Goal: Task Accomplishment & Management: Use online tool/utility

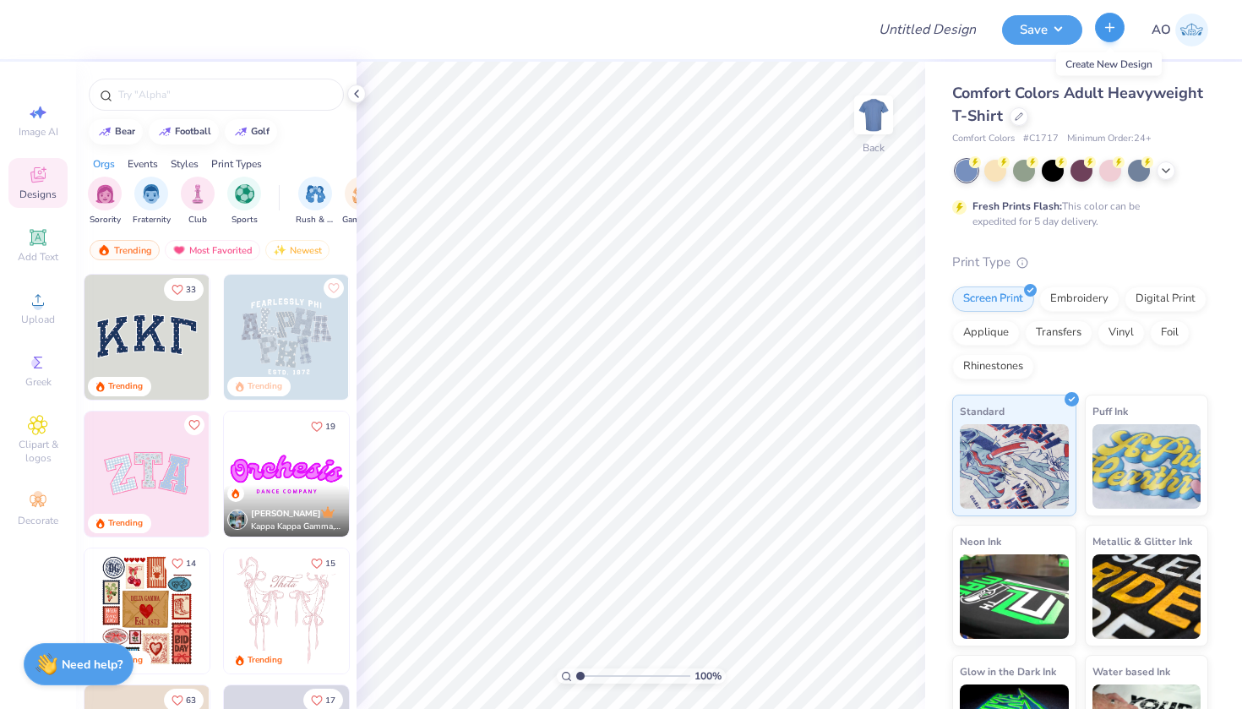
click at [1117, 24] on icon "button" at bounding box center [1110, 27] width 14 height 14
click at [1026, 115] on div at bounding box center [1019, 115] width 19 height 19
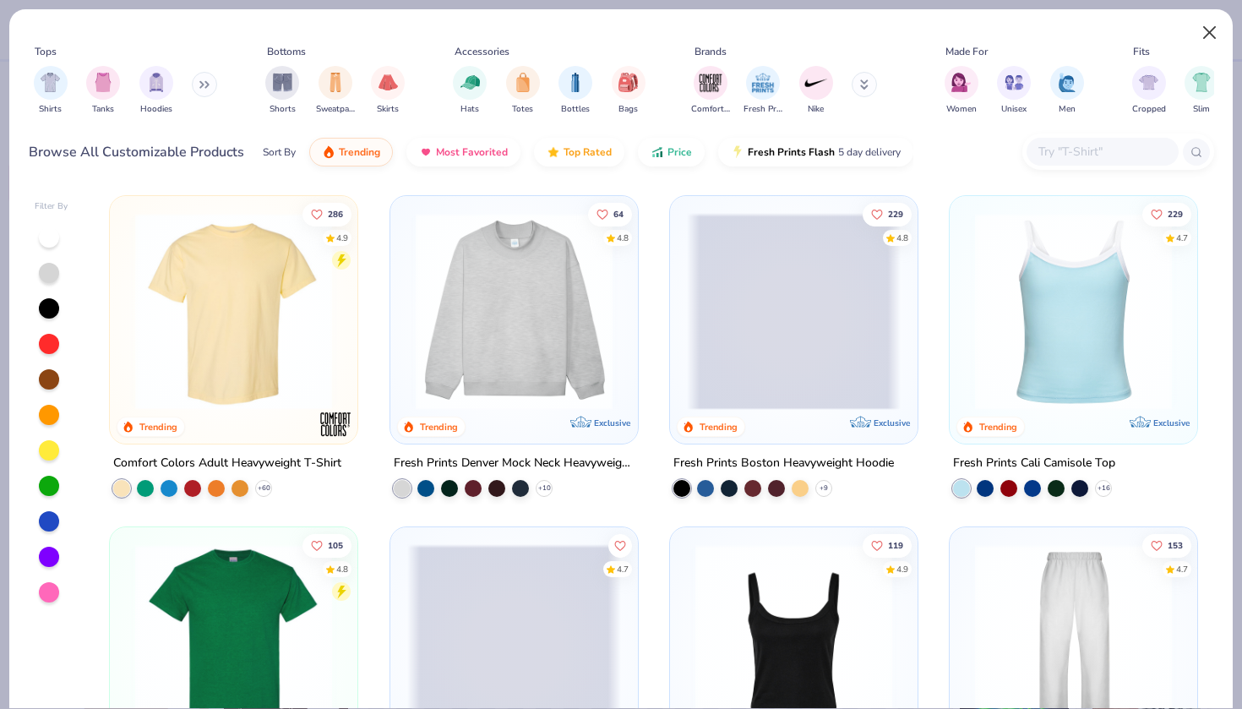
click at [1202, 31] on button "Close" at bounding box center [1210, 33] width 32 height 32
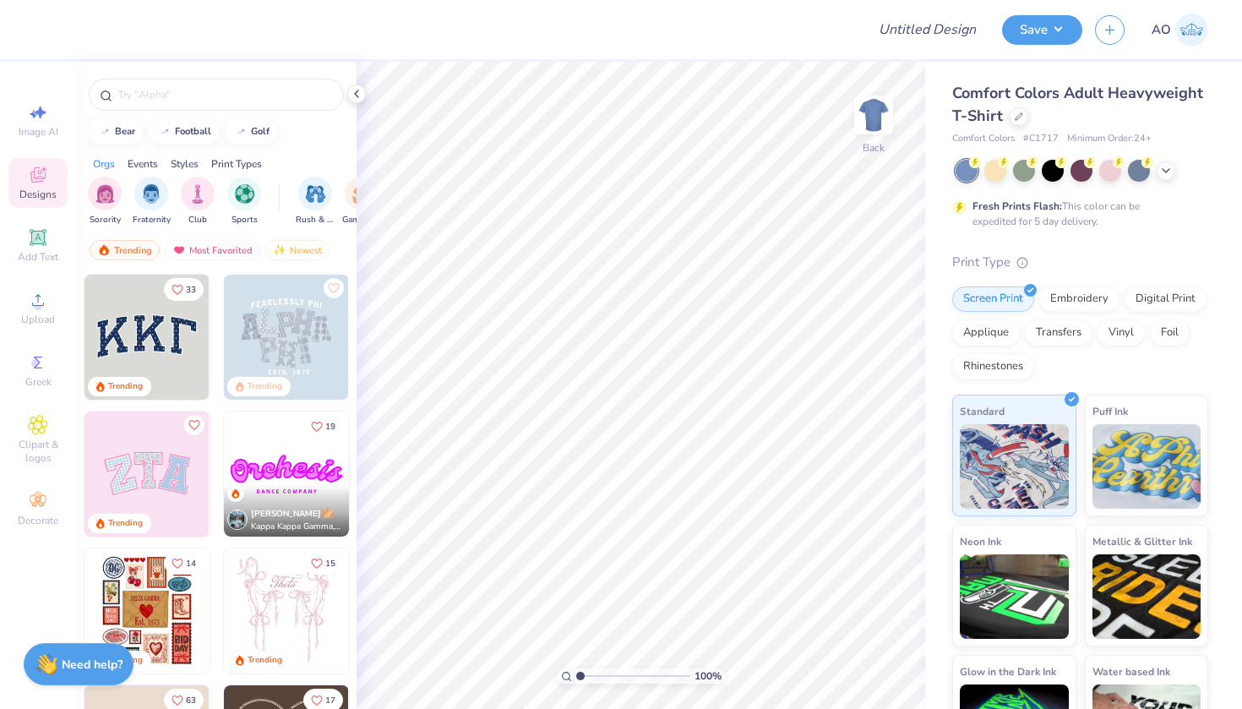
click at [1008, 123] on div "Comfort Colors Adult Heavyweight T-Shirt" at bounding box center [1080, 105] width 256 height 46
click at [1017, 122] on div at bounding box center [1019, 115] width 19 height 19
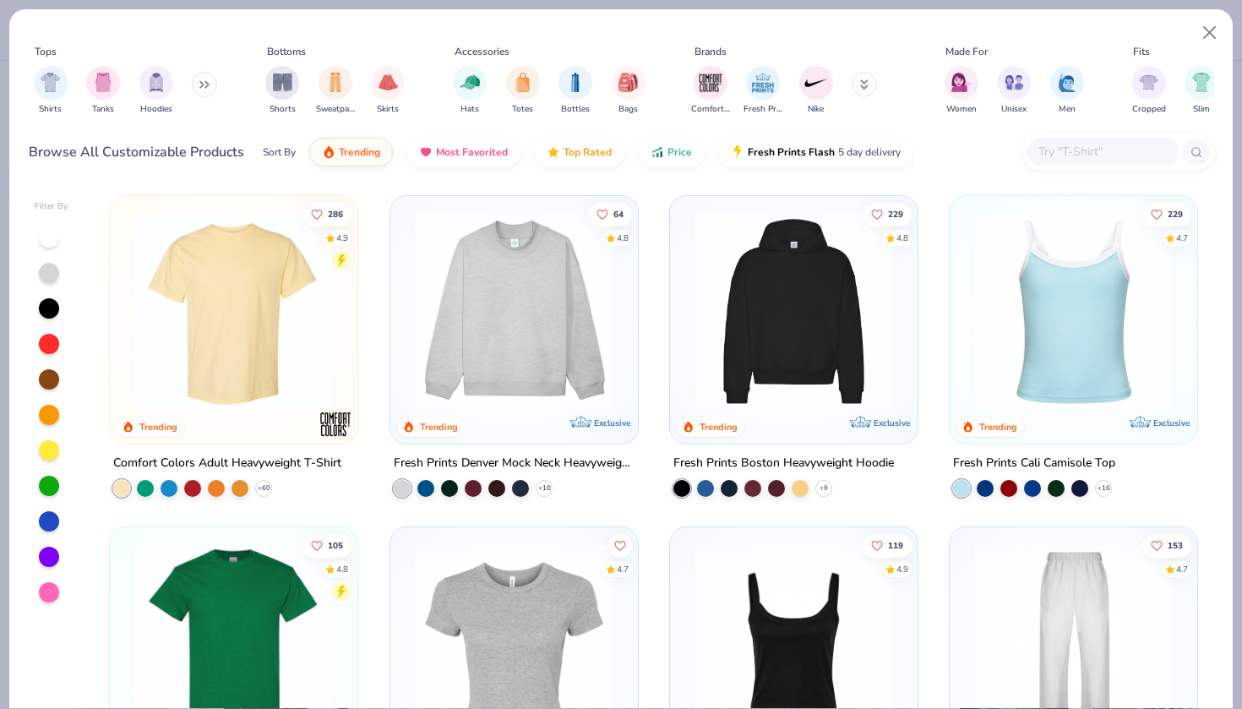
click at [1085, 156] on input "text" at bounding box center [1102, 151] width 130 height 19
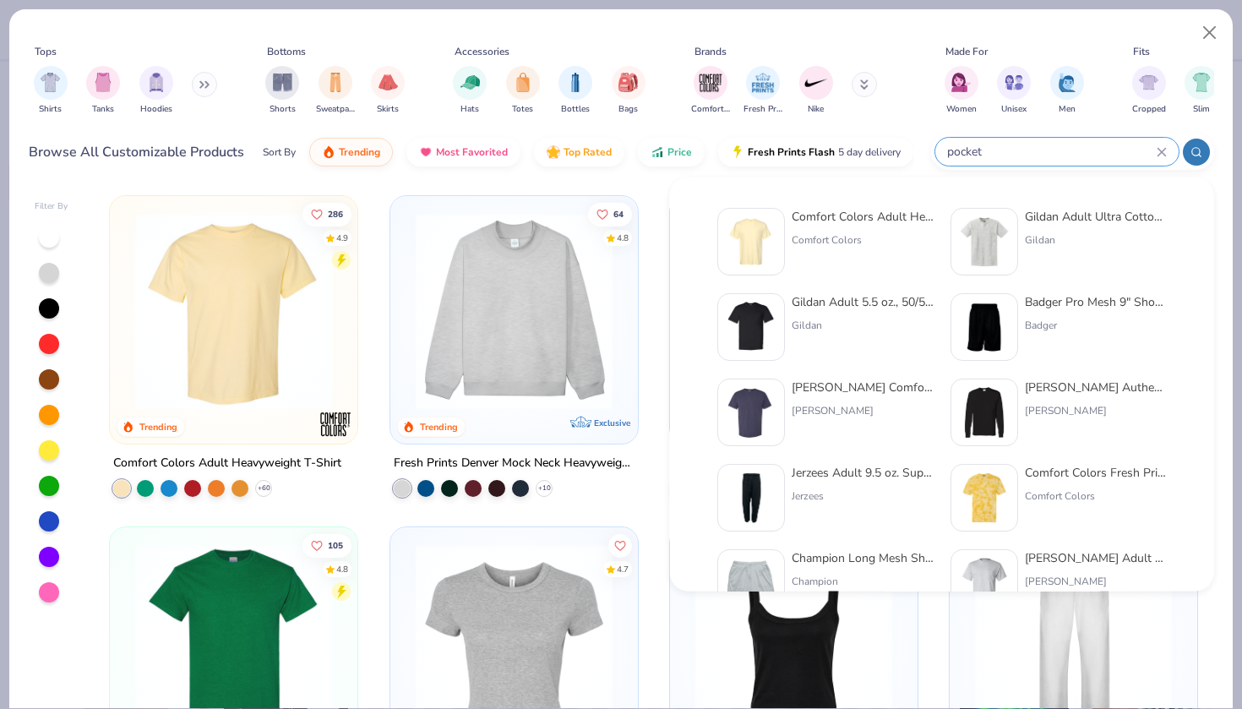
type input "pocket"
click at [866, 216] on div "Comfort Colors Adult Heavyweight RS Pocket T-Shirt" at bounding box center [863, 217] width 142 height 18
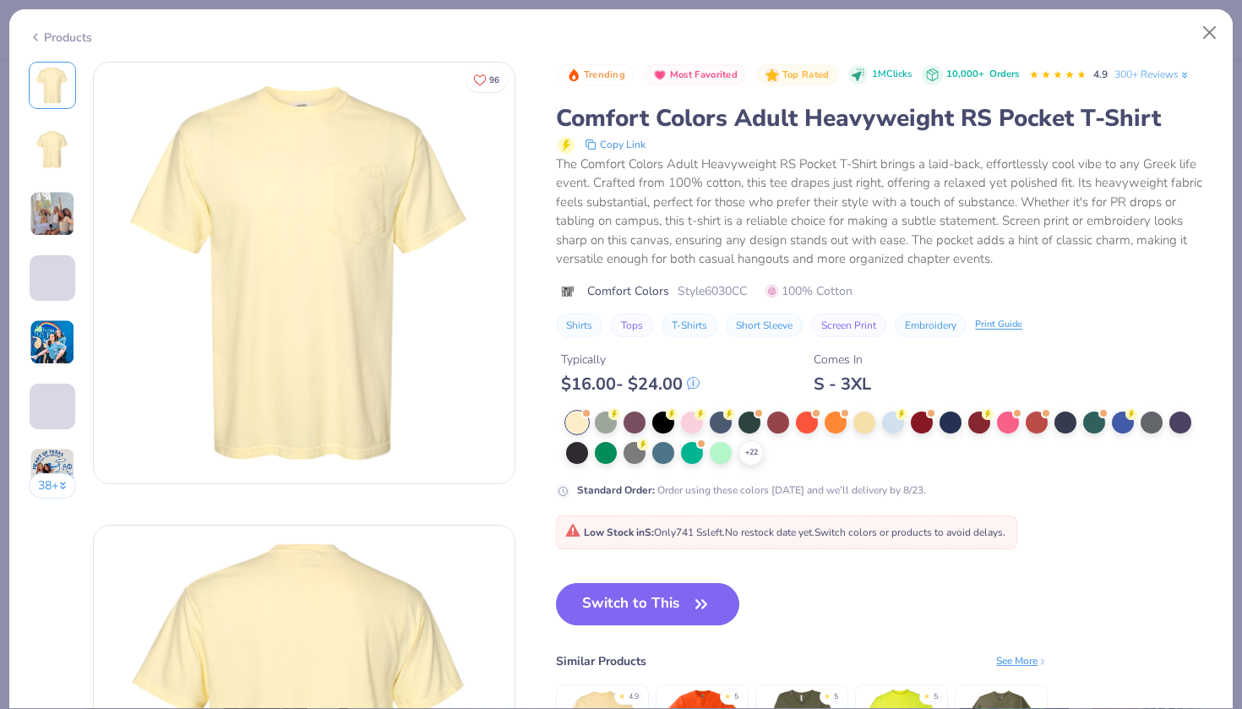
click at [765, 450] on div "+ 22" at bounding box center [889, 439] width 647 height 54
click at [764, 450] on div "+ 22" at bounding box center [751, 452] width 25 height 25
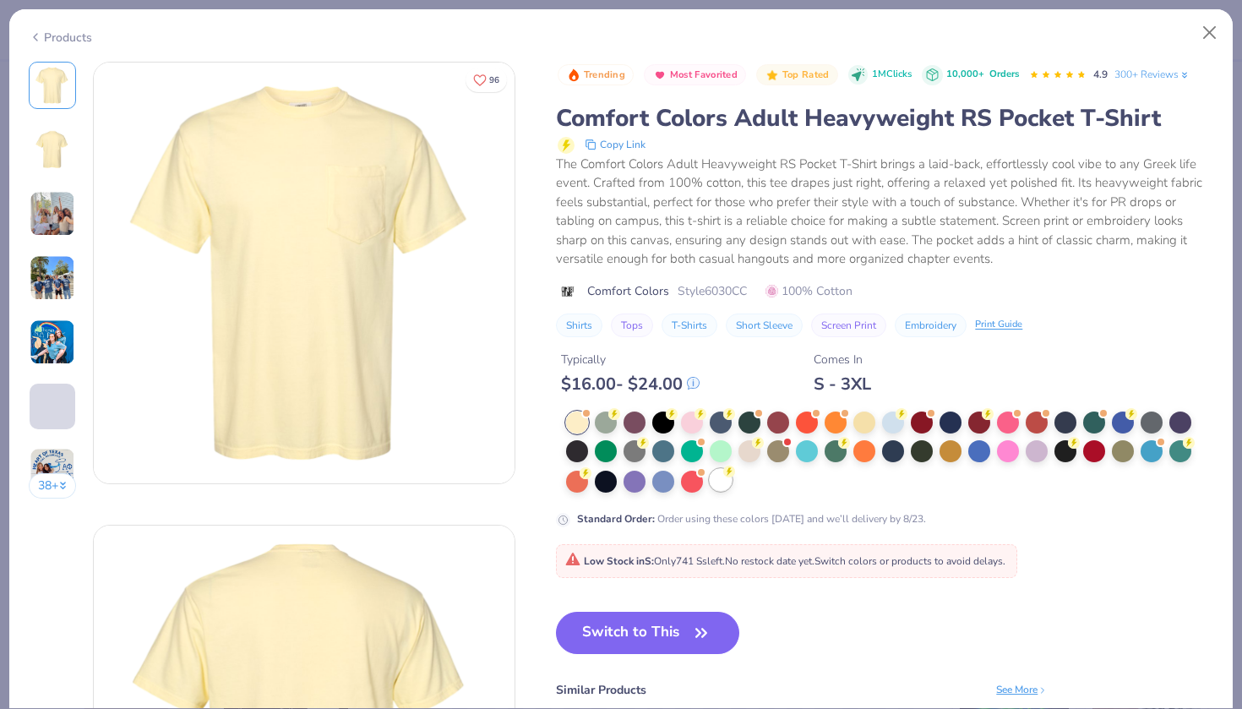
click at [726, 480] on div at bounding box center [721, 480] width 22 height 22
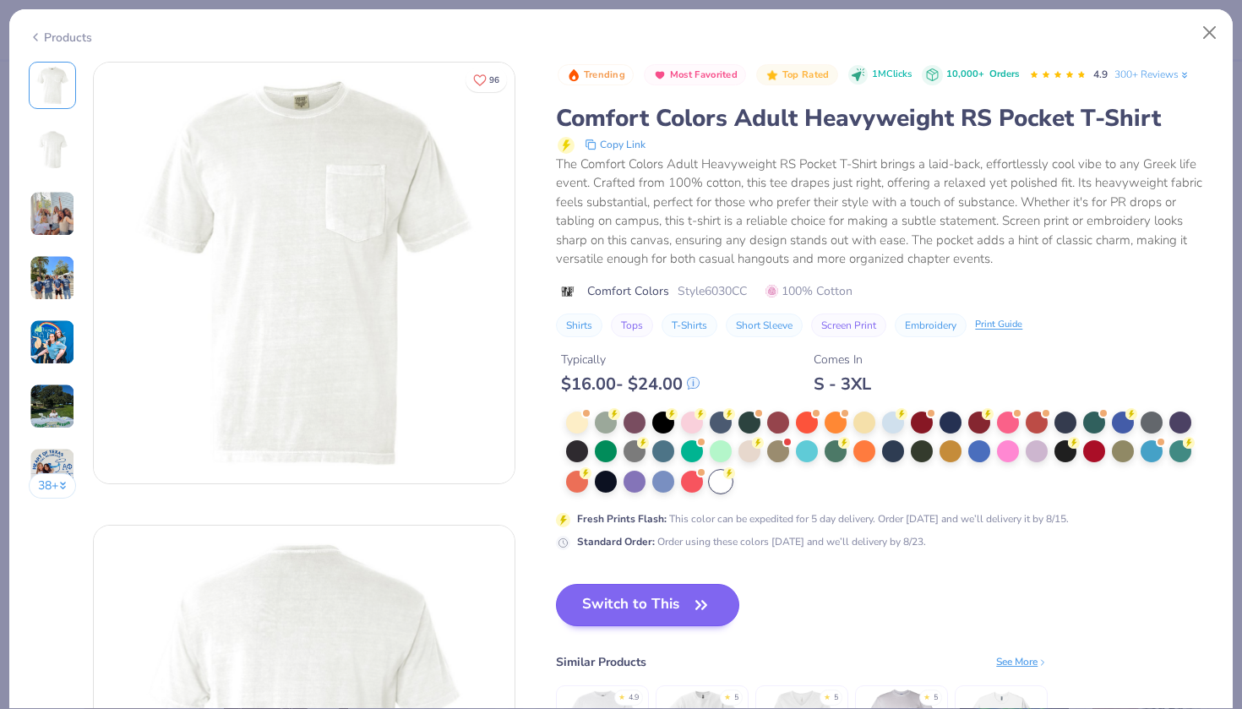
click at [685, 603] on button "Switch to This" at bounding box center [647, 605] width 183 height 42
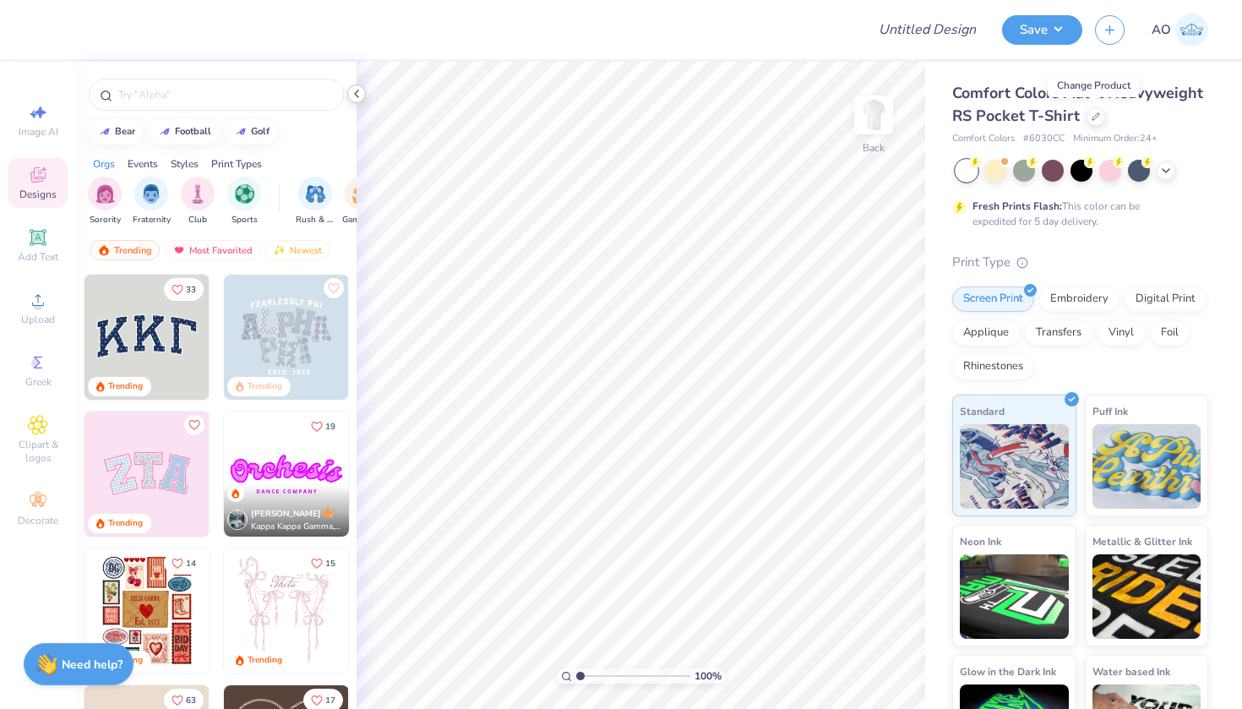
click at [359, 92] on icon at bounding box center [357, 94] width 14 height 14
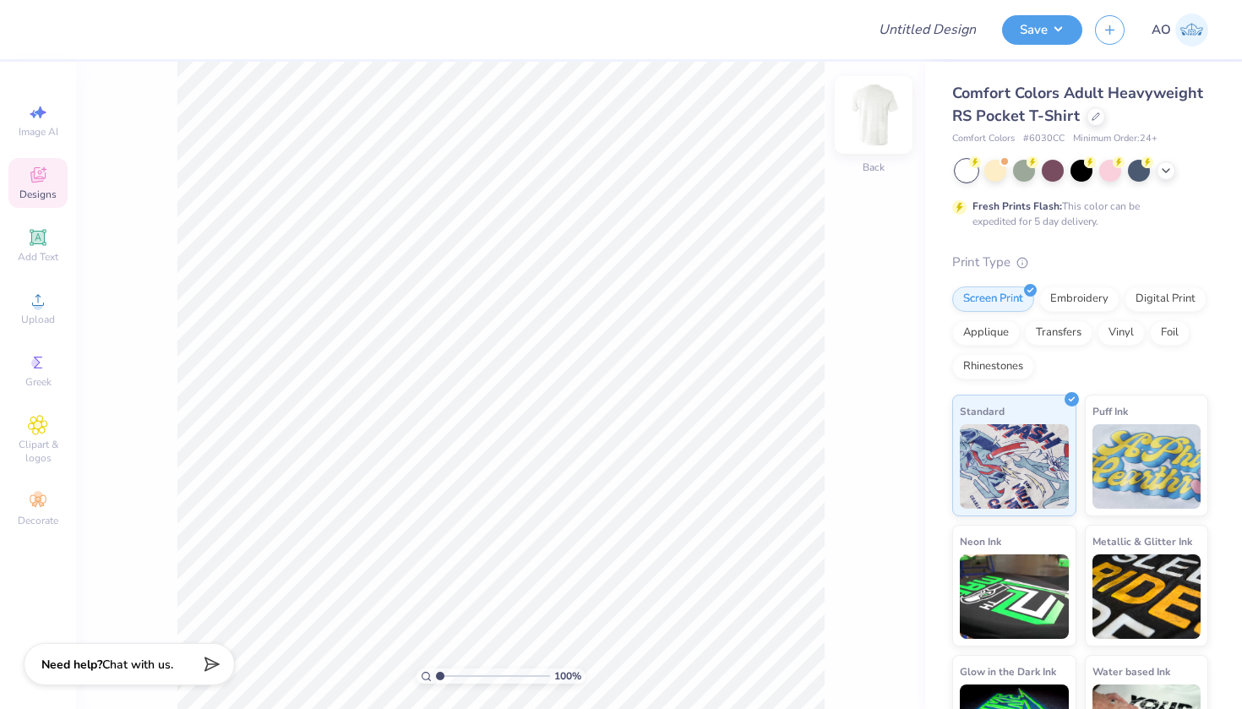
click at [877, 128] on img at bounding box center [874, 115] width 68 height 68
click at [41, 314] on span "Upload" at bounding box center [38, 320] width 34 height 14
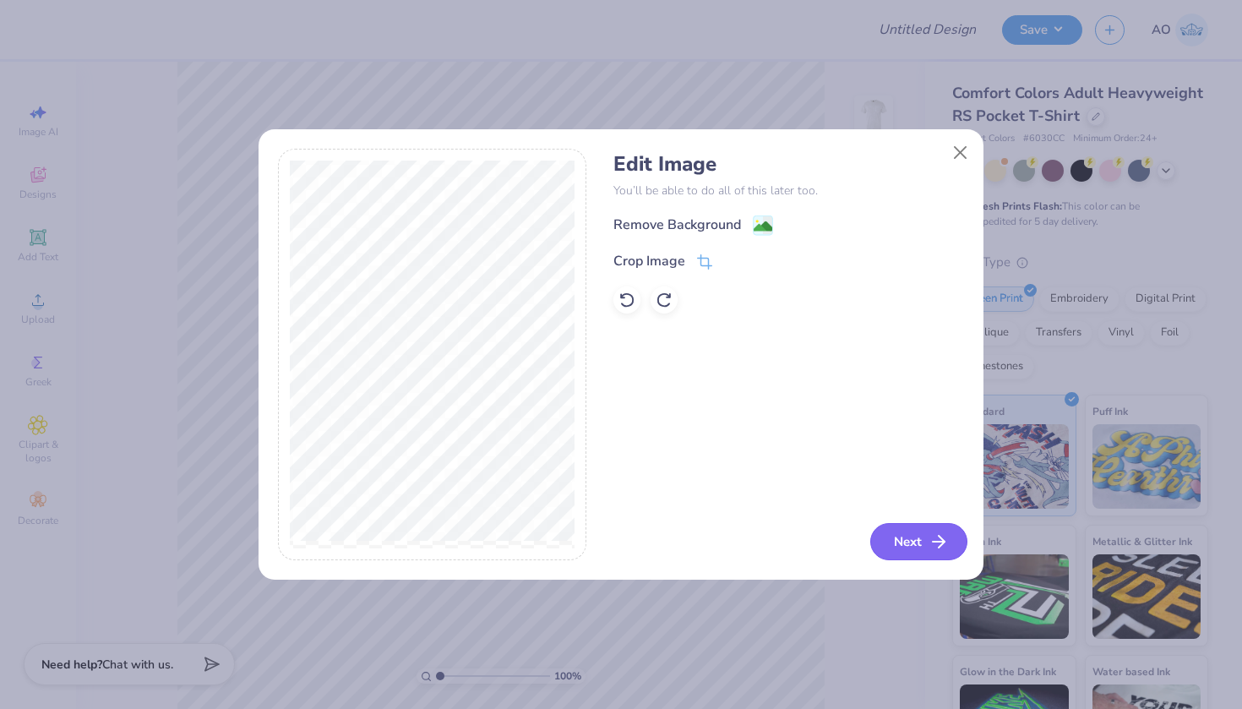
click at [892, 527] on button "Next" at bounding box center [919, 541] width 97 height 37
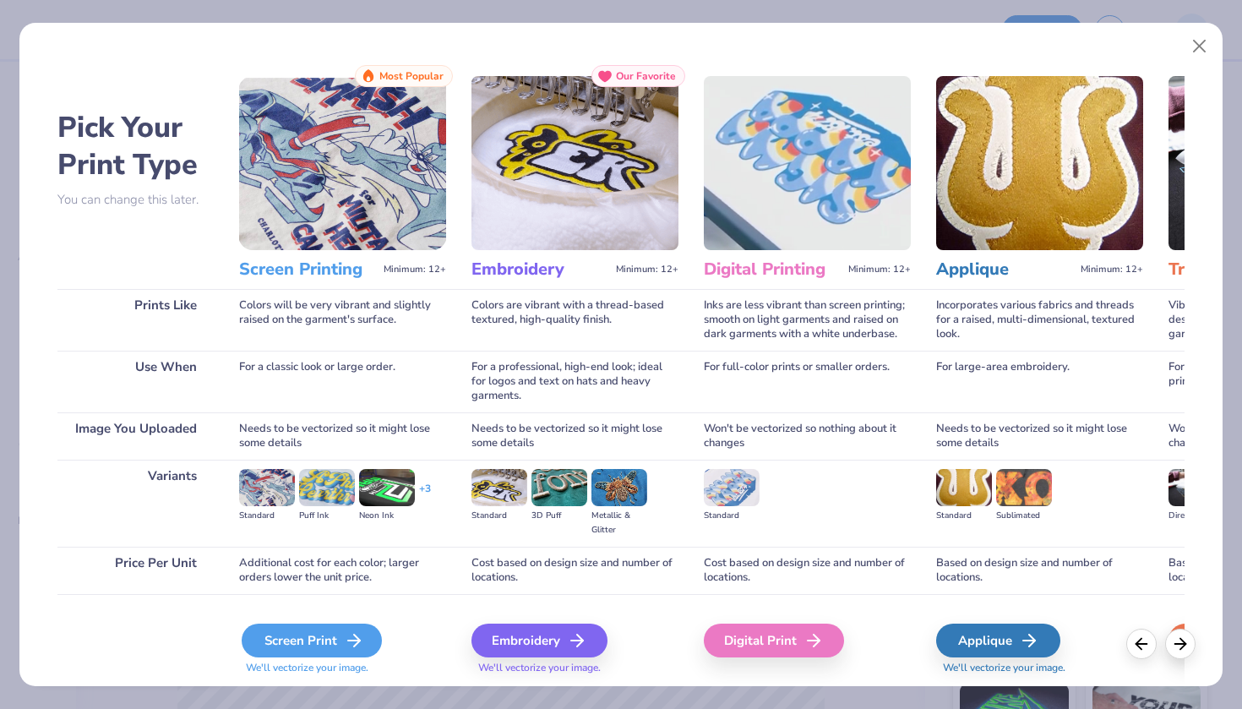
click at [322, 641] on div "Screen Print" at bounding box center [312, 641] width 140 height 34
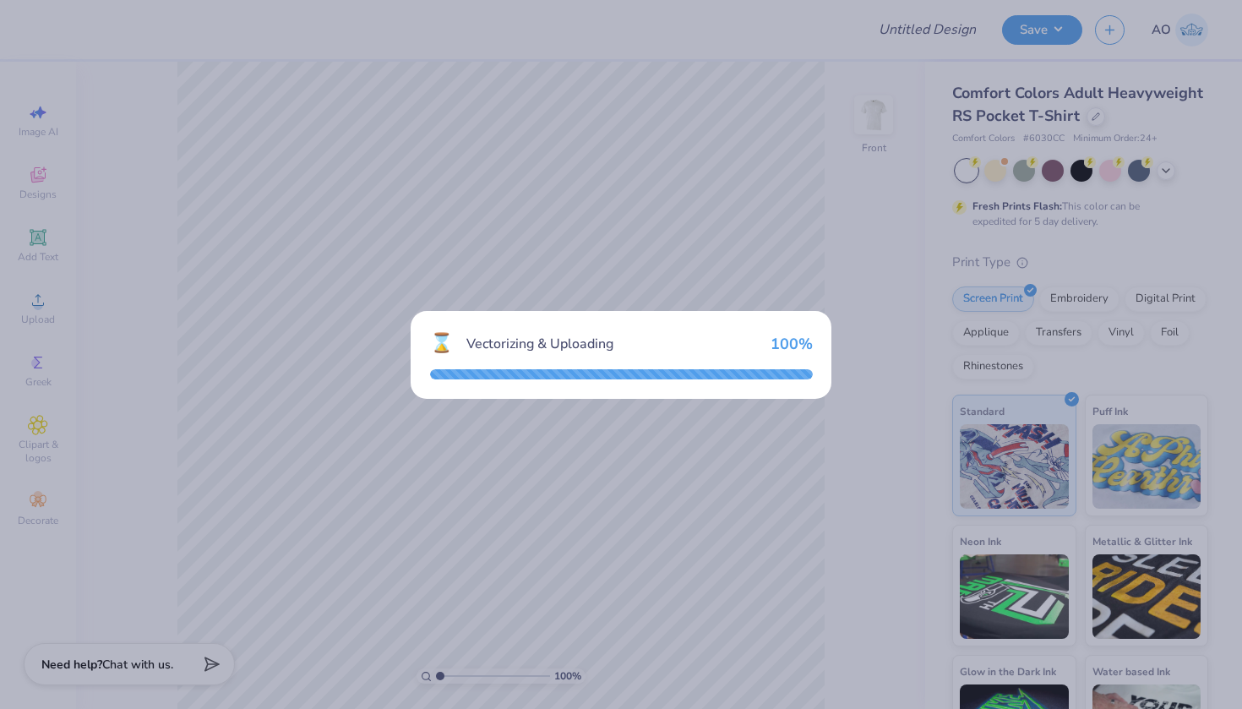
click at [859, 243] on div "⌛ Vectorizing & Uploading 100 %" at bounding box center [621, 354] width 1242 height 709
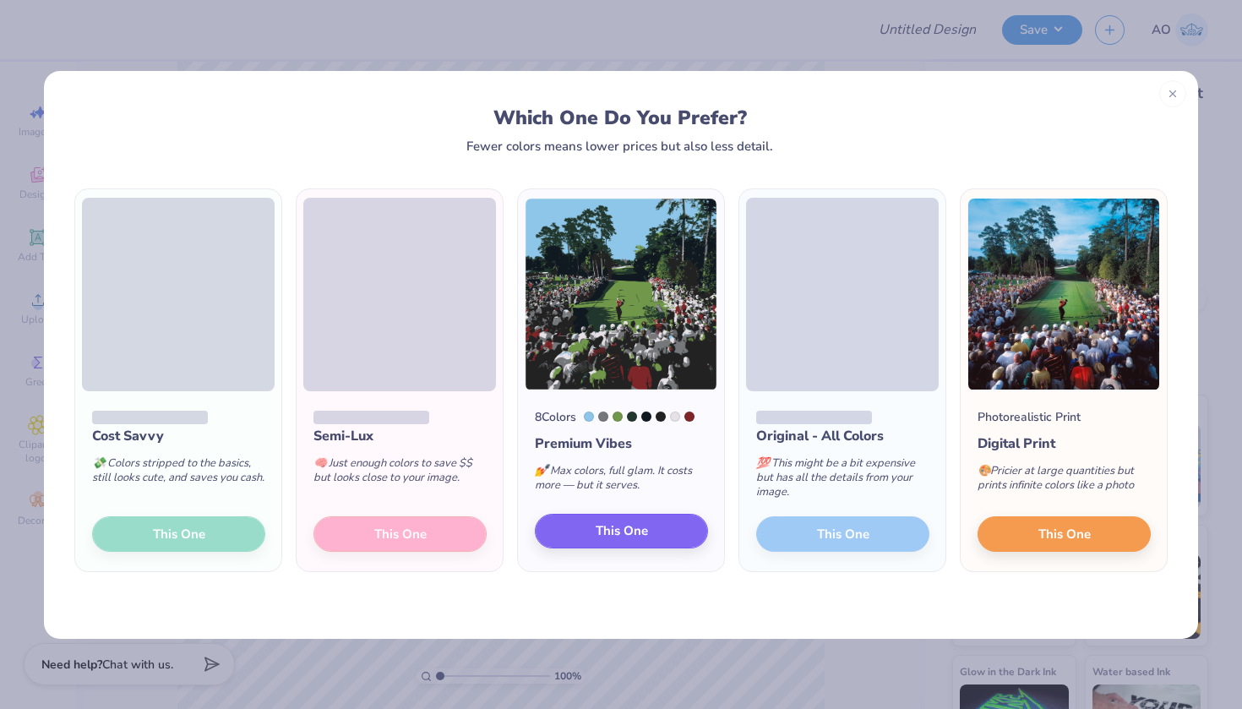
click at [632, 536] on span "This One" at bounding box center [622, 530] width 52 height 19
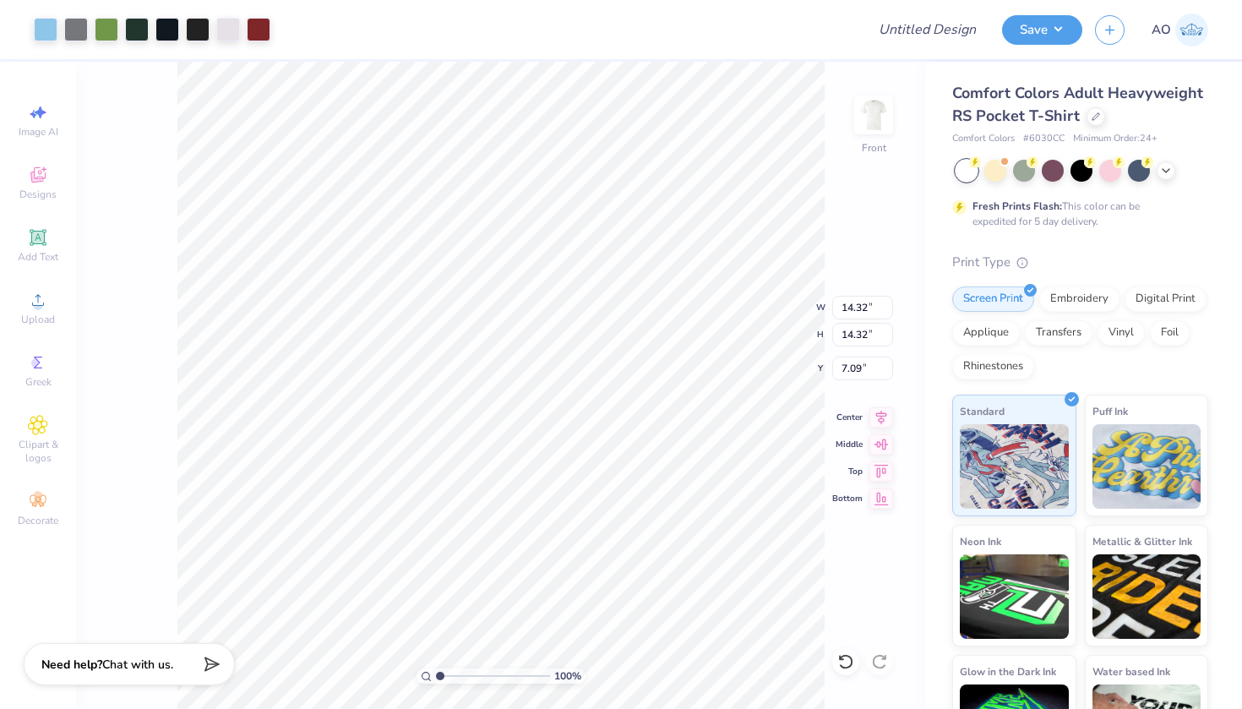
type input "11.31"
type input "3.00"
click at [36, 271] on div "Image AI Designs Add Text Upload Greek Clipart & logos Decorate" at bounding box center [37, 315] width 59 height 439
click at [39, 248] on div "Add Text" at bounding box center [37, 246] width 59 height 50
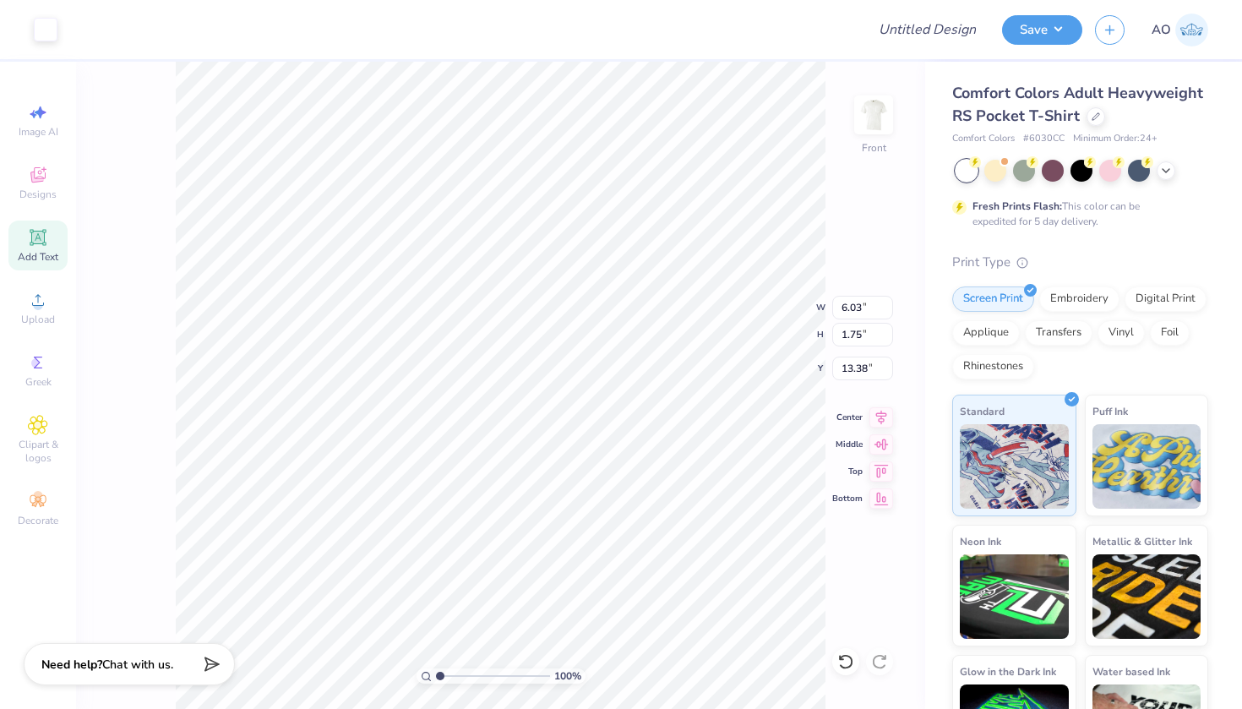
click at [40, 246] on icon at bounding box center [38, 237] width 20 height 20
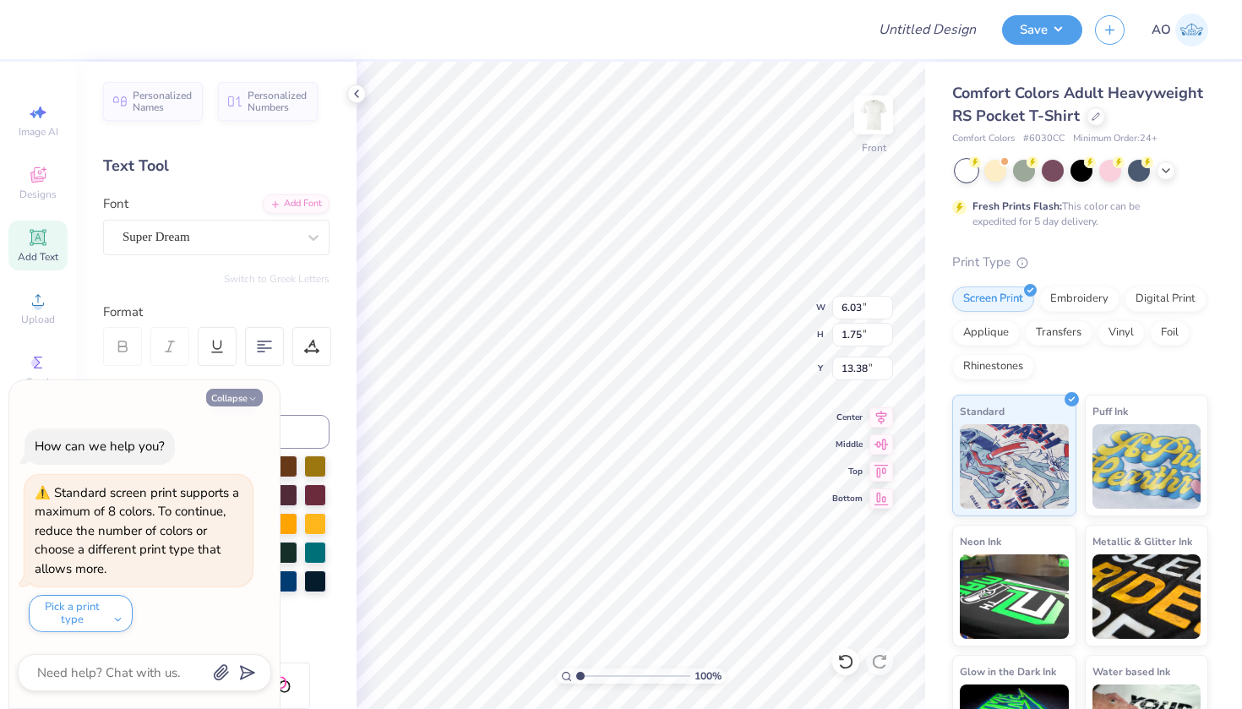
click at [242, 396] on button "Collapse" at bounding box center [234, 398] width 57 height 18
type textarea "x"
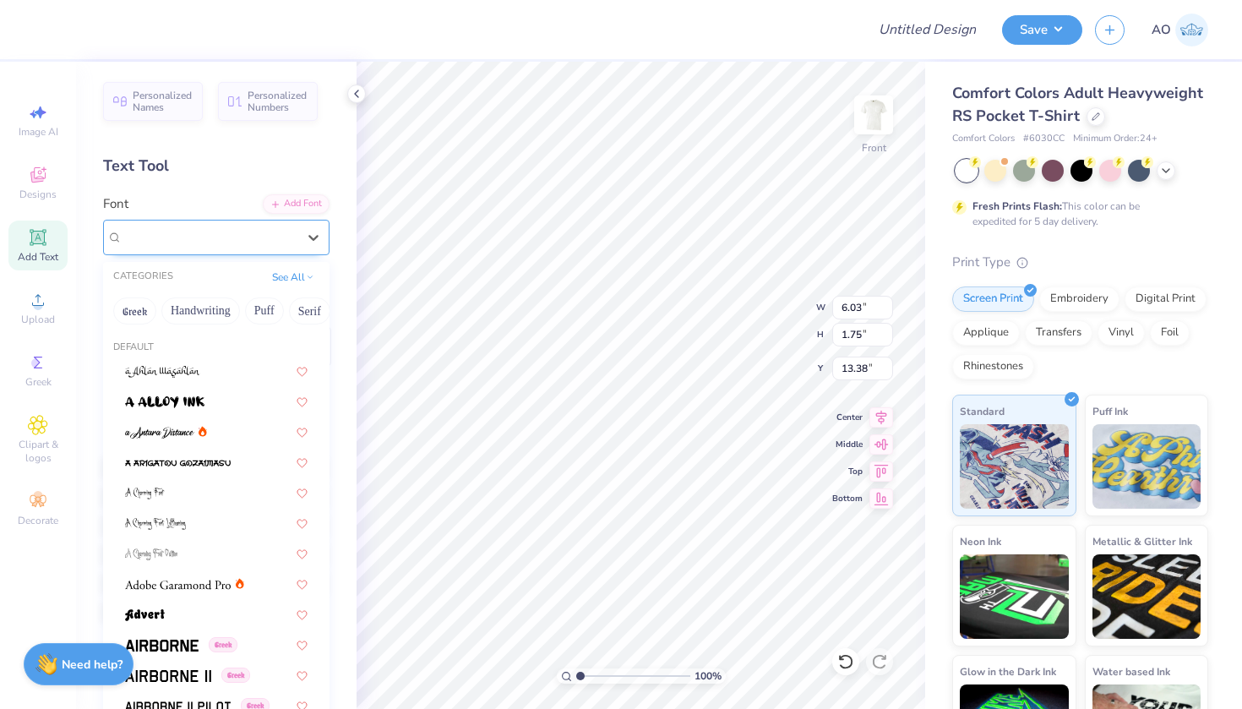
click at [224, 222] on div "Super Dream" at bounding box center [216, 237] width 227 height 35
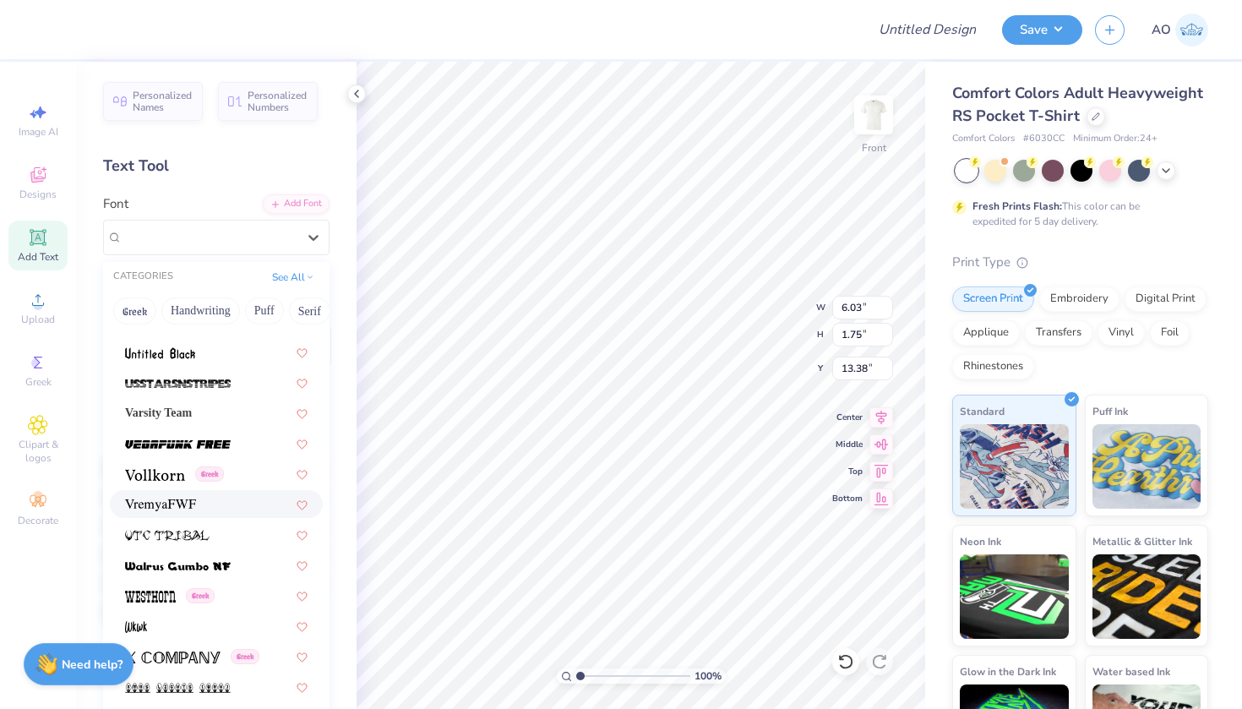
scroll to position [8993, 0]
click at [192, 419] on span "Varsity Team" at bounding box center [158, 414] width 67 height 18
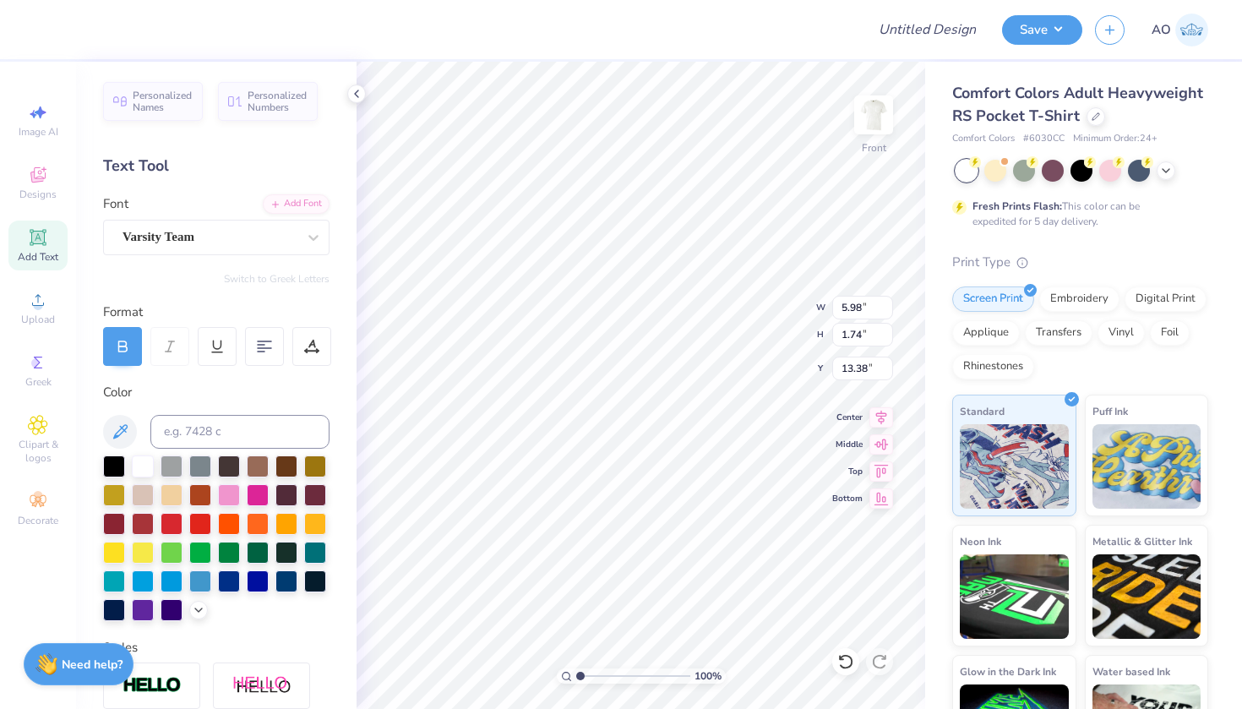
type input "5.98"
type input "1.74"
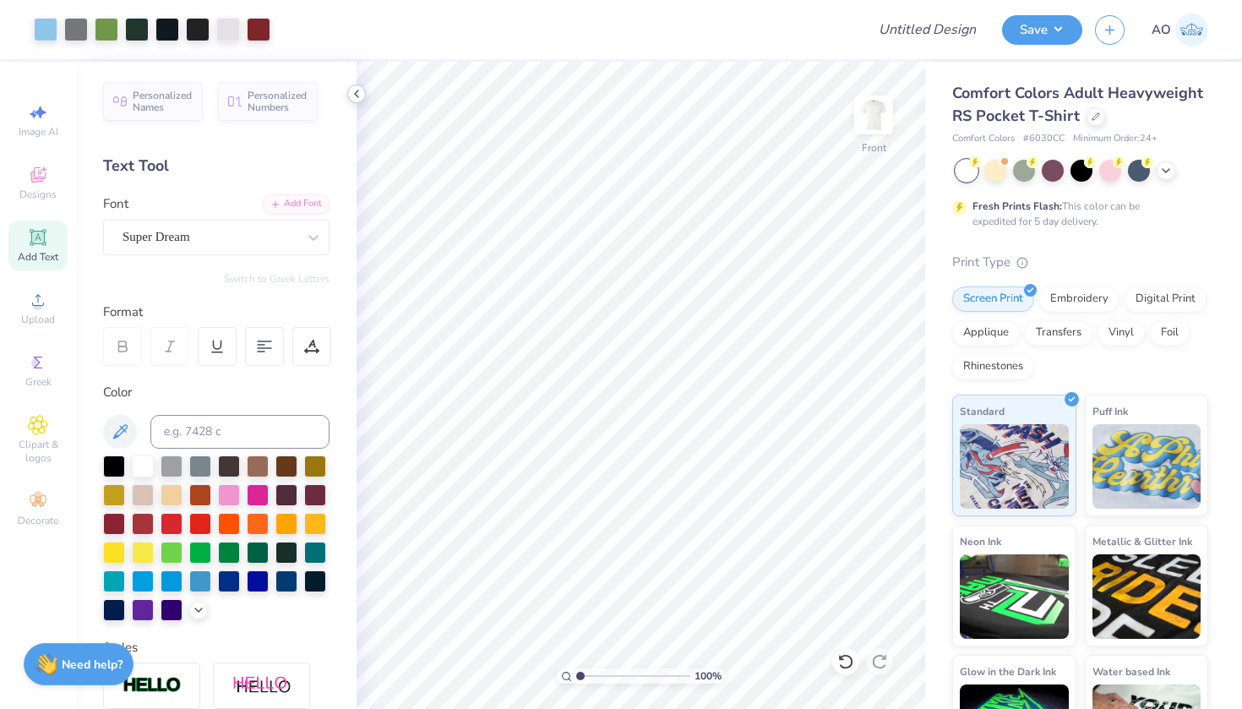
click at [359, 91] on icon at bounding box center [357, 94] width 14 height 14
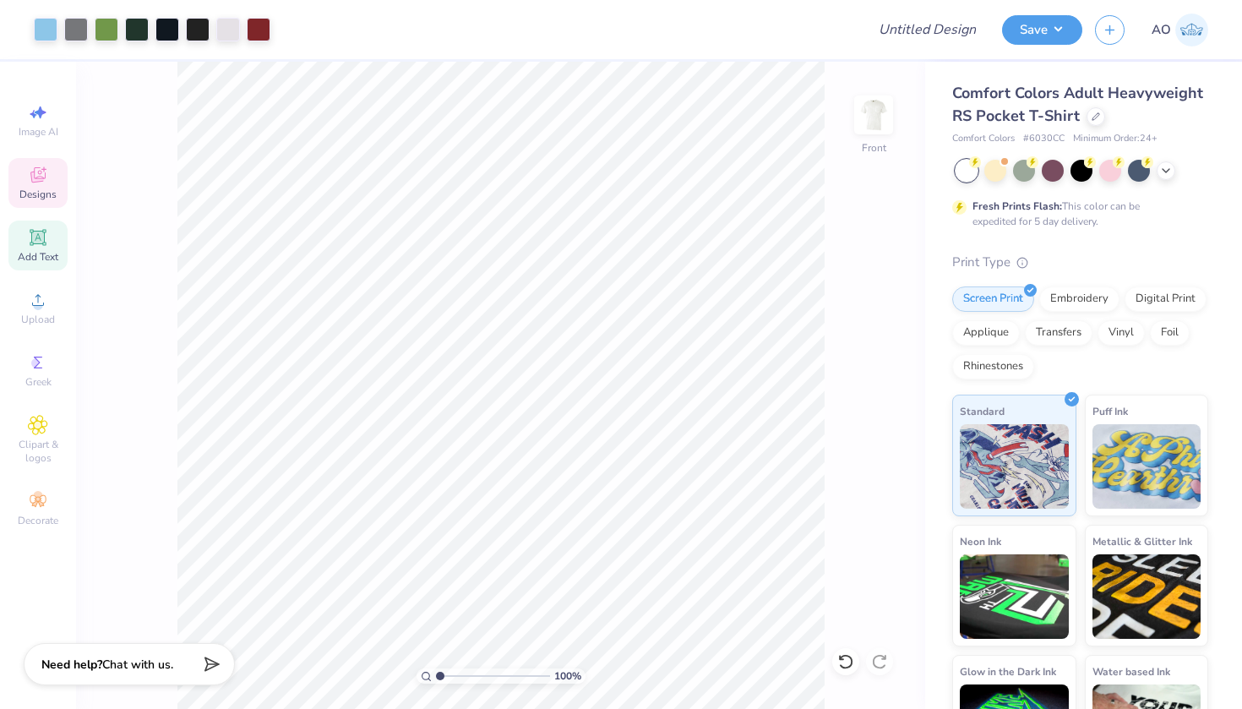
click at [41, 199] on span "Designs" at bounding box center [37, 195] width 37 height 14
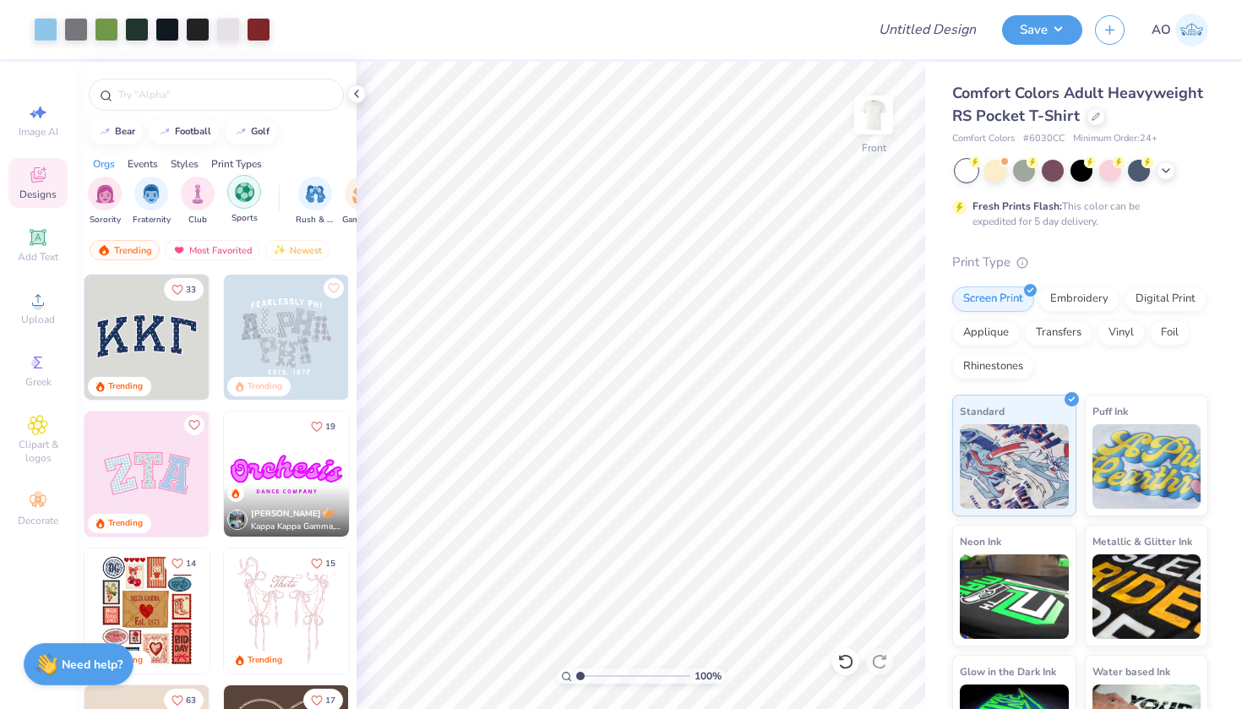
click at [232, 204] on div "filter for Sports" at bounding box center [244, 192] width 34 height 34
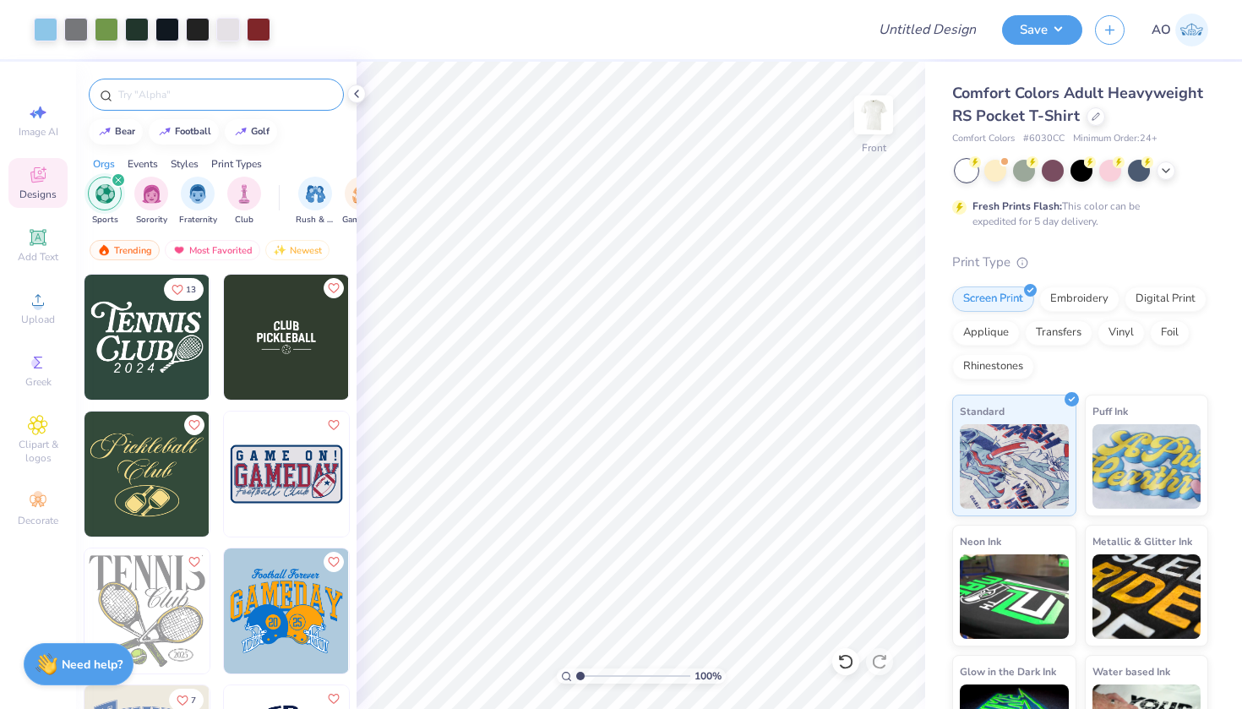
scroll to position [0, 0]
click at [220, 83] on div at bounding box center [216, 95] width 255 height 32
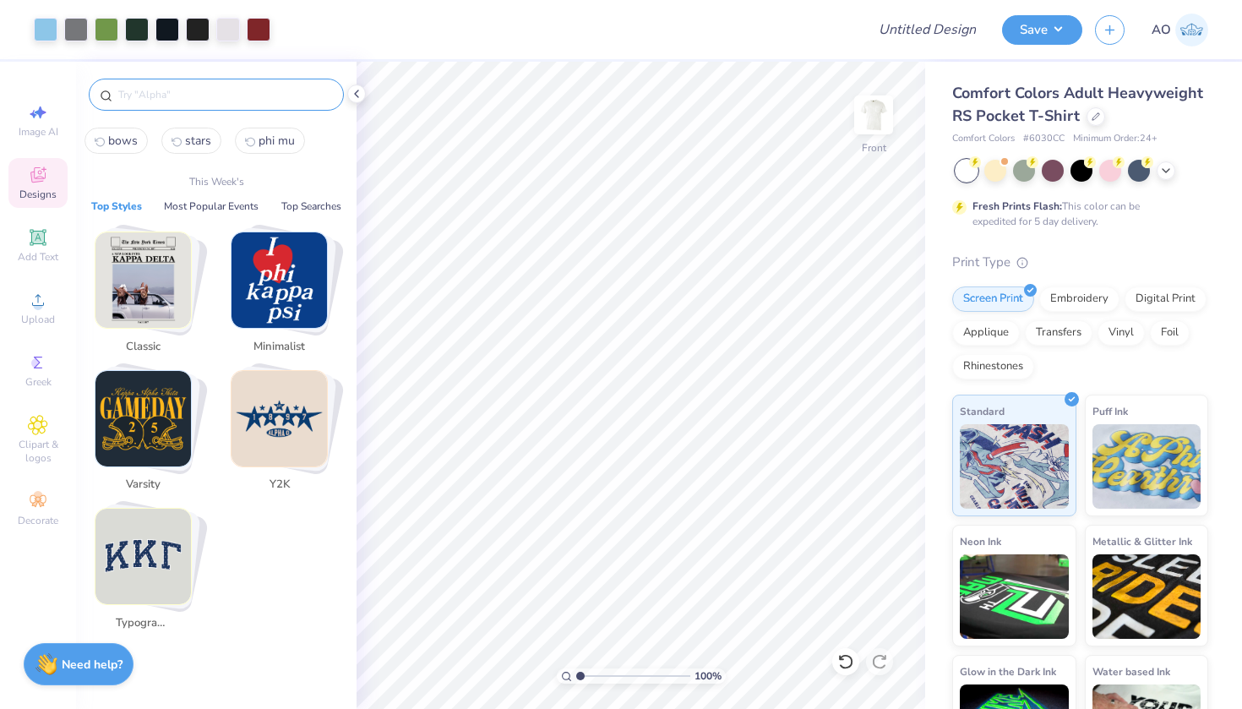
click at [224, 93] on input "text" at bounding box center [225, 94] width 216 height 17
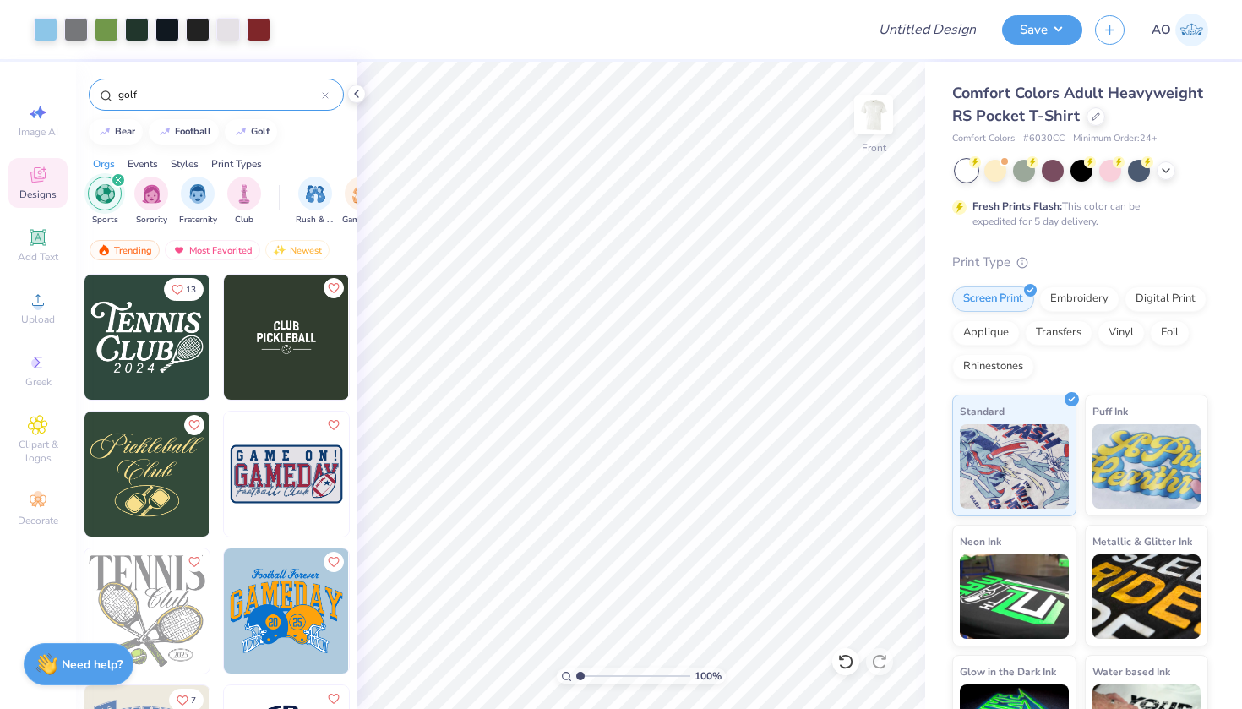
type input "golf"
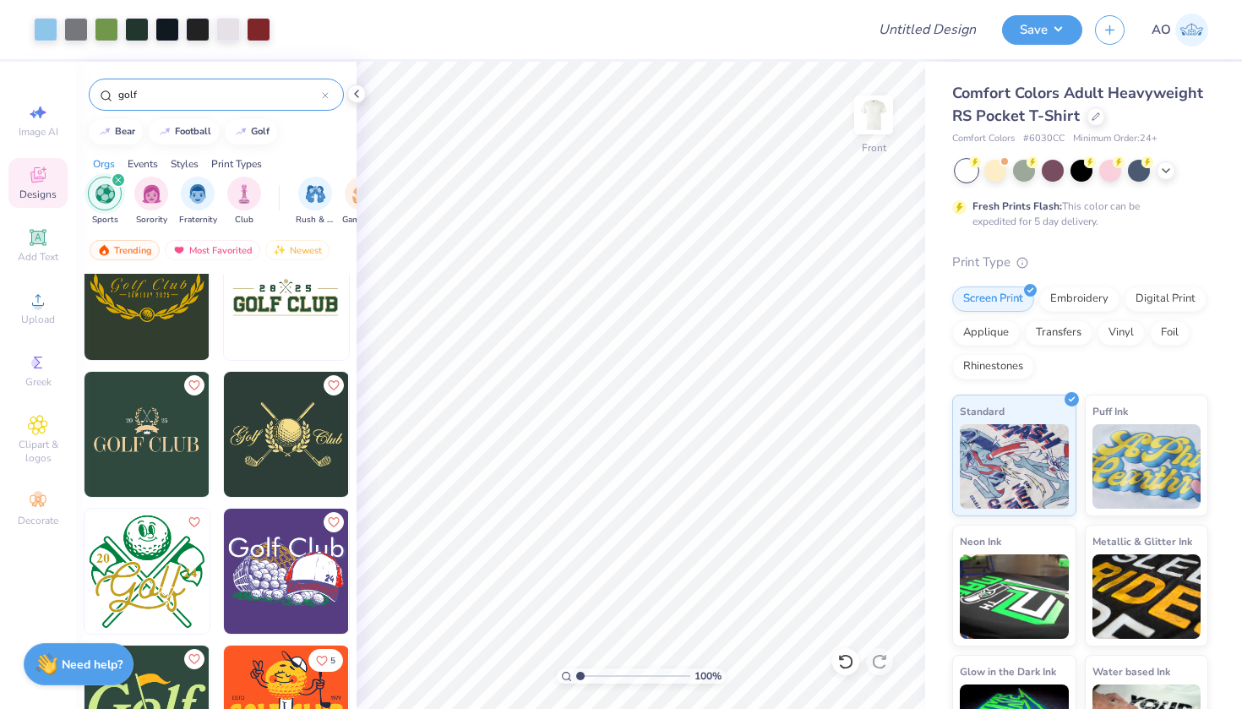
scroll to position [166, 0]
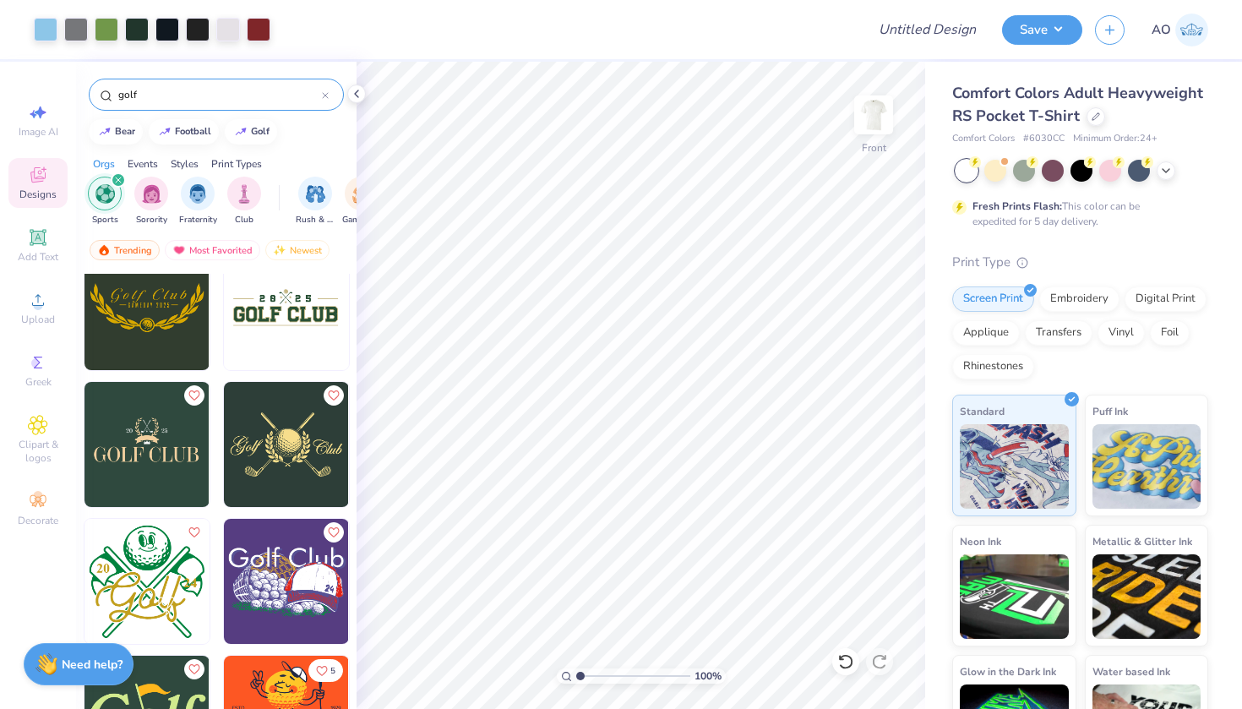
click at [178, 472] on img at bounding box center [147, 444] width 125 height 125
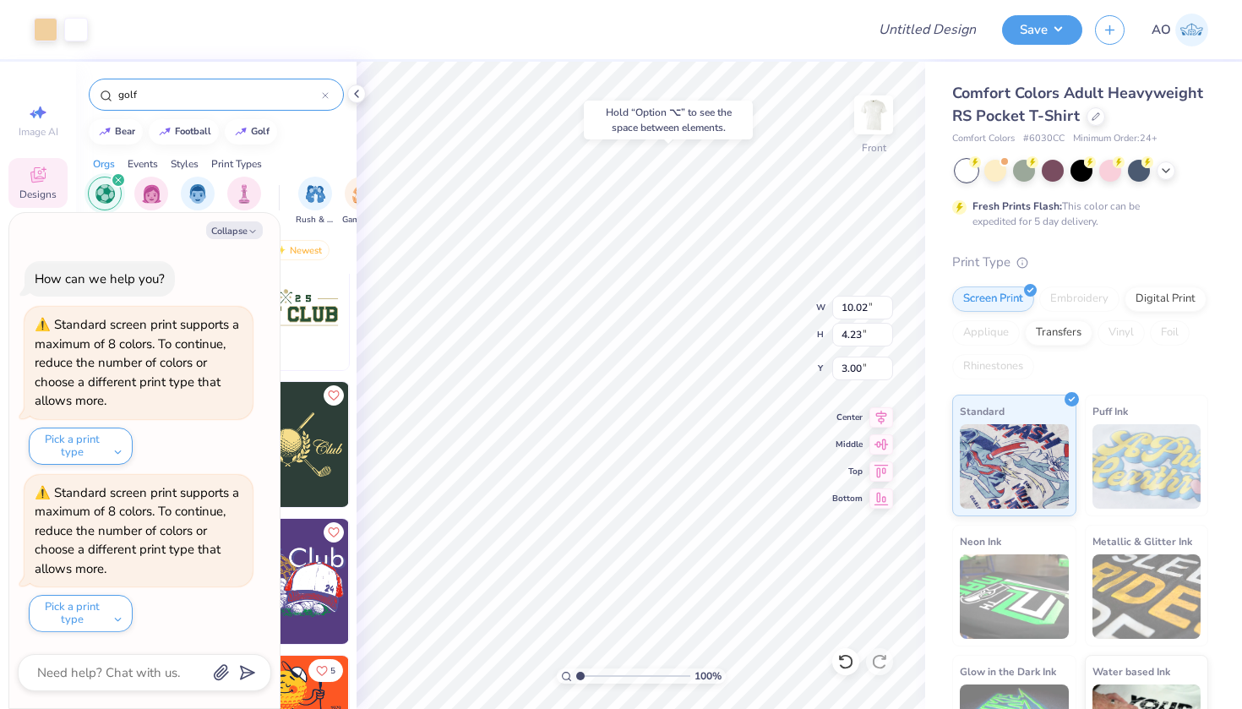
type textarea "x"
type input "2.79"
type textarea "x"
type input "11.31"
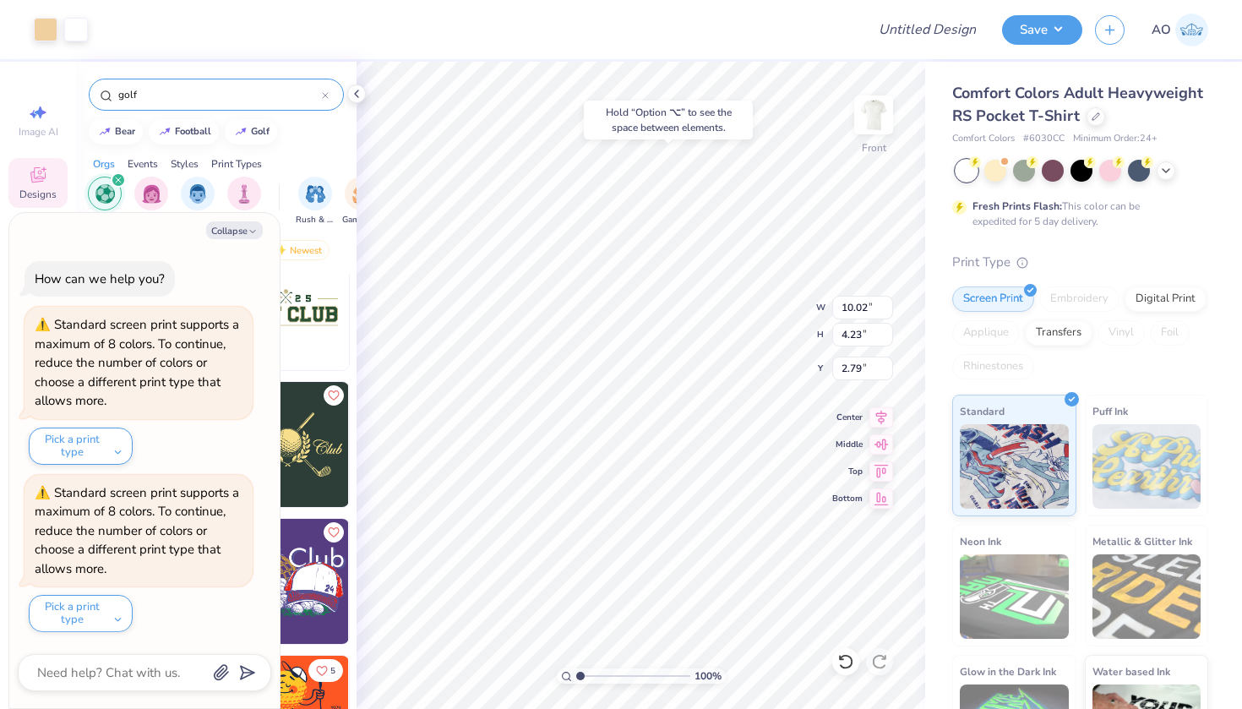
type input "3.00"
click at [361, 90] on icon at bounding box center [357, 94] width 14 height 14
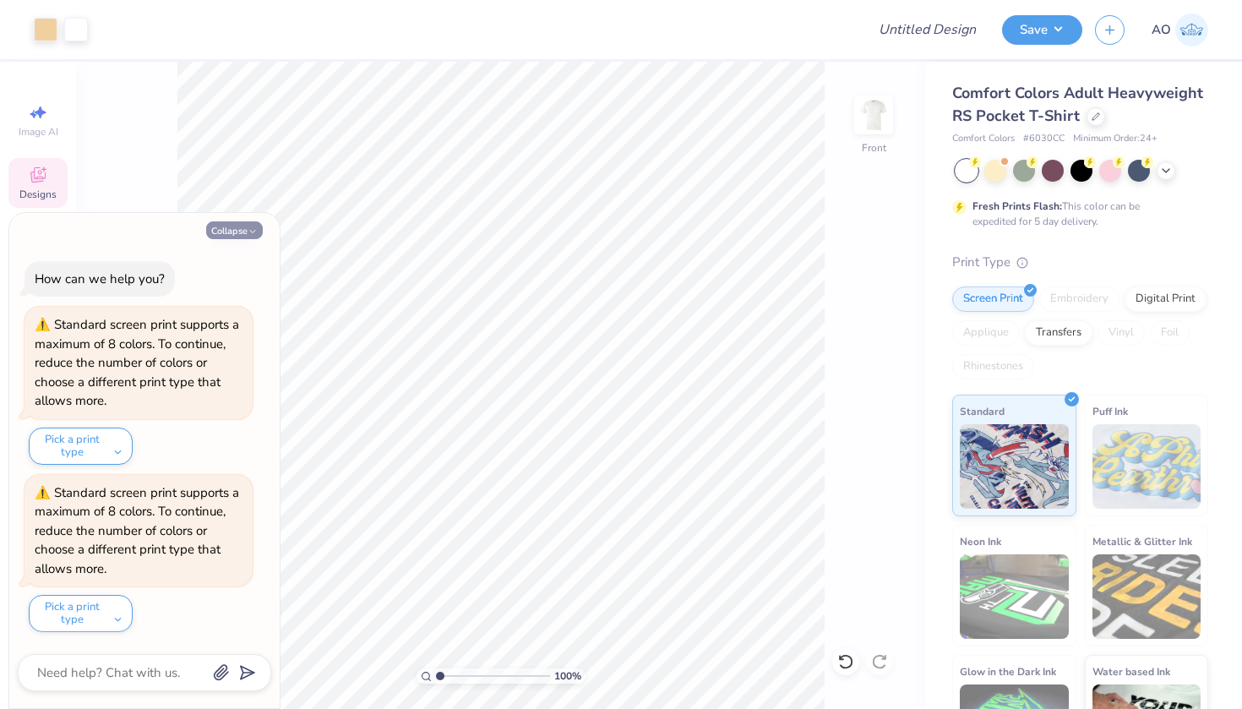
click at [232, 239] on button "Collapse" at bounding box center [234, 230] width 57 height 18
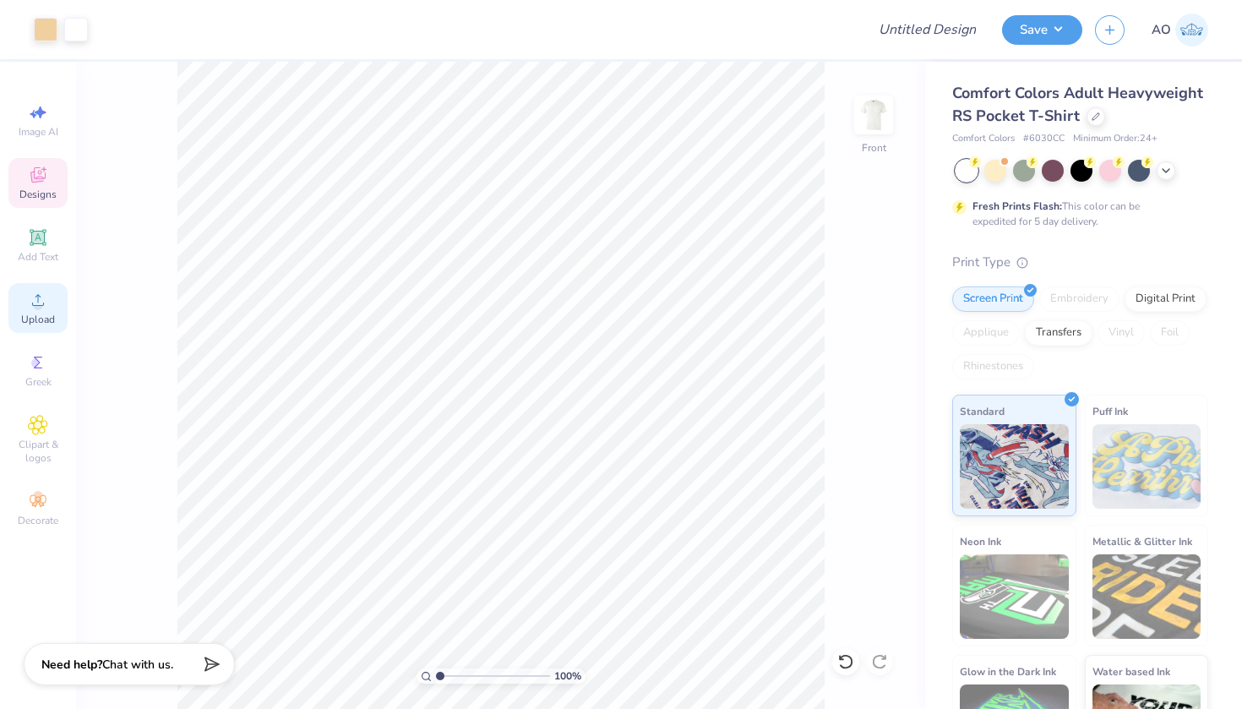
click at [35, 311] on div "Upload" at bounding box center [37, 308] width 59 height 50
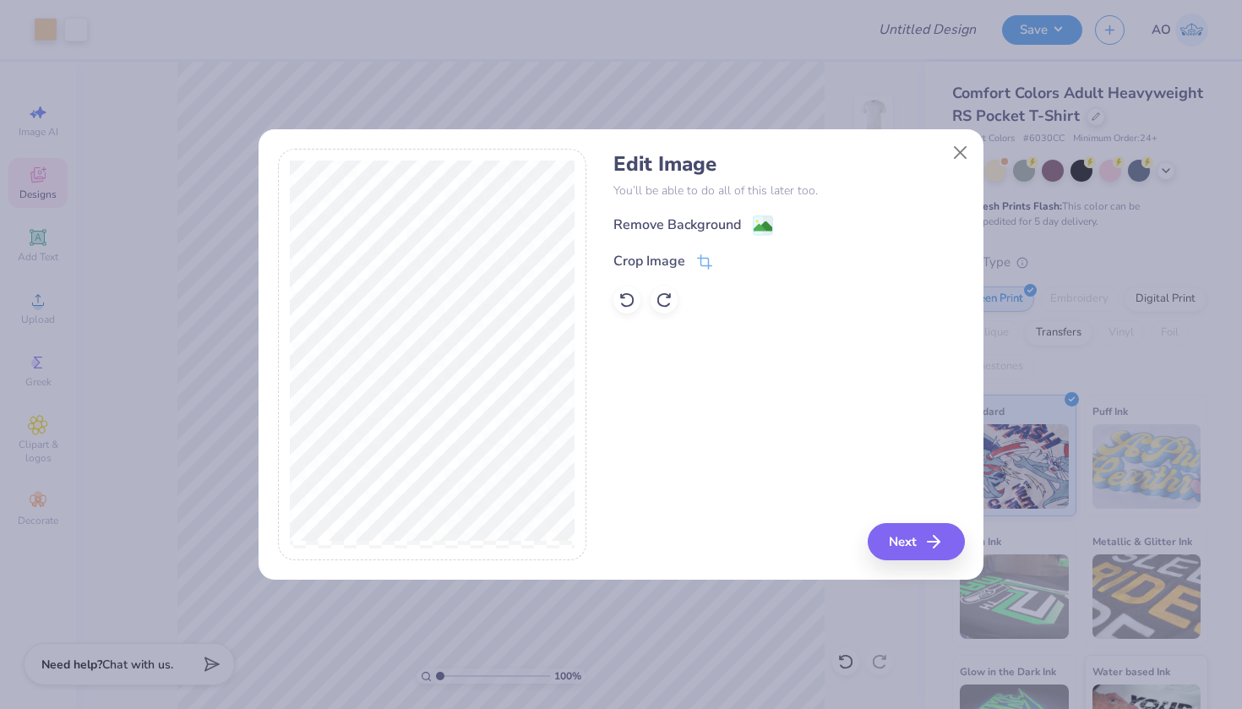
click at [716, 239] on div "Remove Background Crop Image" at bounding box center [789, 264] width 351 height 99
click at [720, 228] on div "Remove Background" at bounding box center [678, 226] width 128 height 20
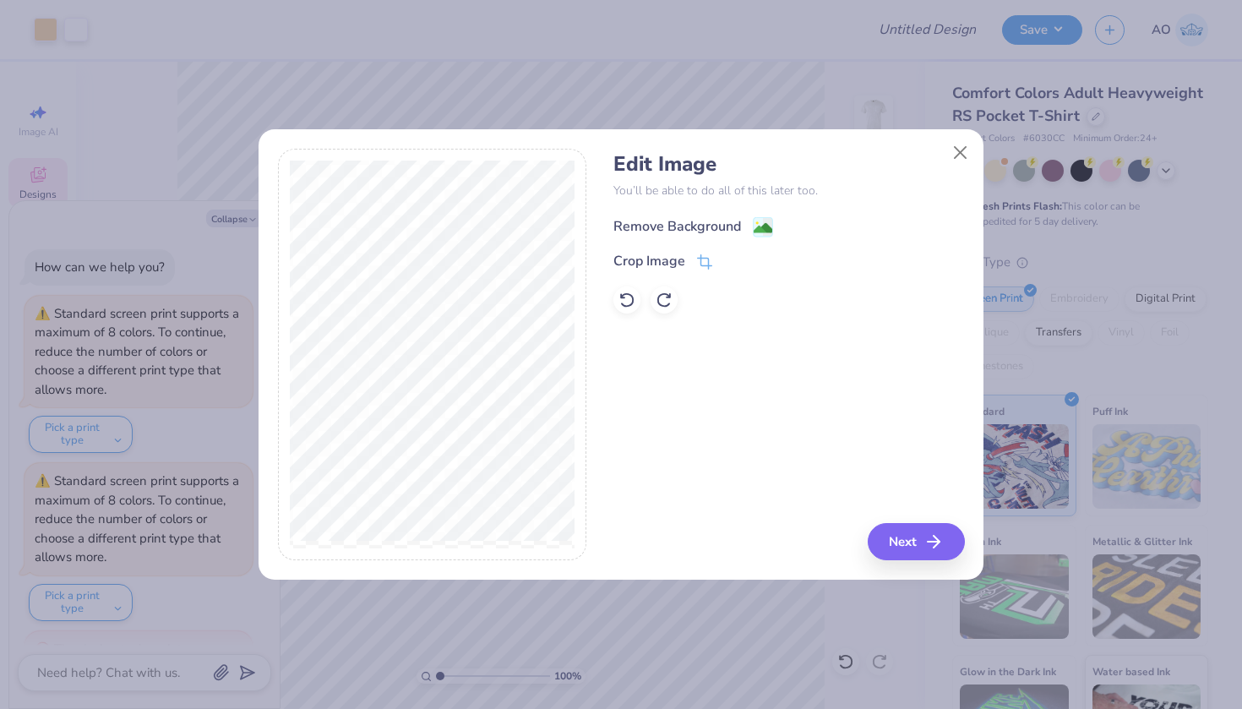
scroll to position [48, 0]
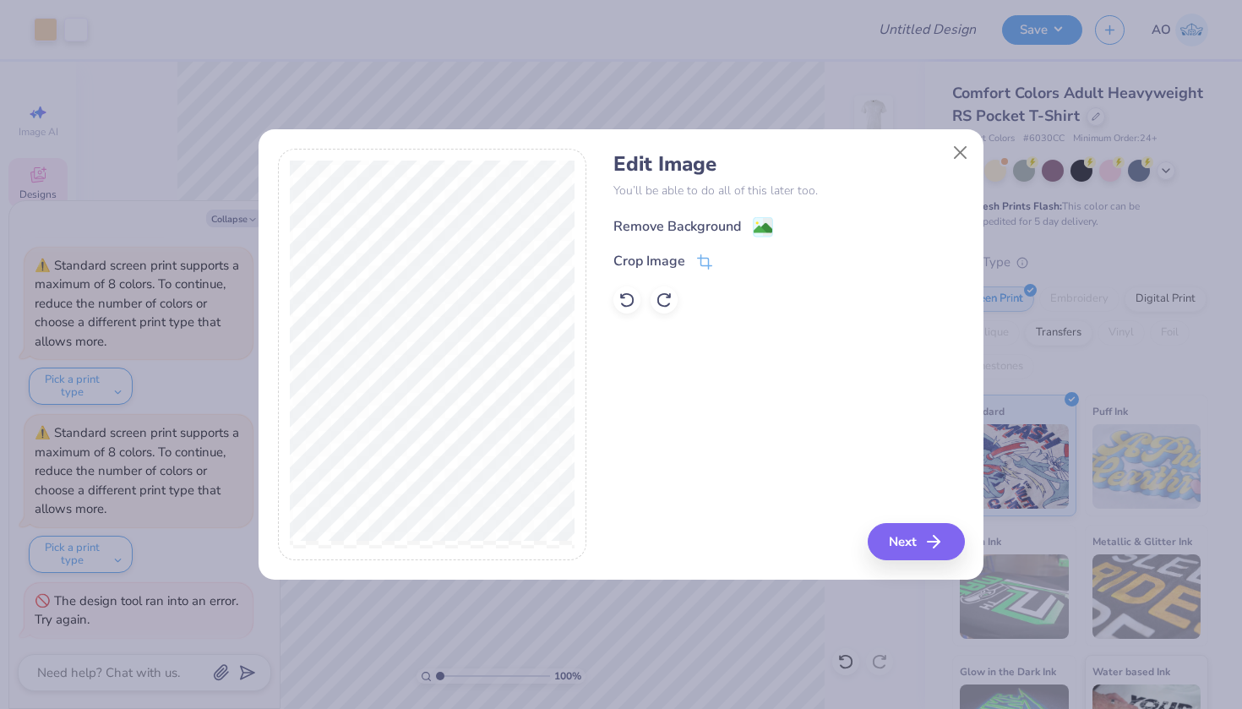
click at [738, 227] on div "Remove Background" at bounding box center [678, 226] width 128 height 20
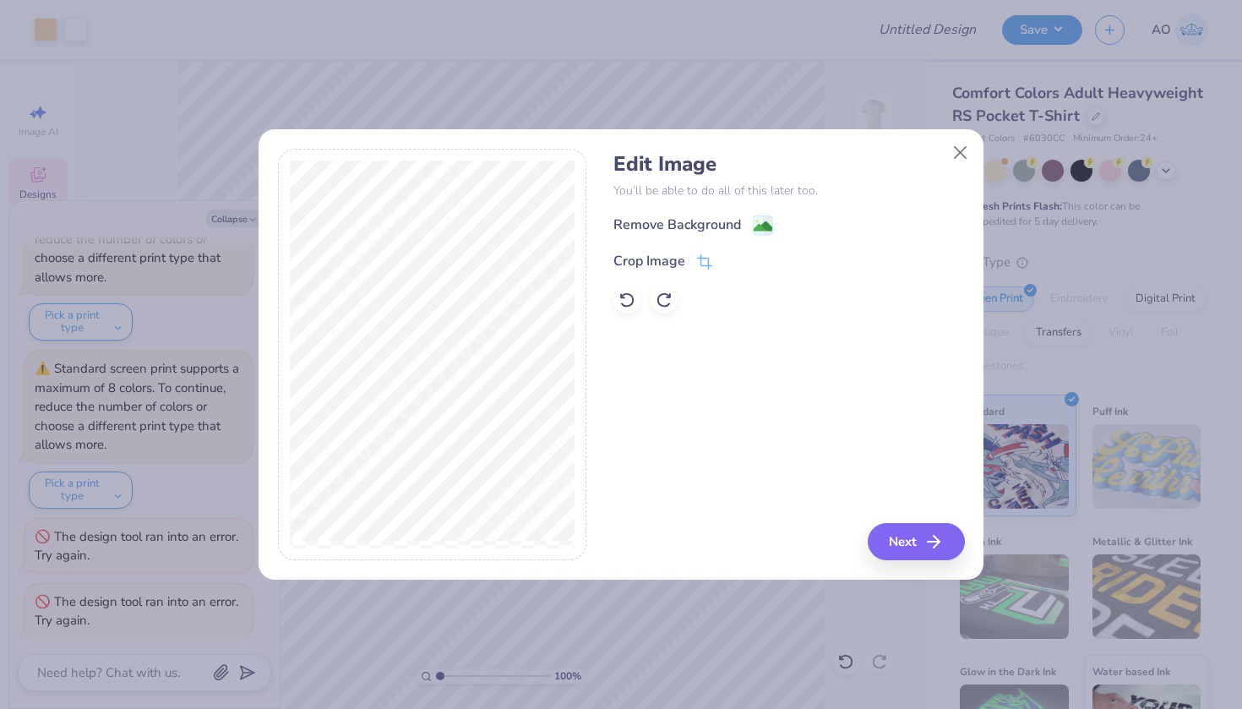
click at [920, 562] on div "Edit Image You’ll be able to do all of this later too. Remove Background Crop I…" at bounding box center [621, 364] width 725 height 431
click at [912, 534] on button "Next" at bounding box center [919, 541] width 97 height 37
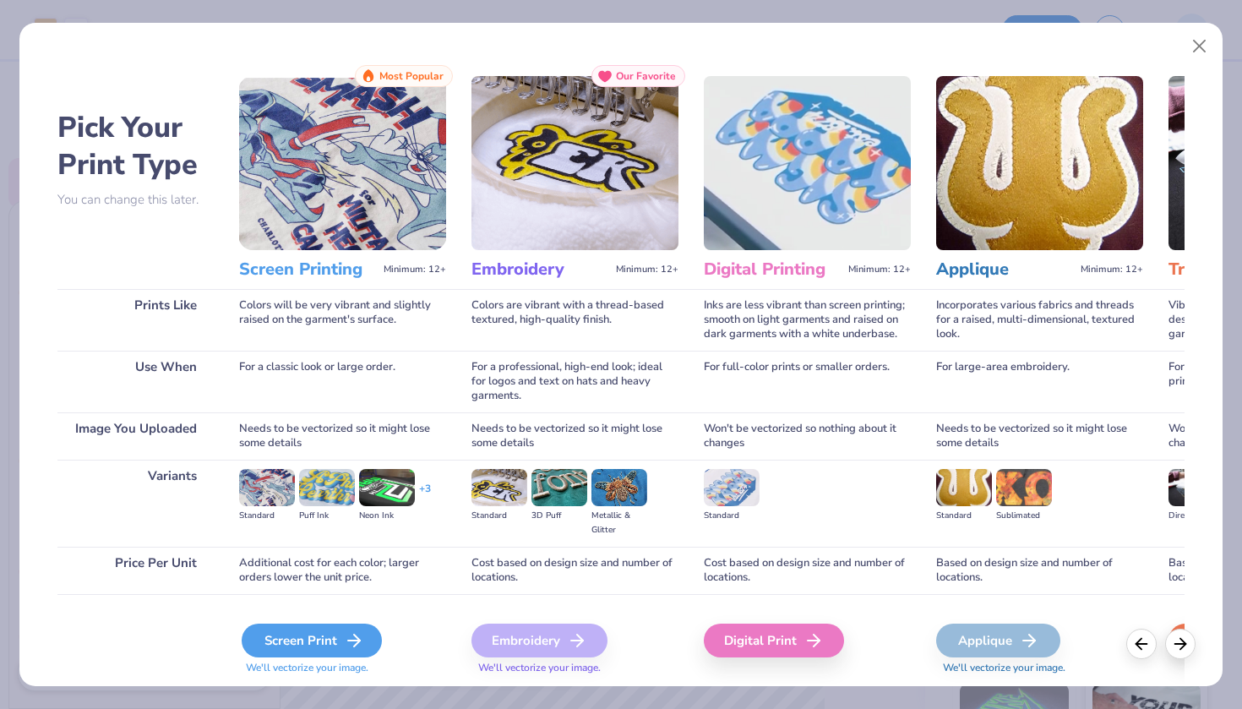
click at [324, 635] on div "Screen Print" at bounding box center [312, 641] width 140 height 34
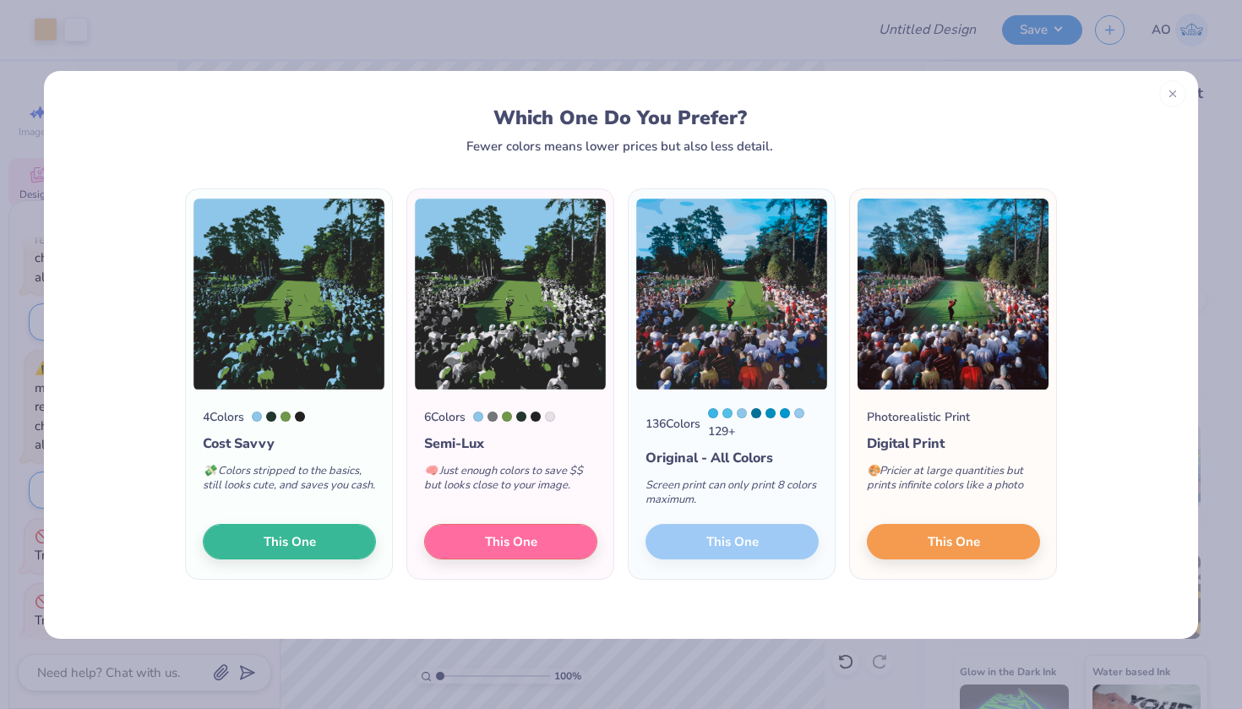
click at [722, 521] on div "Screen print can only print 8 colors maximum." at bounding box center [732, 496] width 173 height 56
click at [727, 549] on div "136 Colors 129 + Original - All Colors Screen print can only print 8 colors max…" at bounding box center [732, 485] width 206 height 188
click at [723, 529] on div "136 Colors 129 + Original - All Colors Screen print can only print 8 colors max…" at bounding box center [732, 485] width 206 height 188
click at [734, 556] on div "136 Colors 129 + Original - All Colors Screen print can only print 8 colors max…" at bounding box center [732, 485] width 206 height 188
click at [489, 548] on span "This One" at bounding box center [511, 538] width 52 height 19
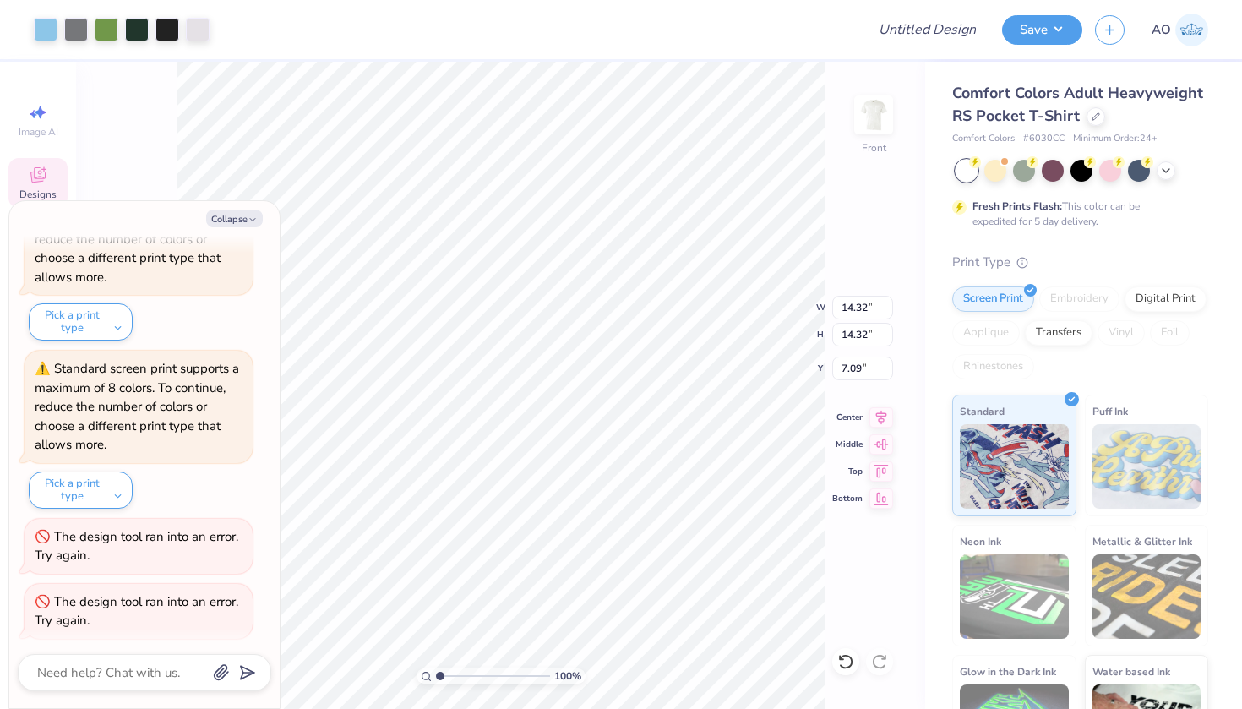
type textarea "x"
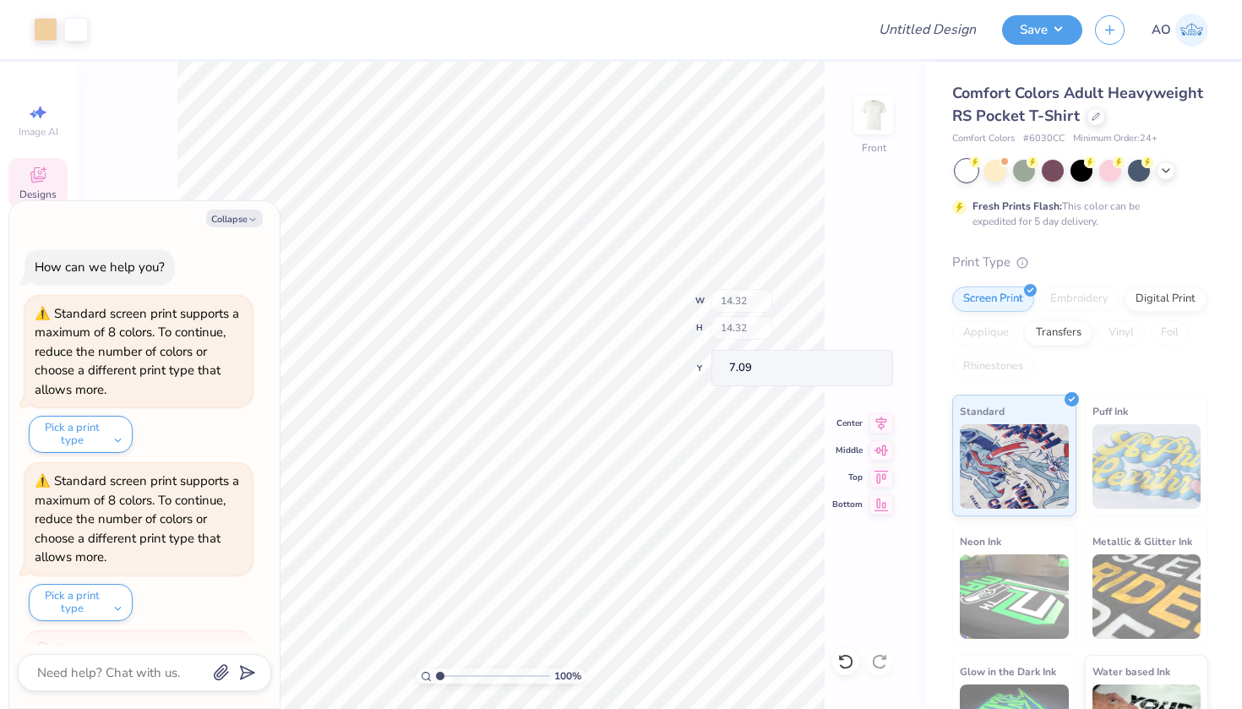
scroll to position [112, 0]
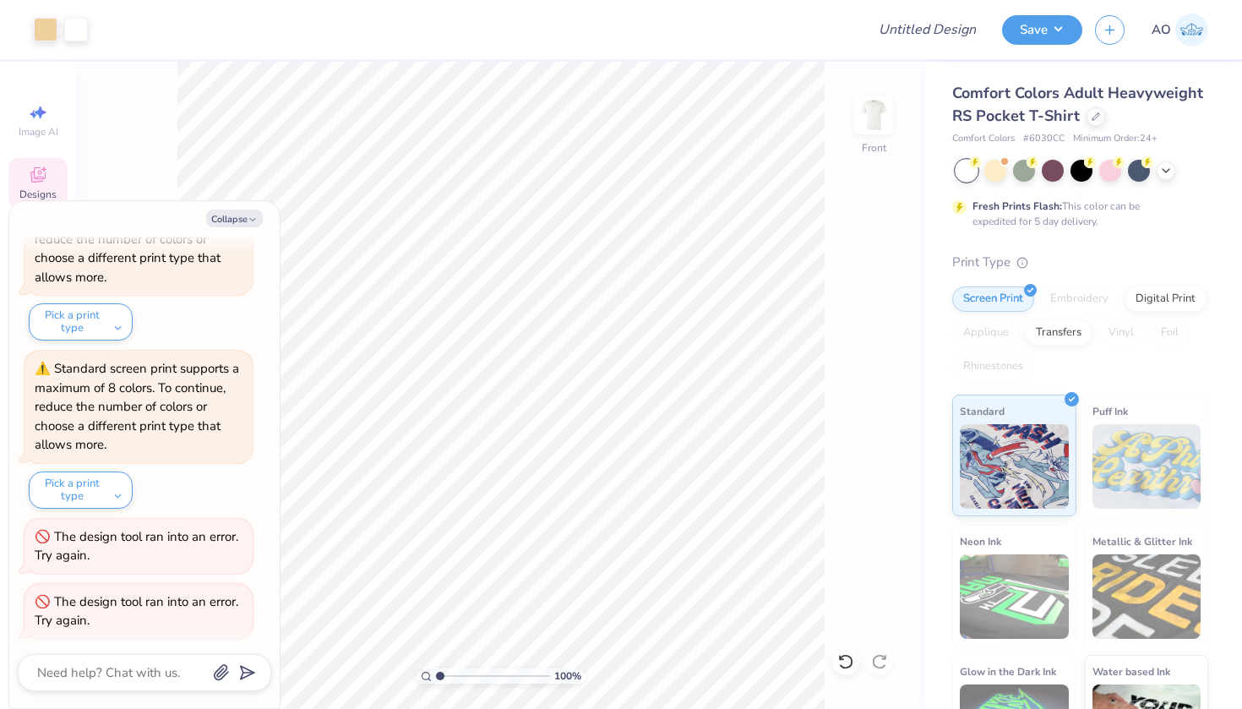
click at [247, 228] on div "Collapse How can we help you? Standard screen print supports a maximum of 8 col…" at bounding box center [144, 454] width 270 height 507
click at [245, 220] on button "Collapse" at bounding box center [234, 219] width 57 height 18
type textarea "x"
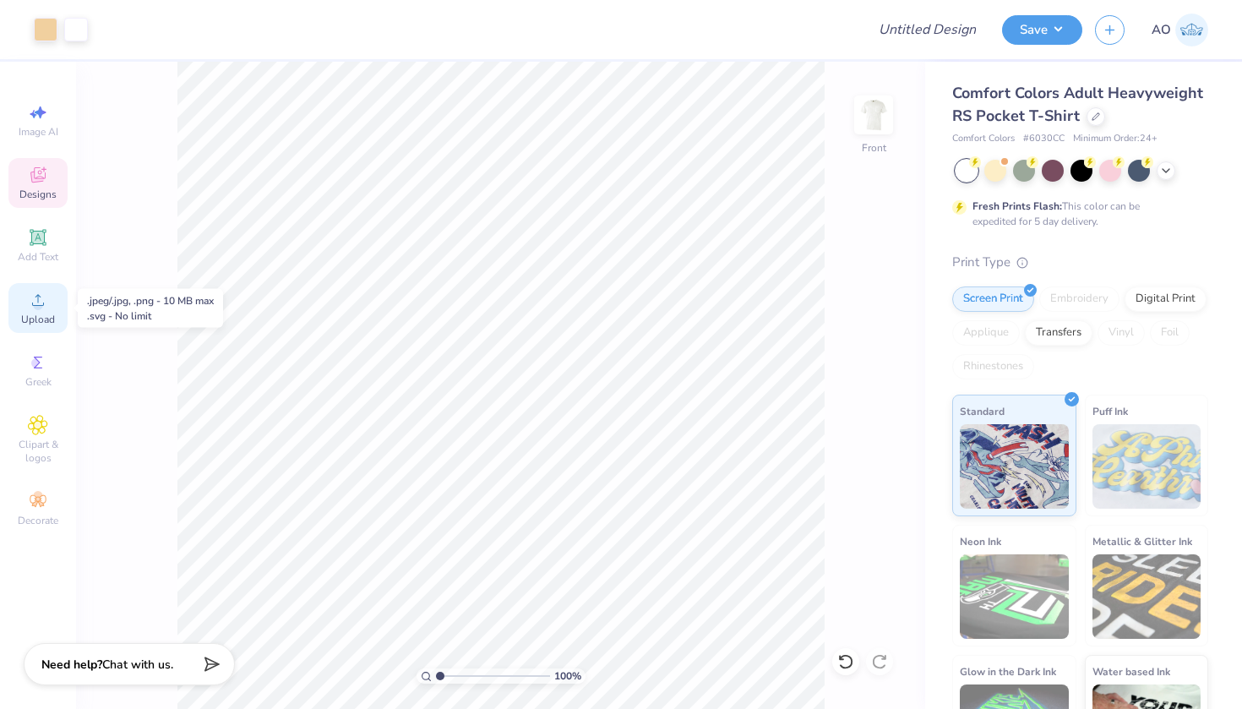
click at [46, 304] on icon at bounding box center [38, 300] width 20 height 20
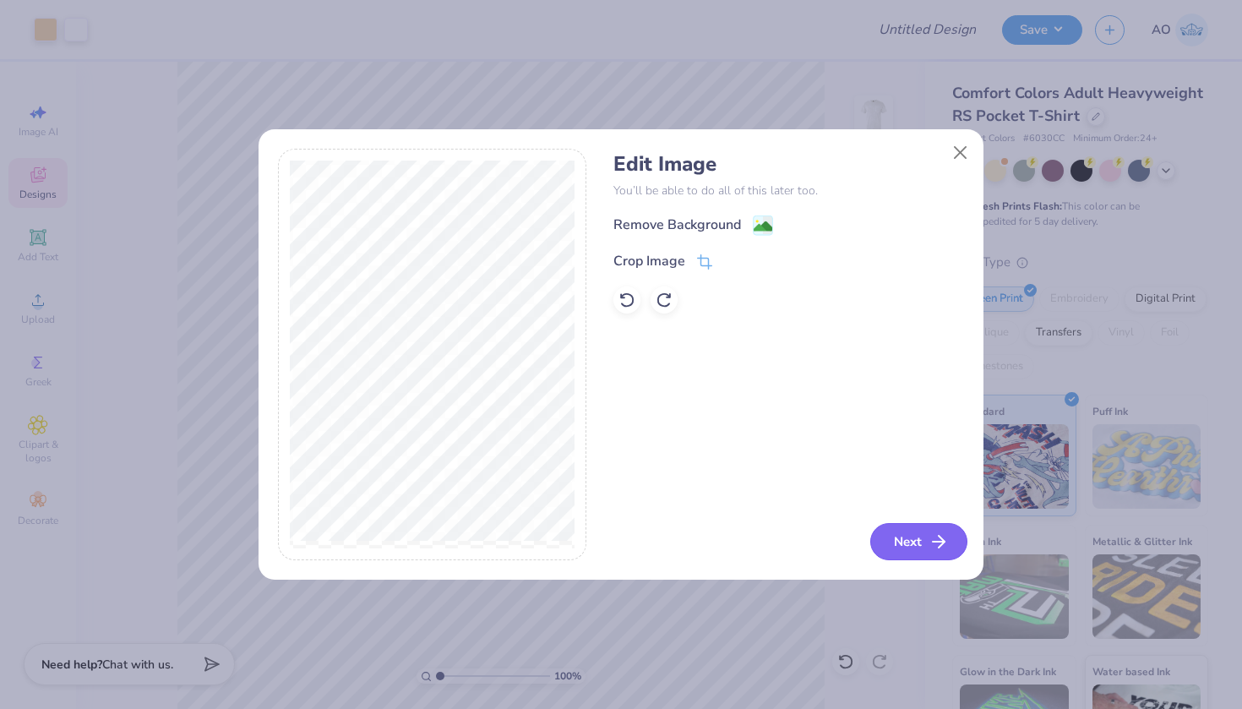
click at [934, 538] on icon "button" at bounding box center [939, 542] width 20 height 20
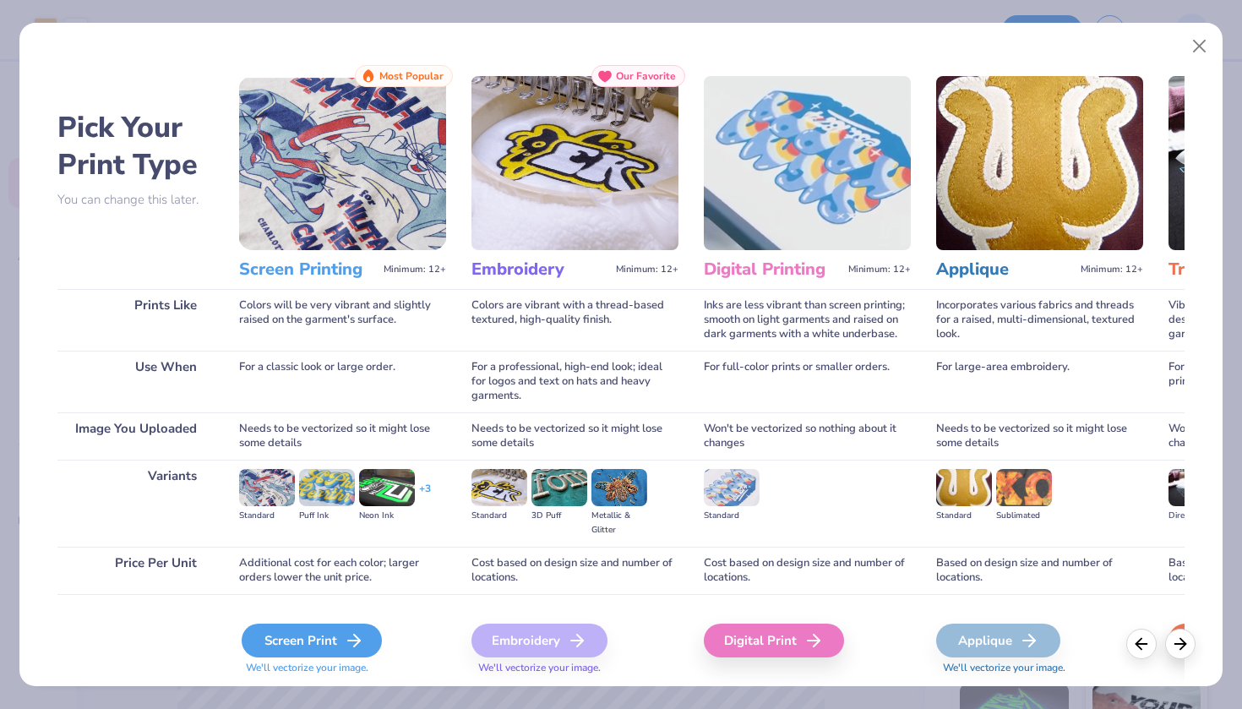
click at [344, 636] on icon at bounding box center [354, 640] width 20 height 20
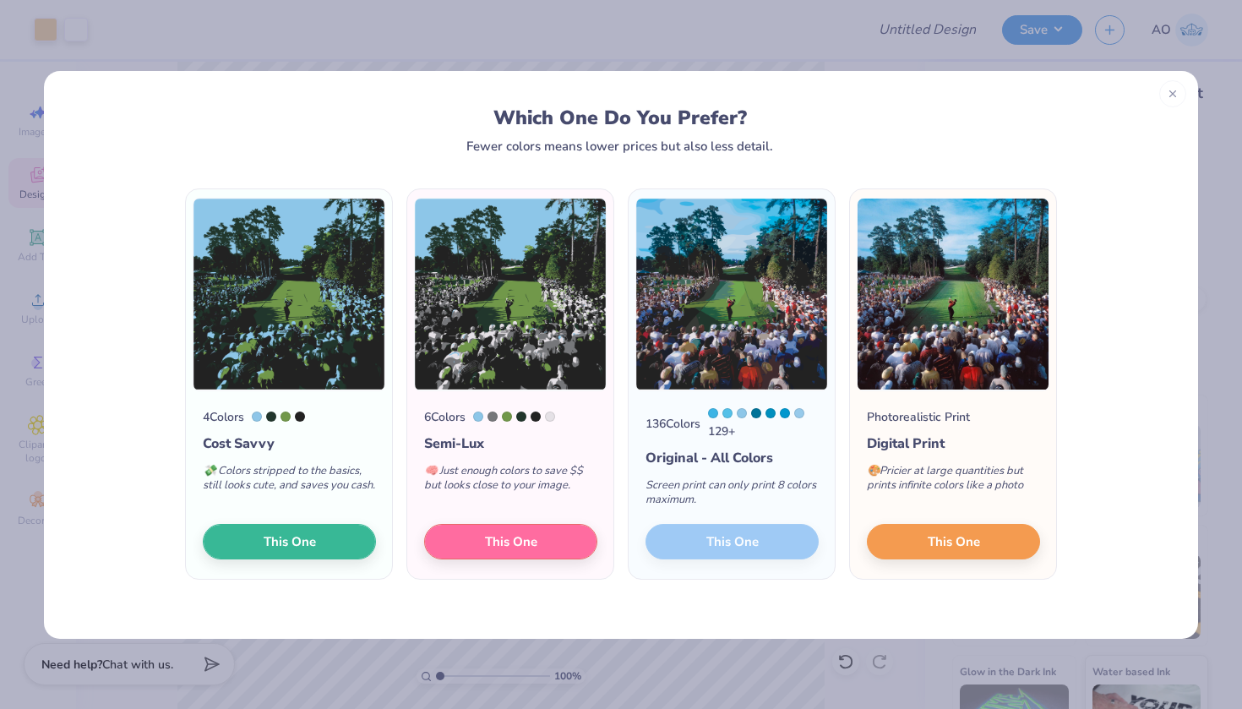
click at [778, 537] on div "136 Colors 129 + Original - All Colors Screen print can only print 8 colors max…" at bounding box center [732, 485] width 206 height 188
click at [547, 543] on button "This One" at bounding box center [510, 538] width 173 height 35
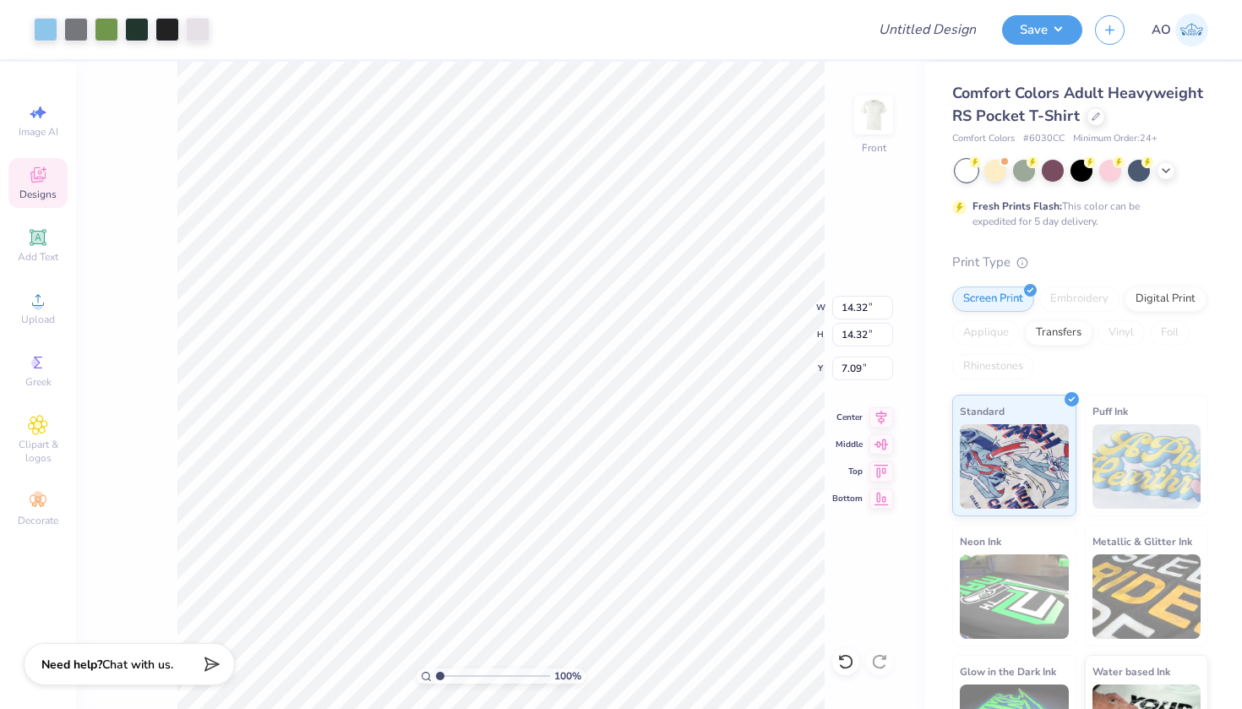
type input "2.79"
type input "11.86"
type input "3.00"
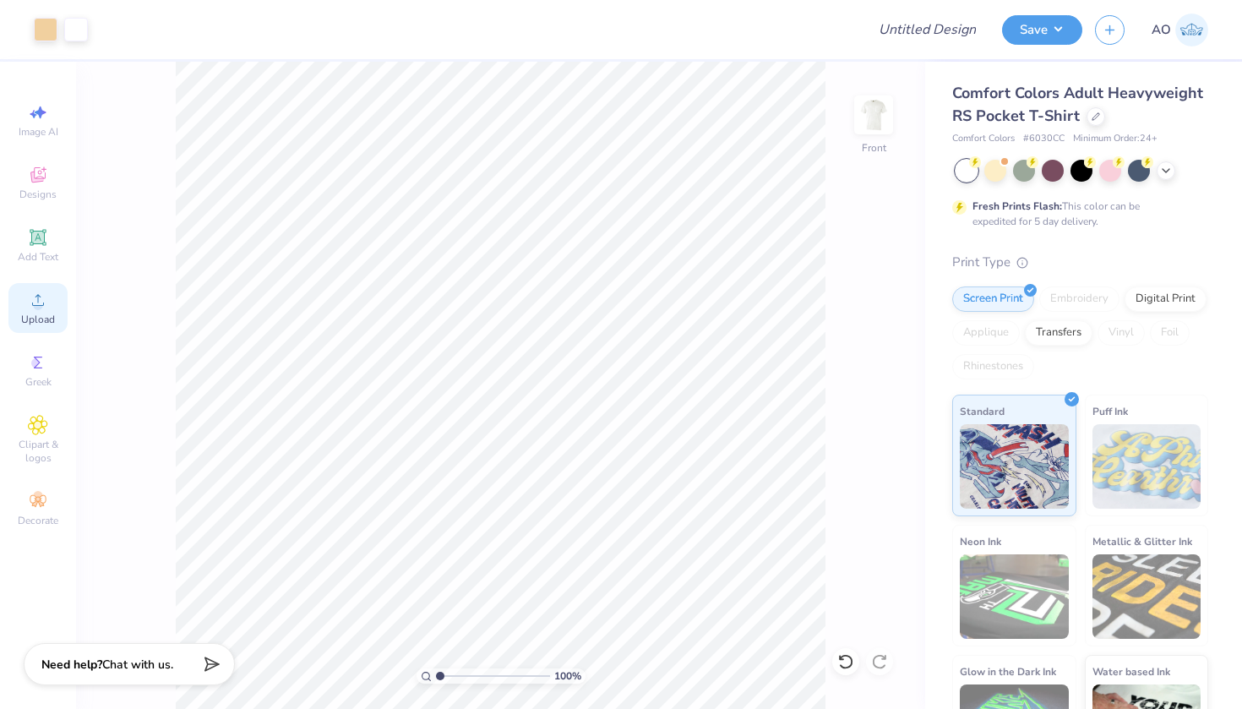
click at [42, 297] on icon at bounding box center [38, 300] width 20 height 20
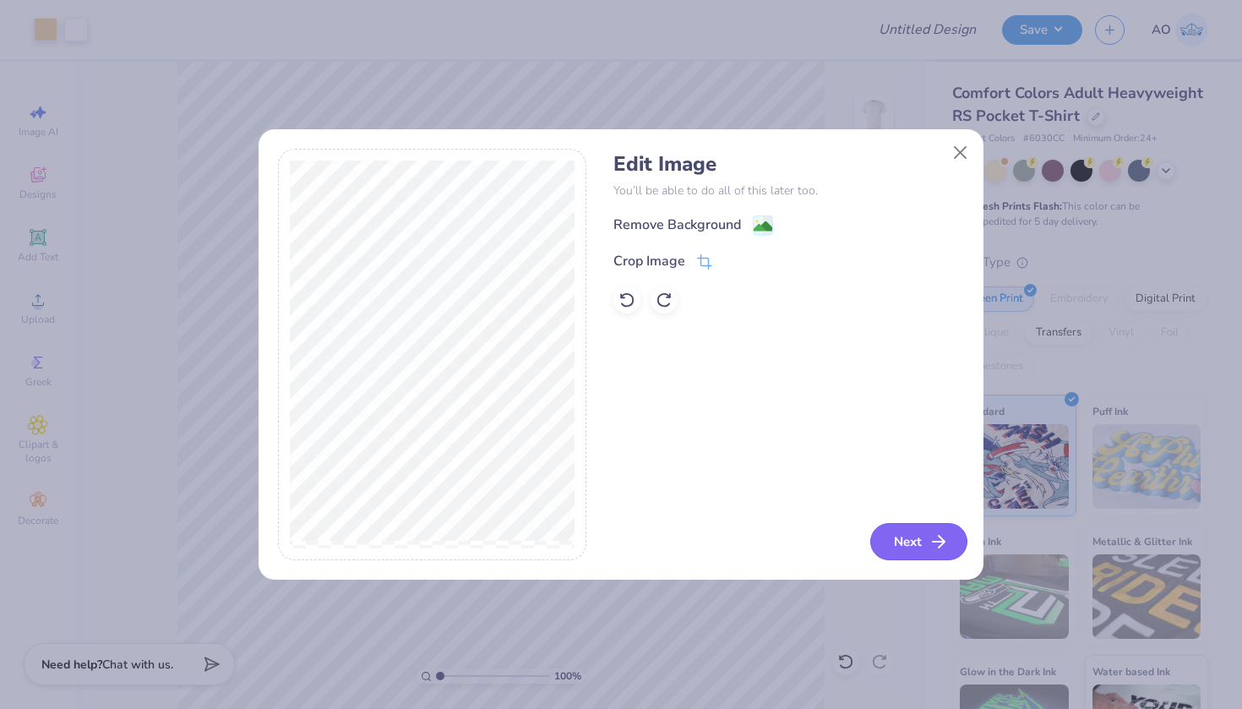
click at [915, 549] on button "Next" at bounding box center [919, 541] width 97 height 37
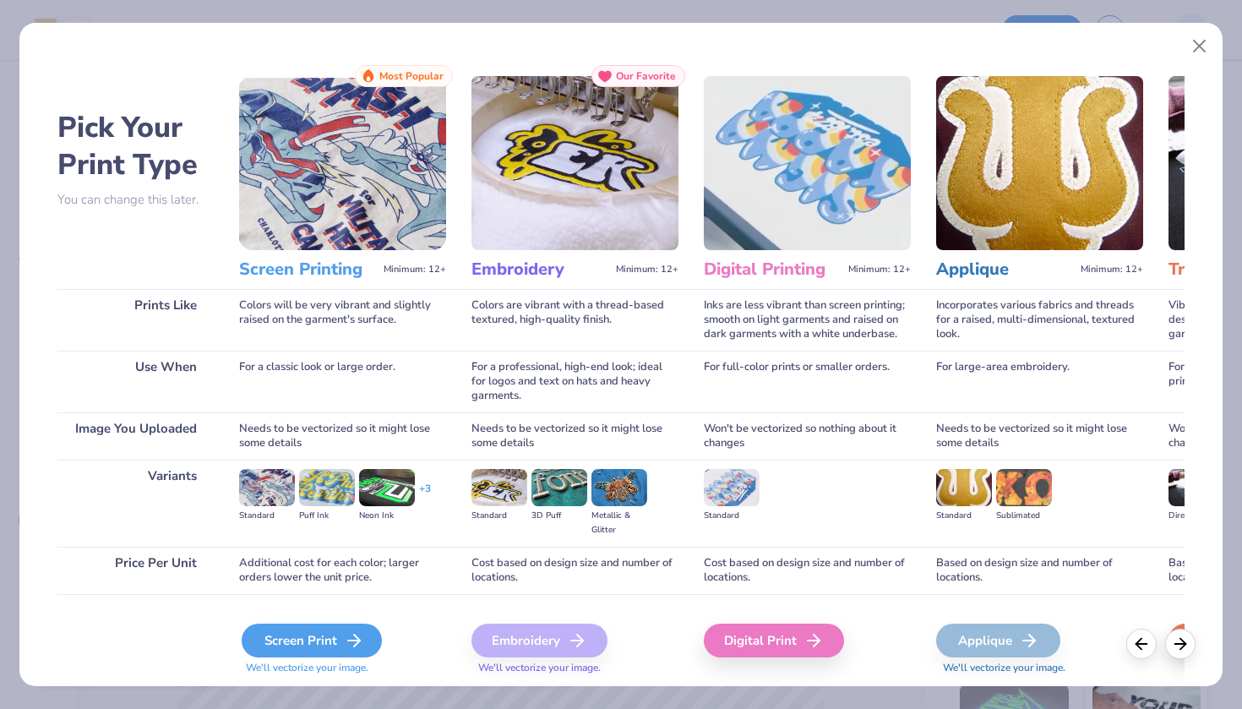
click at [301, 642] on div "Screen Print" at bounding box center [312, 641] width 140 height 34
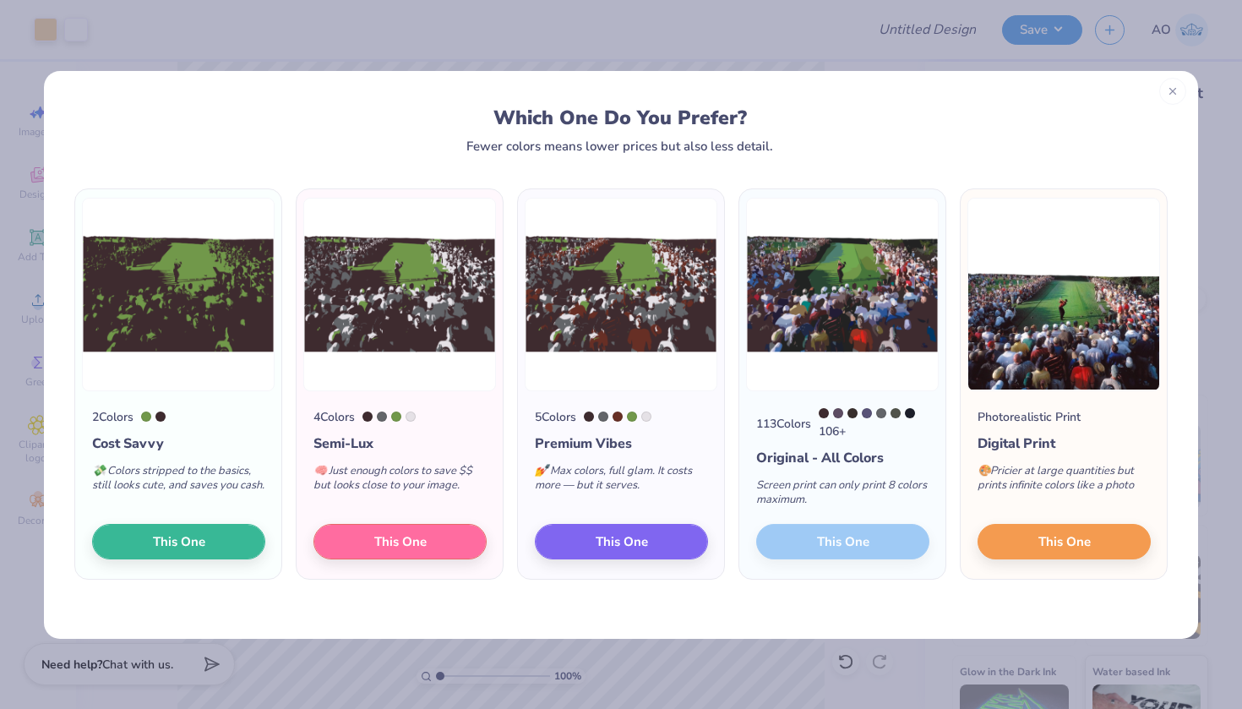
click at [1172, 91] on line at bounding box center [1173, 92] width 6 height 6
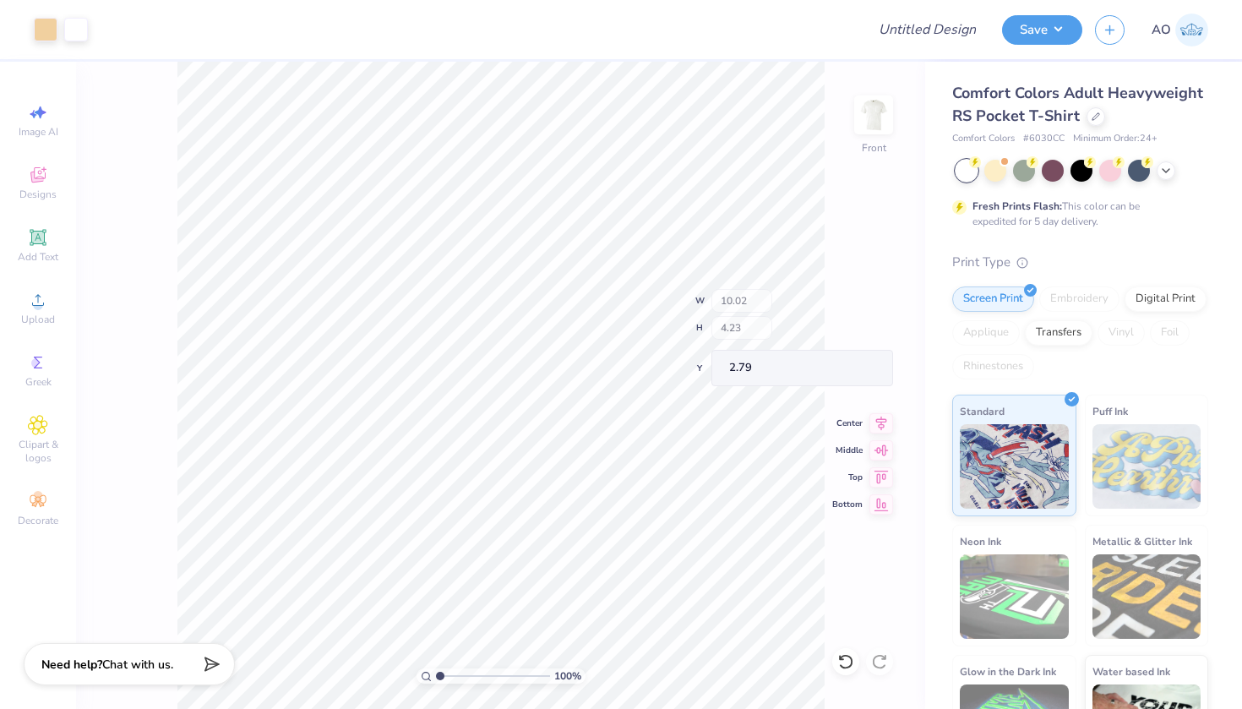
type input "0.18"
type input "0.25"
type input "3.98"
type input "2.40"
type input "2.47"
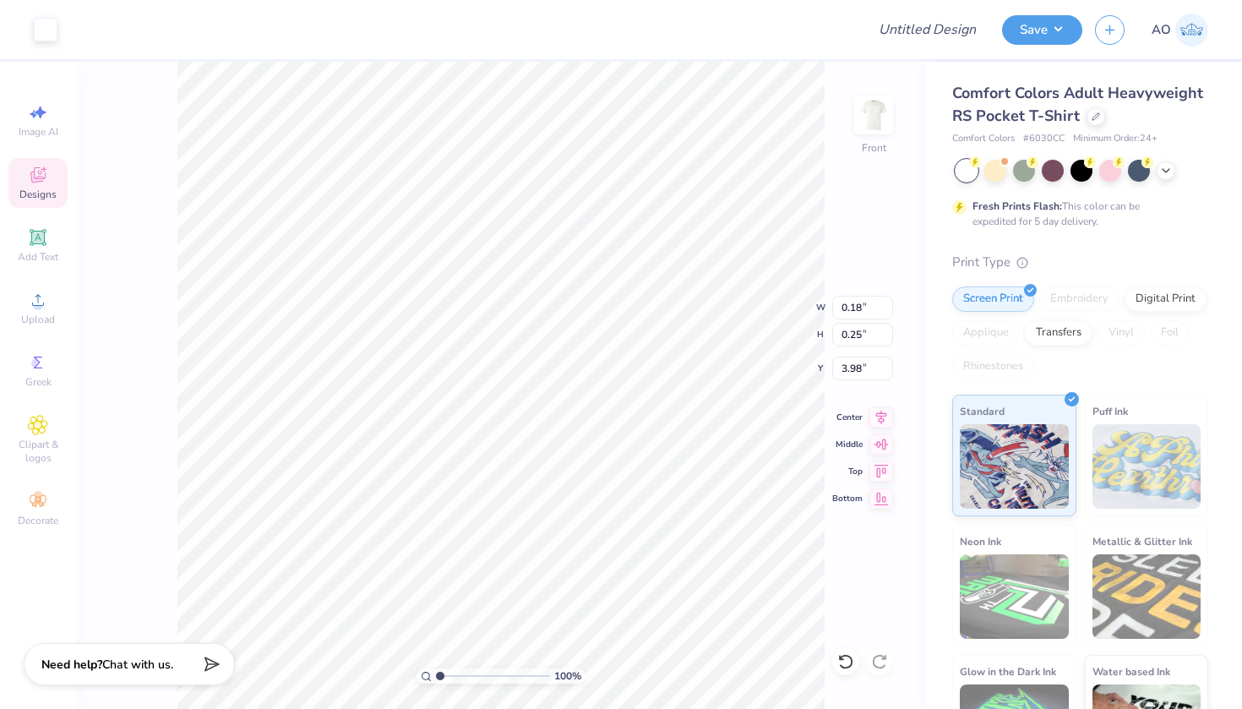
type input "2.79"
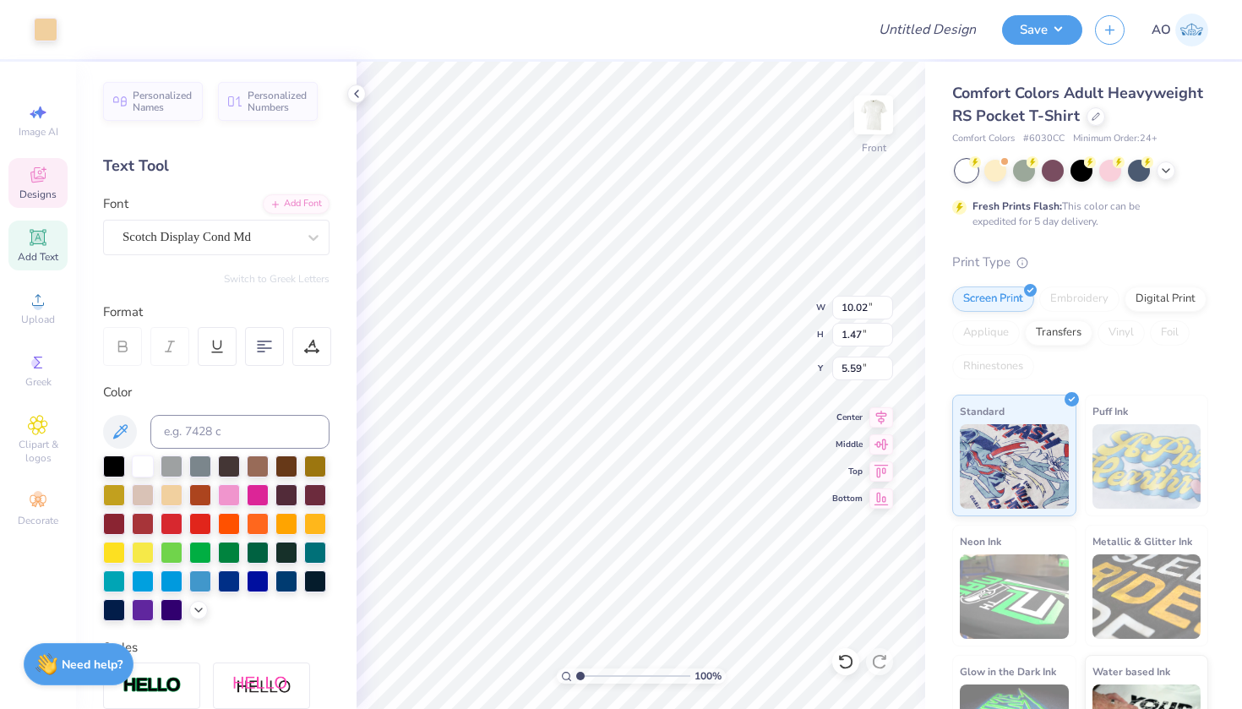
type input "5.59"
type textarea "G"
type textarea "A"
type input "1.33"
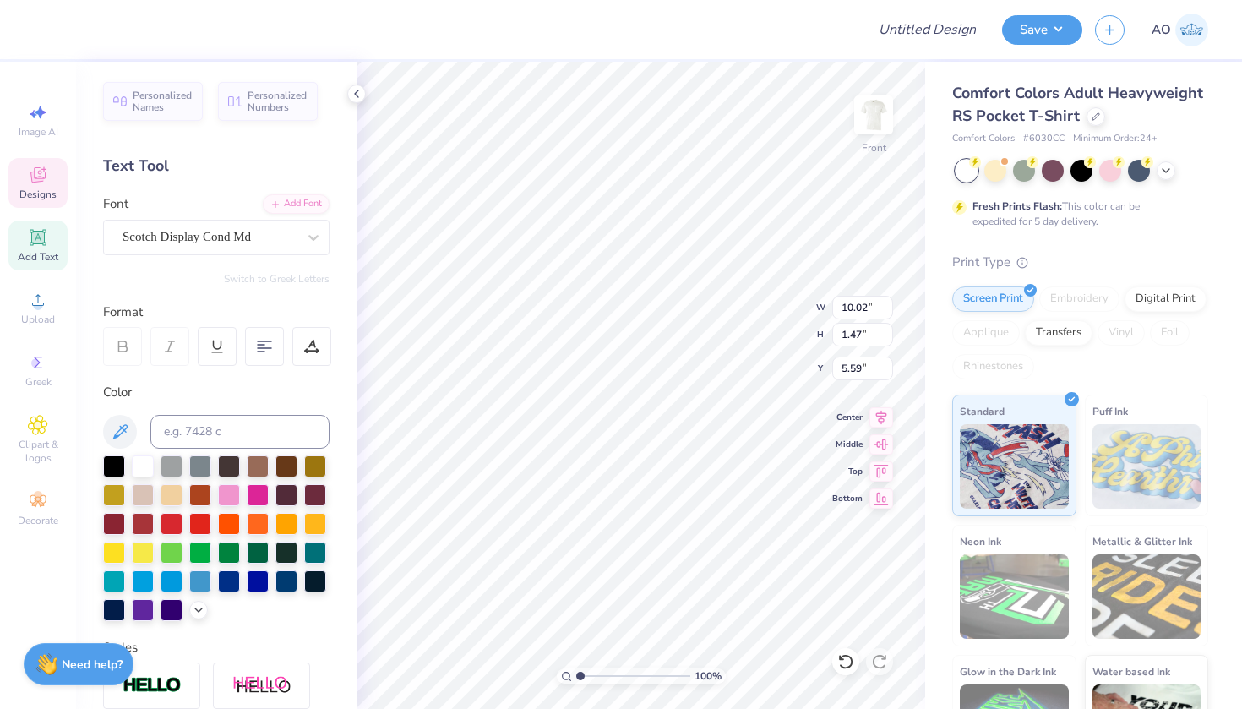
type input "1.42"
type input "5.75"
type textarea "A"
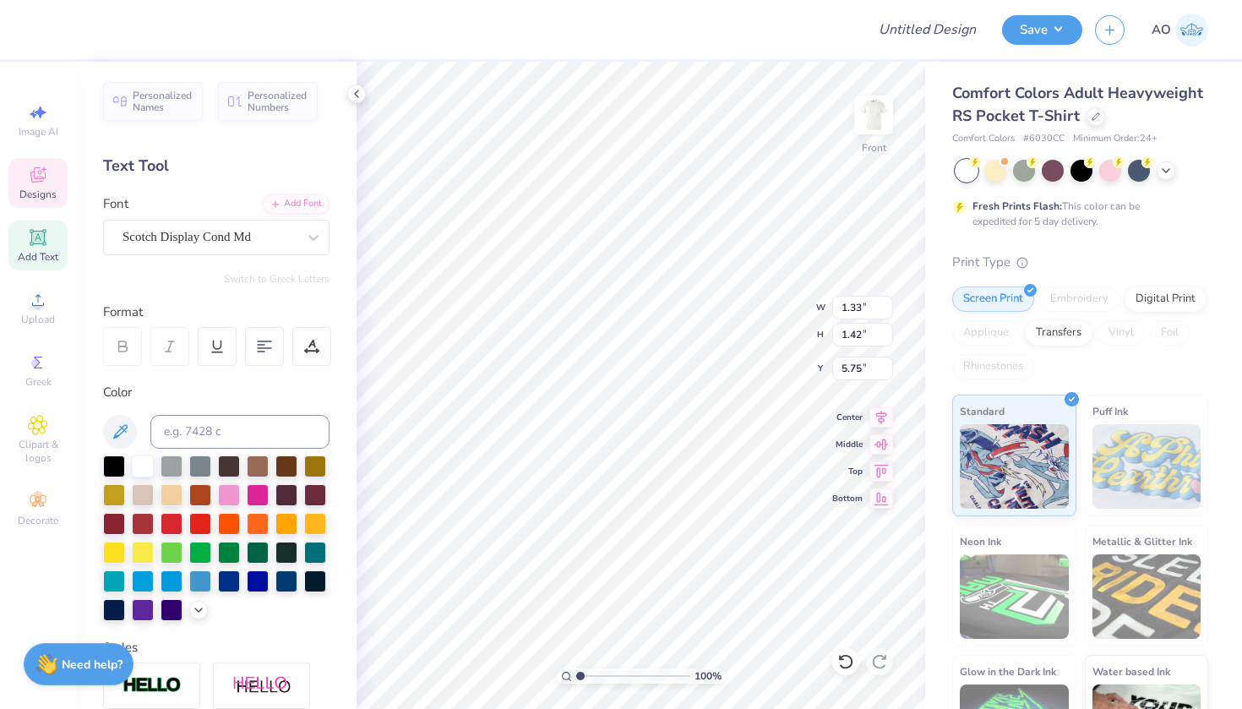
scroll to position [0, 0]
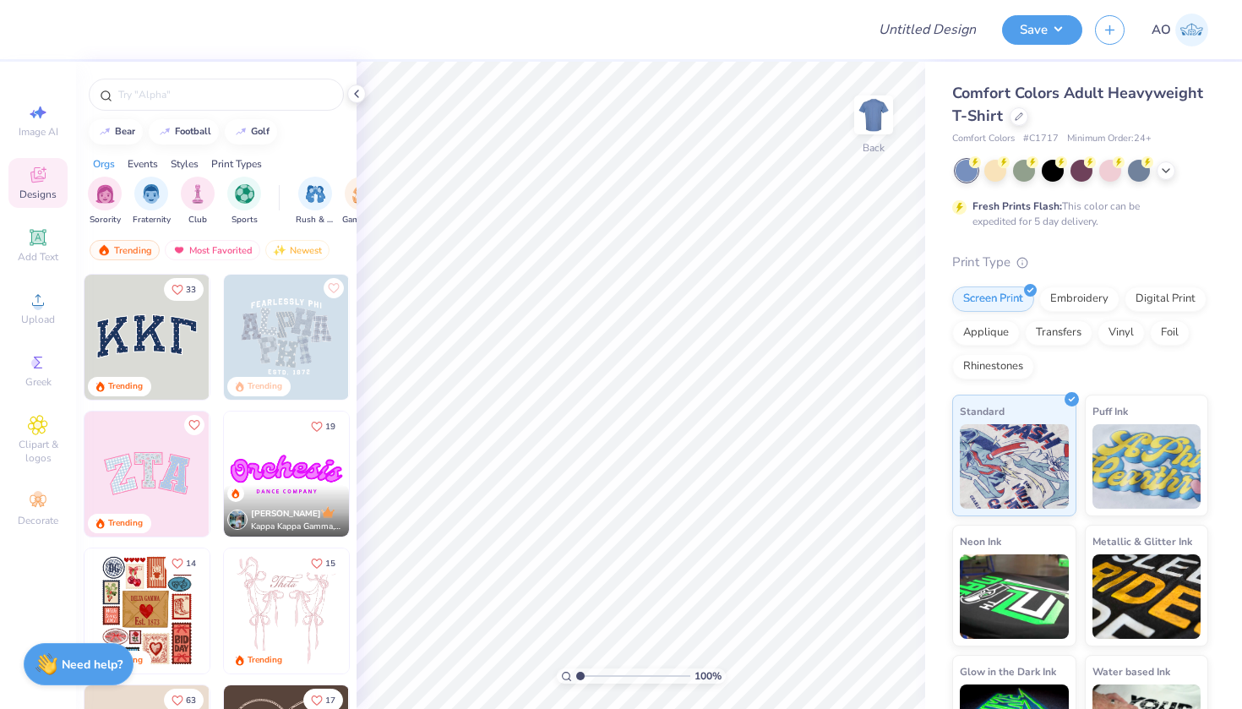
click at [1029, 123] on div "Comfort Colors Adult Heavyweight T-Shirt" at bounding box center [1080, 105] width 256 height 46
click at [1022, 119] on div at bounding box center [1019, 115] width 19 height 19
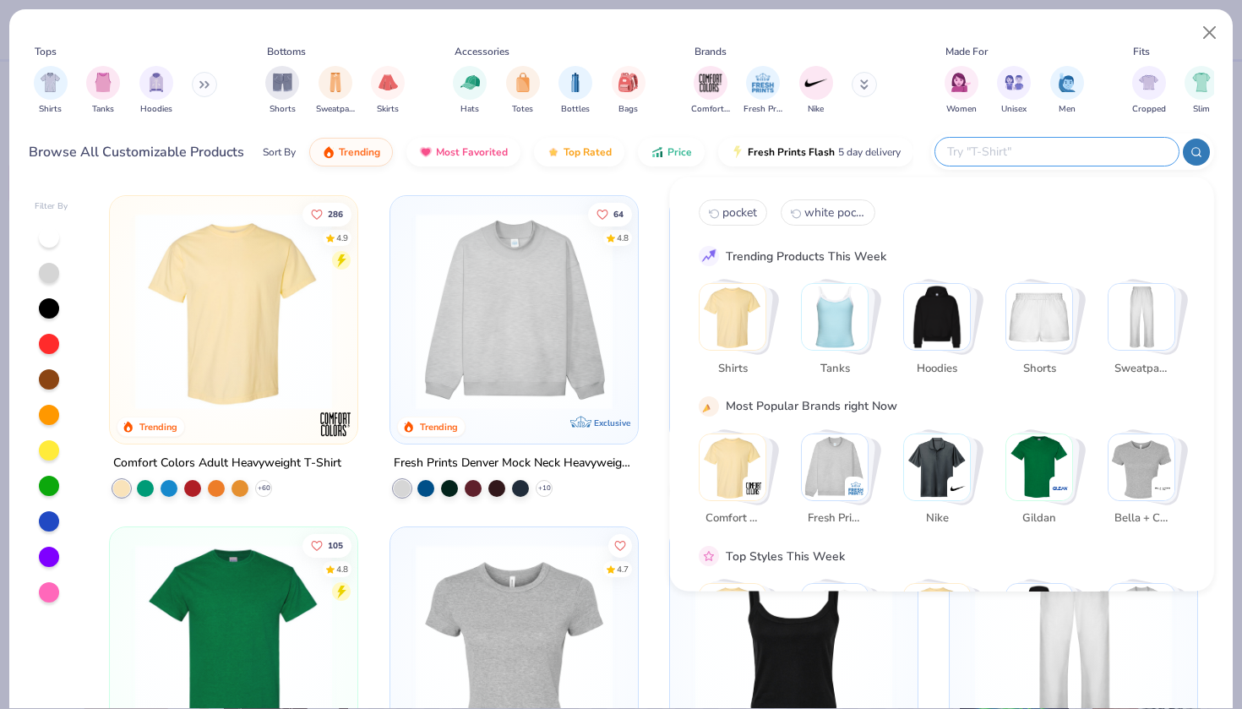
click at [1083, 142] on input "text" at bounding box center [1056, 151] width 221 height 19
type input "pocket"
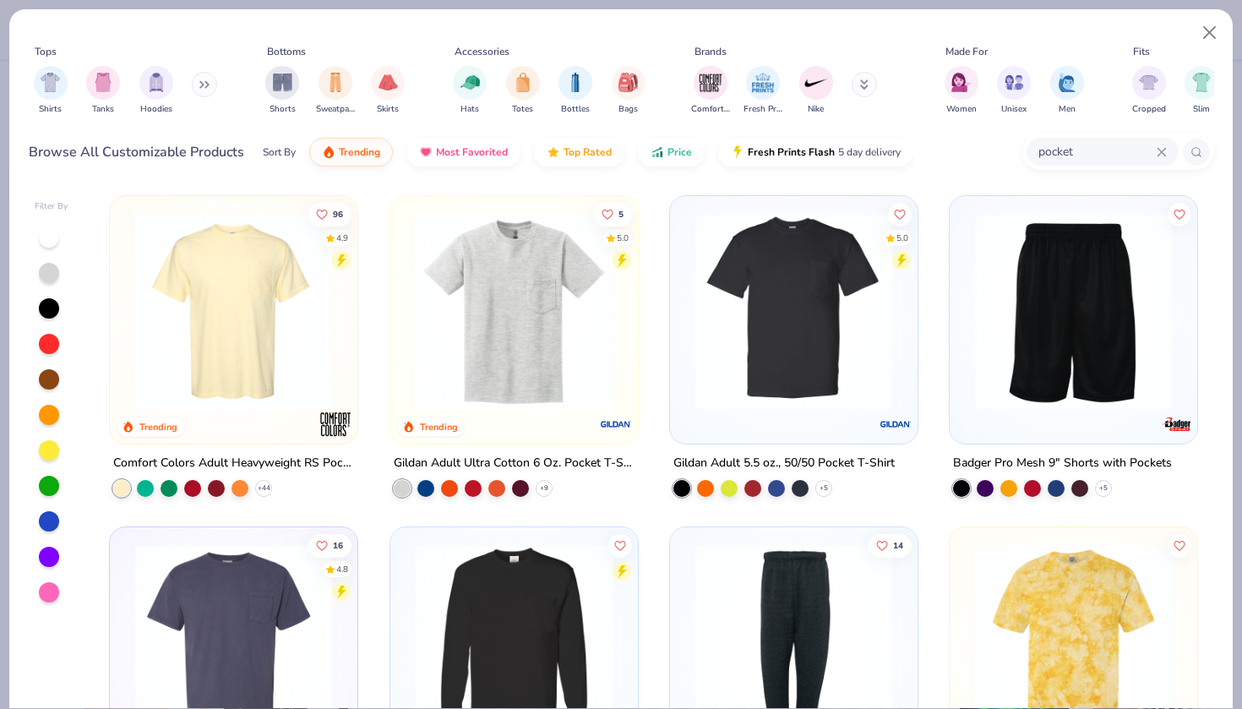
click at [205, 317] on img at bounding box center [234, 311] width 214 height 197
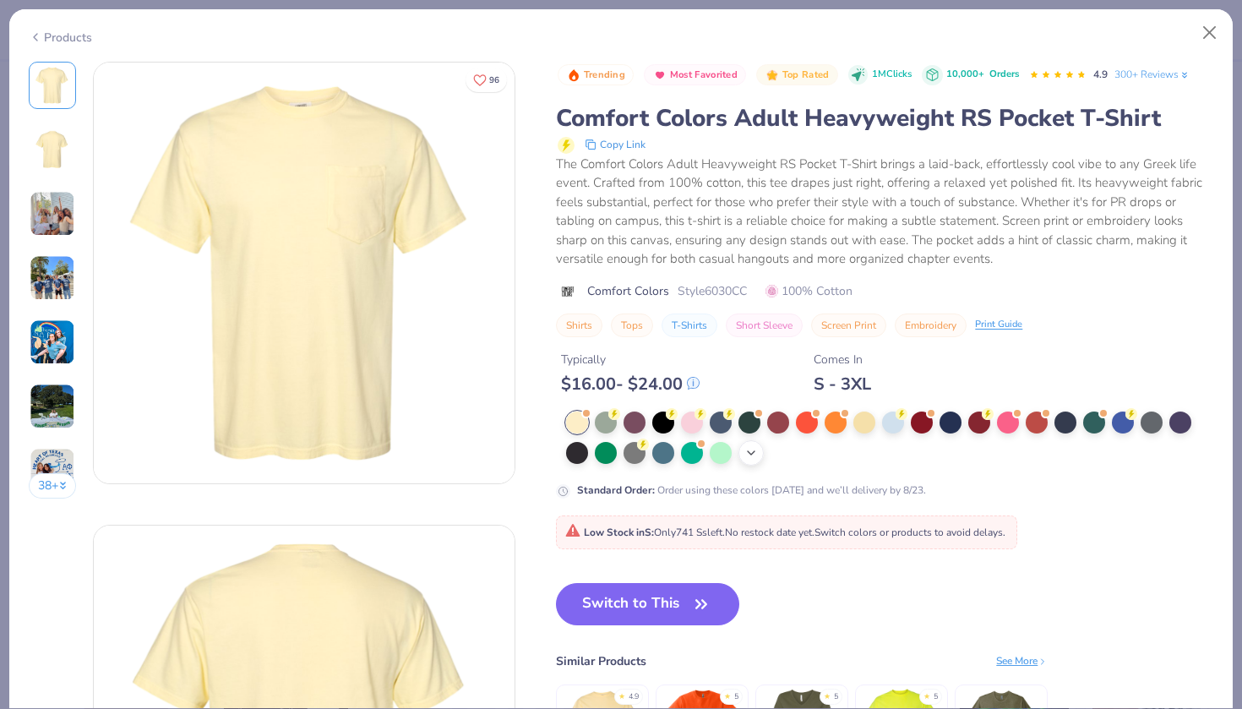
click at [755, 456] on icon at bounding box center [752, 453] width 14 height 14
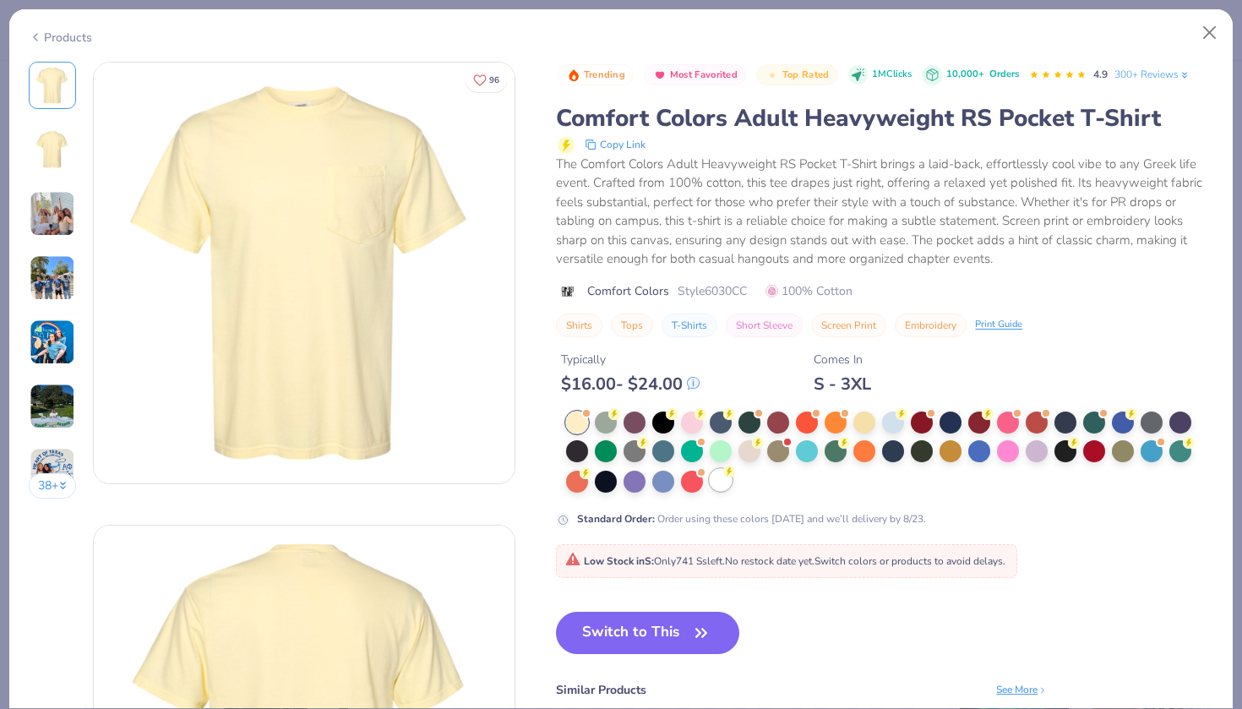
click at [730, 486] on div at bounding box center [721, 480] width 22 height 22
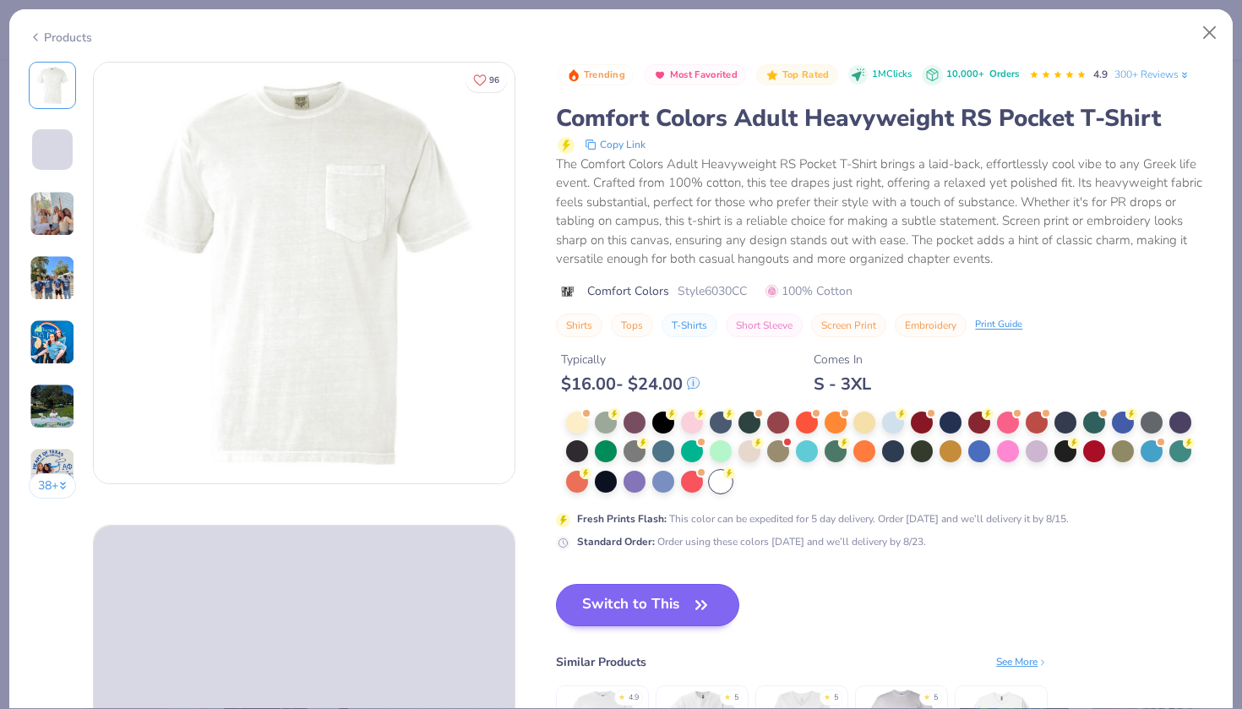
click at [676, 603] on button "Switch to This" at bounding box center [647, 605] width 183 height 42
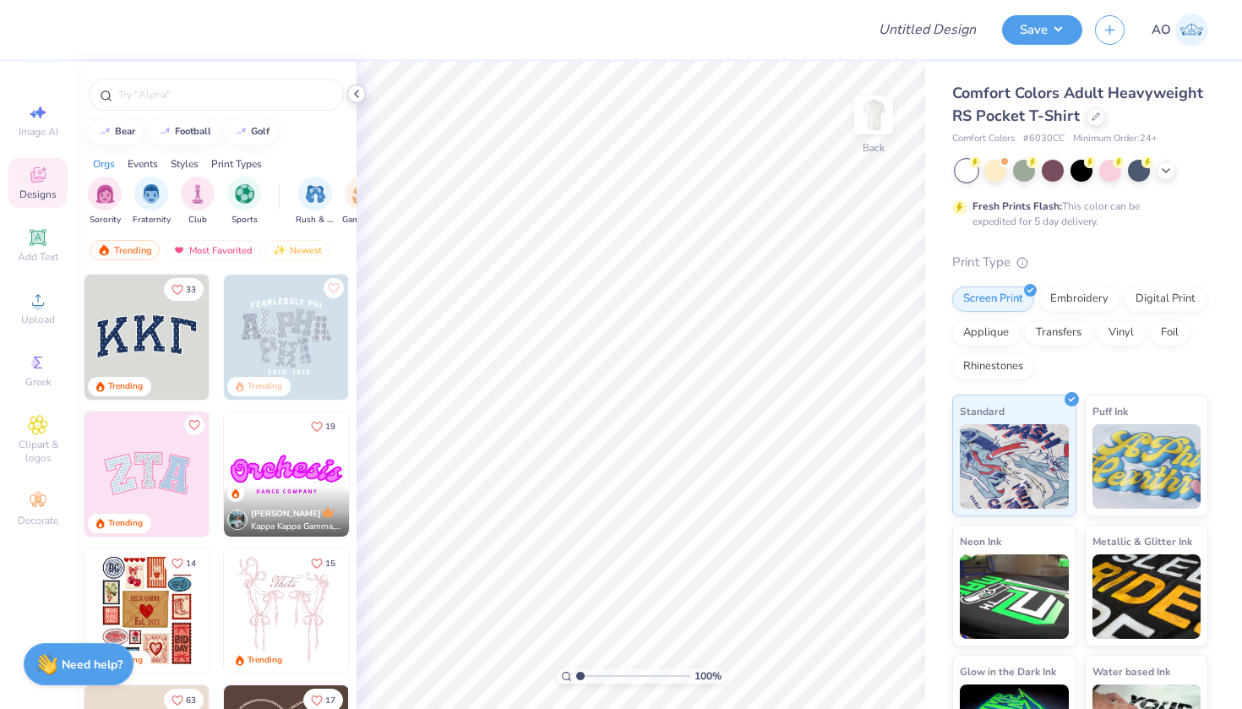
click at [353, 96] on icon at bounding box center [357, 94] width 14 height 14
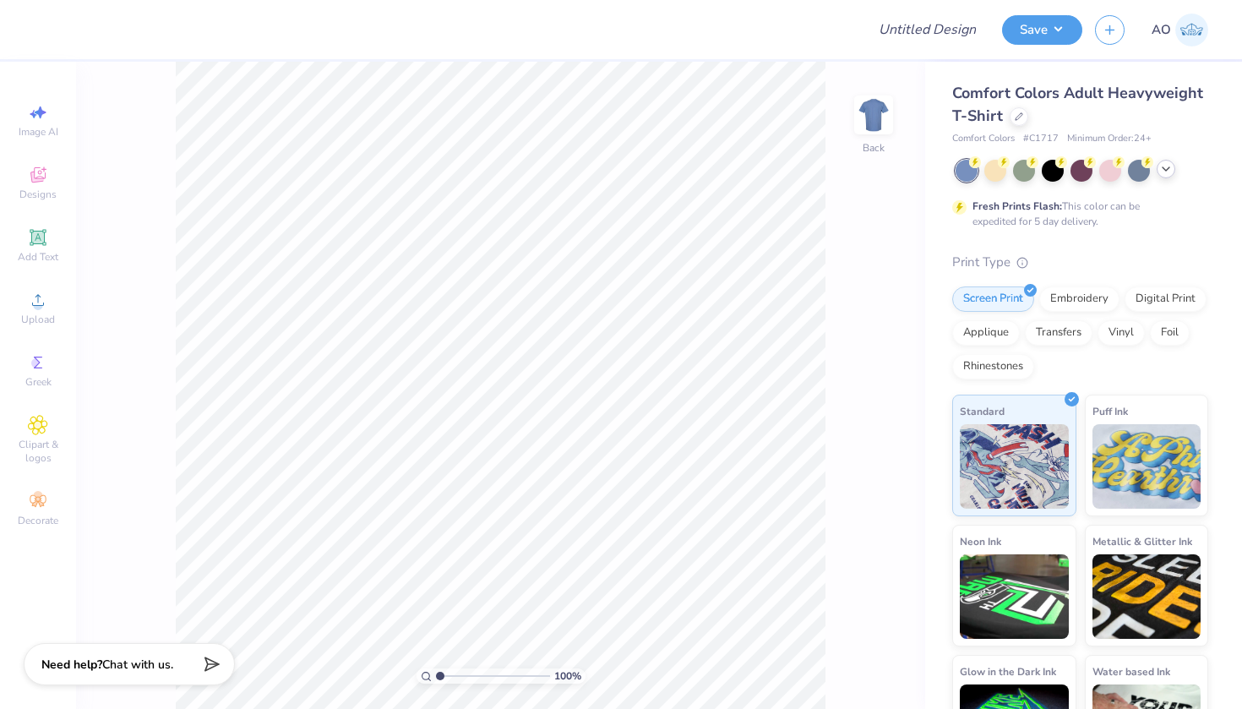
click at [816, 166] on icon at bounding box center [1167, 169] width 14 height 14
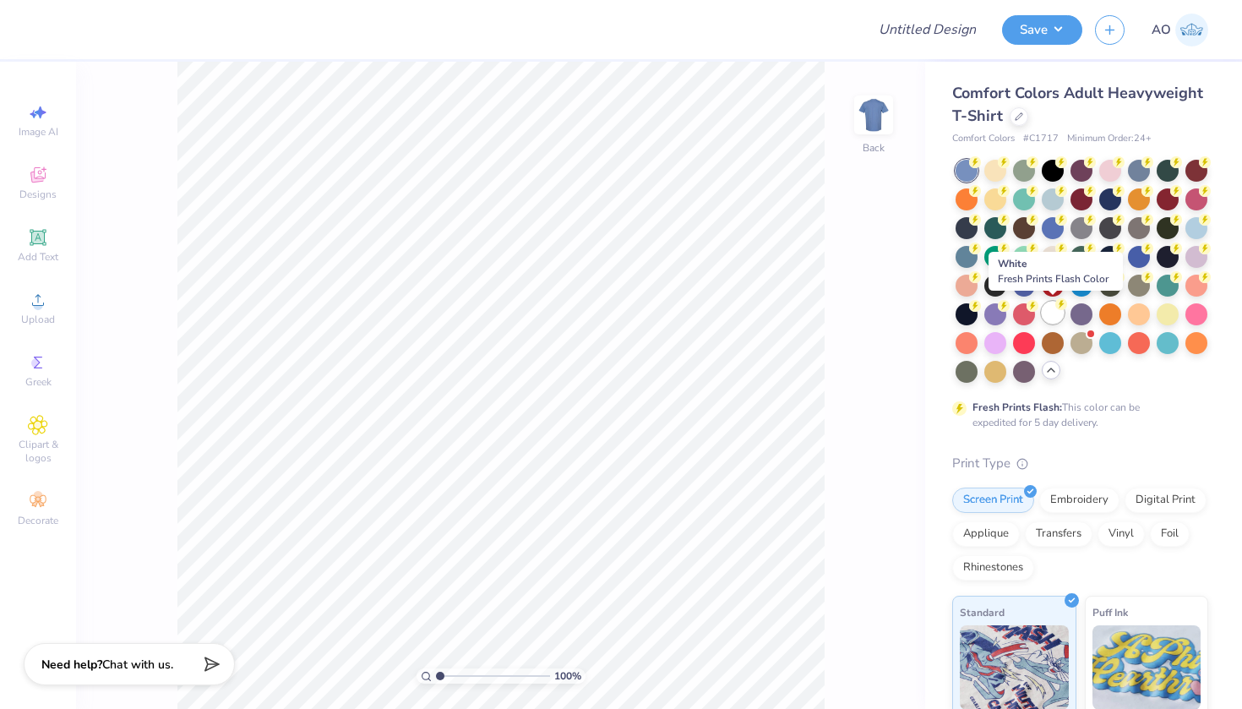
click at [816, 304] on div at bounding box center [1053, 313] width 22 height 22
click at [816, 121] on div at bounding box center [1019, 115] width 19 height 19
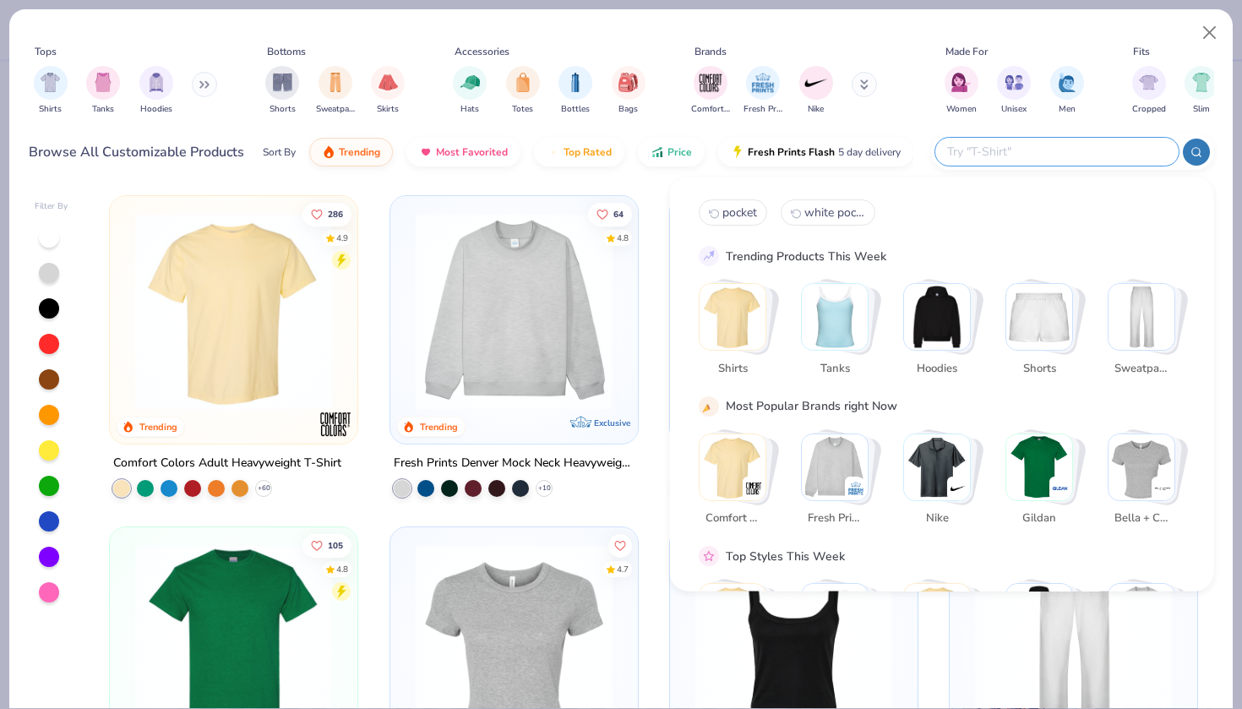
click at [816, 151] on input "text" at bounding box center [1056, 151] width 221 height 19
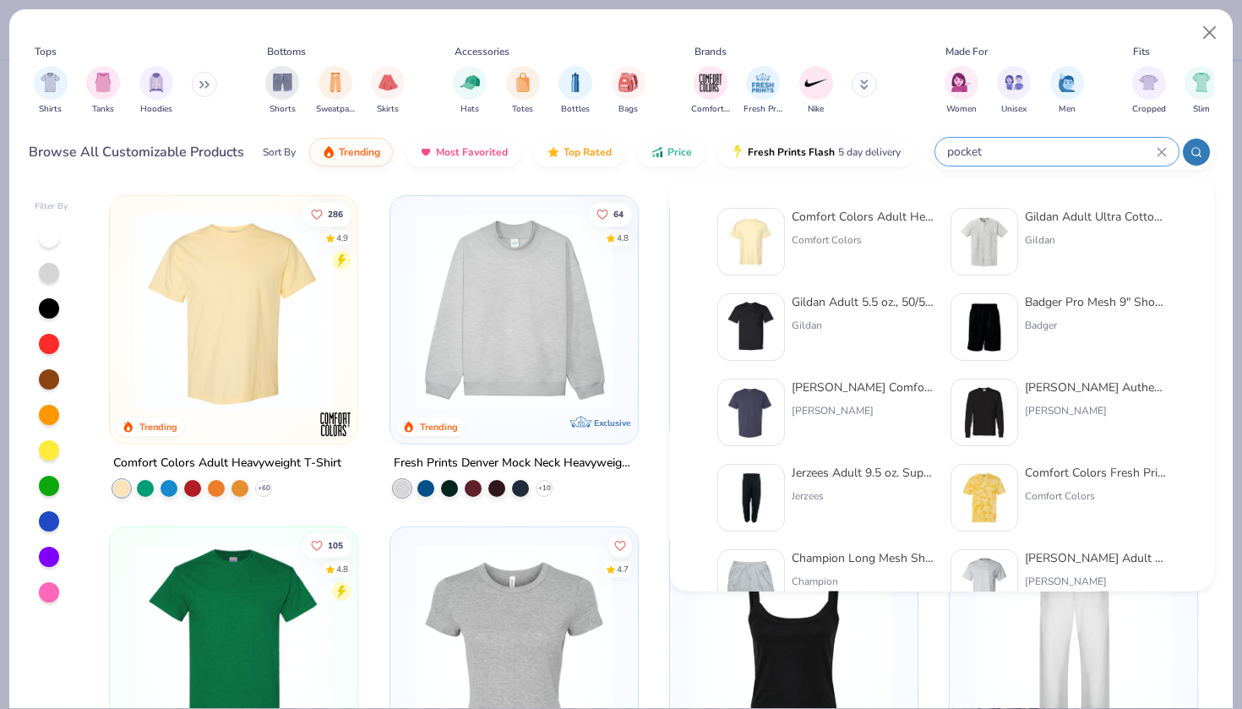
type input "pocket"
click at [816, 225] on div "Comfort Colors Adult Heavyweight RS Pocket T-Shirt" at bounding box center [863, 217] width 142 height 18
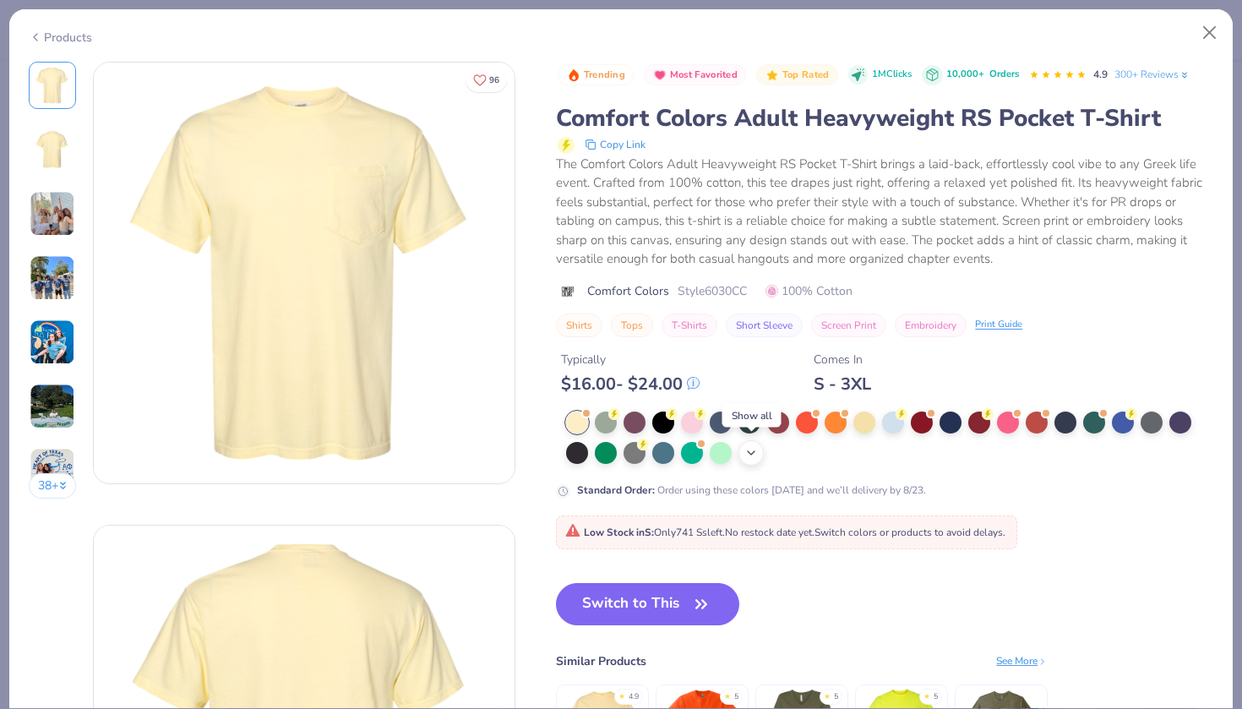
click at [750, 459] on div "+ 22" at bounding box center [751, 452] width 25 height 25
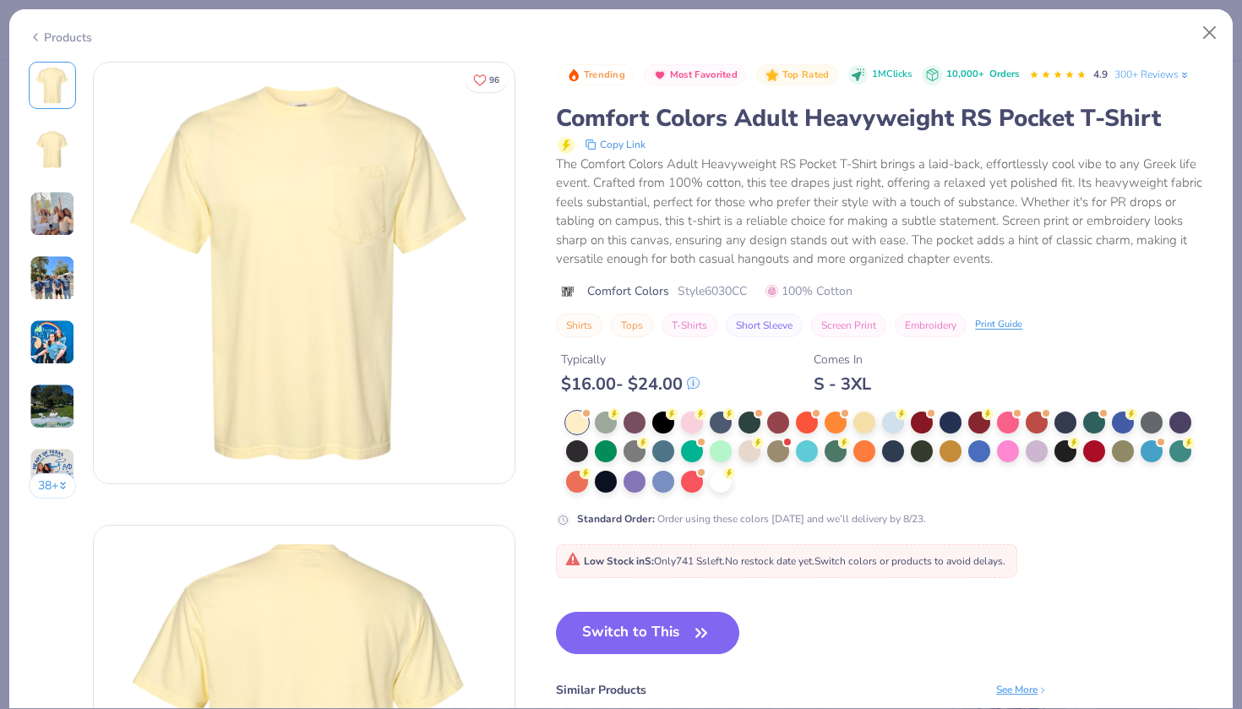
click at [724, 490] on div at bounding box center [889, 453] width 647 height 83
click at [725, 481] on div at bounding box center [721, 480] width 22 height 22
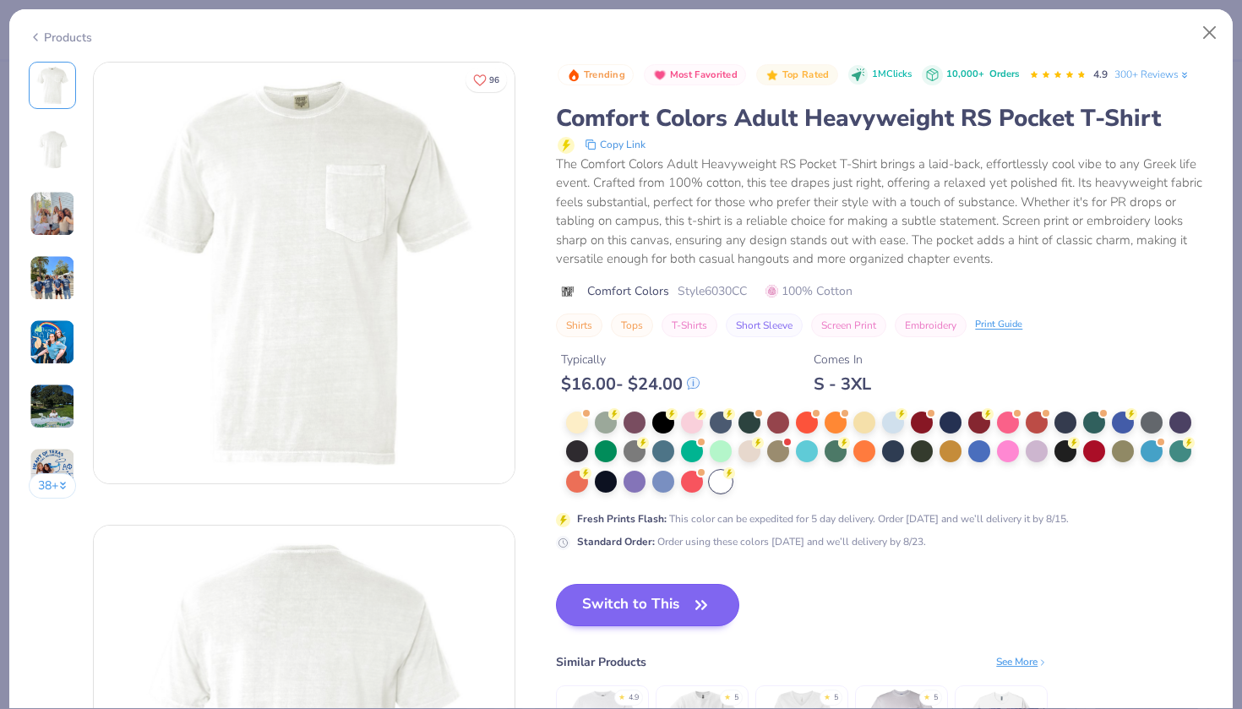
click at [681, 602] on button "Switch to This" at bounding box center [647, 605] width 183 height 42
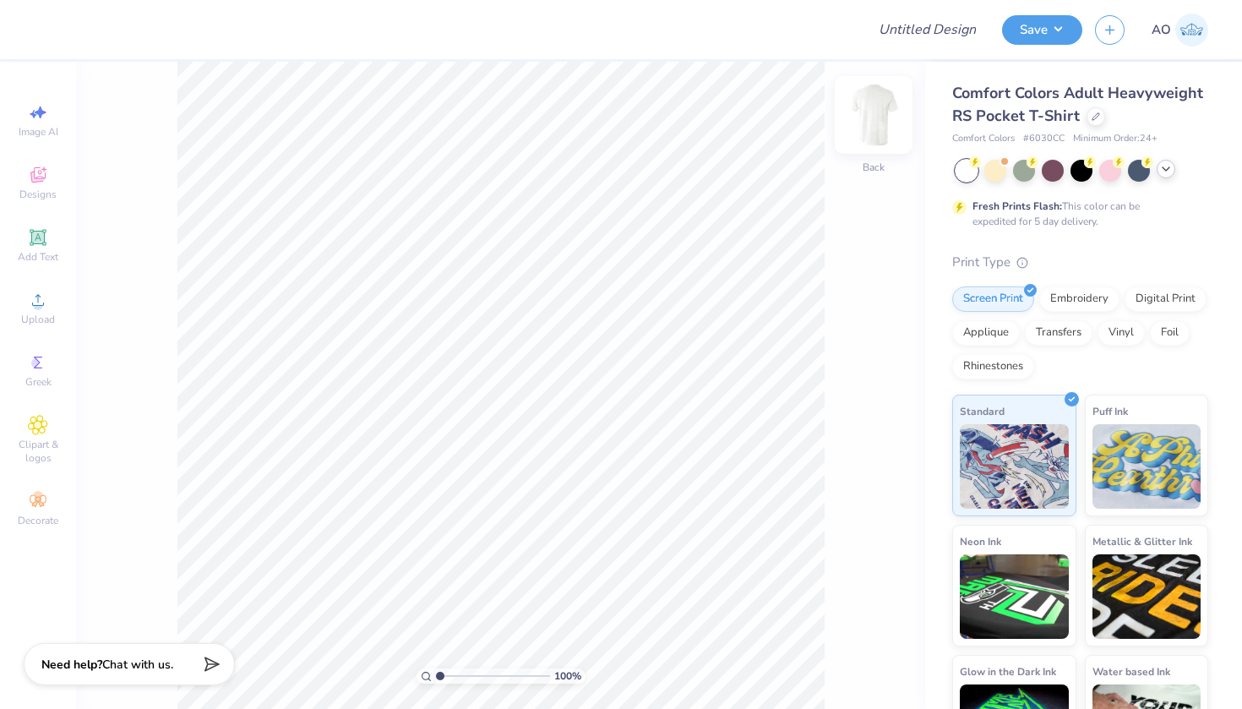
click at [816, 129] on img at bounding box center [874, 115] width 68 height 68
click at [37, 319] on span "Upload" at bounding box center [38, 320] width 34 height 14
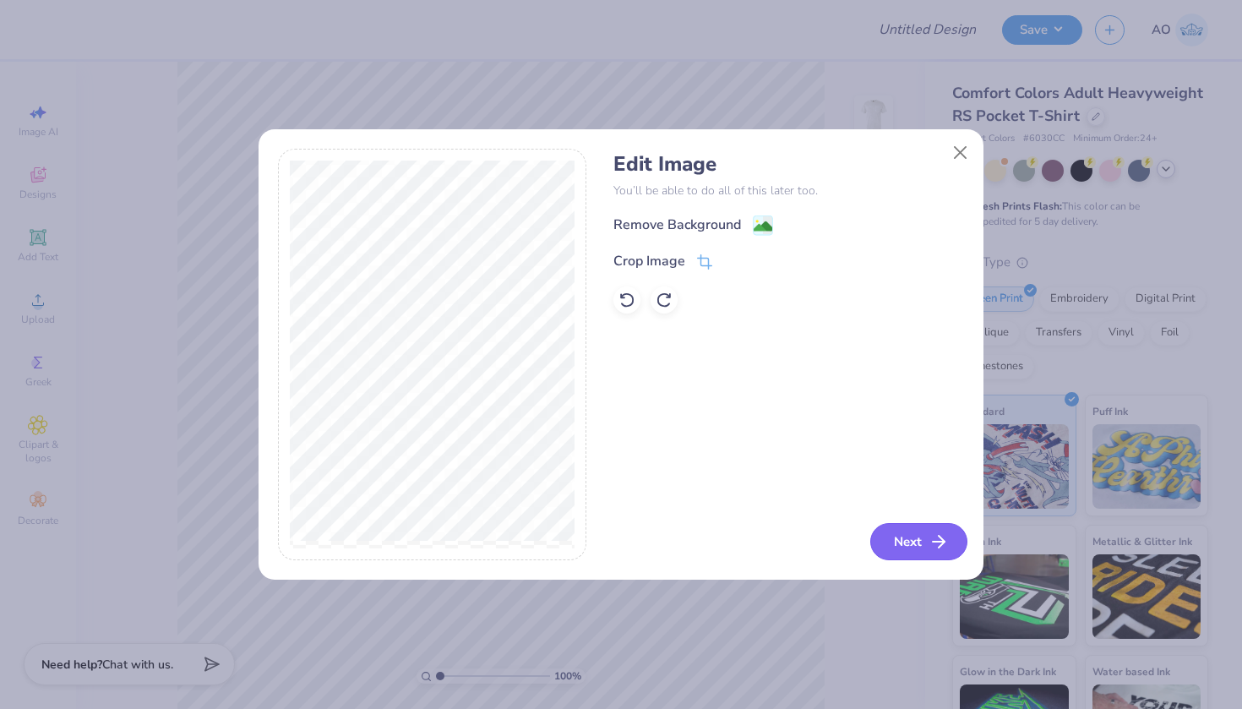
click at [816, 525] on button "Next" at bounding box center [919, 541] width 97 height 37
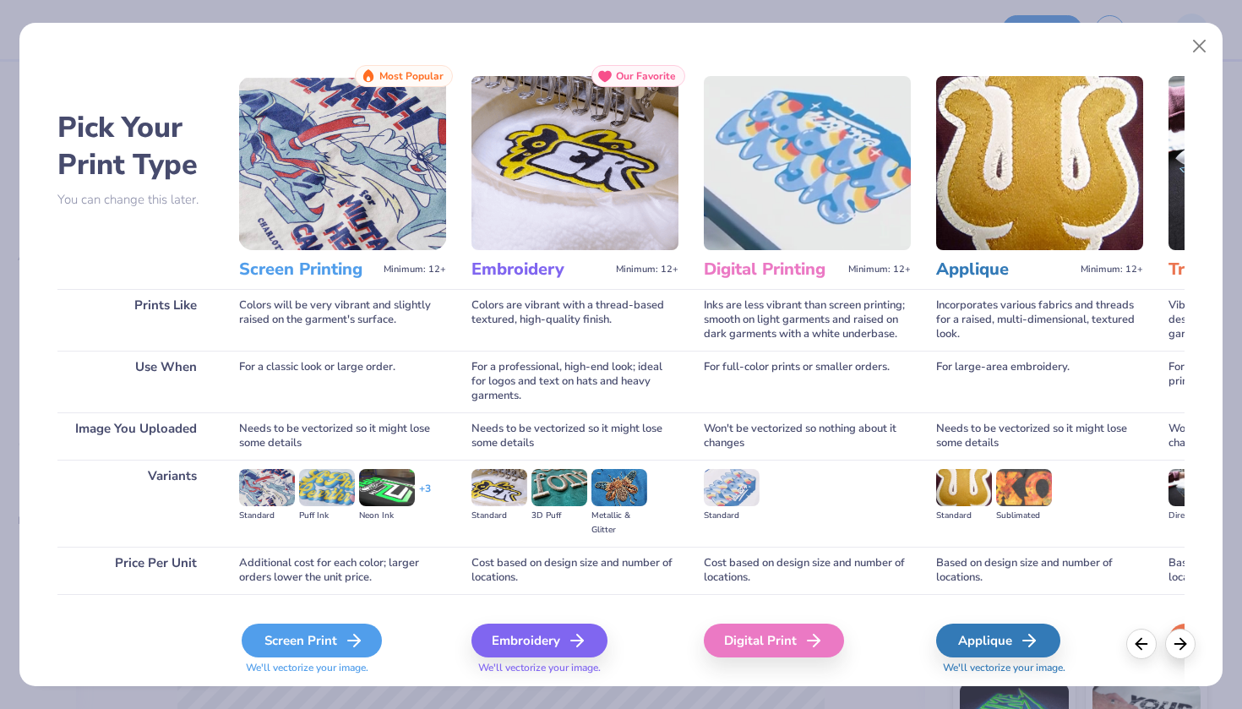
click at [245, 628] on div "Screen Print We'll vectorize your image." at bounding box center [342, 650] width 207 height 52
click at [285, 640] on div "Screen Print" at bounding box center [312, 641] width 140 height 34
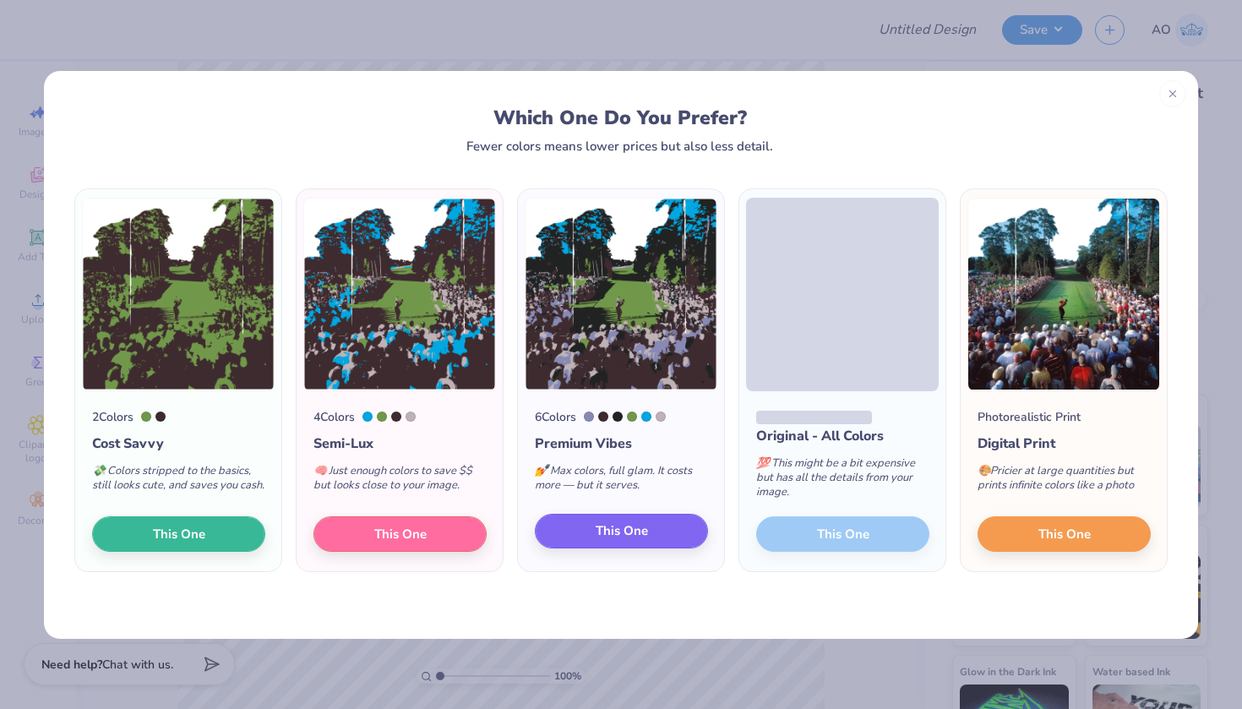
click at [647, 537] on span "This One" at bounding box center [622, 530] width 52 height 19
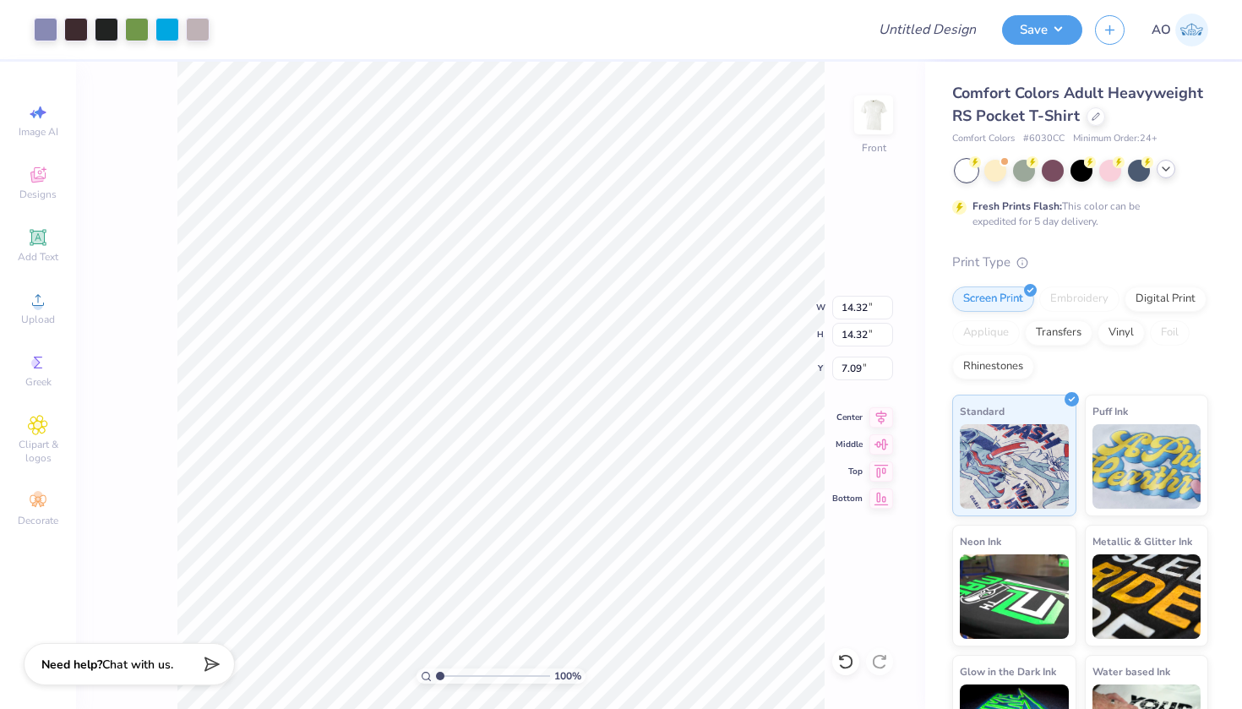
type input "3.00"
type input "13.10"
type input "12.58"
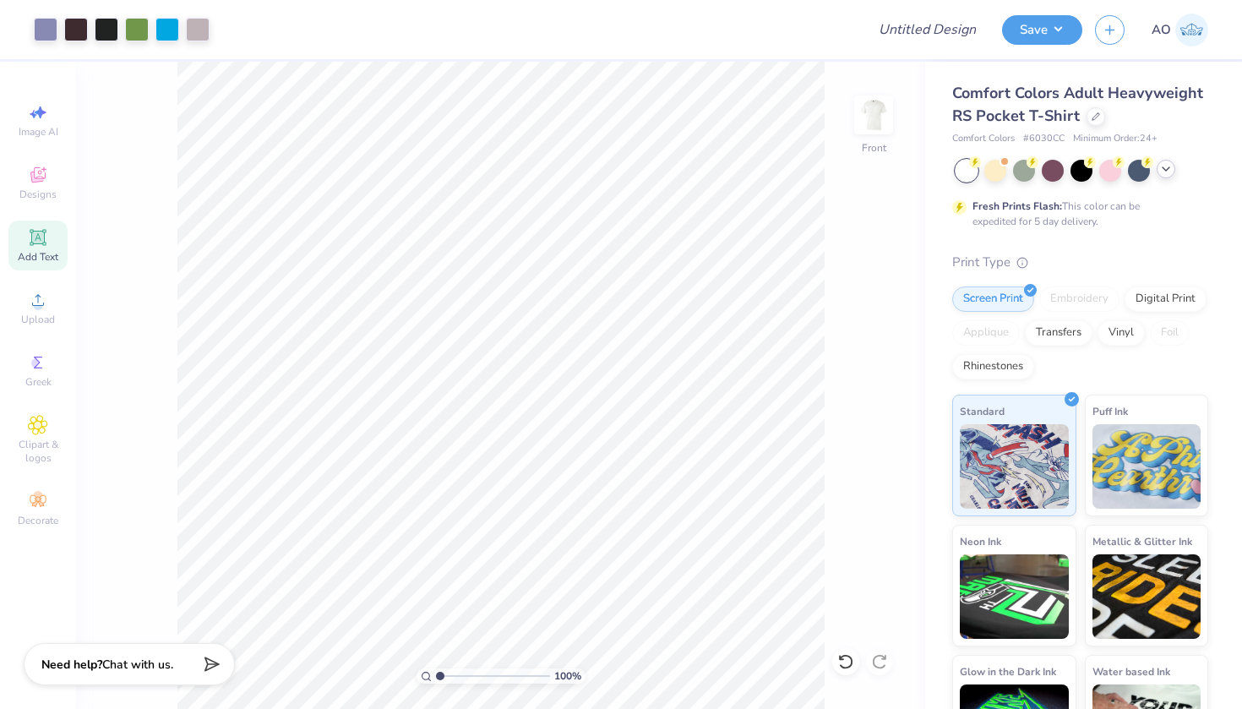
click at [38, 233] on icon at bounding box center [37, 237] width 13 height 13
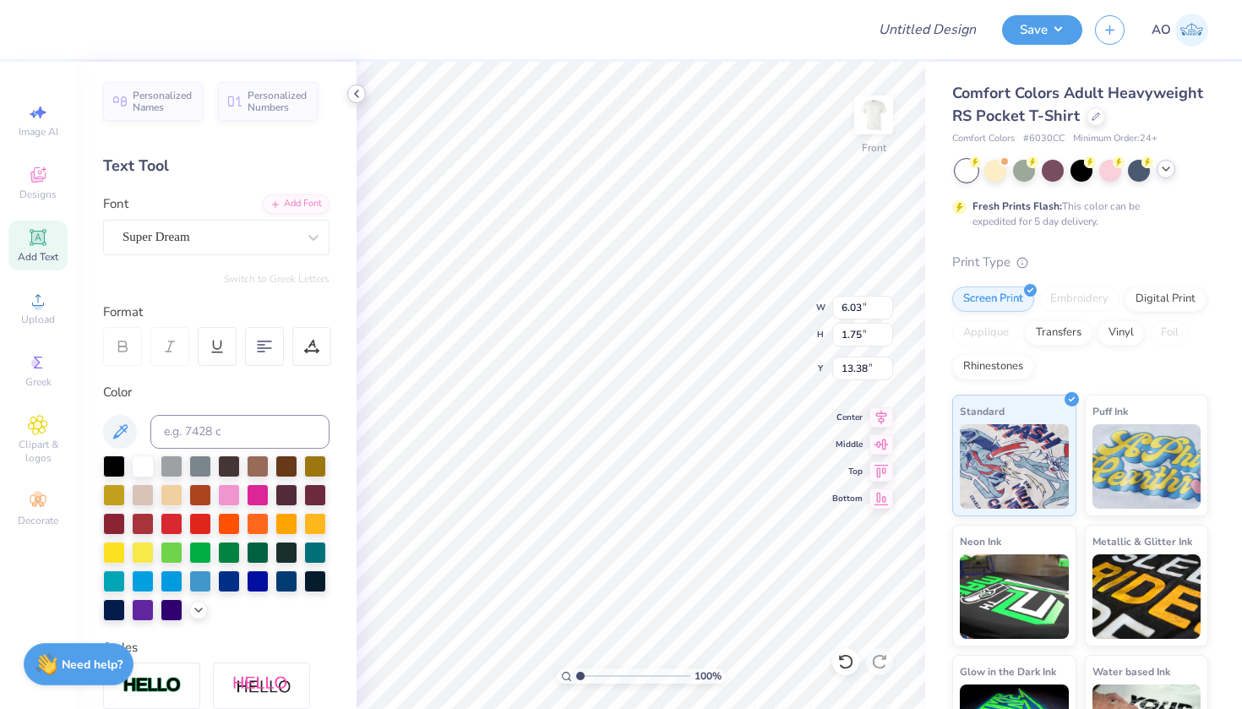
click at [355, 87] on icon at bounding box center [357, 94] width 14 height 14
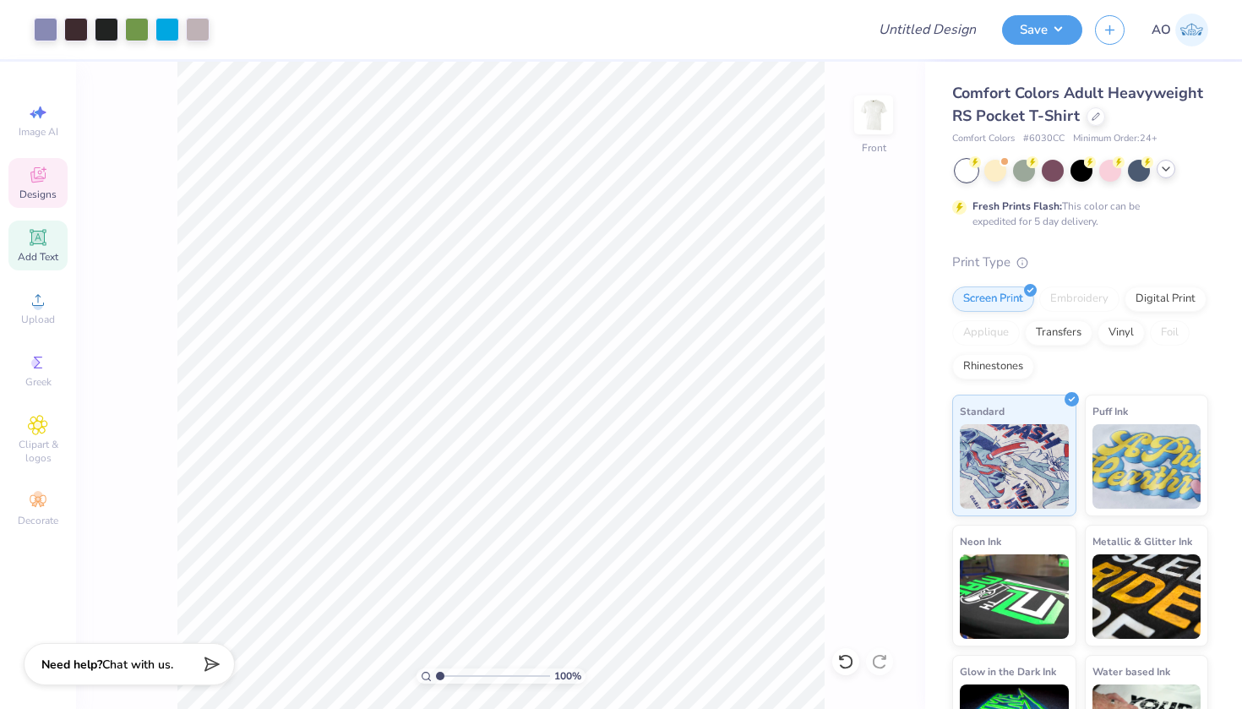
click at [52, 184] on div "Designs" at bounding box center [37, 183] width 59 height 50
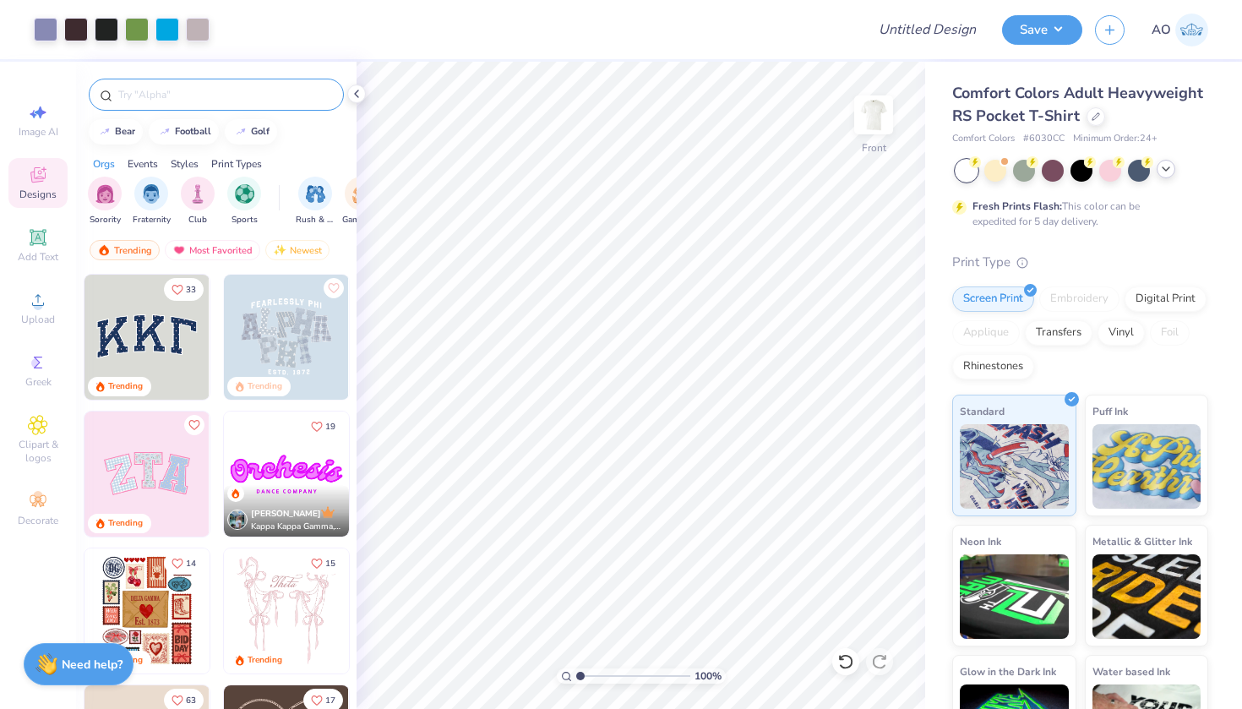
click at [192, 98] on input "text" at bounding box center [225, 94] width 216 height 17
type input "golf"
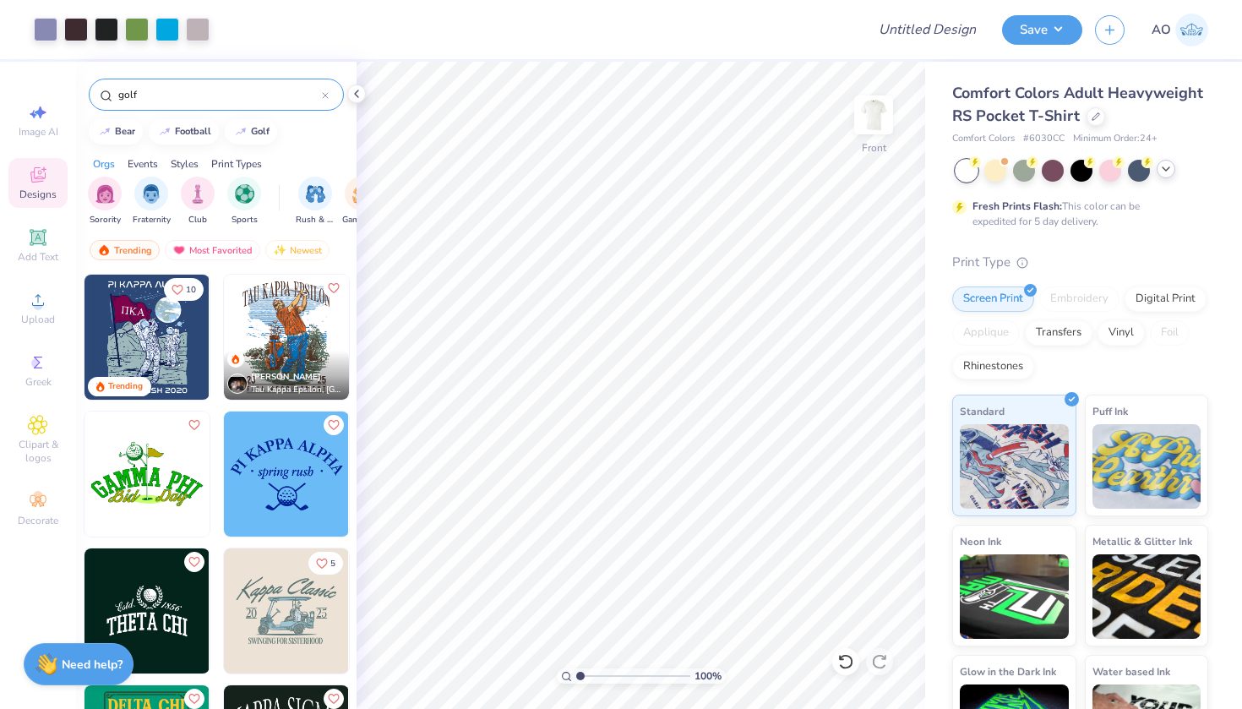
click at [287, 335] on img at bounding box center [286, 337] width 125 height 125
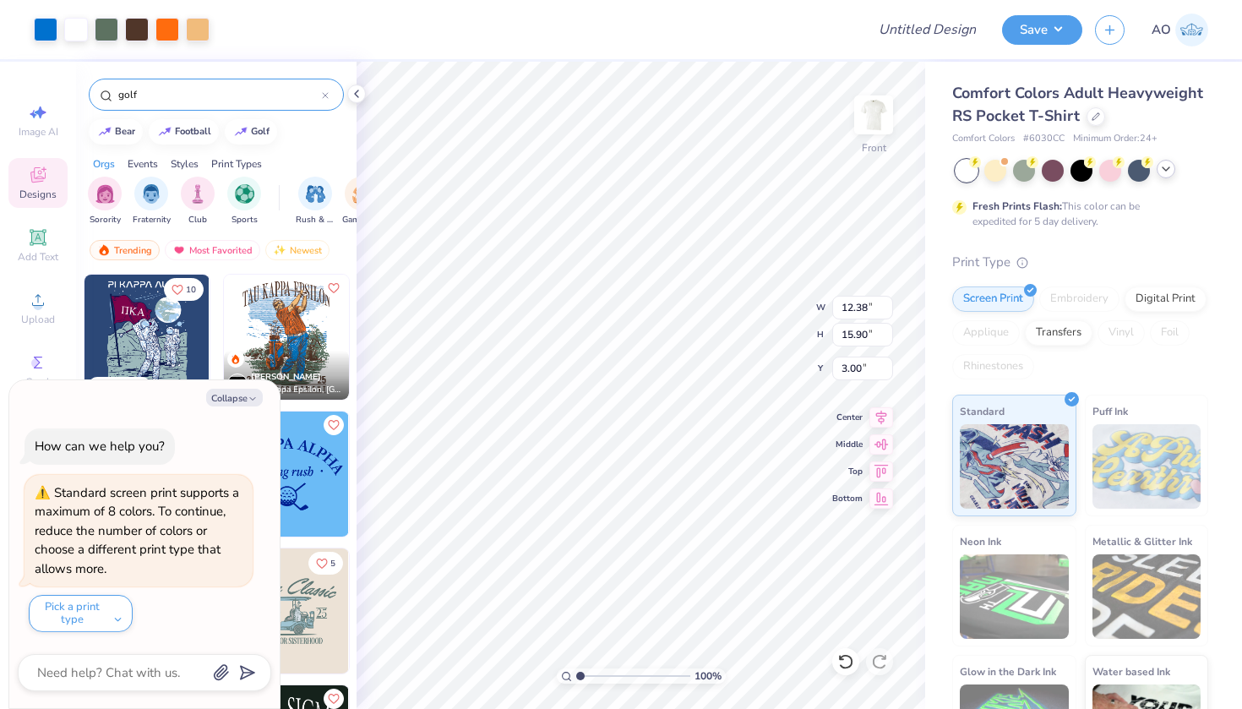
type textarea "x"
type input "8.22"
type textarea "x"
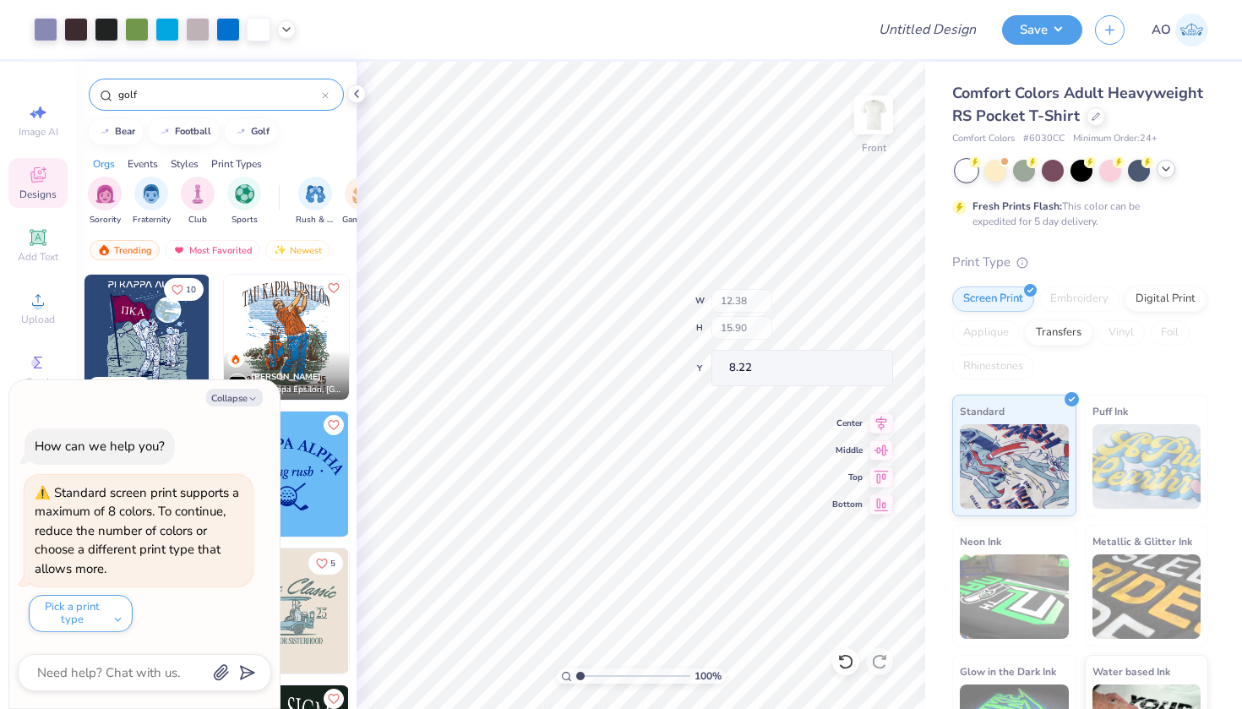
type input "5.68"
type input "13.49"
type input "9.35"
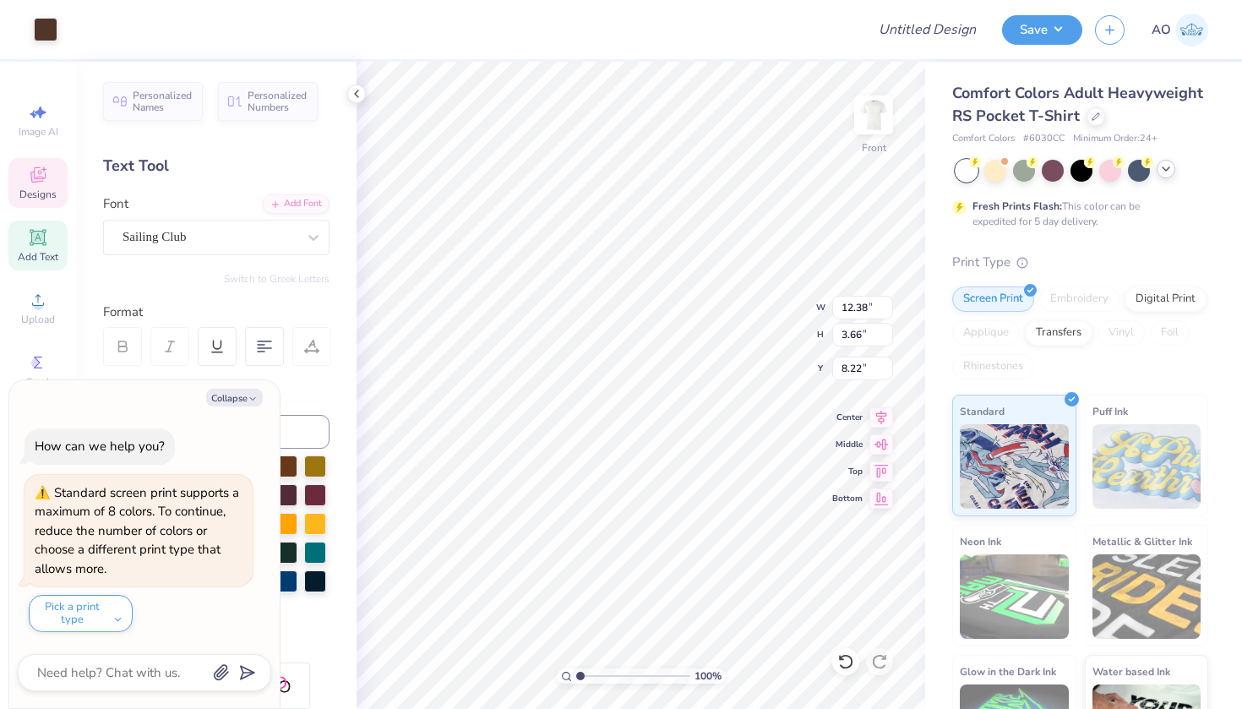
type textarea "x"
type input "8.06"
type textarea "x"
type input "2.19"
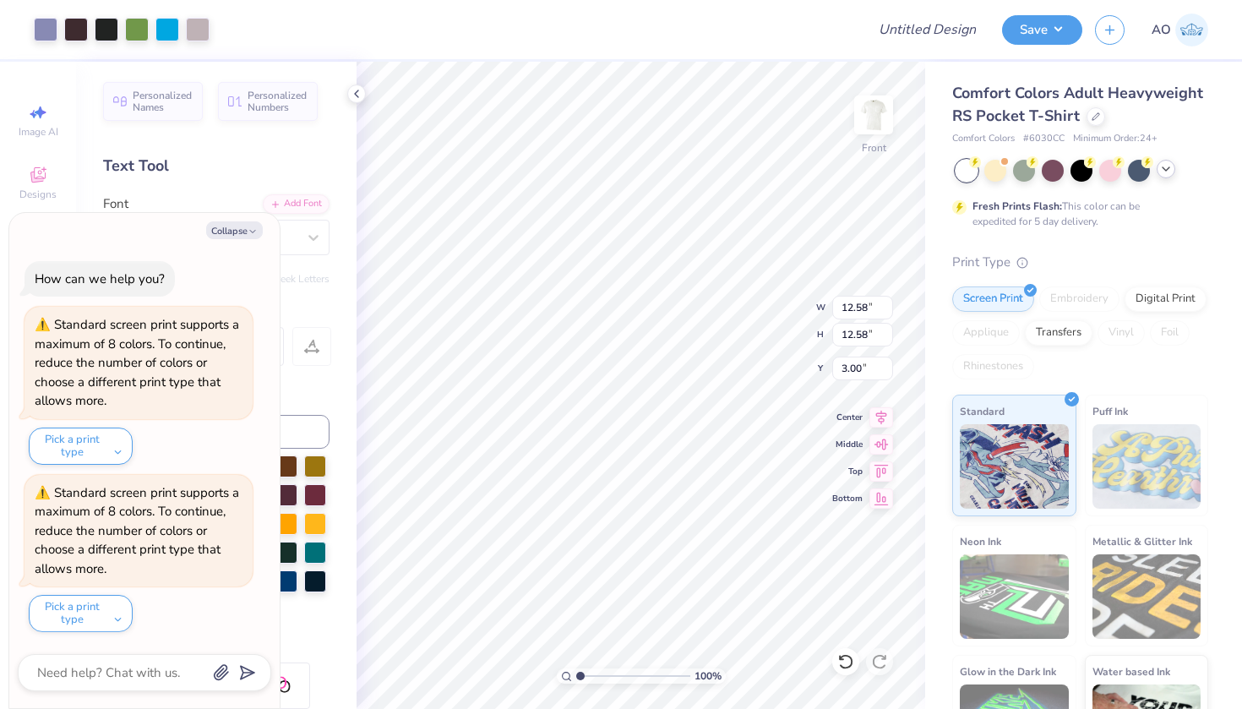
type textarea "x"
type input "4.70"
type input "3.22"
type input "9.47"
type textarea "x"
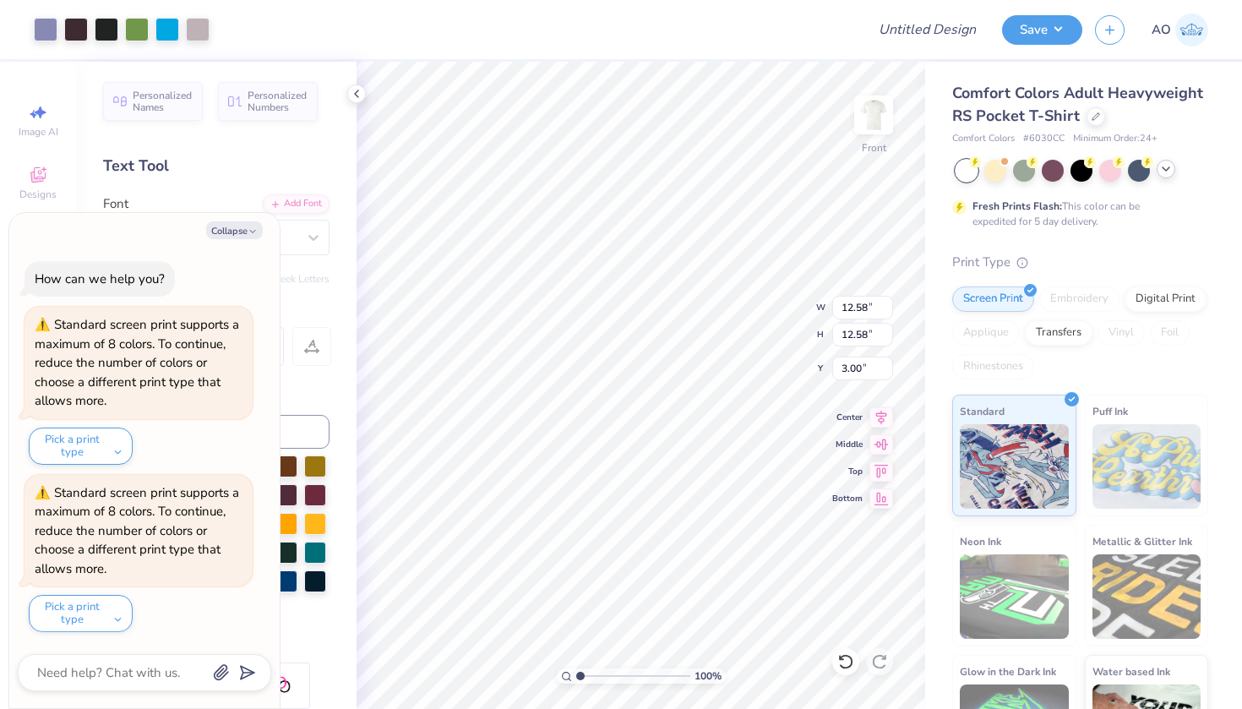
type input "3.64"
type textarea "x"
type input "12.38"
type input "3.66"
type input "2.19"
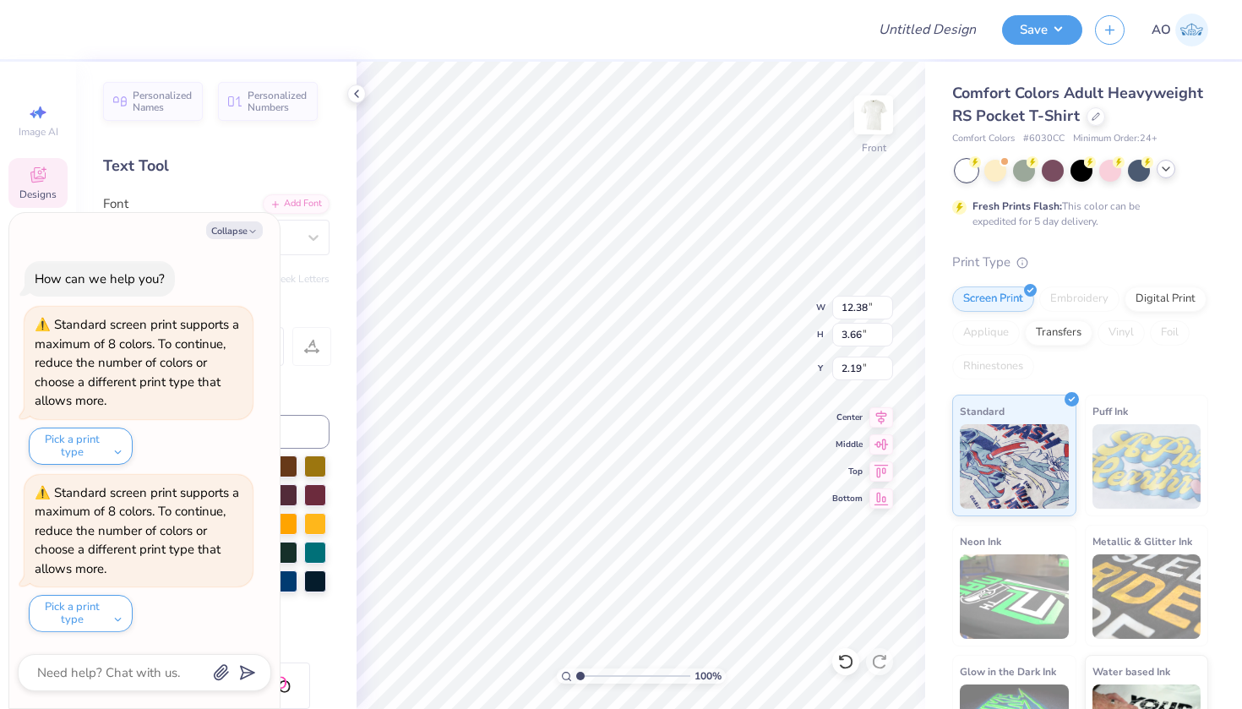
type textarea "x"
type input "12.58"
type input "3.64"
type textarea "x"
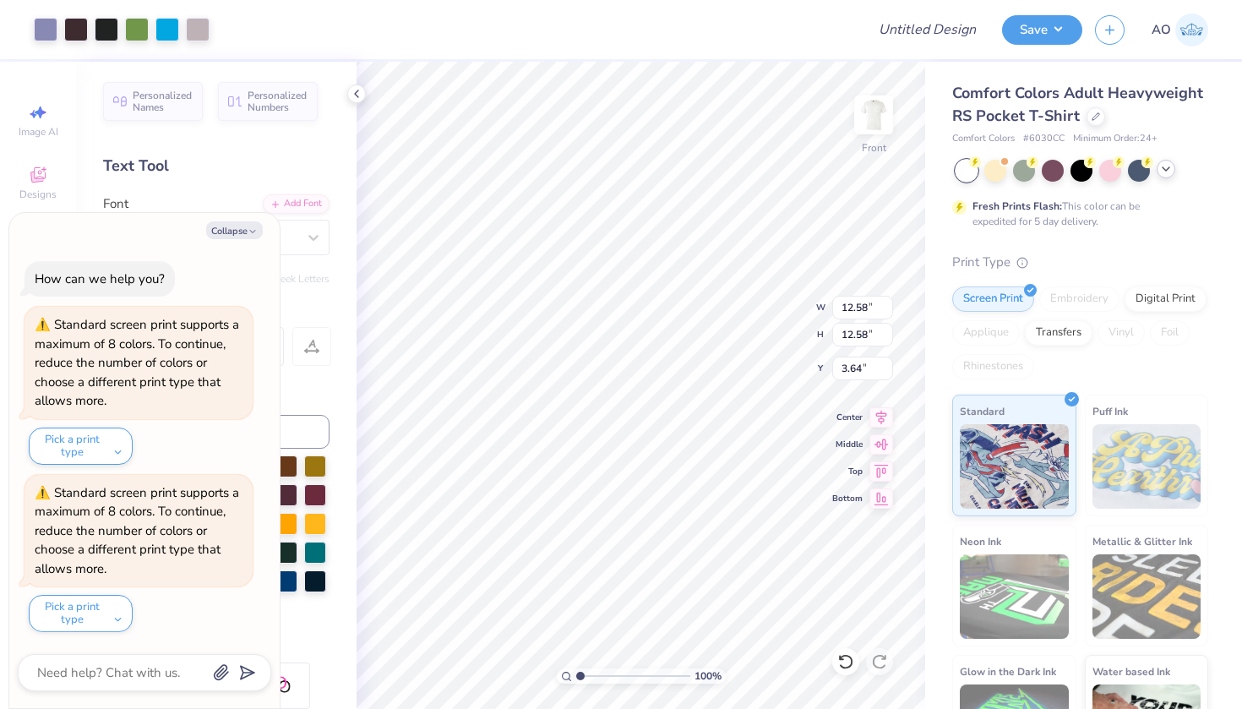
type input "3.68"
type textarea "x"
type input "12.38"
type input "3.66"
type input "3.00"
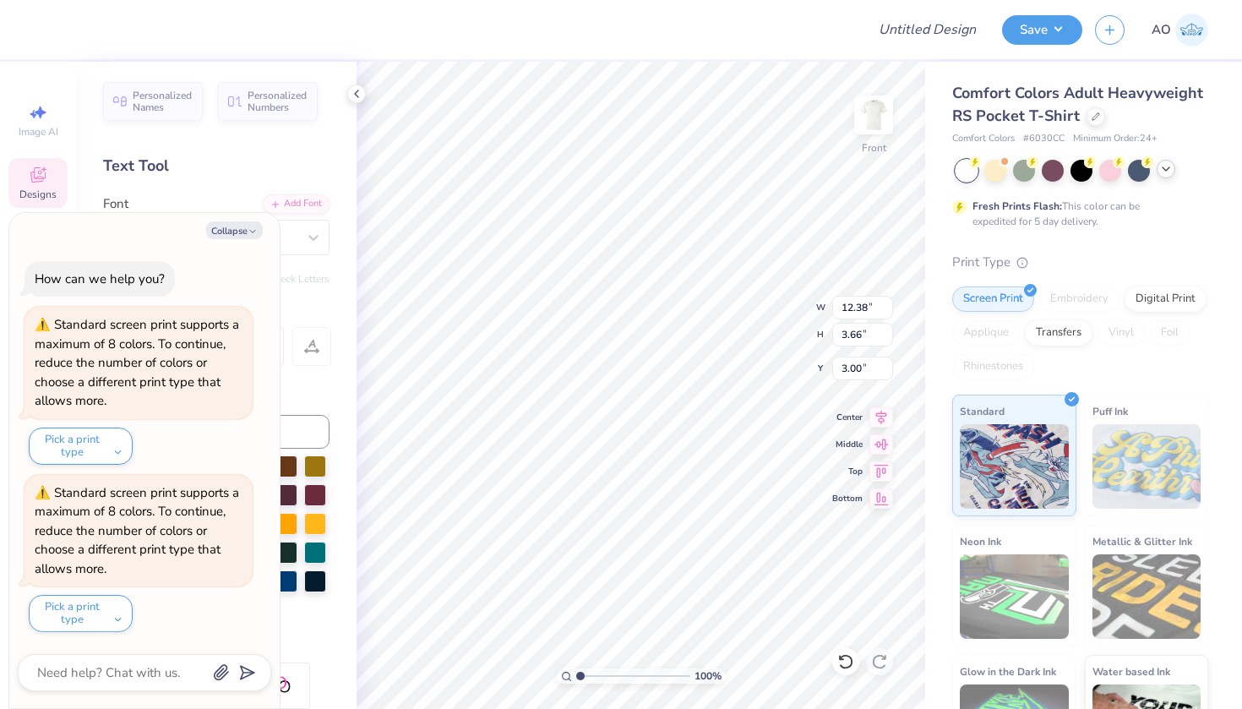
type textarea "x"
type textarea "TAU KAPPA"
type textarea "x"
type textarea "TAU KAPPA"
type textarea "x"
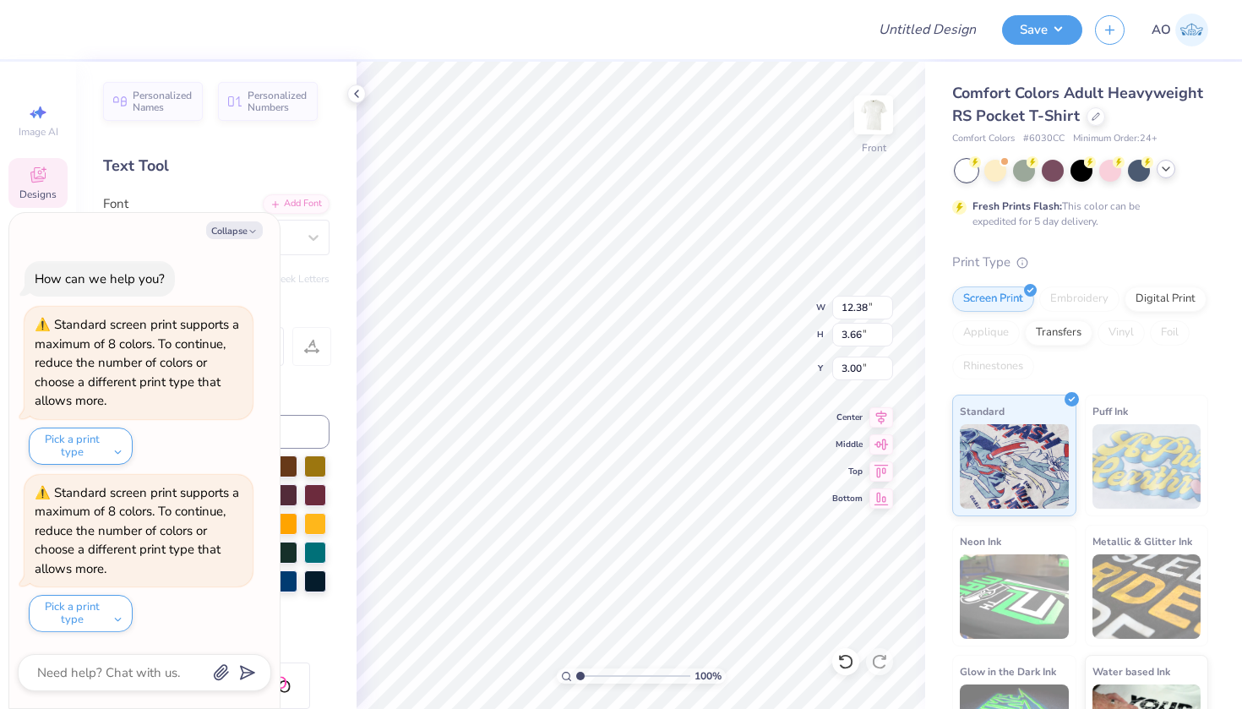
type textarea "TAU [PERSON_NAME]"
type textarea "x"
type textarea "TAU KAP"
type textarea "x"
type textarea "TAU KA"
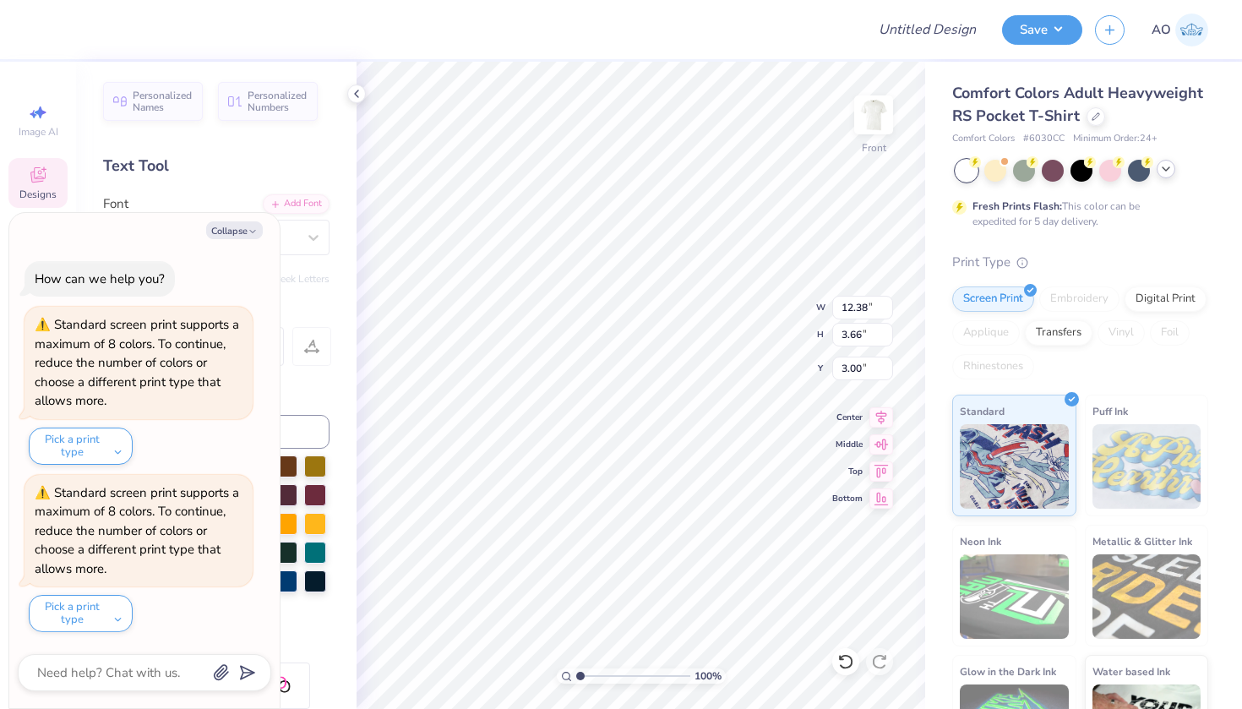
type textarea "x"
type textarea "TAU K"
type textarea "x"
type textarea "TAU"
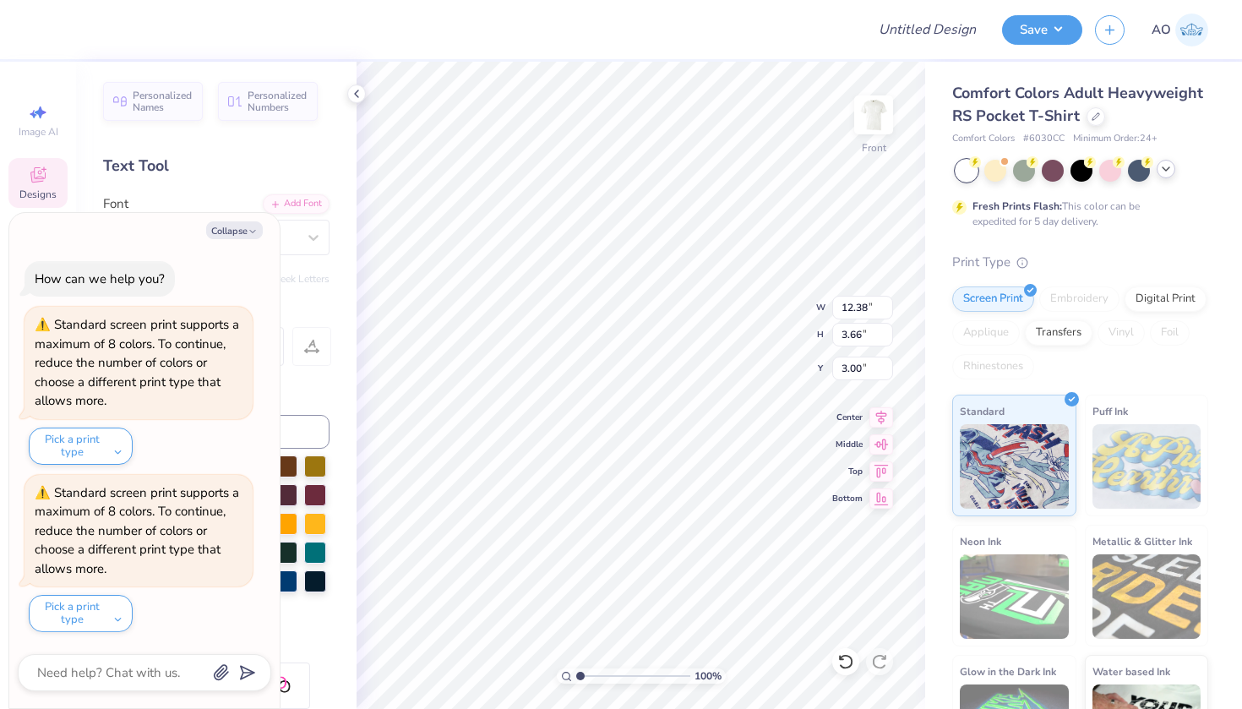
scroll to position [0, 0]
type textarea "x"
type textarea "TAU"
type textarea "x"
type textarea "TA"
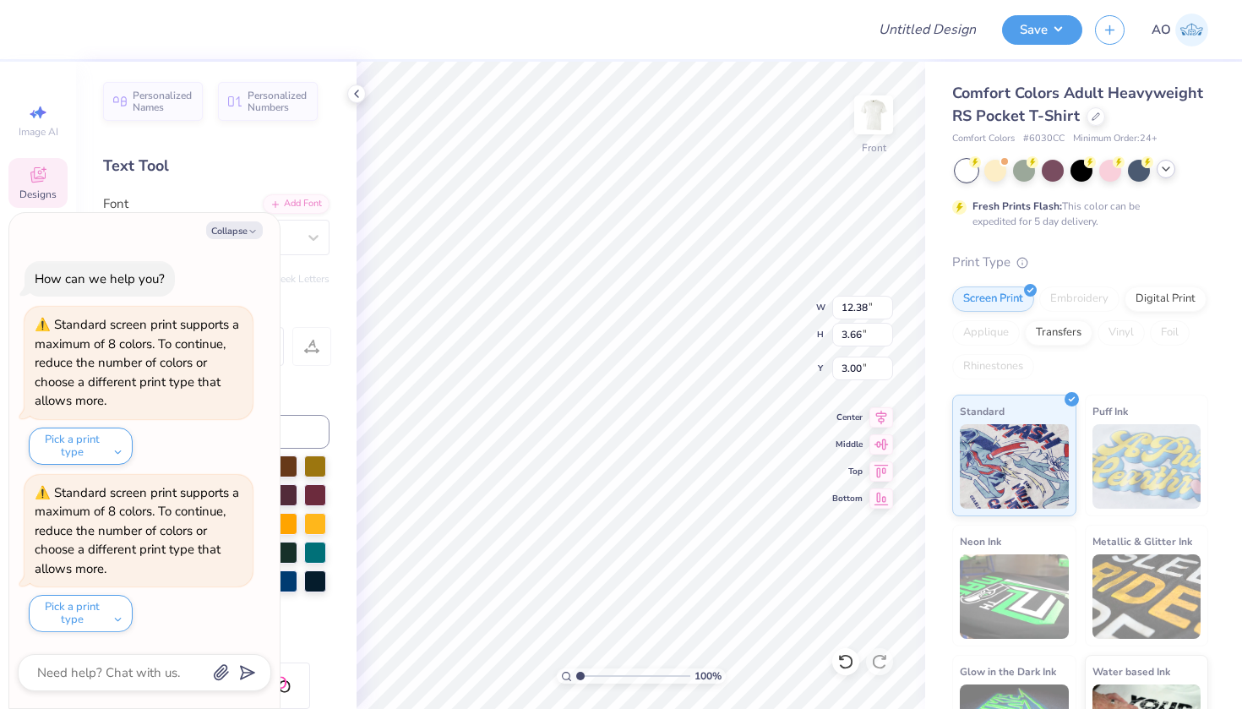
type textarea "x"
type textarea "T"
type textarea "x"
type textarea "A"
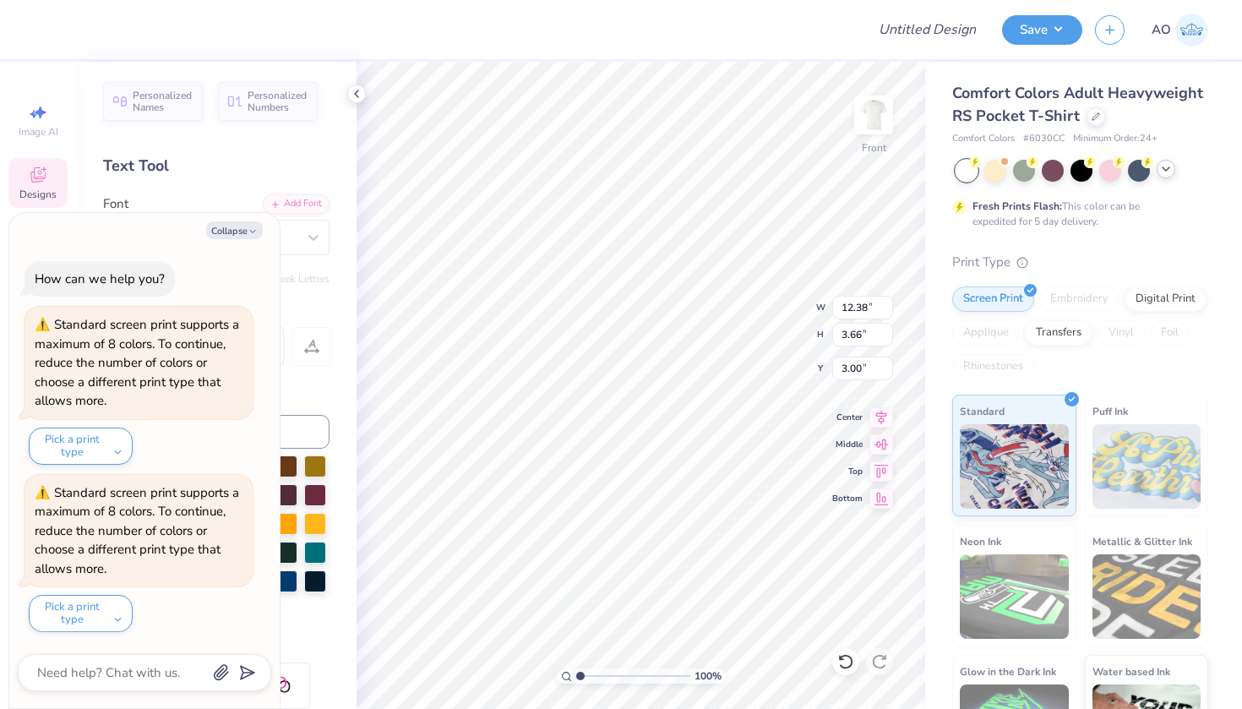
type textarea "x"
type textarea "AL"
type textarea "x"
type textarea "ALP"
type textarea "x"
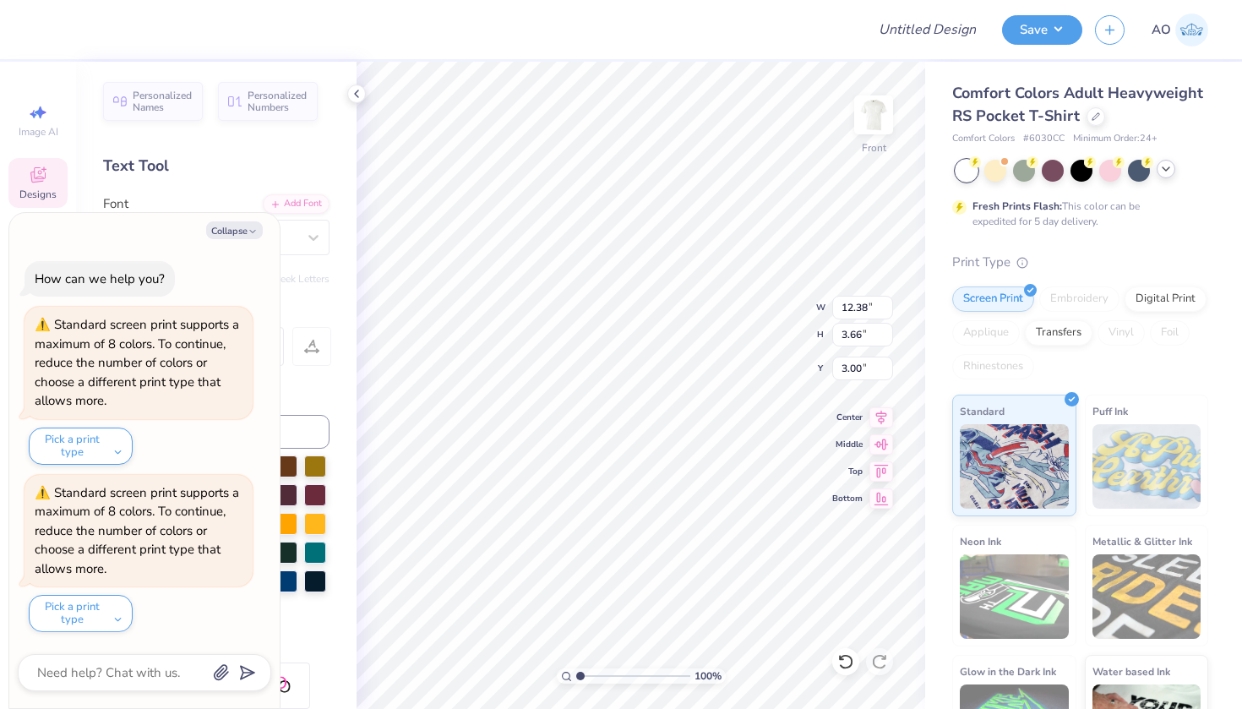
type textarea "ALPH"
type textarea "x"
type textarea "ALPHA"
type textarea "x"
type textarea "ALPHA"
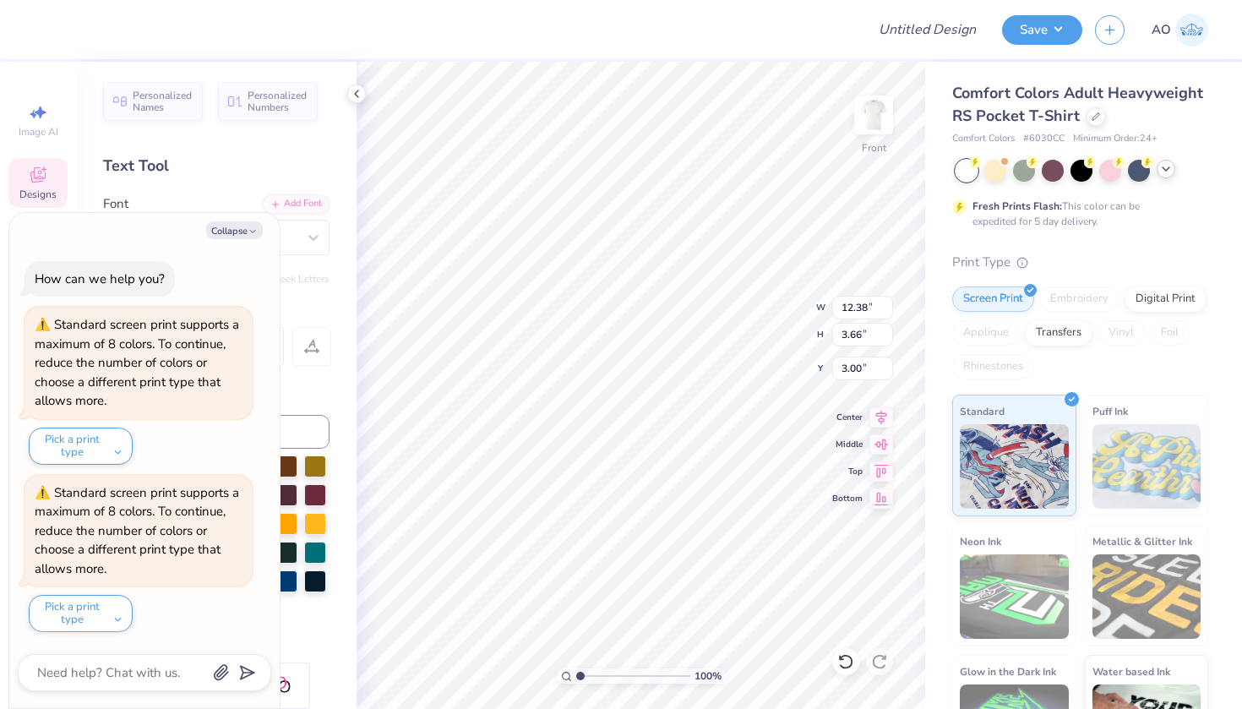
scroll to position [0, 2]
type textarea "x"
type textarea "ALPHA T"
type textarea "x"
type textarea "ALPHA TA"
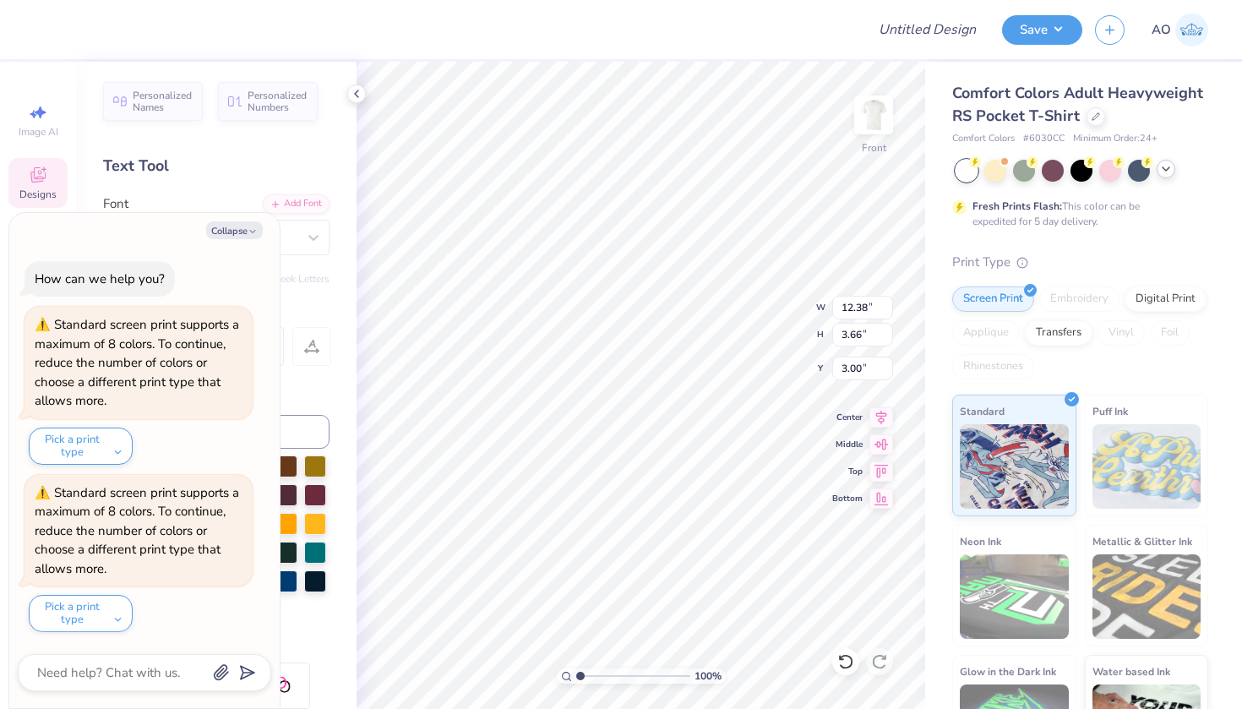
type textarea "x"
type textarea "ALPHA TAU"
type textarea "x"
type textarea "ALPHA TAU"
type textarea "x"
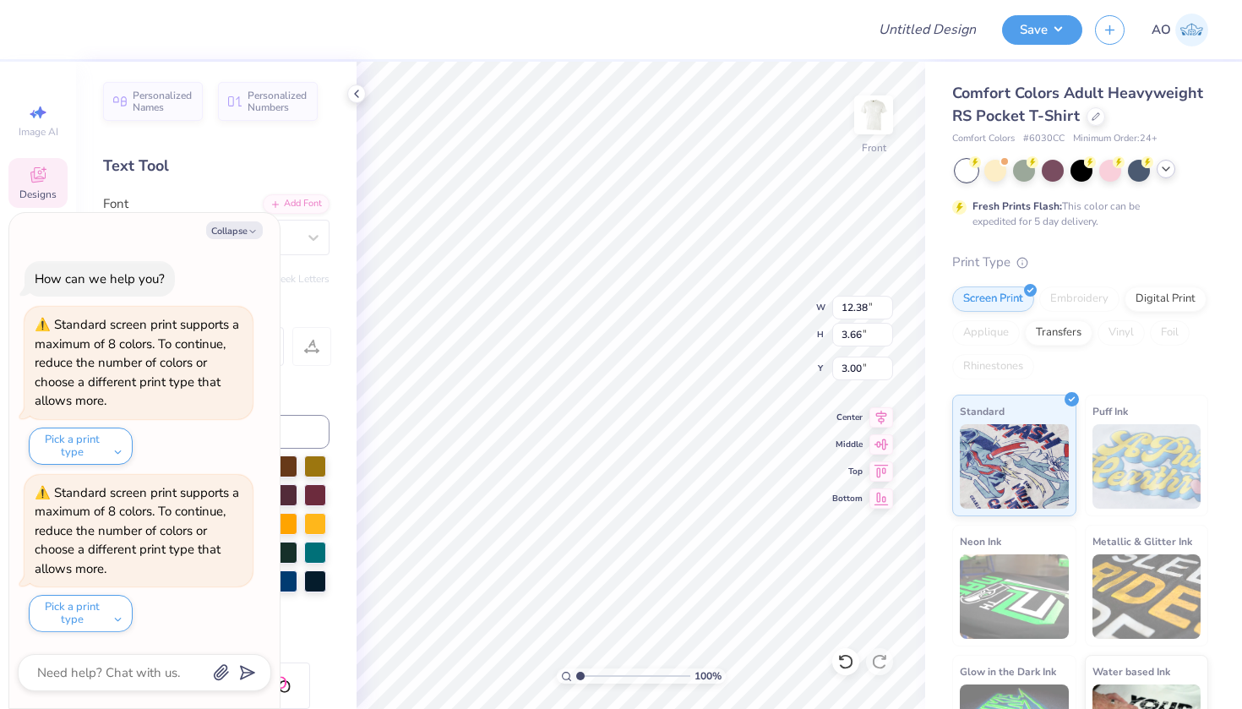
type textarea "ALPHA TAU O"
type textarea "x"
type textarea "ALPHA TAU OM"
type textarea "x"
type textarea "ALPHA TAU OME"
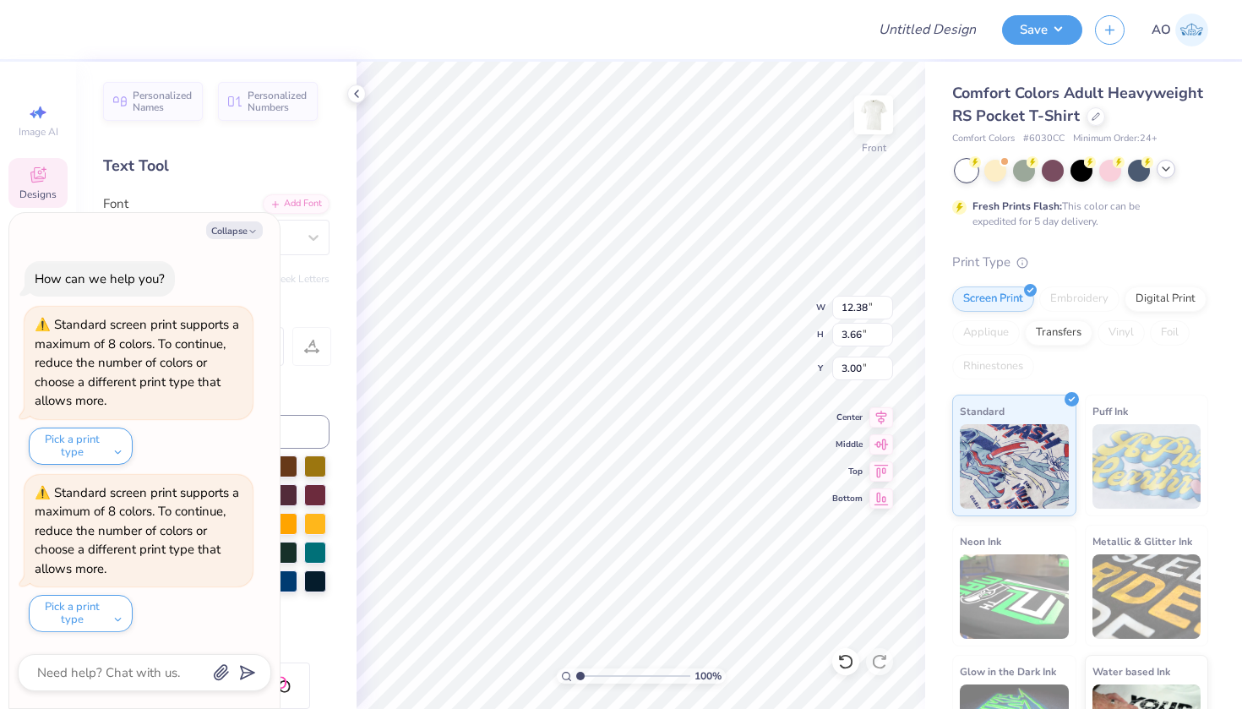
type textarea "x"
type textarea "ALPHA TAU OMEG"
type textarea "x"
type textarea "ALPHA TAU OMEGA"
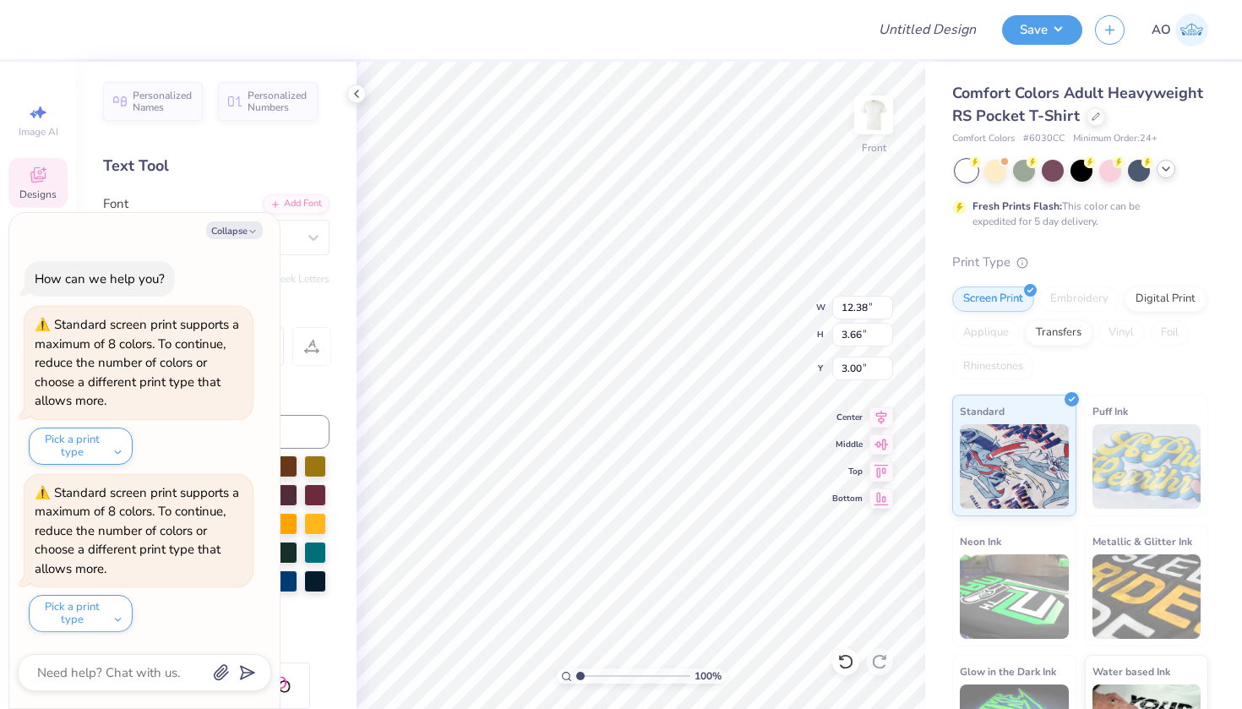
drag, startPoint x: 237, startPoint y: 234, endPoint x: 349, endPoint y: 112, distance: 165.1
click at [237, 234] on button "Collapse" at bounding box center [234, 230] width 57 height 18
type textarea "x"
click at [230, 233] on button "Collapse" at bounding box center [234, 230] width 57 height 18
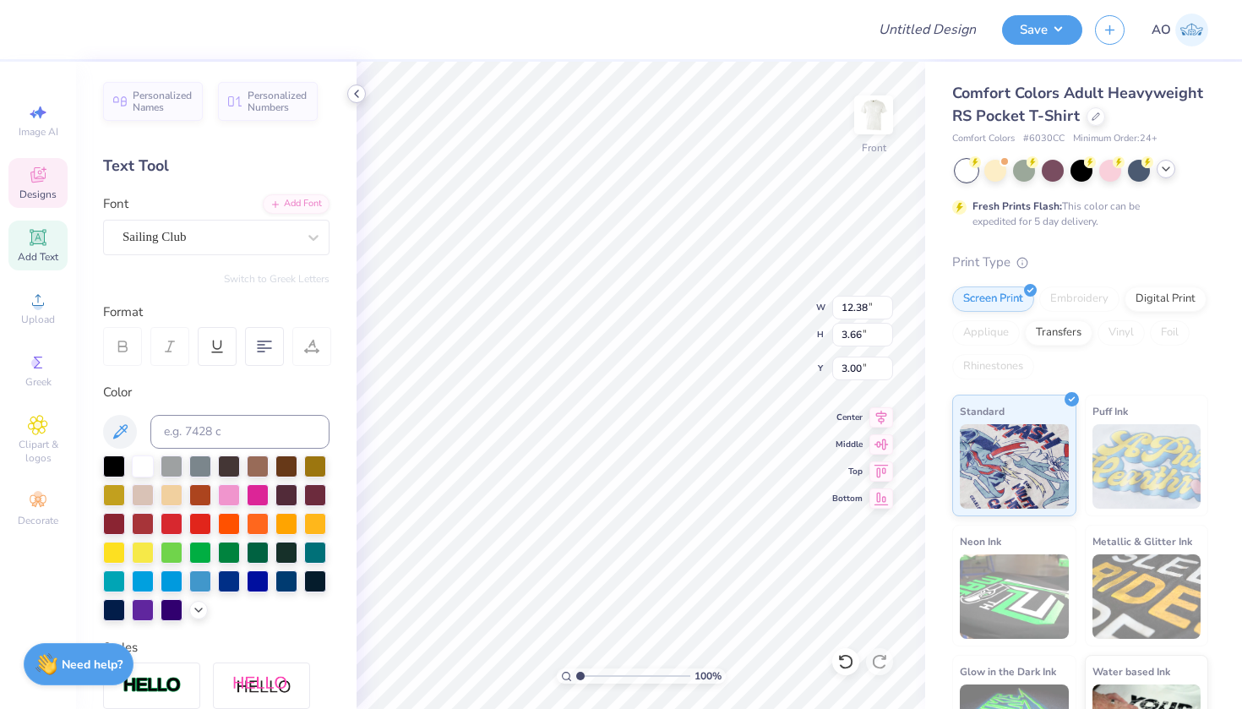
click at [357, 90] on icon at bounding box center [357, 94] width 14 height 14
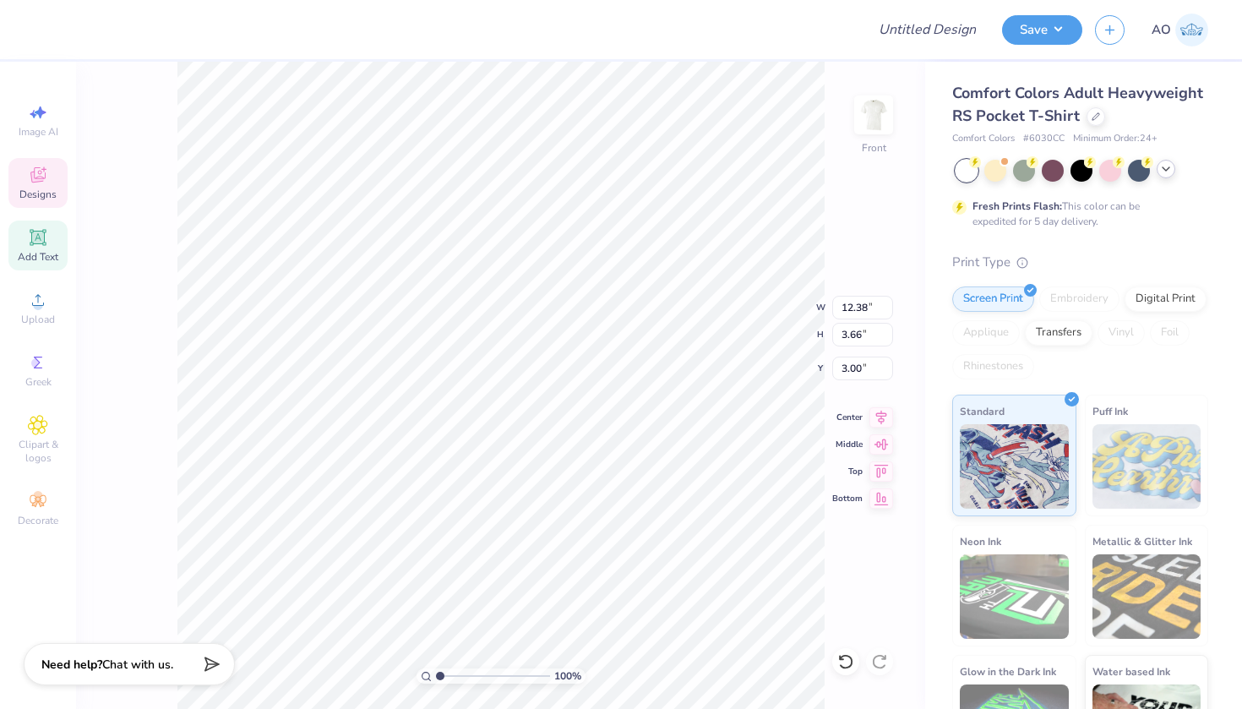
scroll to position [0, 4]
type input "12.58"
type input "3.68"
click at [91, 35] on div at bounding box center [122, 30] width 176 height 24
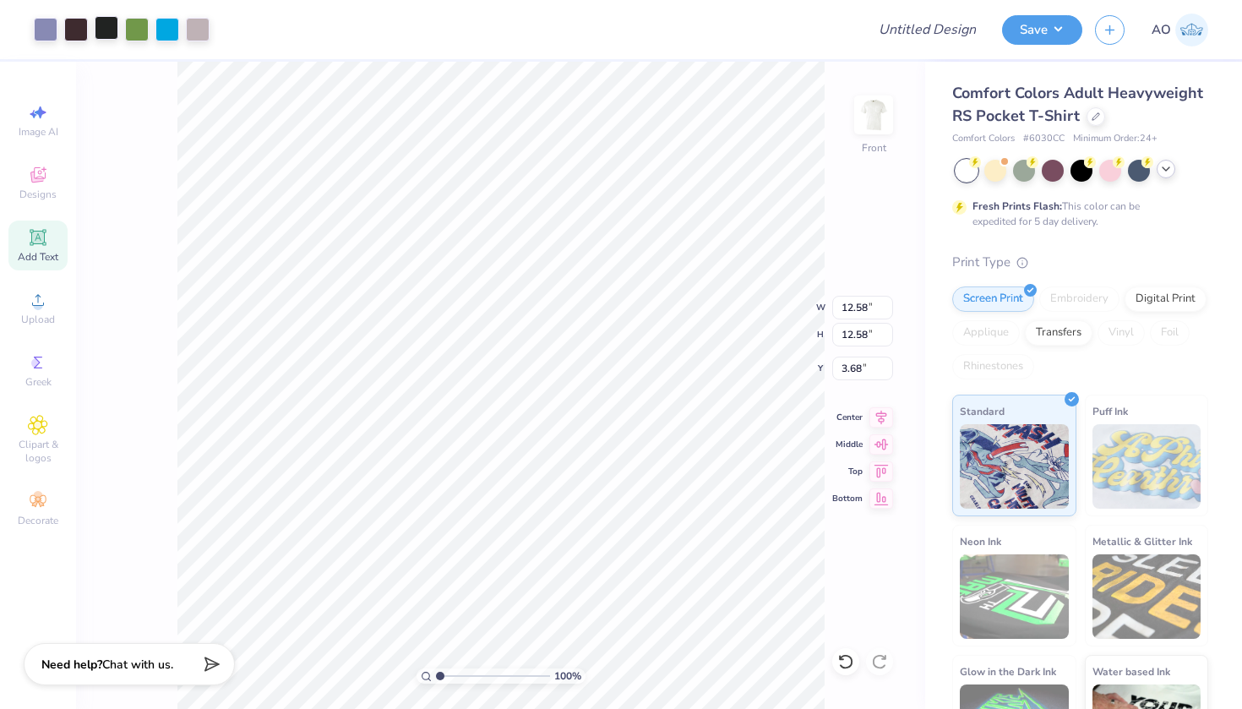
click at [106, 35] on div at bounding box center [107, 28] width 24 height 24
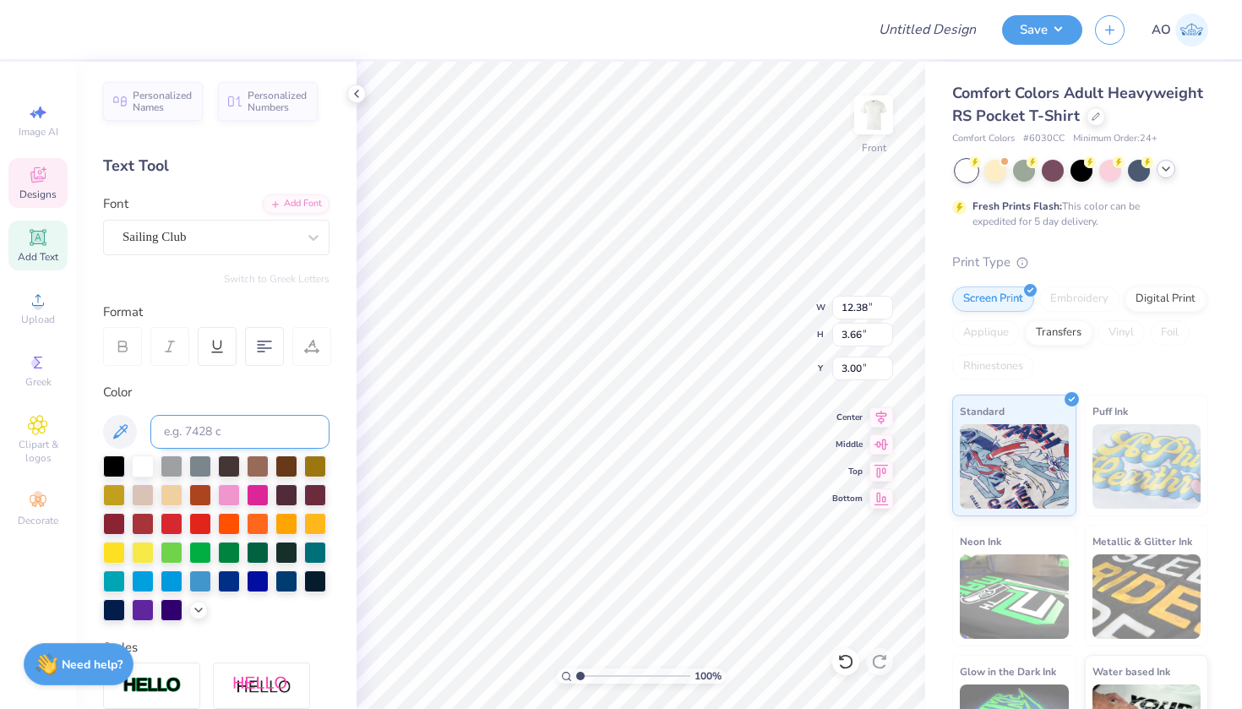
scroll to position [0, 0]
click at [121, 426] on icon at bounding box center [120, 432] width 20 height 20
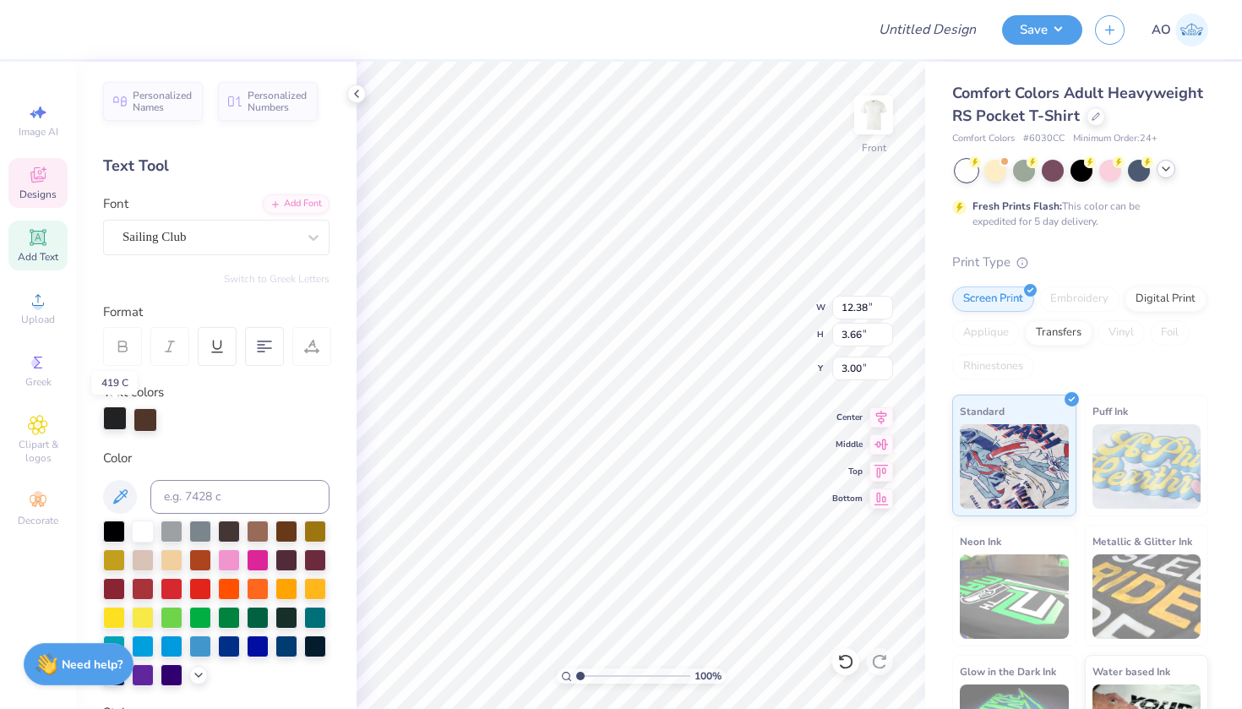
click at [117, 419] on div at bounding box center [115, 419] width 24 height 24
click at [119, 487] on icon at bounding box center [120, 497] width 20 height 20
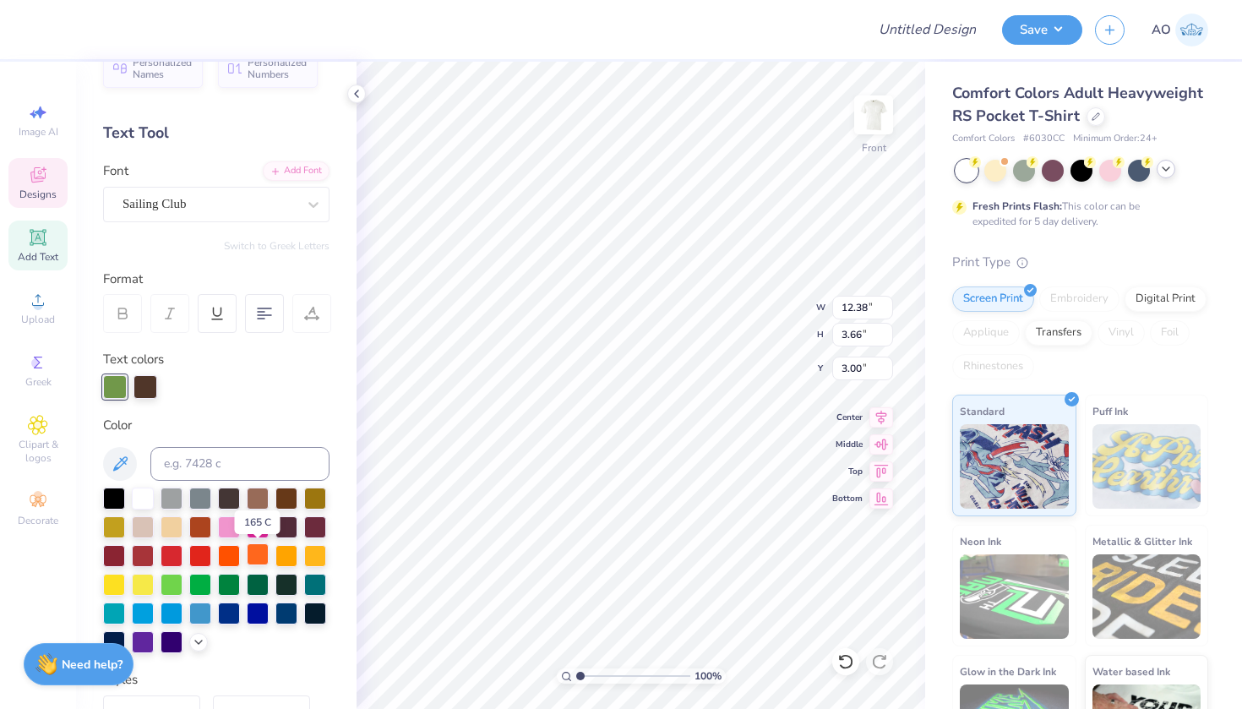
scroll to position [52, 0]
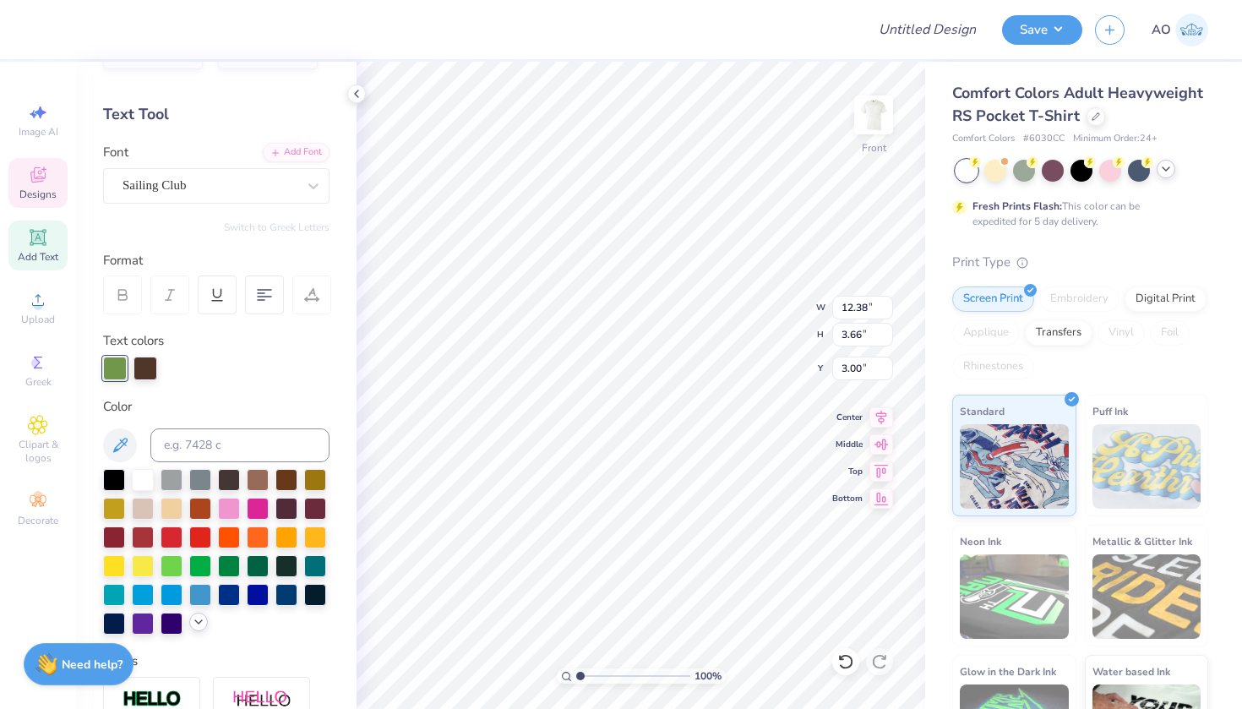
click at [199, 625] on icon at bounding box center [199, 622] width 14 height 14
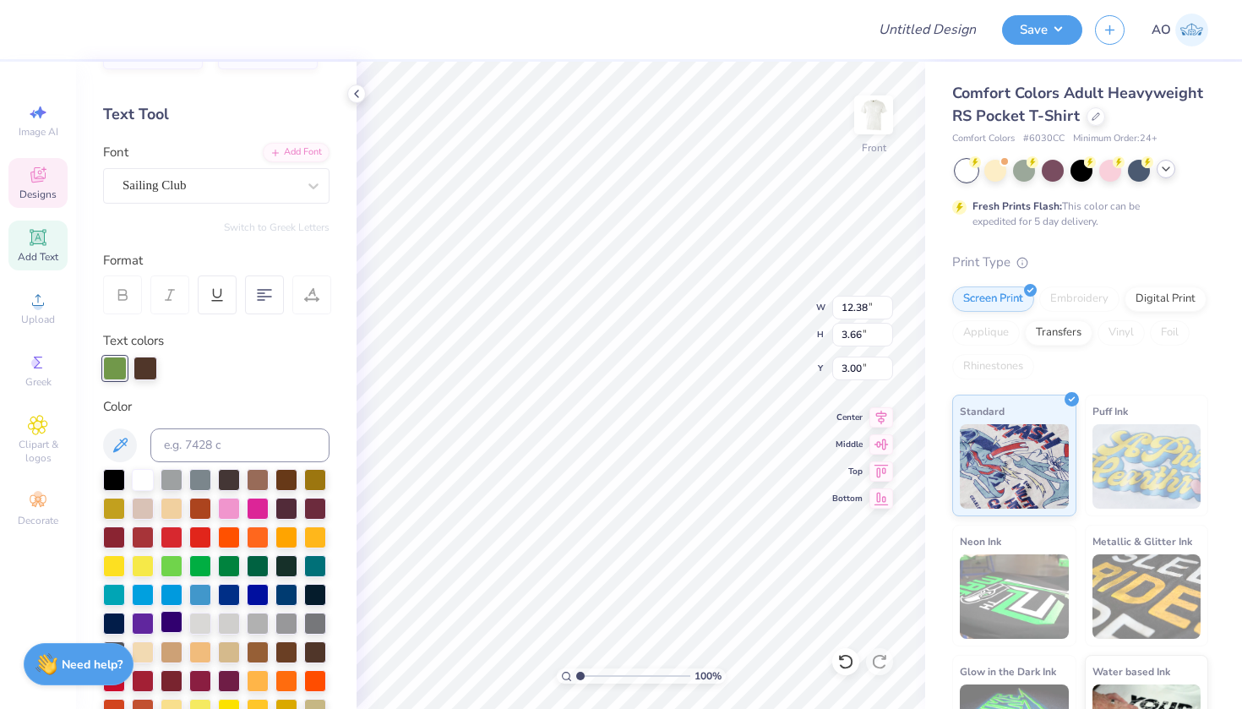
click at [173, 620] on div at bounding box center [172, 622] width 22 height 22
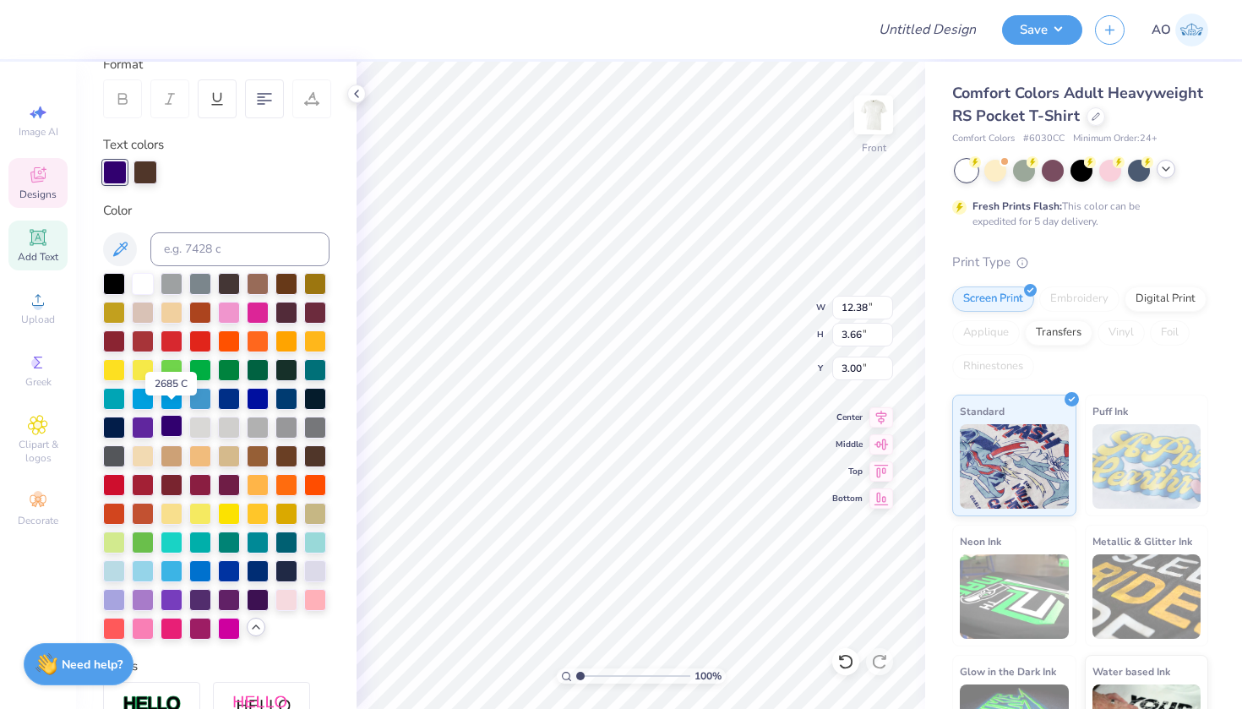
scroll to position [258, 0]
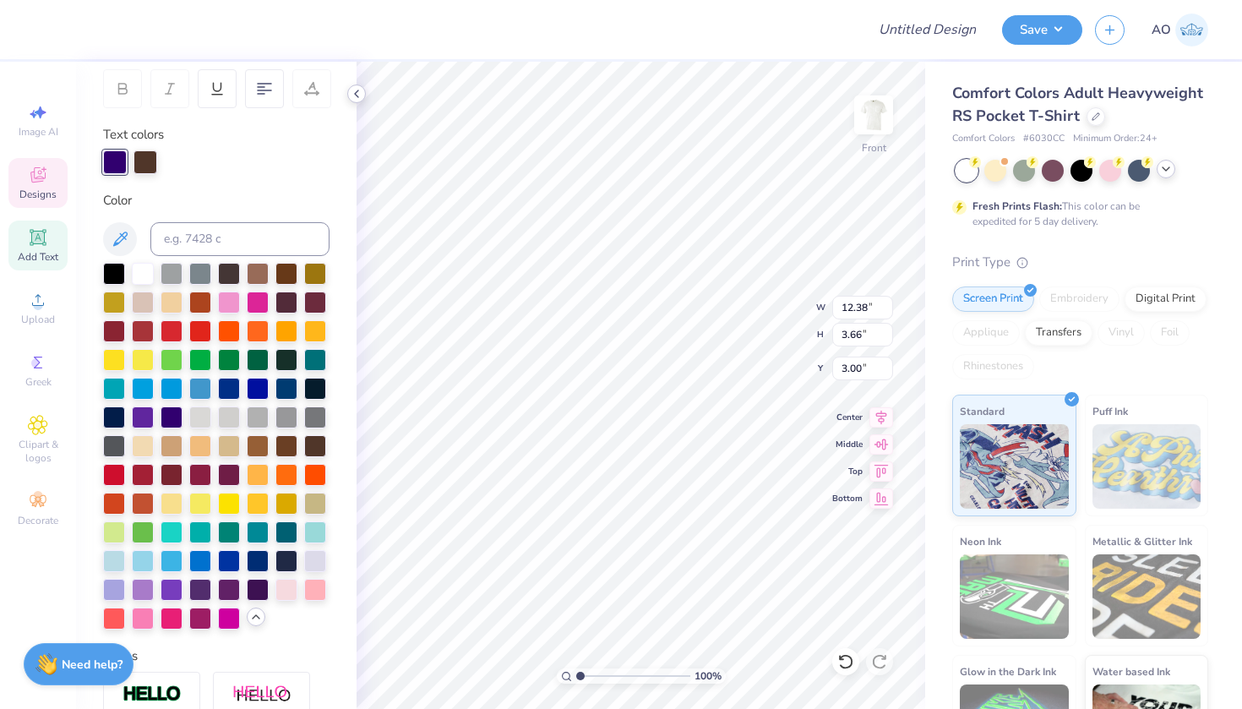
click at [356, 97] on icon at bounding box center [357, 94] width 14 height 14
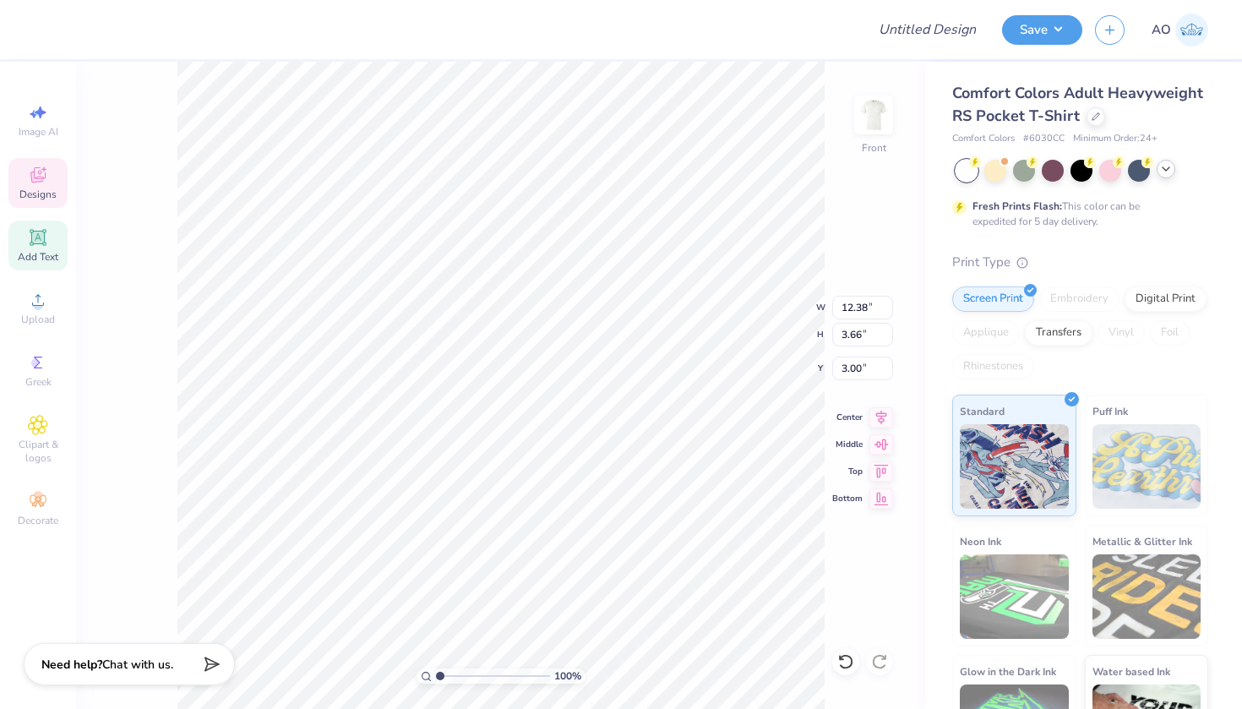
type input "12.58"
type input "3.30"
type input "12.38"
type input "3.66"
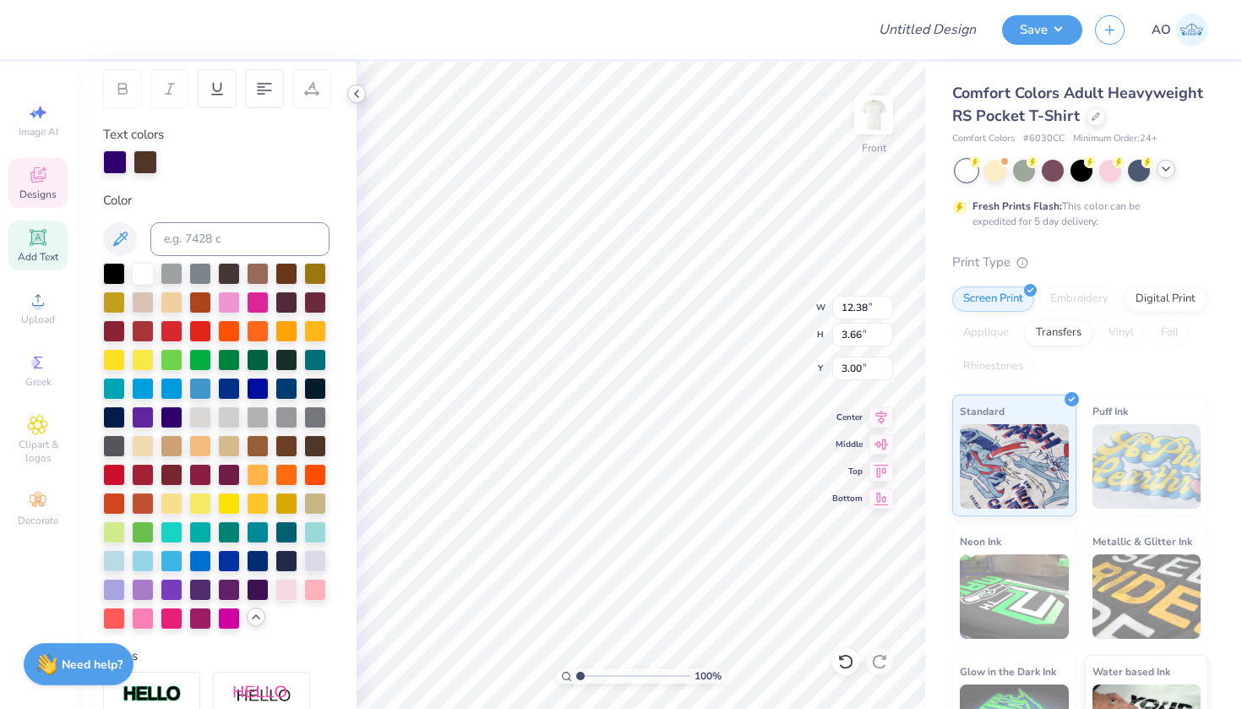
type input "4.97"
click at [357, 87] on icon at bounding box center [357, 94] width 14 height 14
type input "0.77"
type input "12.58"
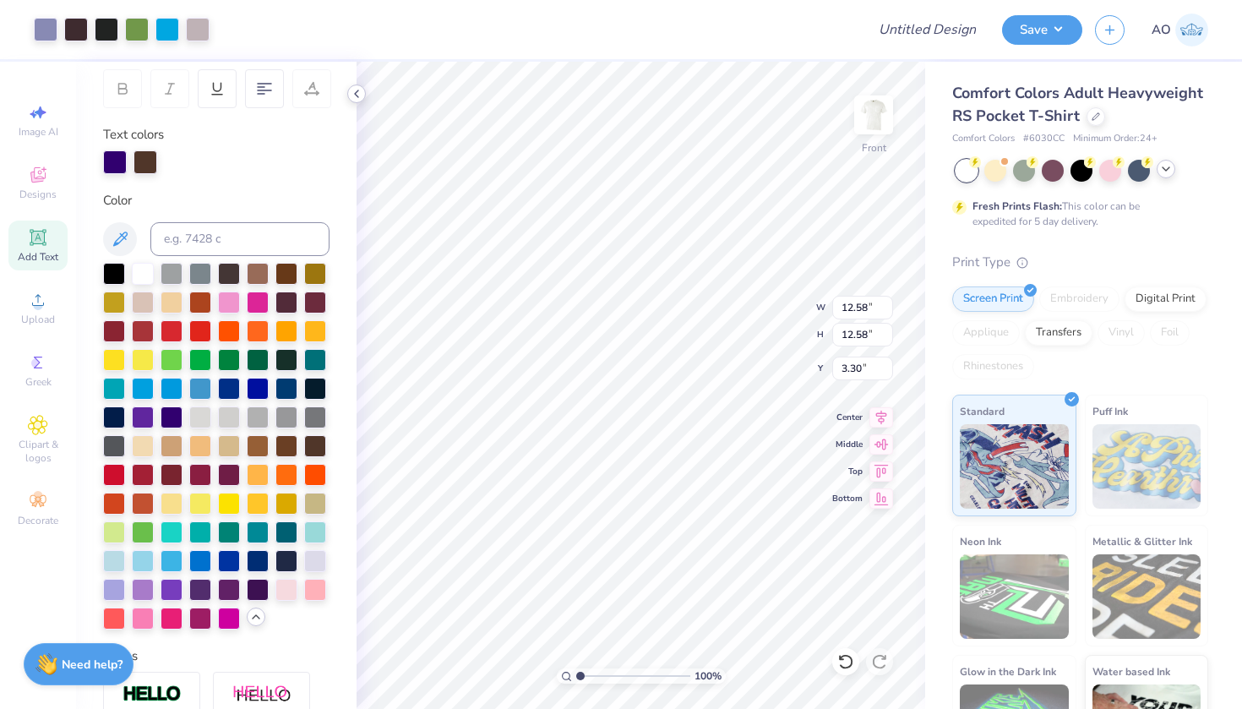
type input "5.14"
click at [352, 99] on icon at bounding box center [357, 94] width 14 height 14
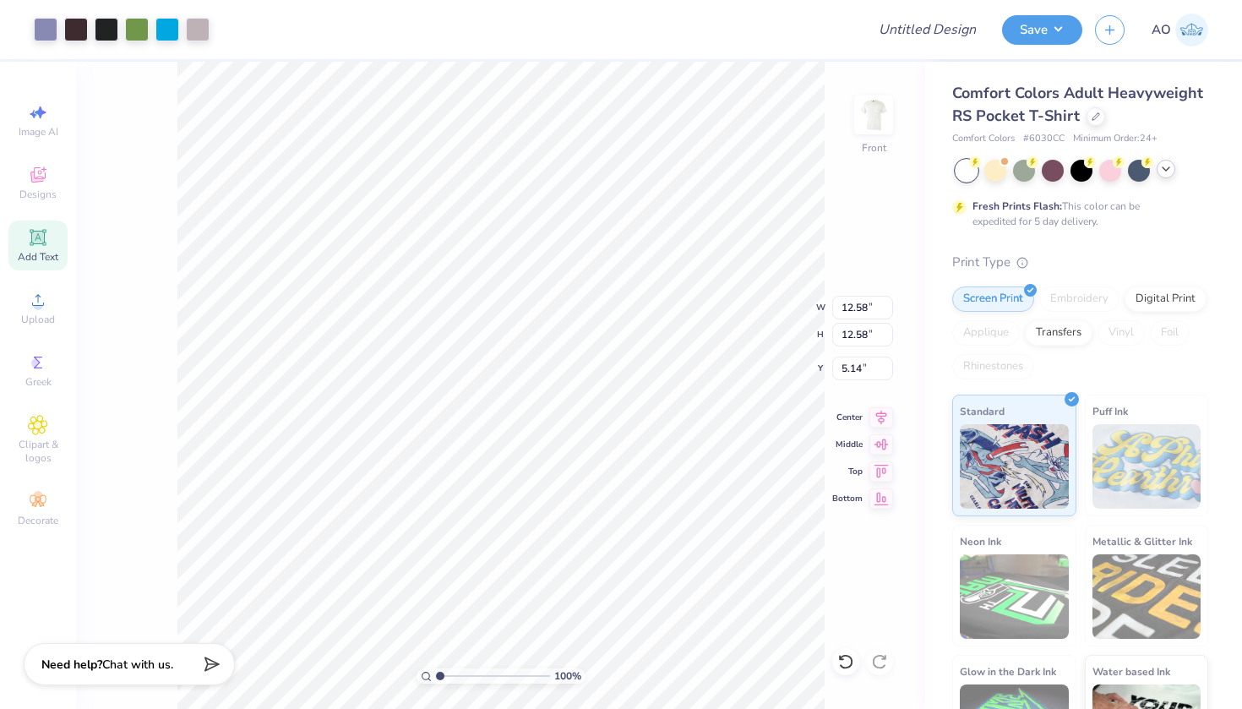
type input "12.38"
type input "3.66"
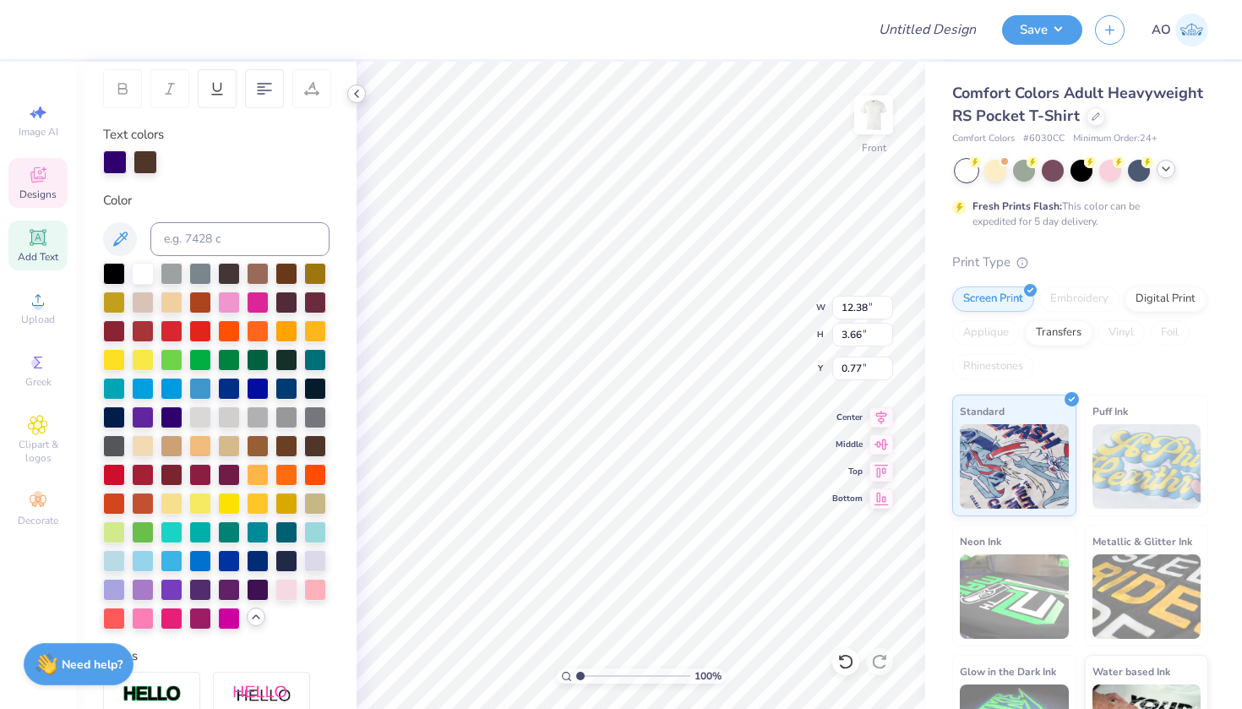
type input "3.00"
type input "12.58"
type input "5.14"
type input "12.38"
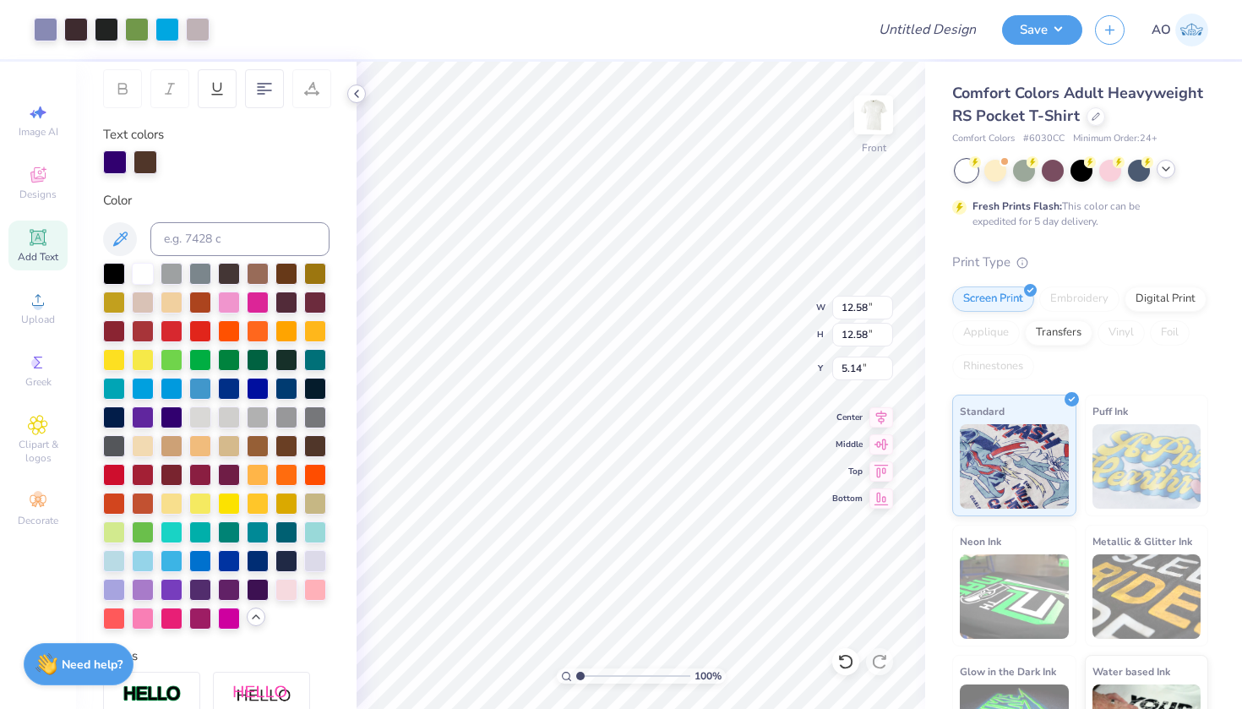
type input "3.66"
type input "3.00"
type input "12.58"
type input "5.14"
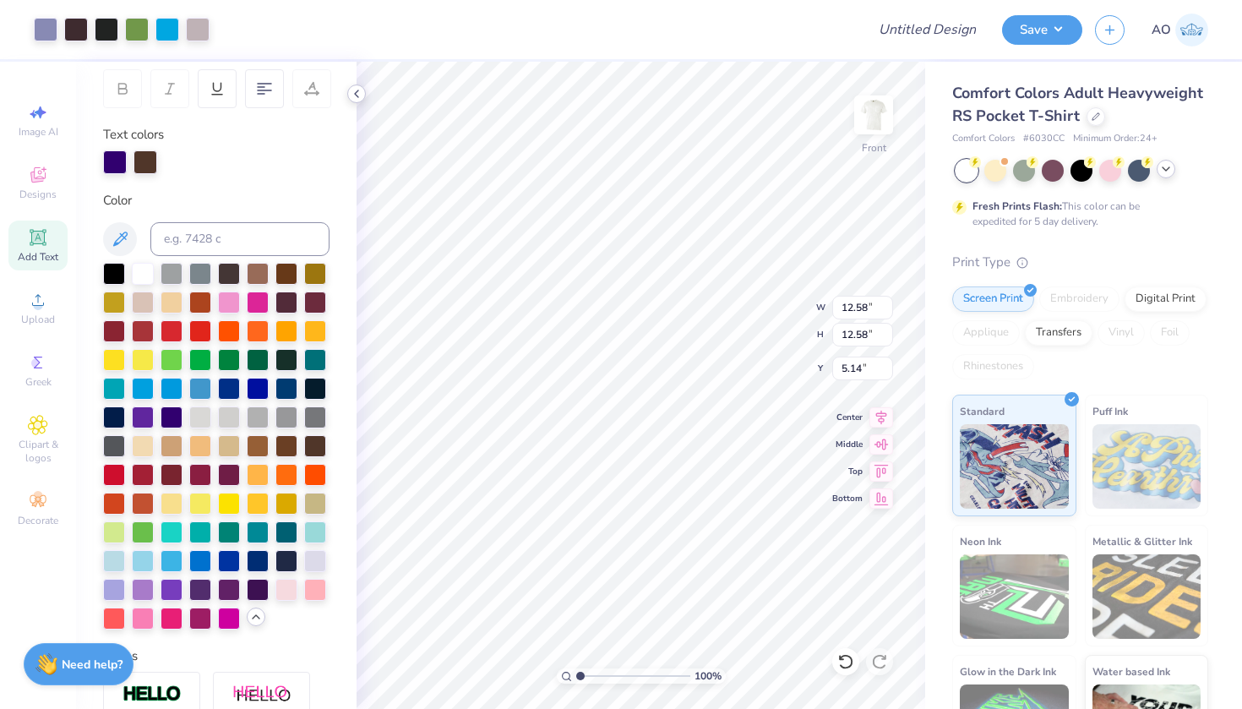
type input "12.50"
type input "6.66"
click at [119, 238] on icon at bounding box center [120, 239] width 20 height 20
click at [141, 158] on div at bounding box center [146, 161] width 24 height 24
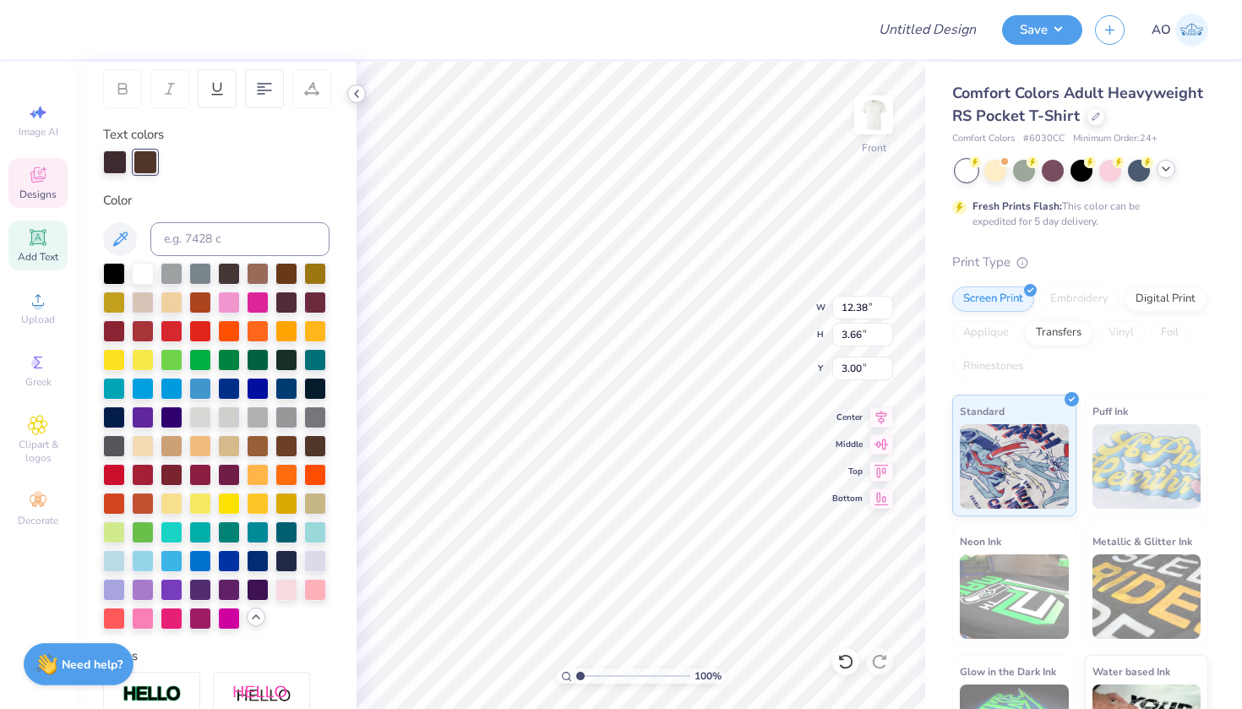
click at [352, 92] on icon at bounding box center [357, 94] width 14 height 14
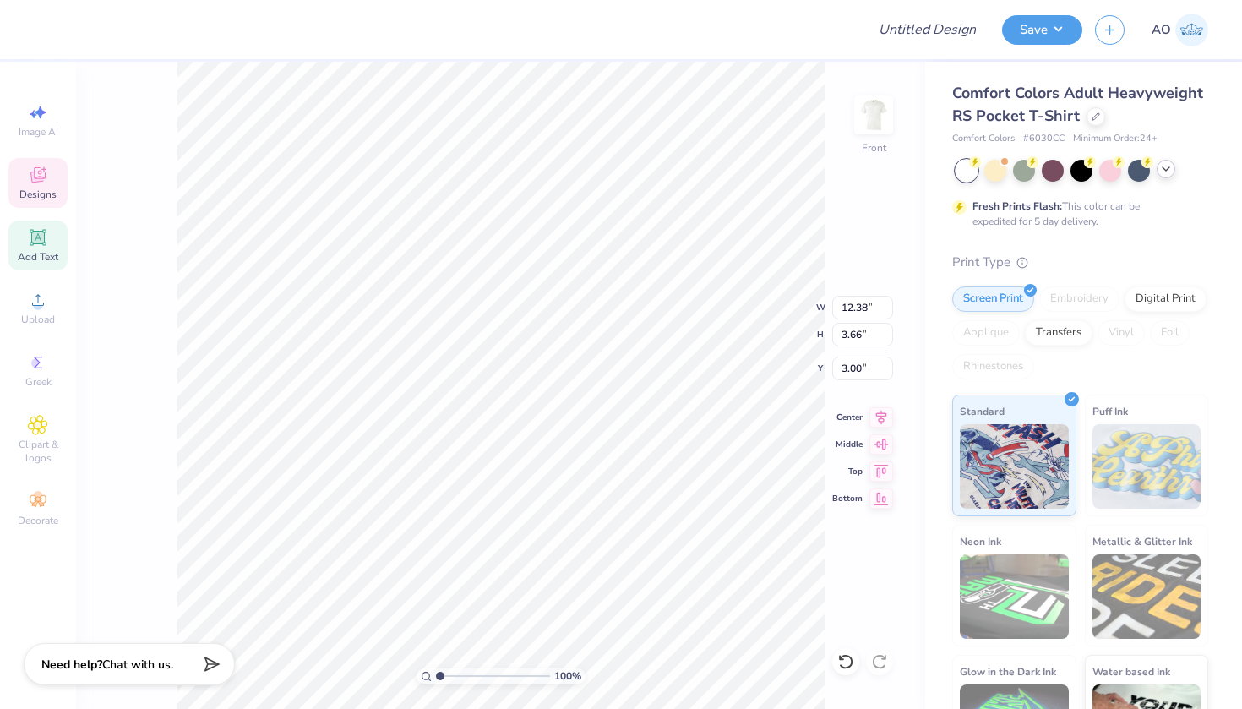
click at [29, 172] on icon at bounding box center [38, 175] width 20 height 20
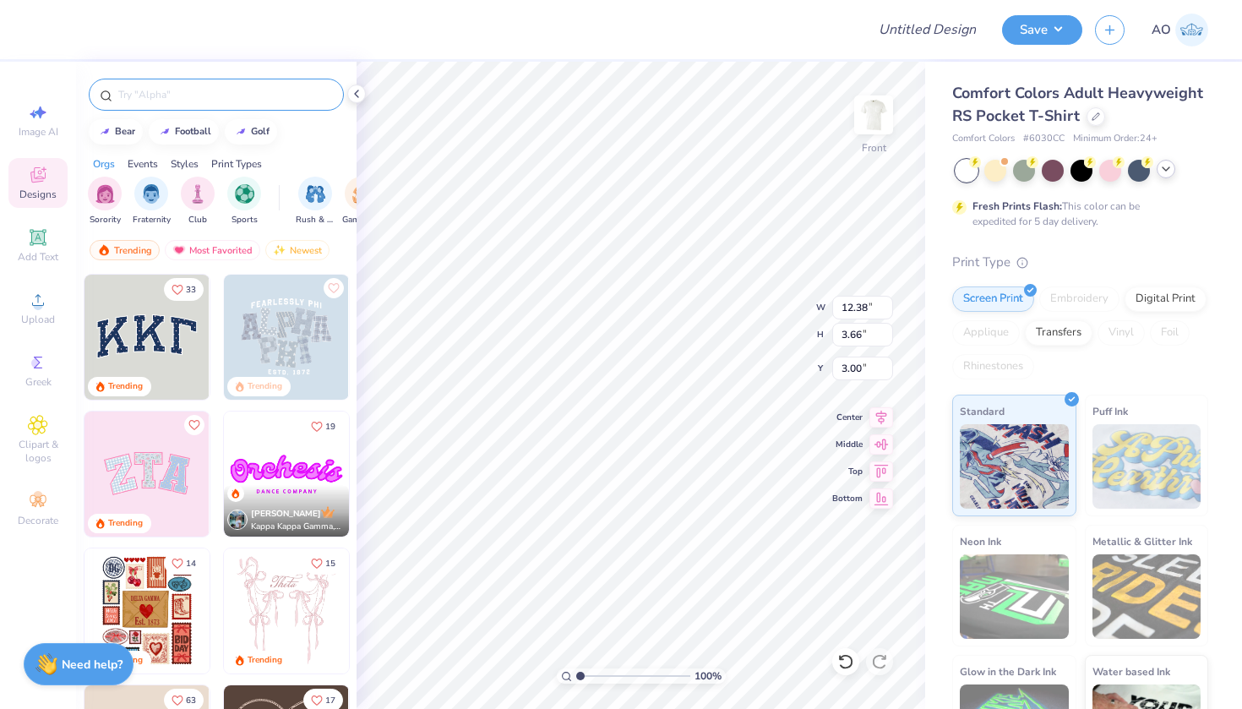
click at [214, 95] on input "text" at bounding box center [225, 94] width 216 height 17
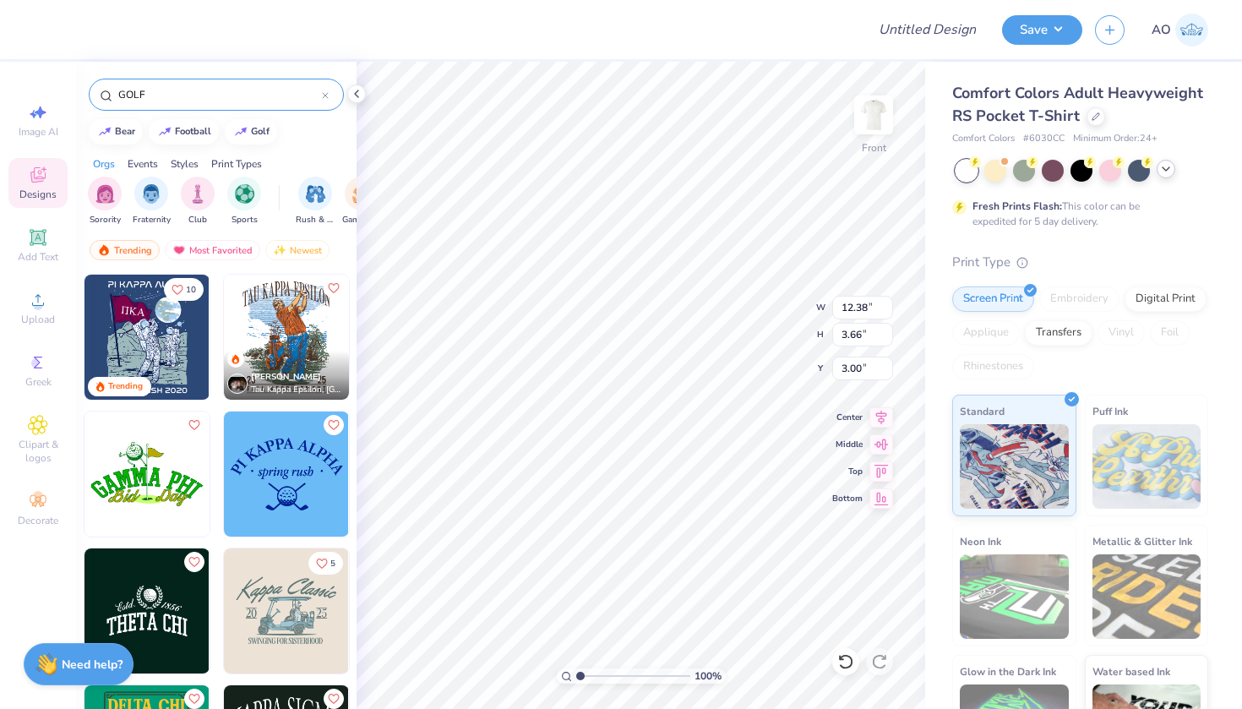
type input "GOLF"
click at [248, 337] on img at bounding box center [286, 337] width 125 height 125
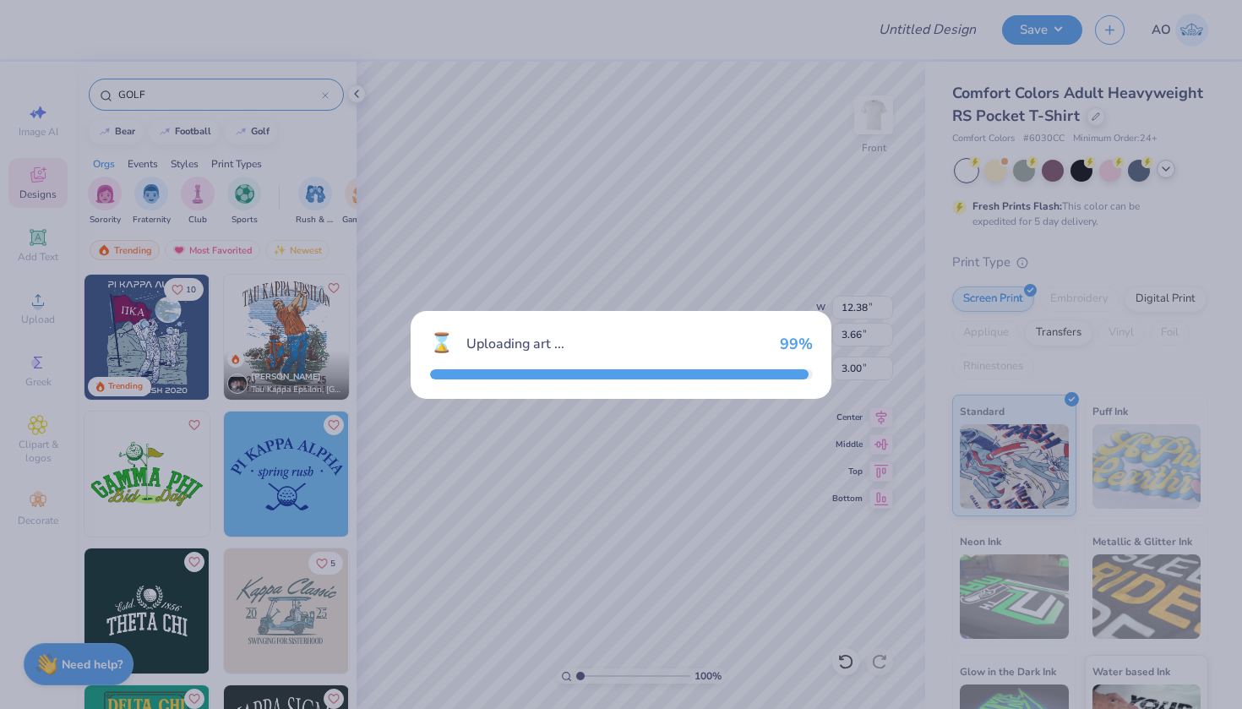
type textarea "x"
type input "15.90"
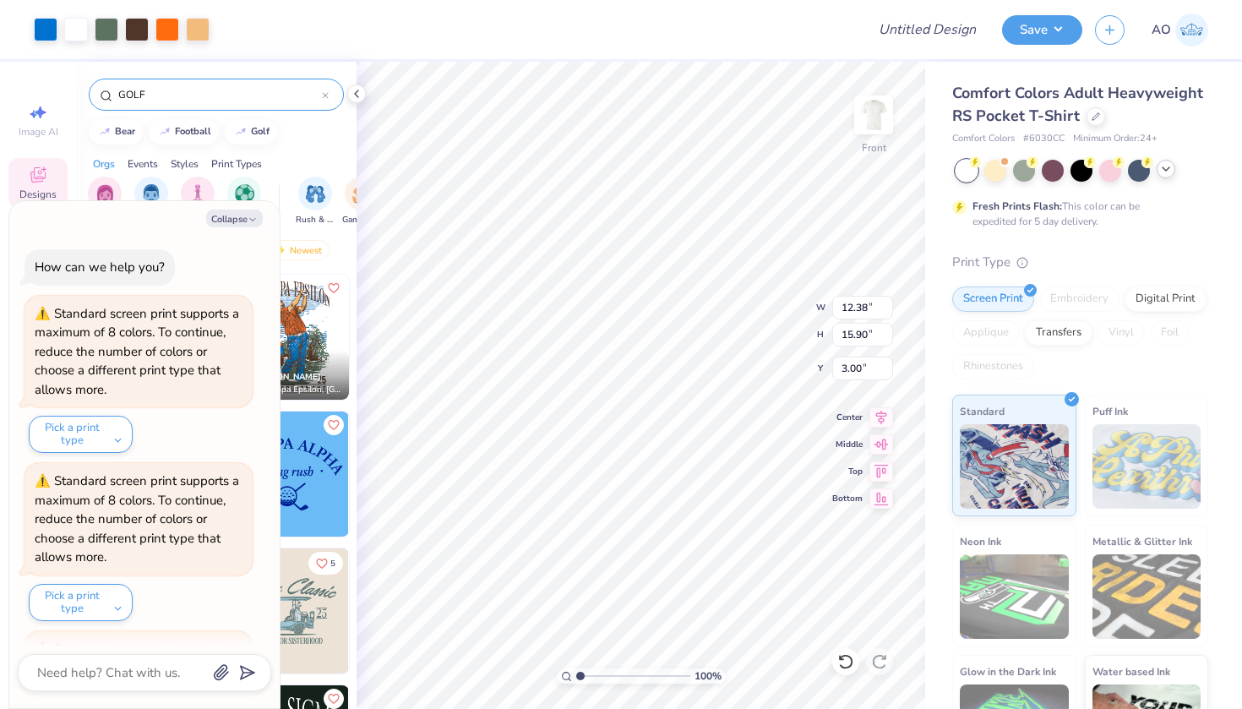
scroll to position [150, 0]
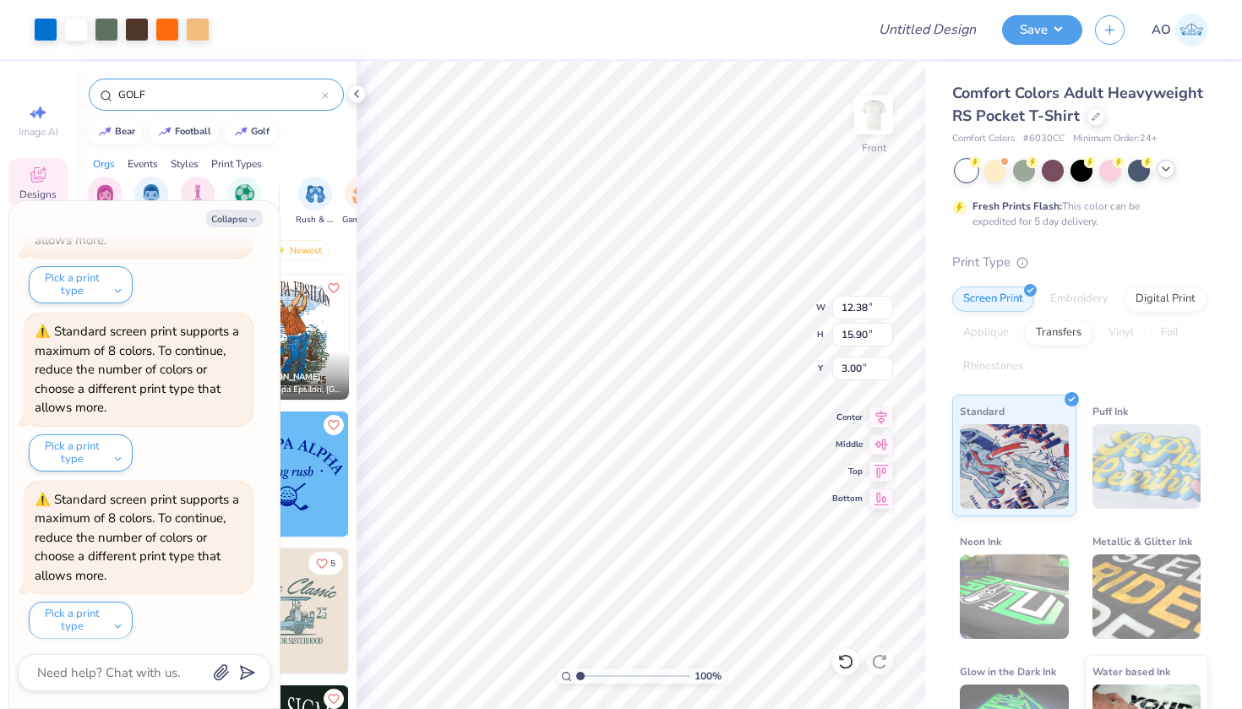
type textarea "x"
type input "10.32"
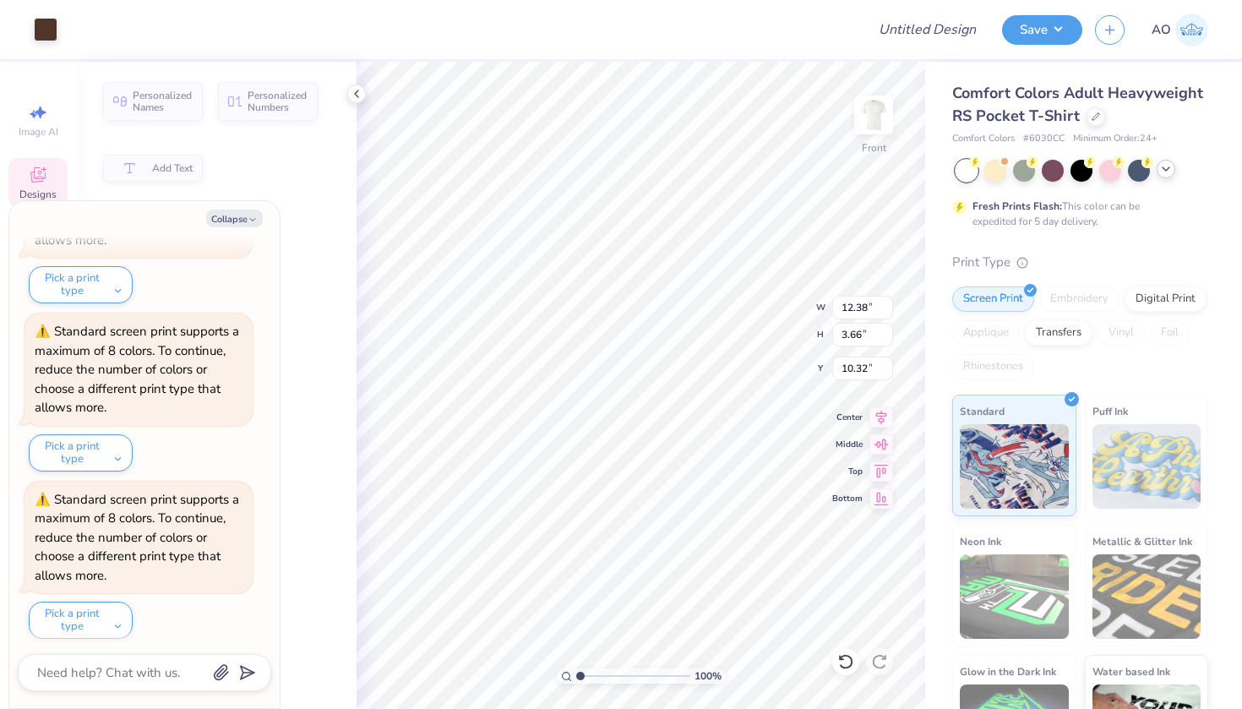
type textarea "x"
type input "12.38"
type input "3.66"
type input "10.32"
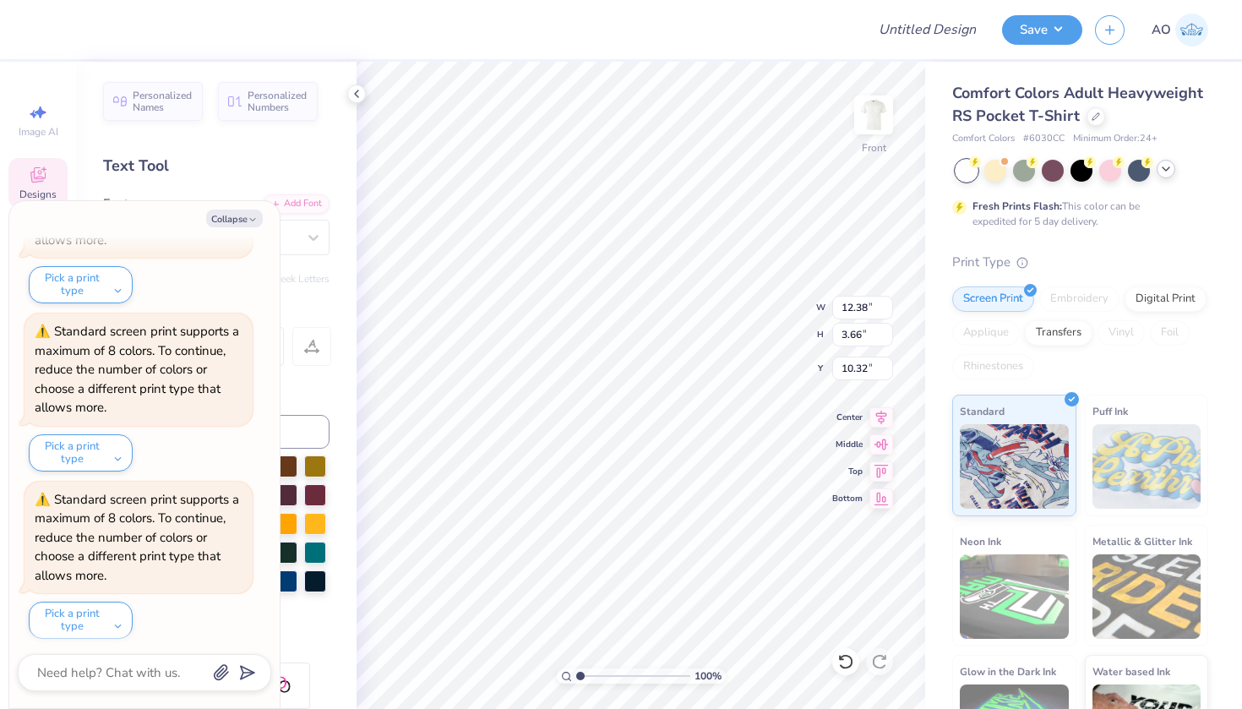
type textarea "x"
type input "5.65"
type textarea "x"
type input "5.68"
type input "13.49"
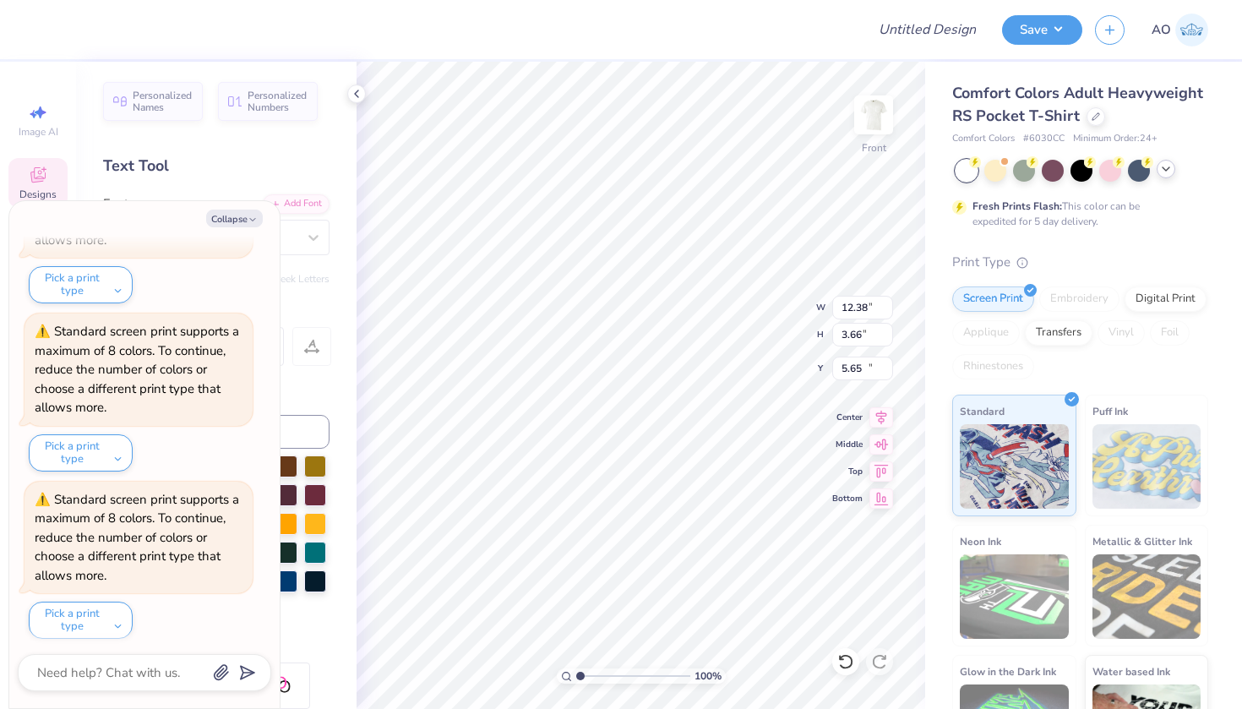
type input "11.45"
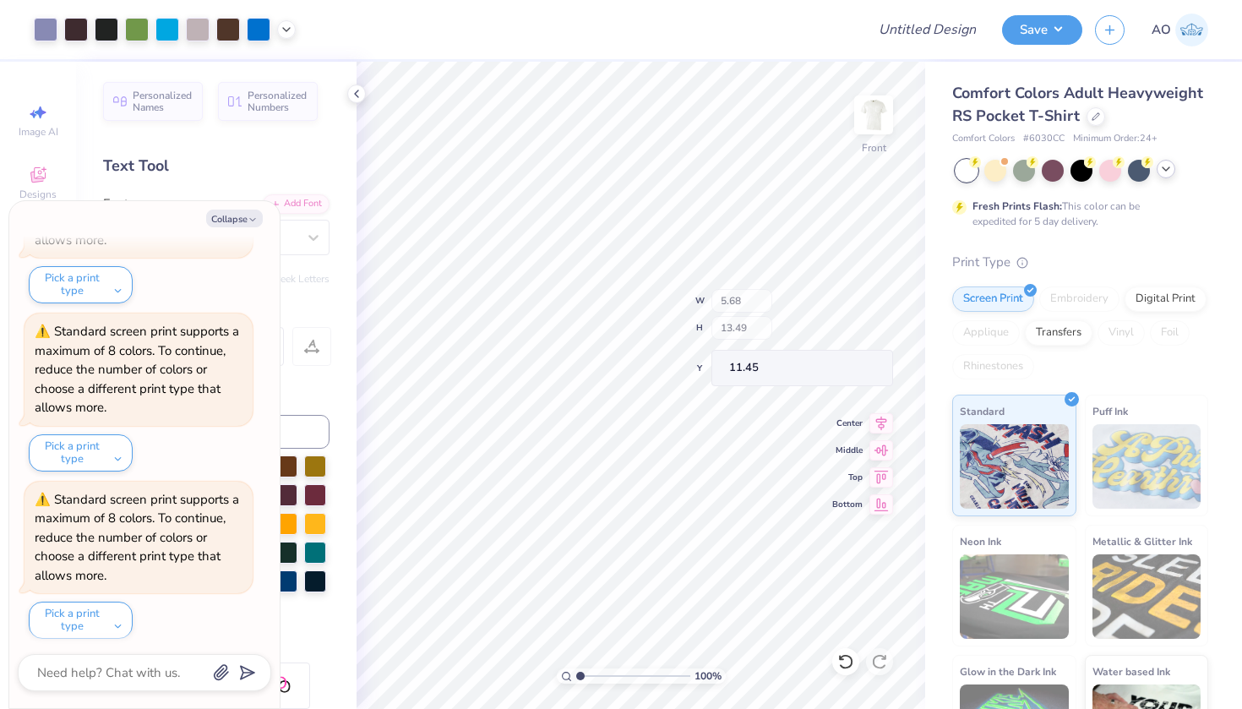
type textarea "x"
type input "12.25"
type input "14.21"
type input "10.95"
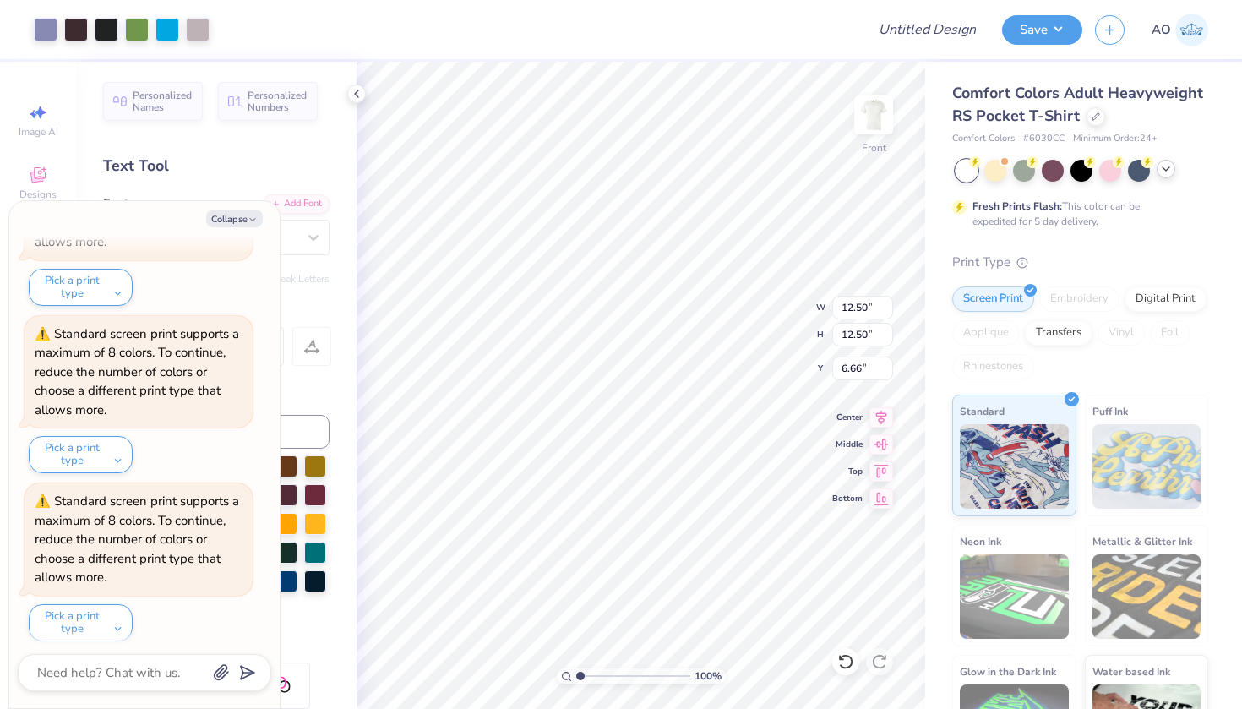
type textarea "x"
type input "11.77"
type textarea "x"
type input "14.78"
type textarea "x"
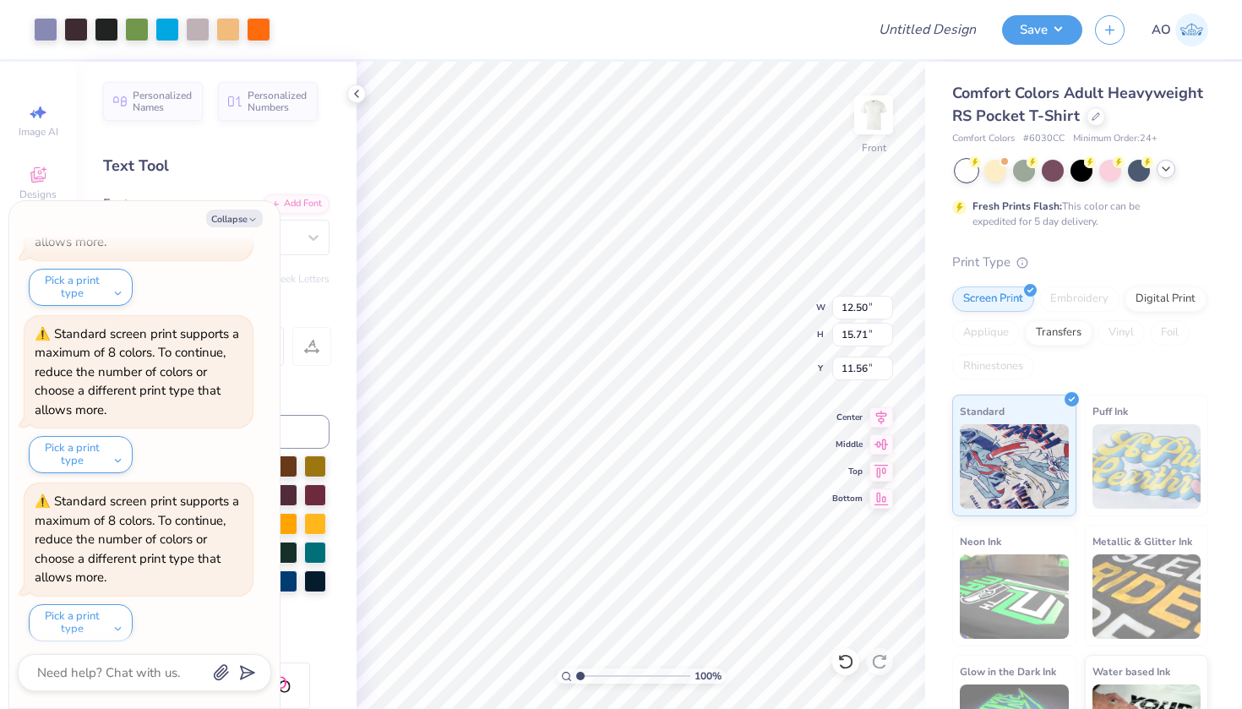
type input "11.61"
type textarea "x"
type input "11.65"
type textarea "x"
type input "11.69"
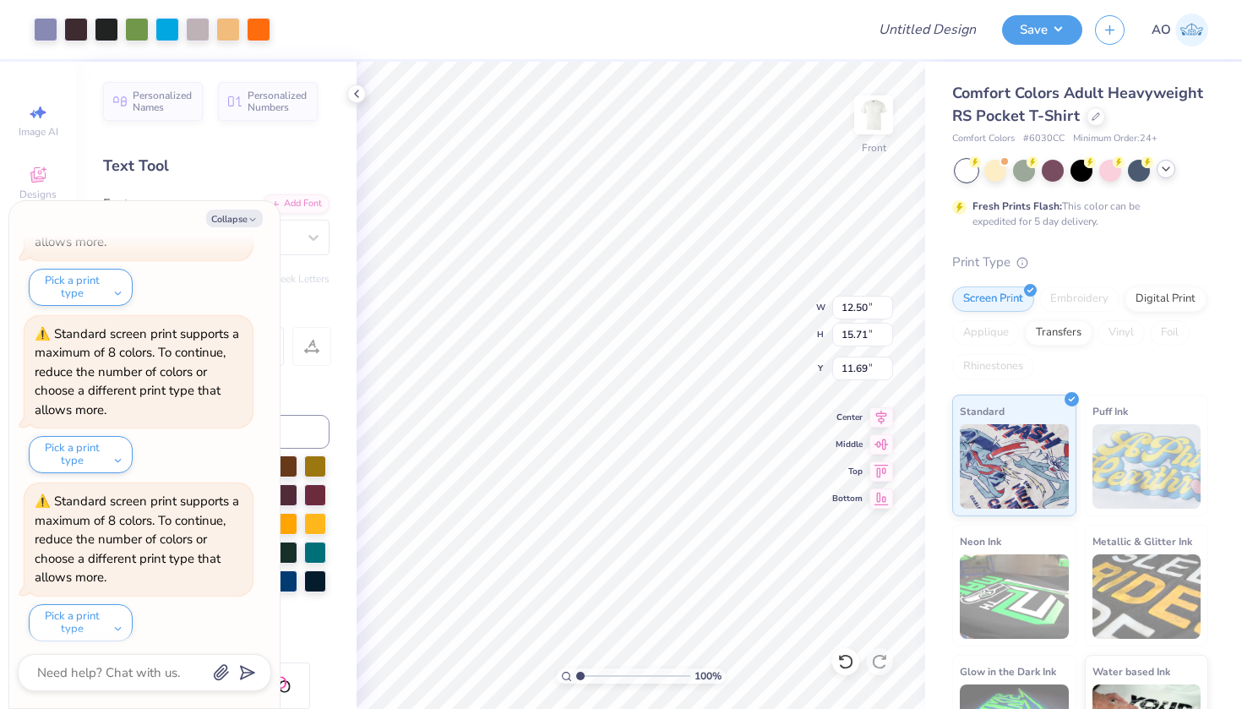
type textarea "x"
type input "12.38"
type input "3.66"
type input "5.65"
type textarea "x"
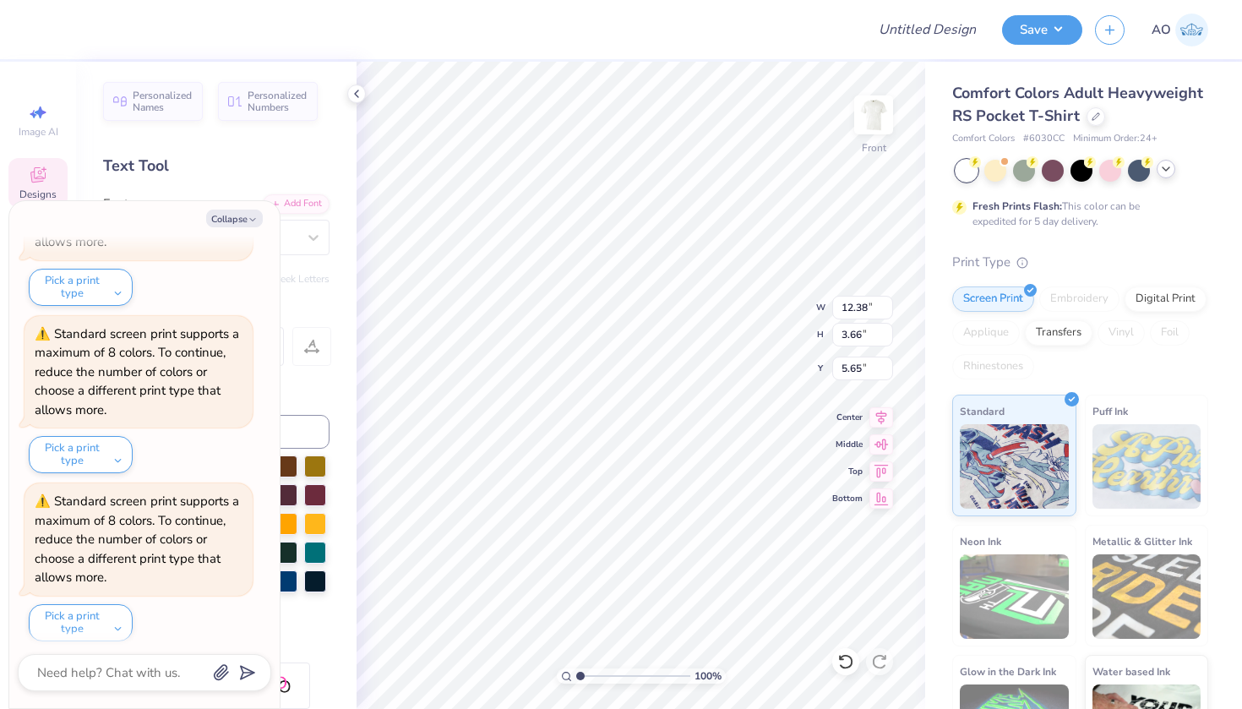
type input "4.18"
type input "4.21"
type input "13.94"
type textarea "x"
type input "6.66"
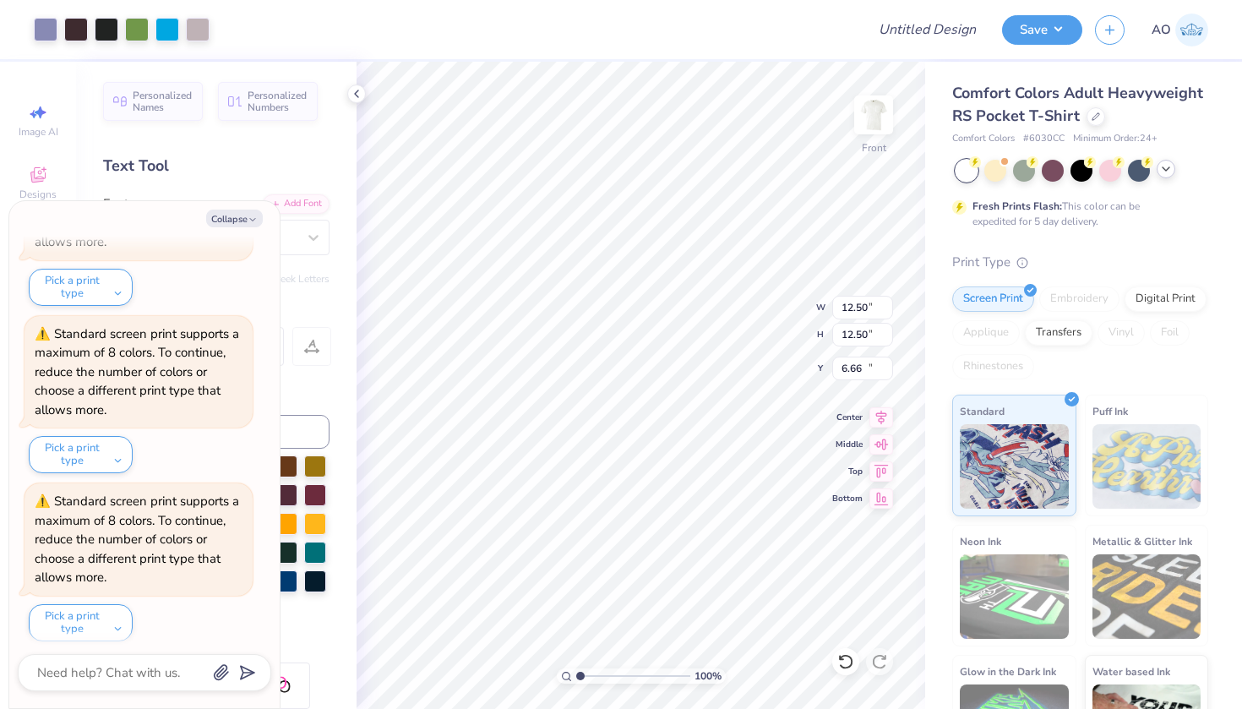
type textarea "x"
type input "12.38"
type input "3.66"
type input "5.65"
type textarea "x"
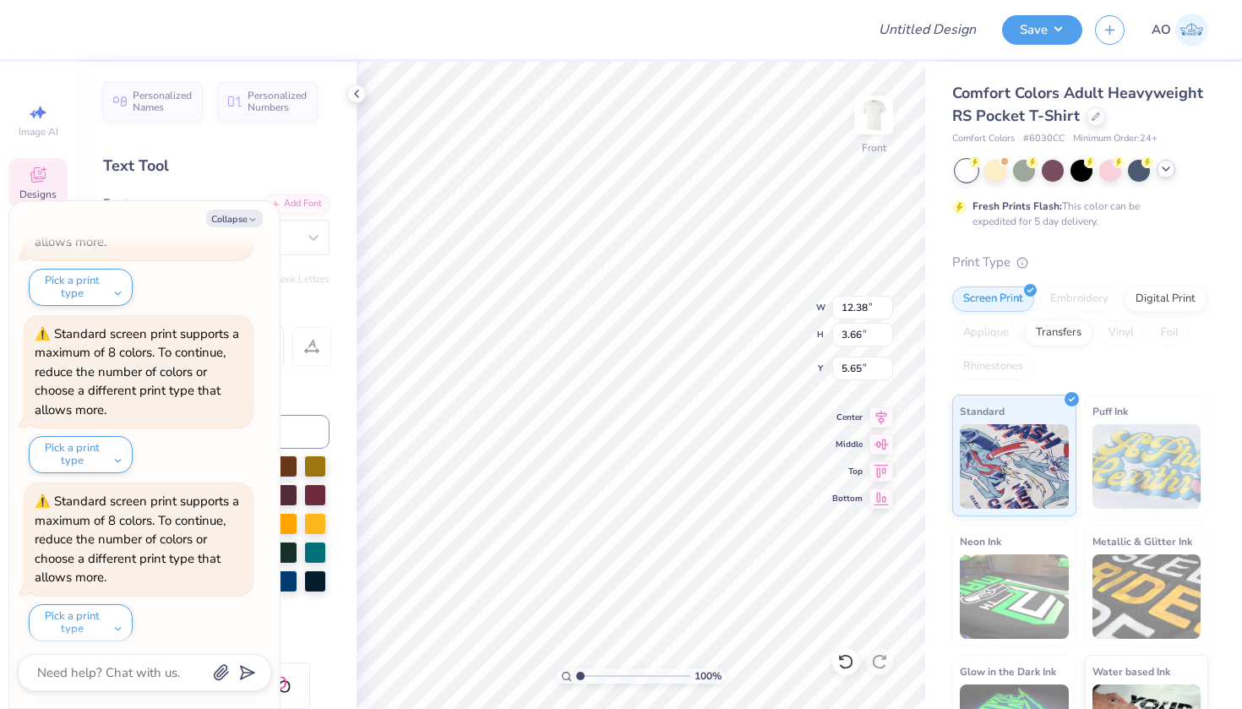
type textarea "TAU KAPPA"
type textarea "x"
type textarea "TAU KAPPA"
type textarea "x"
type textarea "TAU [PERSON_NAME]"
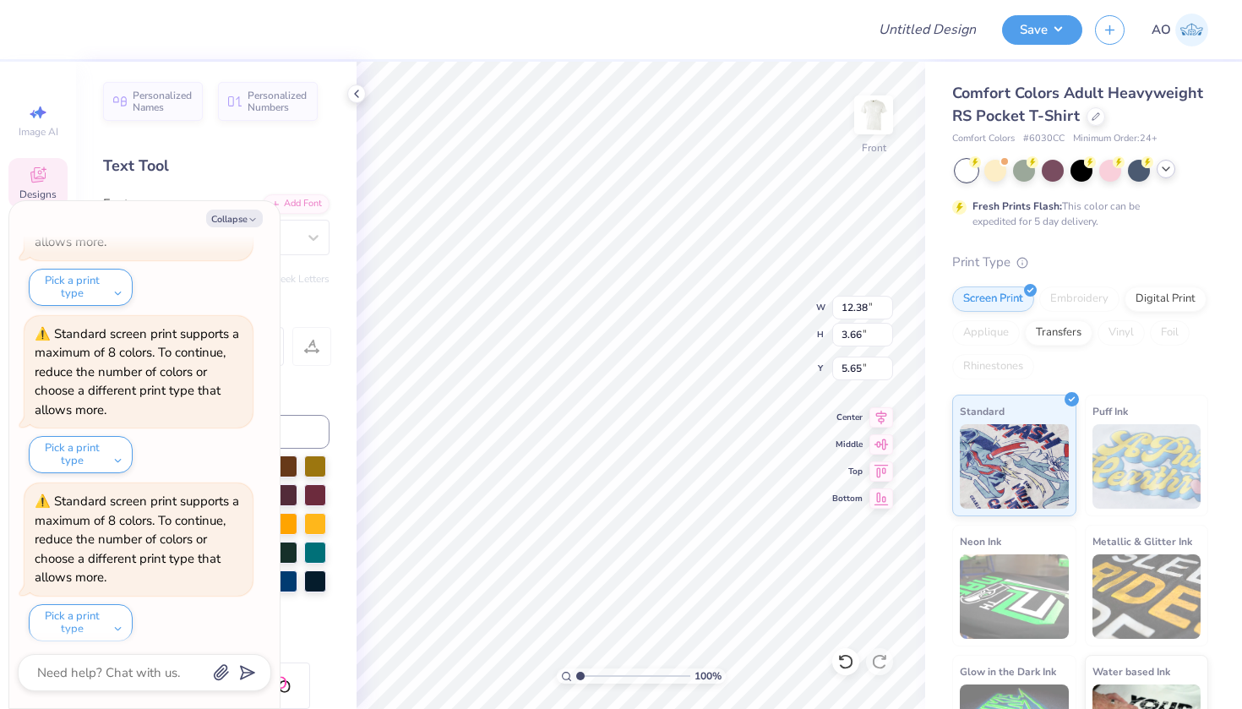
type textarea "x"
type textarea "TAU KAP"
type textarea "x"
type textarea "TAU KA"
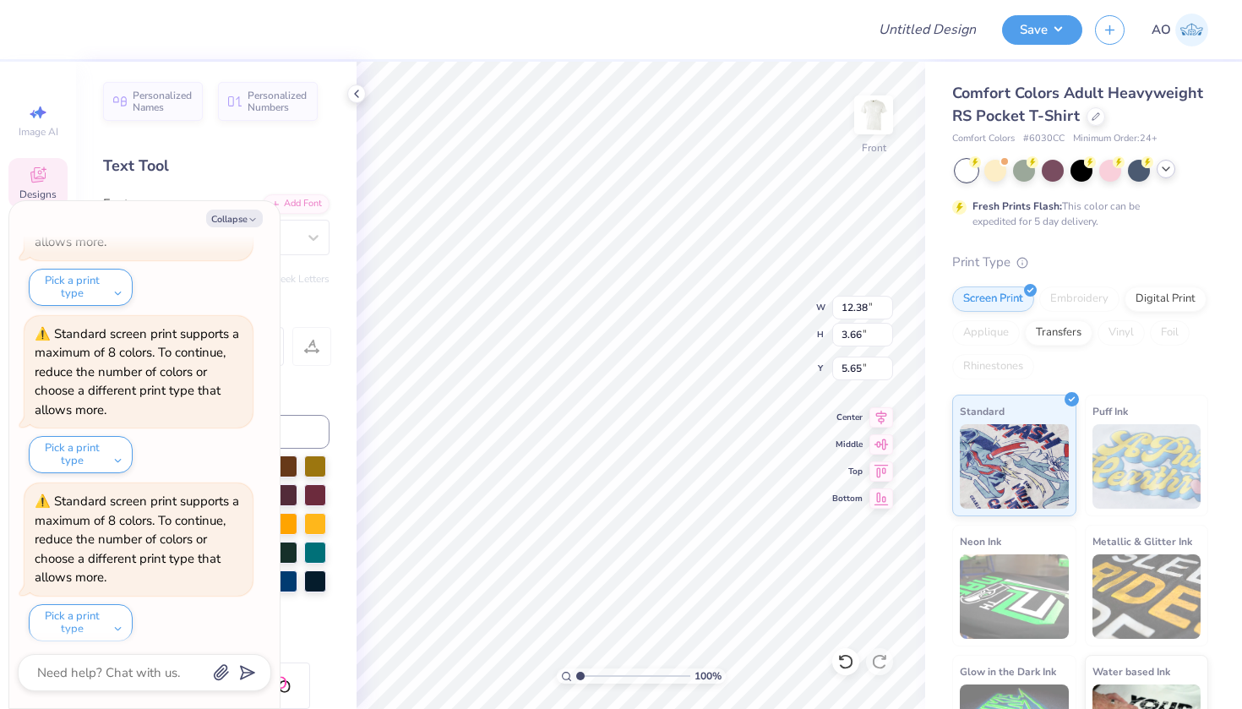
type textarea "x"
type textarea "TAU K"
type textarea "x"
type textarea "TAU"
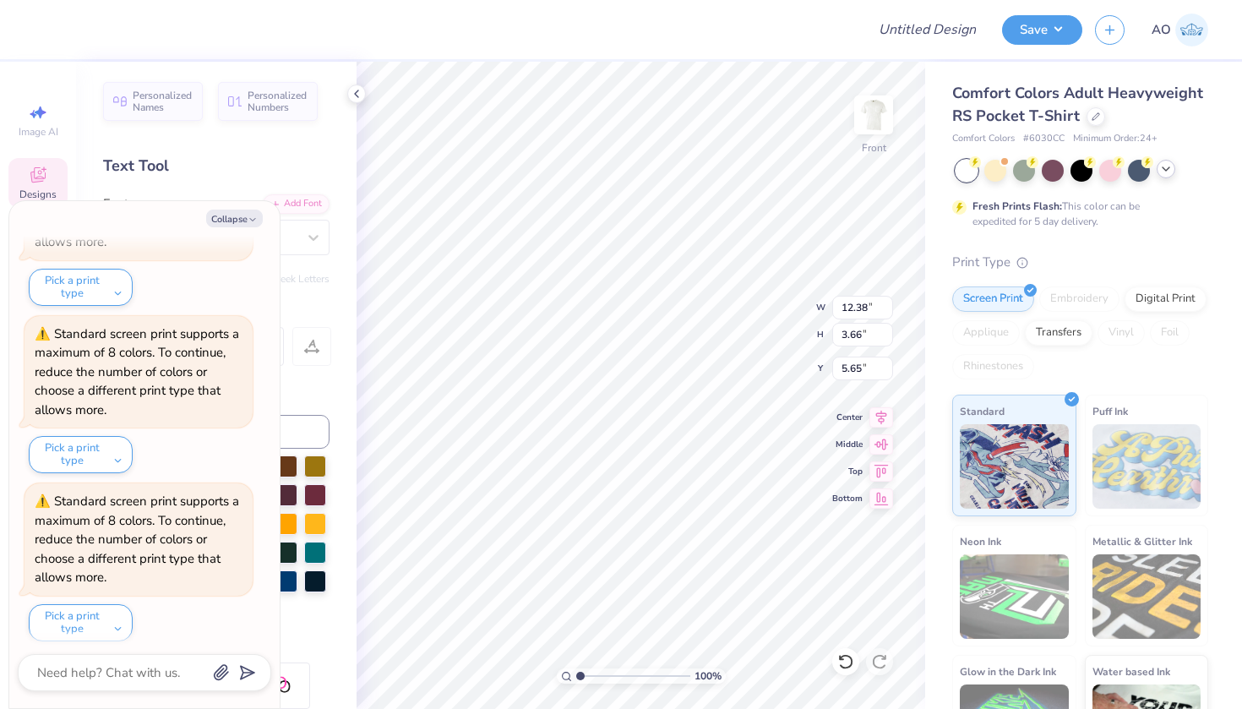
type textarea "x"
type textarea "TAU"
type textarea "x"
type textarea "TA"
type textarea "x"
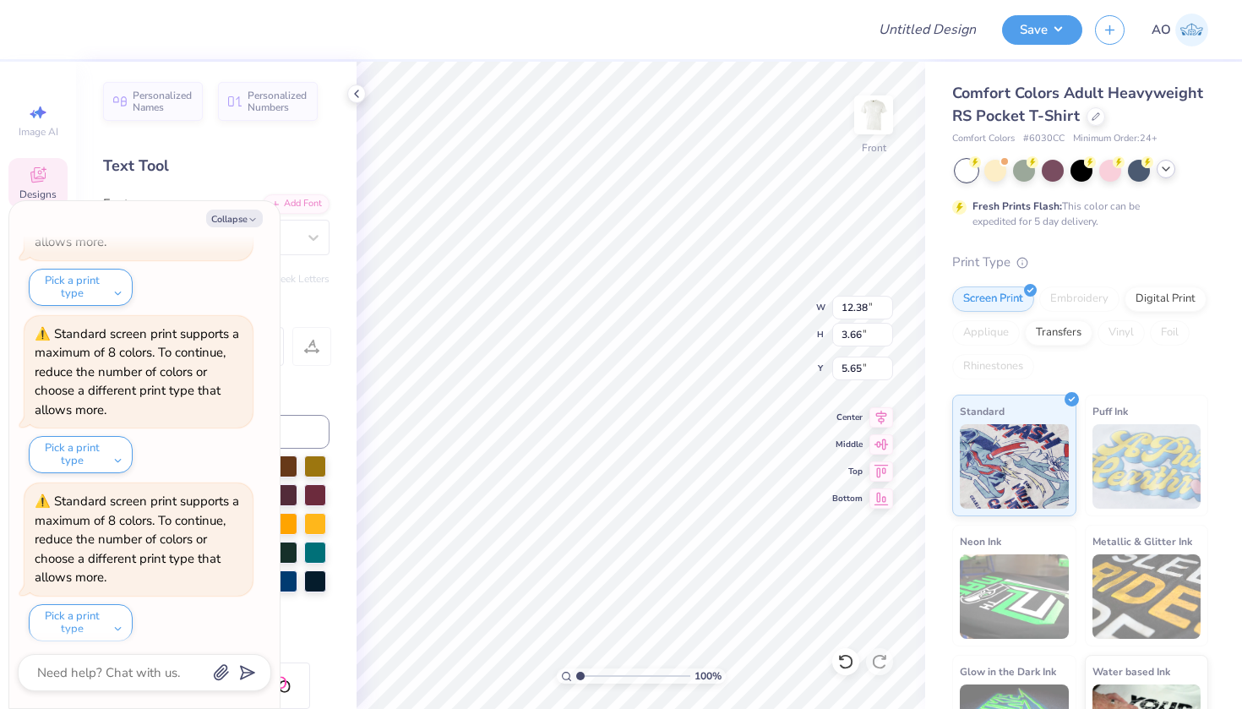
type textarea "T"
type textarea "x"
type textarea "F"
type textarea "x"
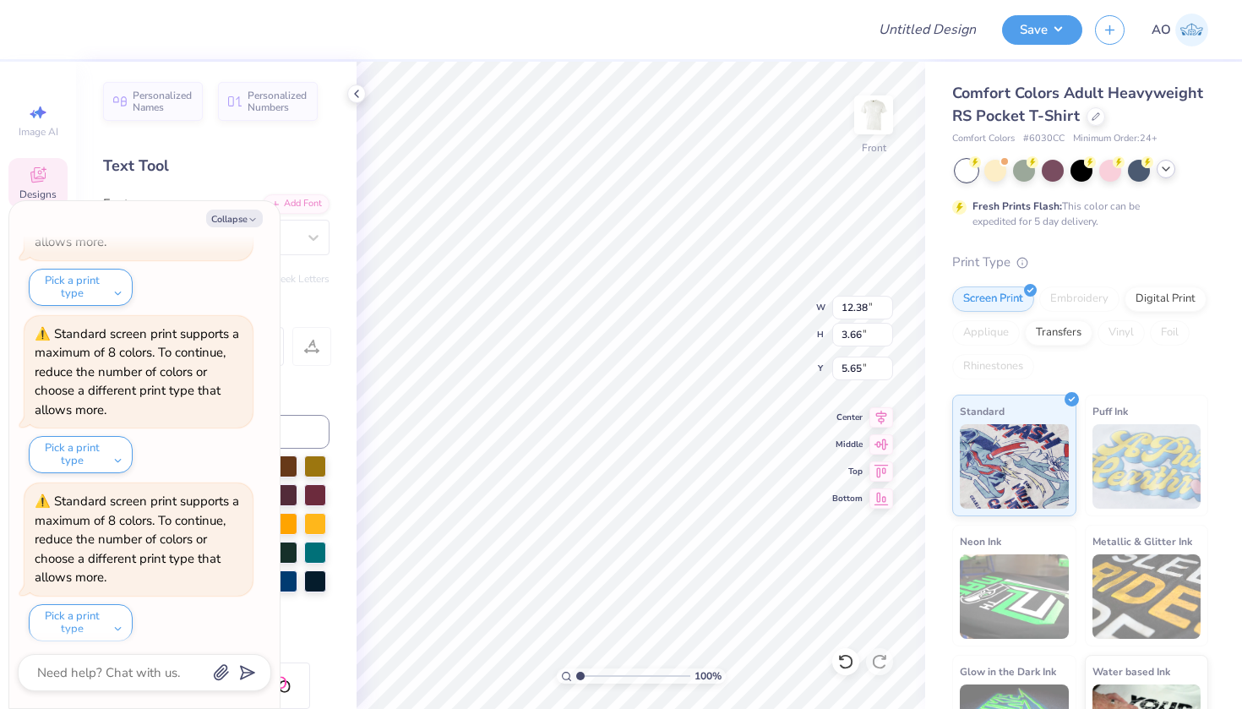
type textarea "FA"
type textarea "x"
type textarea "FAL"
type textarea "x"
type textarea "FALL"
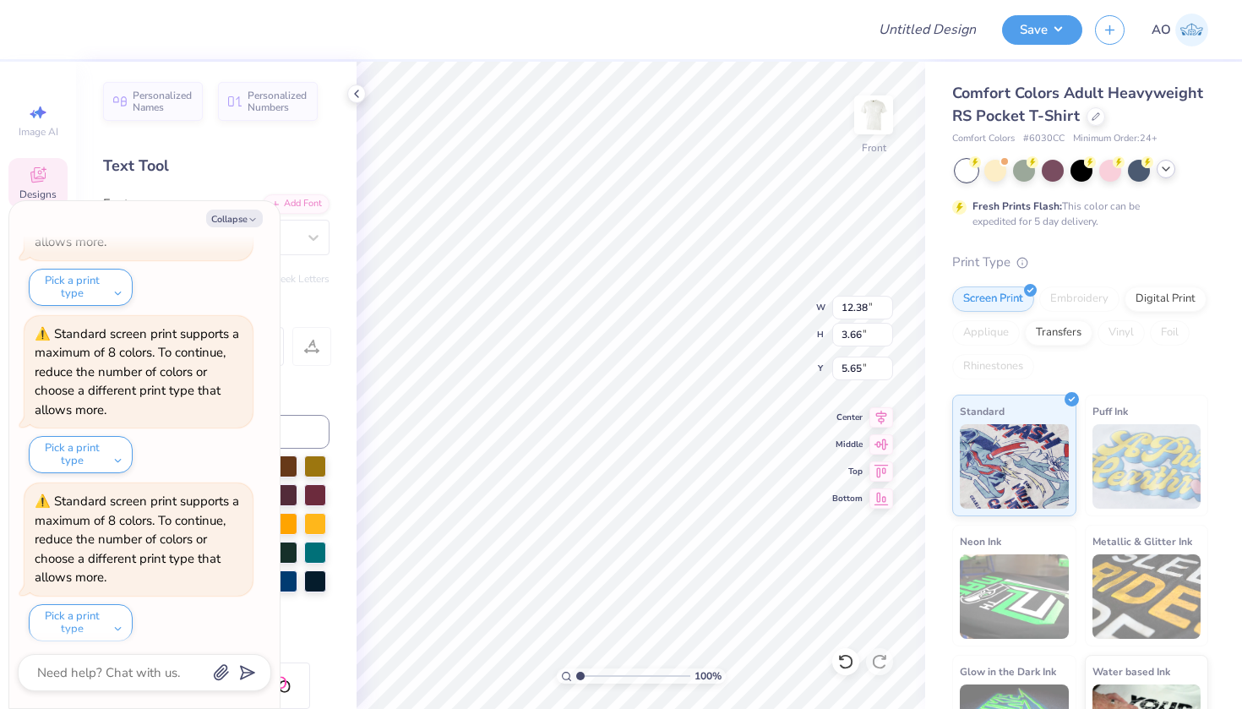
type textarea "x"
type textarea "FALL"
type textarea "x"
type textarea "FALL R"
type textarea "x"
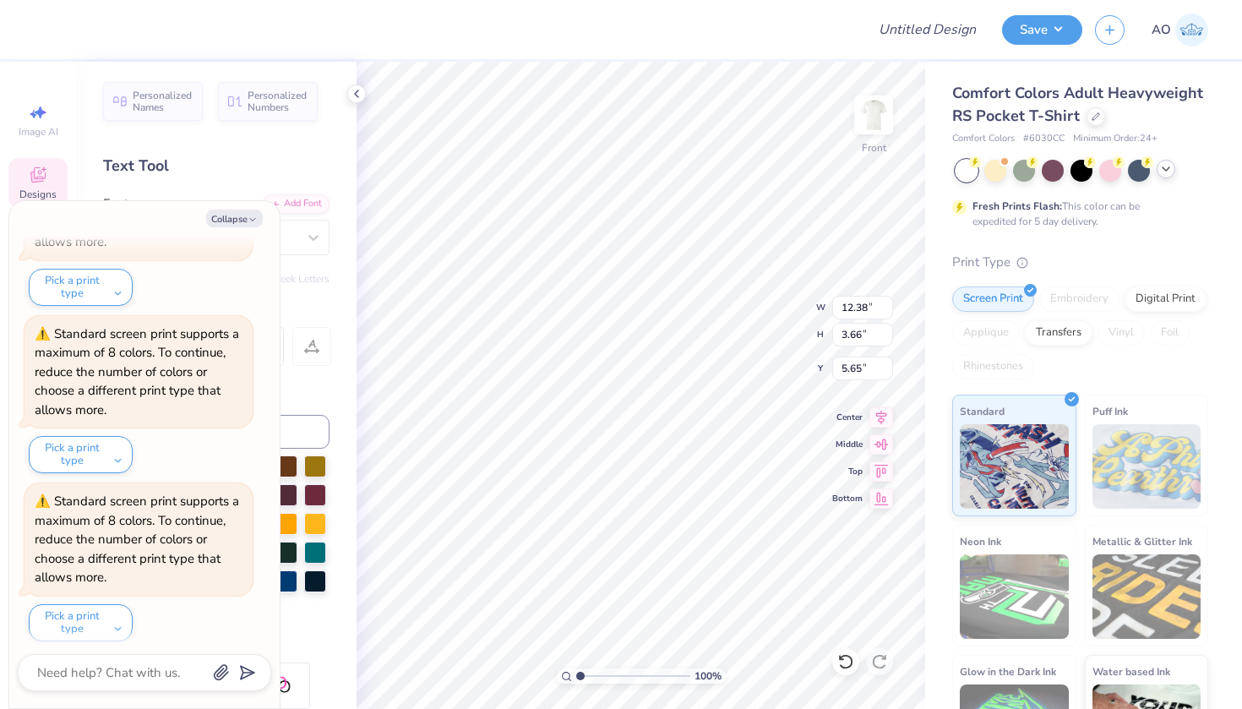
type textarea "FALL RU"
type textarea "x"
type textarea "FALL RUS"
click at [237, 211] on button "Collapse" at bounding box center [234, 219] width 57 height 18
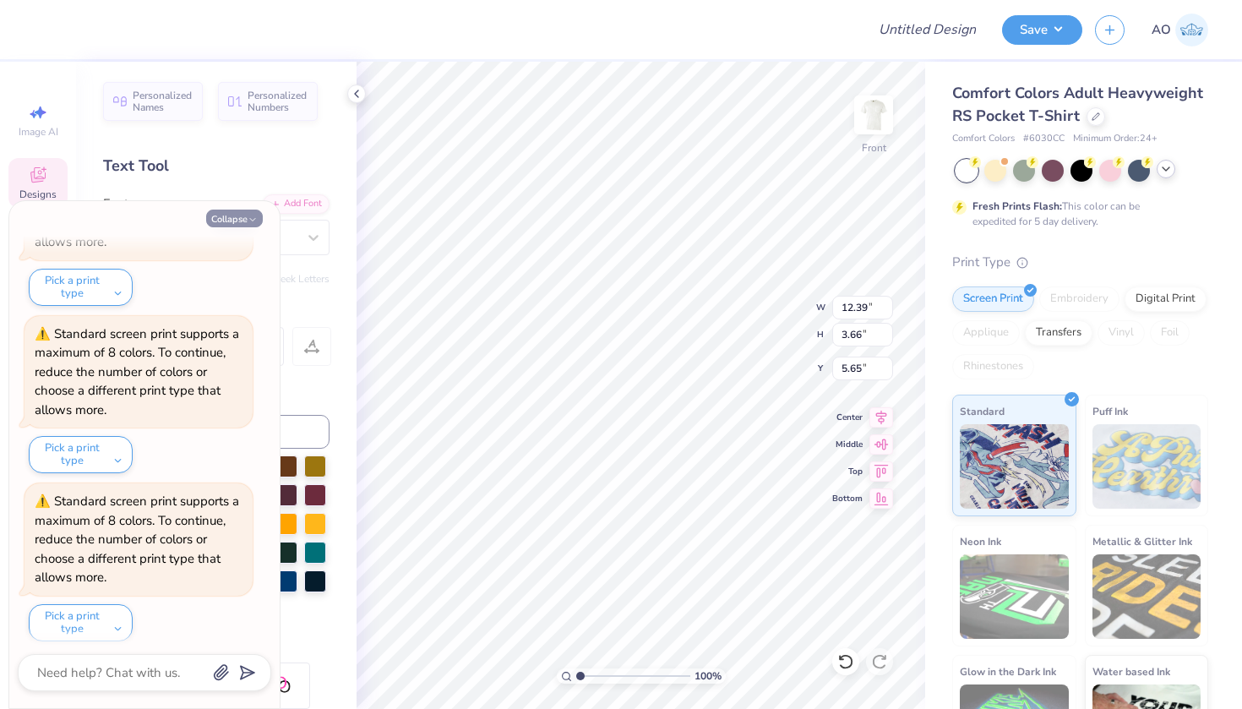
click at [237, 211] on button "Collapse" at bounding box center [234, 219] width 57 height 18
click at [240, 218] on button "Collapse" at bounding box center [234, 219] width 57 height 18
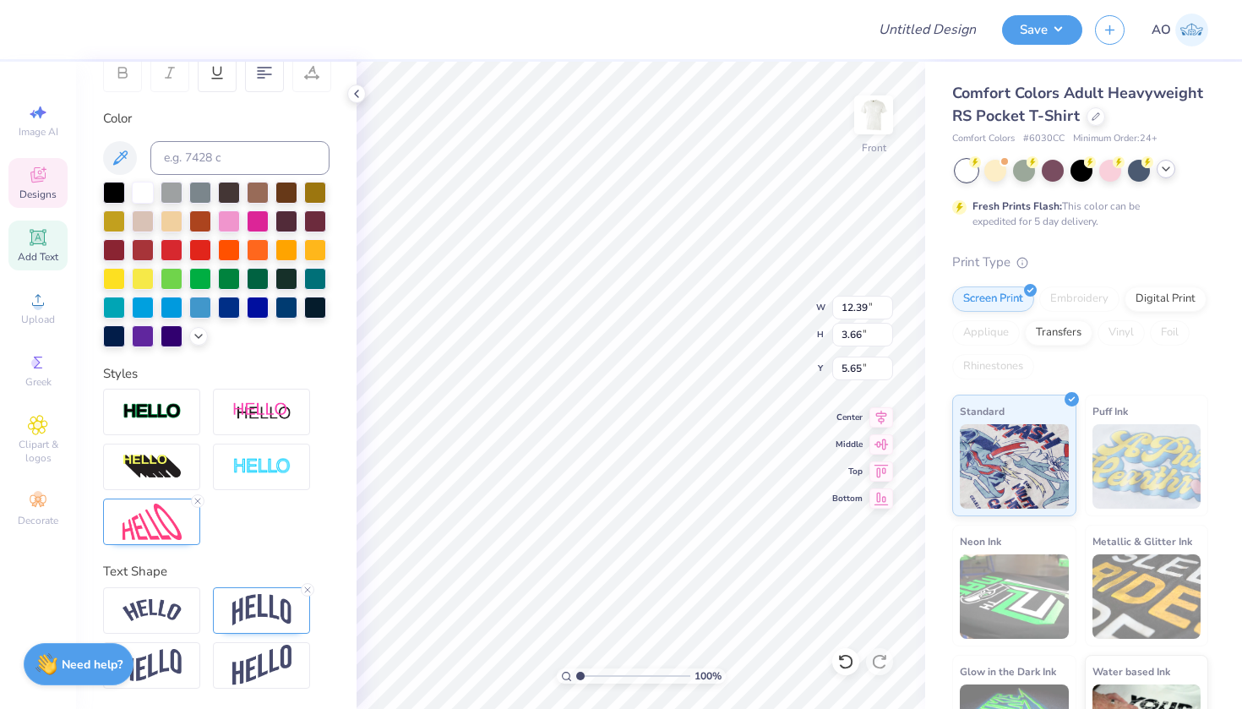
scroll to position [274, 0]
click at [197, 499] on icon at bounding box center [198, 501] width 10 height 10
click at [304, 589] on icon at bounding box center [308, 590] width 10 height 10
click at [30, 194] on span "Designs" at bounding box center [37, 195] width 37 height 14
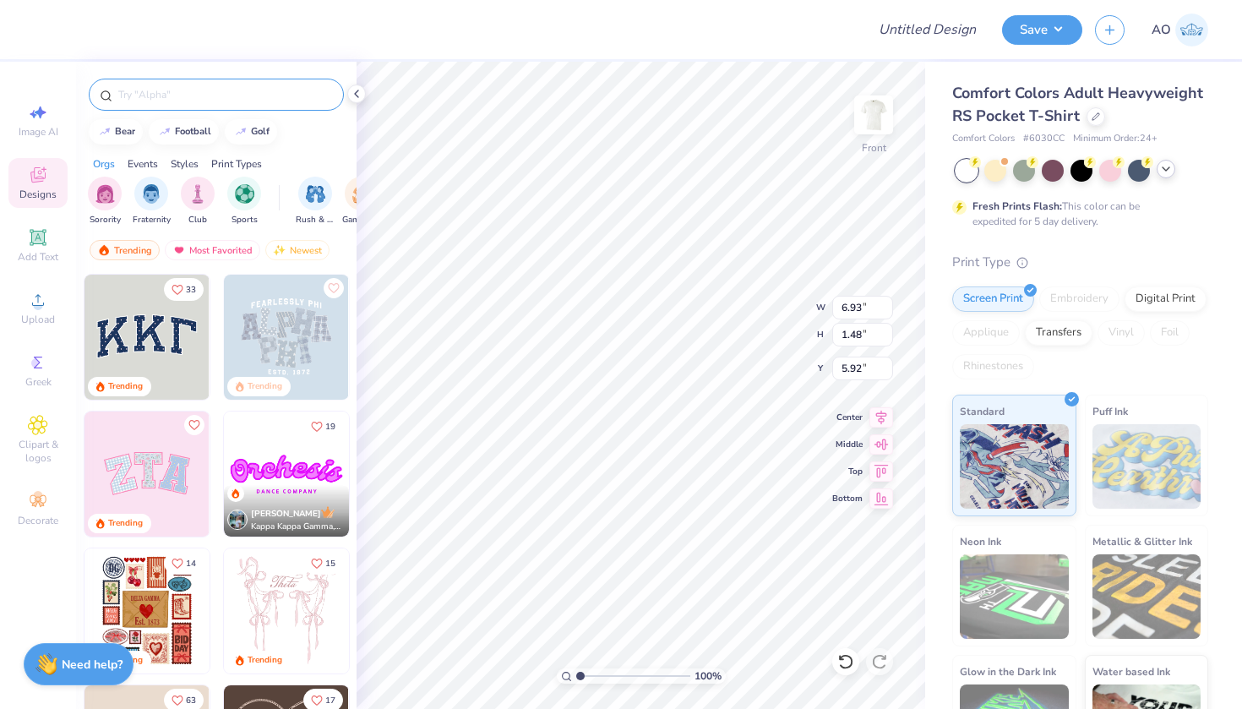
click at [198, 90] on input "text" at bounding box center [225, 94] width 216 height 17
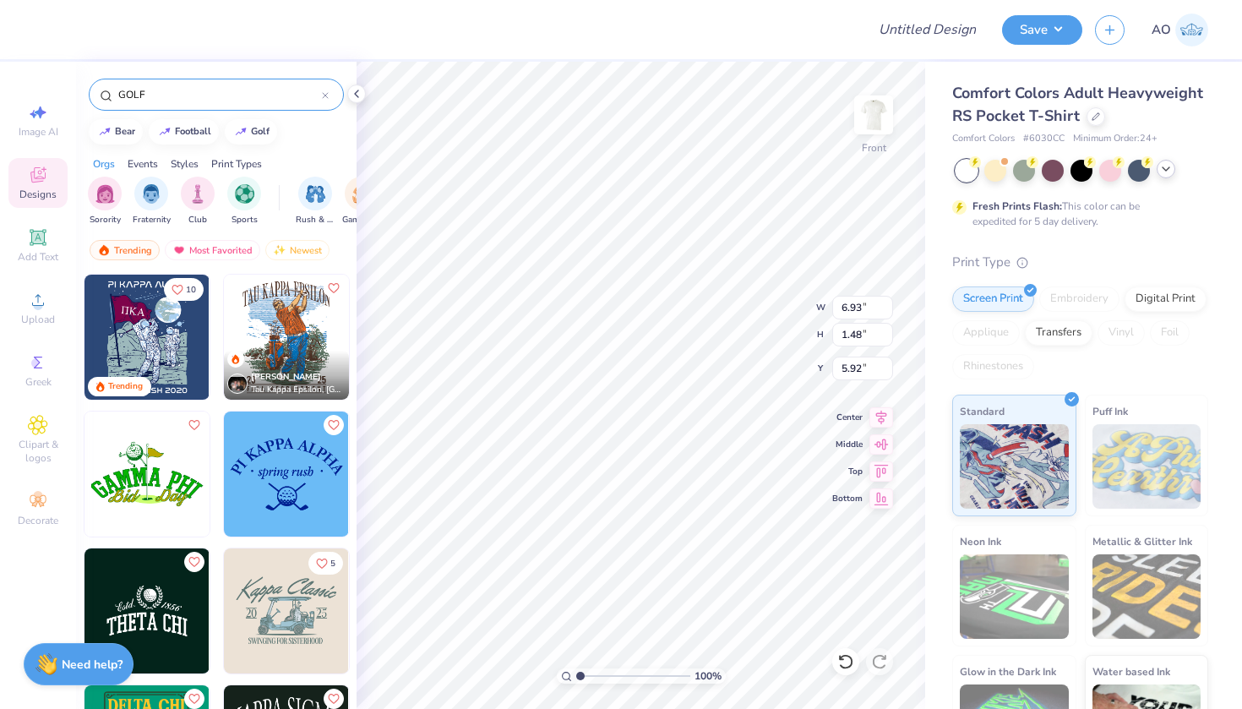
click at [293, 343] on img at bounding box center [286, 337] width 125 height 125
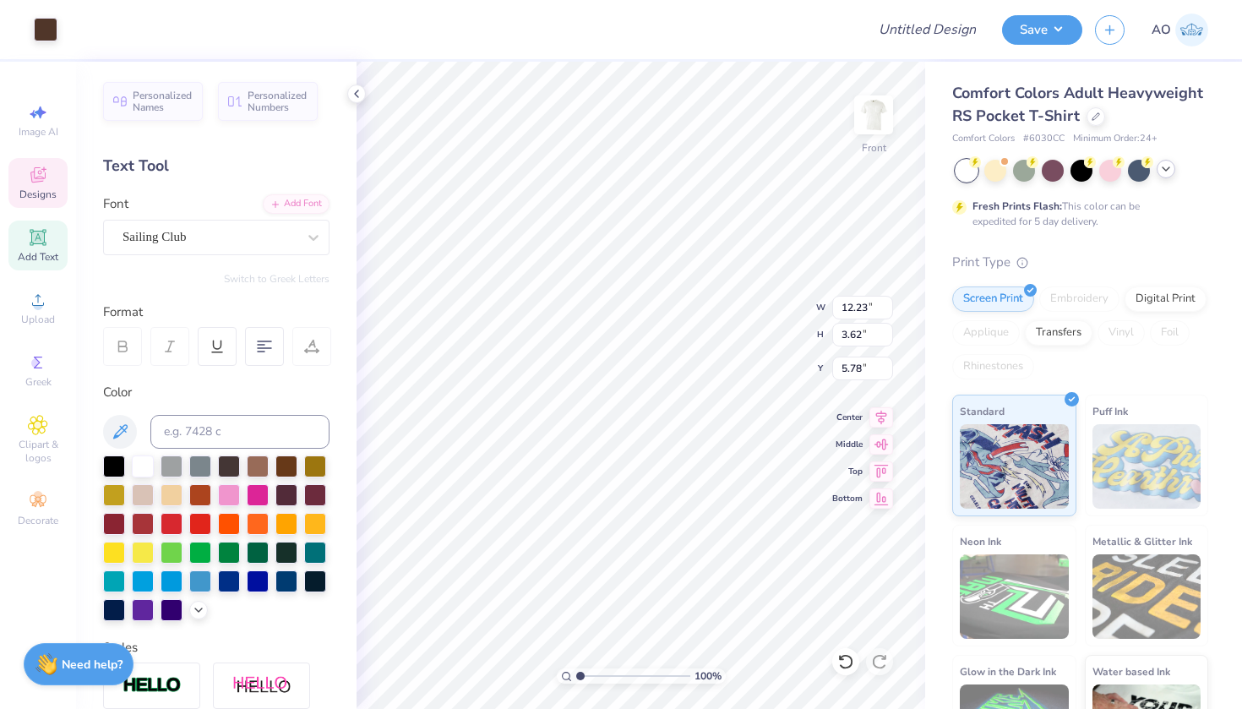
click at [792, 322] on div "100 % Front W 12.23 12.23 " H 3.62 3.62 " Y 5.78 5.78 " Center Middle Top Bottom" at bounding box center [641, 385] width 569 height 647
click at [361, 94] on icon at bounding box center [357, 94] width 14 height 14
click at [357, 96] on icon at bounding box center [357, 94] width 14 height 14
click at [359, 101] on div at bounding box center [356, 94] width 19 height 19
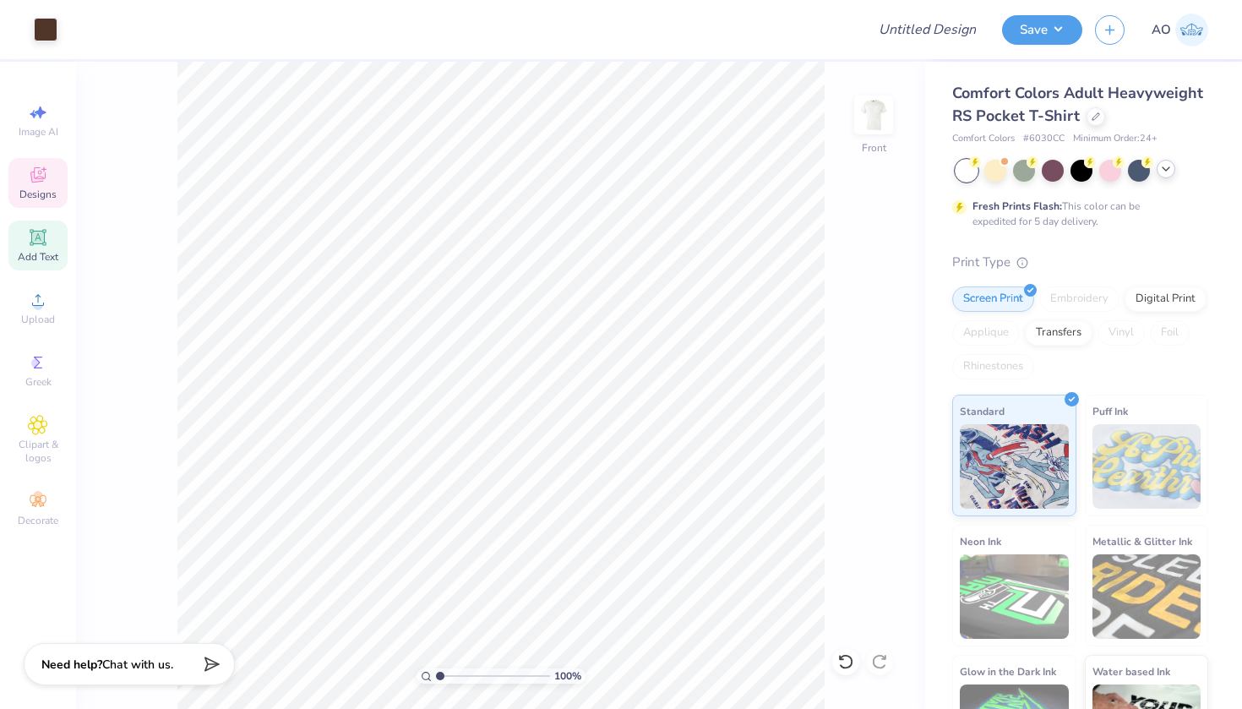
click at [34, 177] on icon at bounding box center [38, 177] width 14 height 11
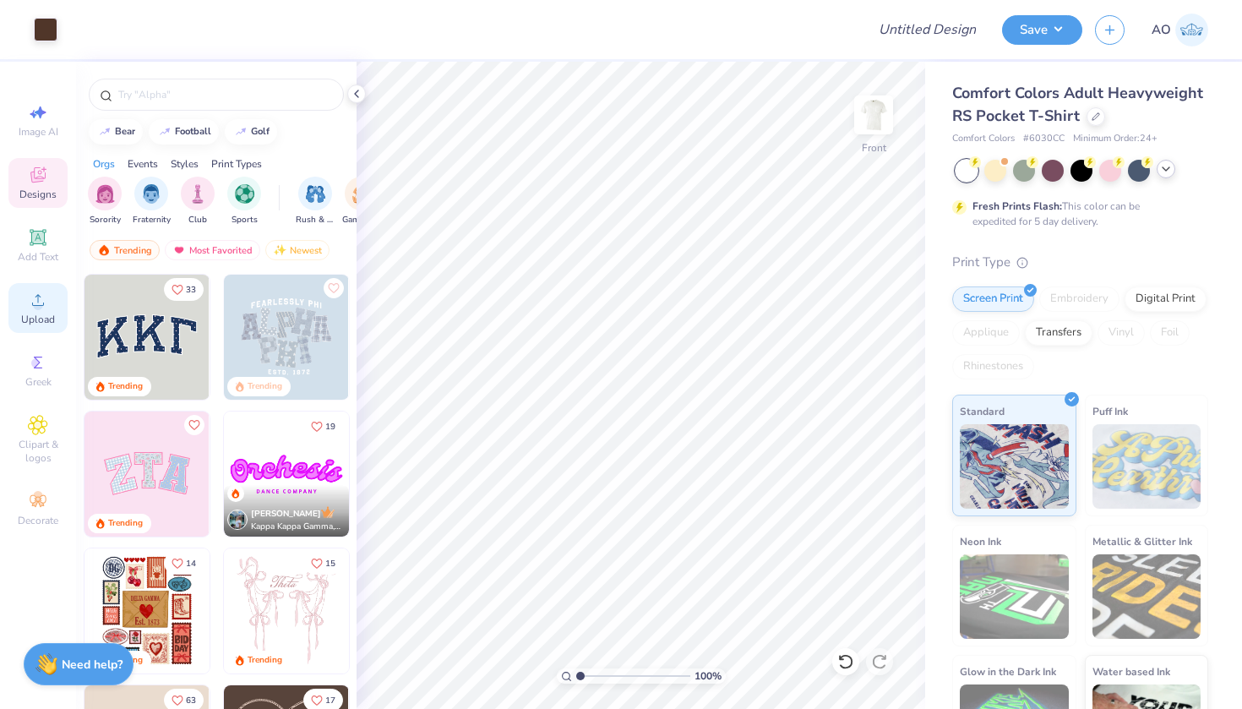
click at [46, 303] on icon at bounding box center [38, 300] width 20 height 20
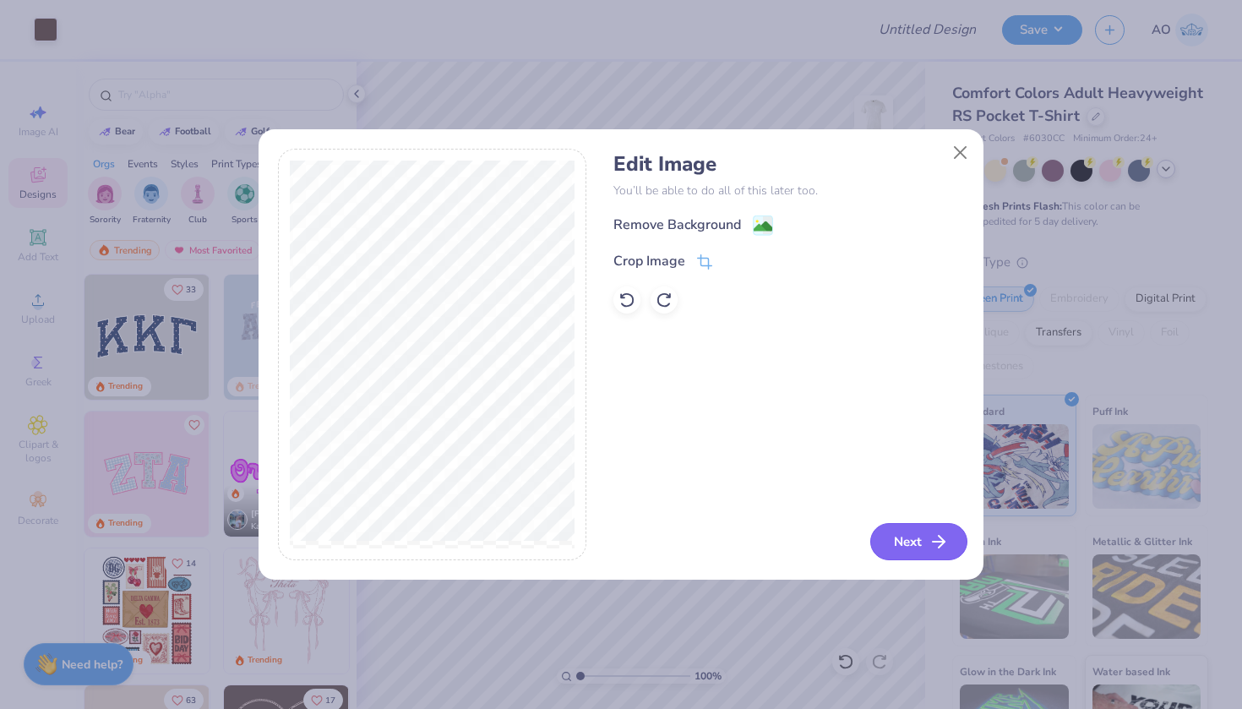
click at [816, 526] on button "Next" at bounding box center [919, 541] width 97 height 37
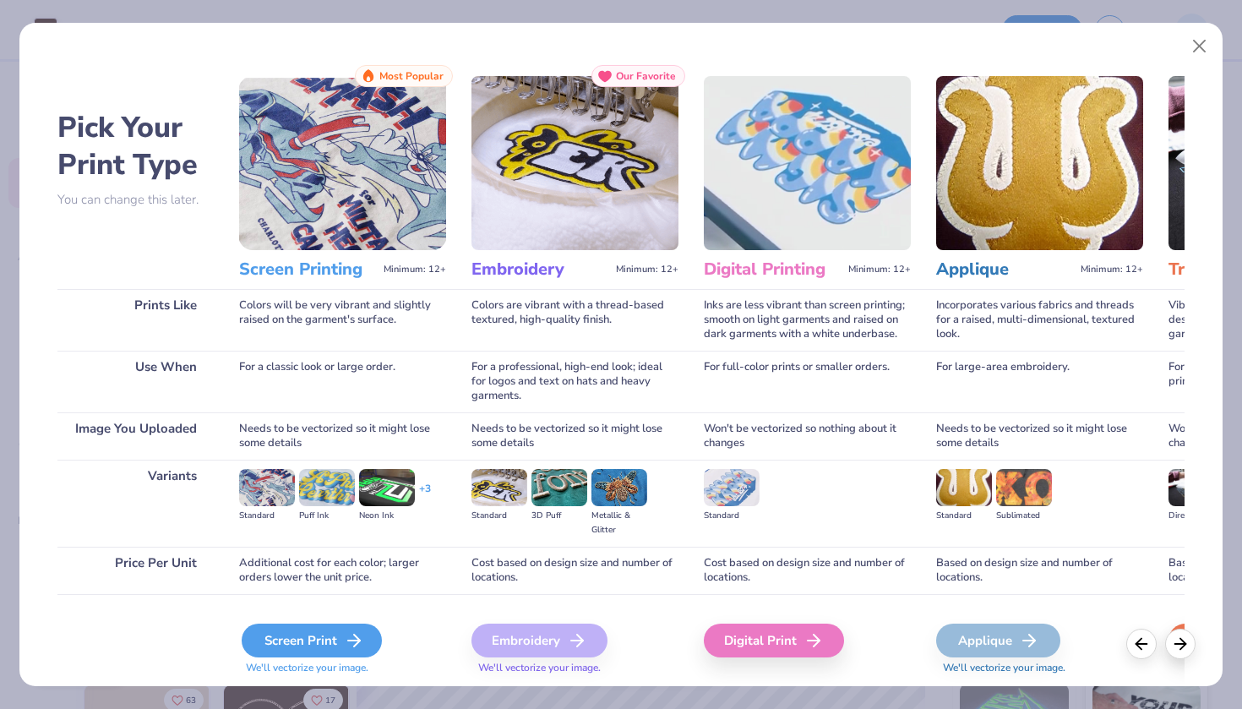
click at [333, 635] on div "Screen Print" at bounding box center [312, 641] width 140 height 34
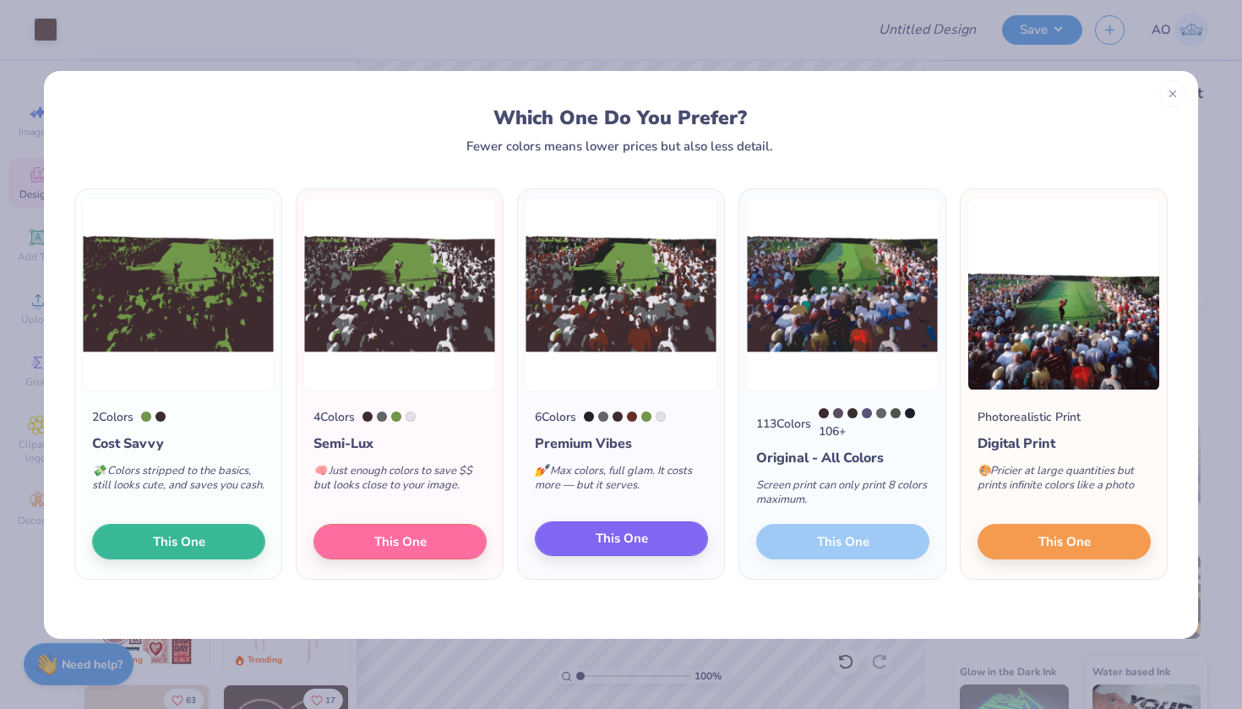
click at [647, 545] on span "This One" at bounding box center [622, 538] width 52 height 19
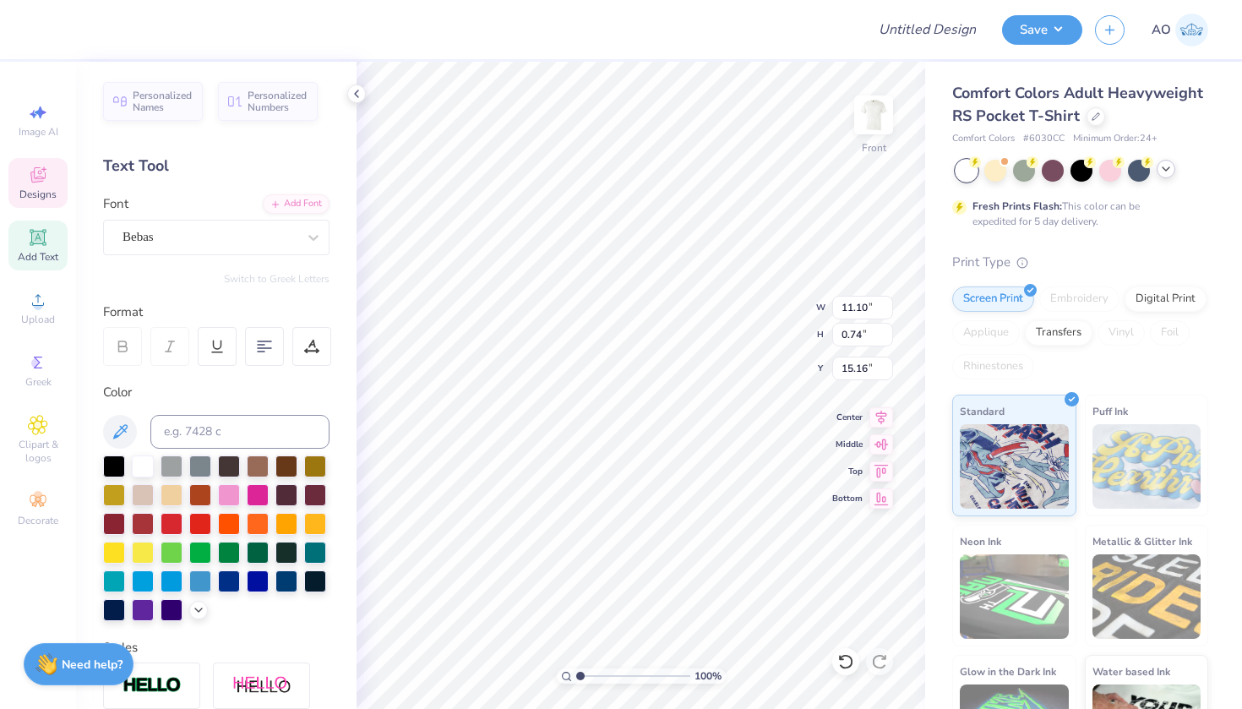
scroll to position [0, 0]
click at [355, 90] on icon at bounding box center [357, 94] width 14 height 14
click at [816, 313] on input "14.31" at bounding box center [862, 308] width 61 height 24
click at [816, 313] on input "14.3" at bounding box center [862, 308] width 61 height 24
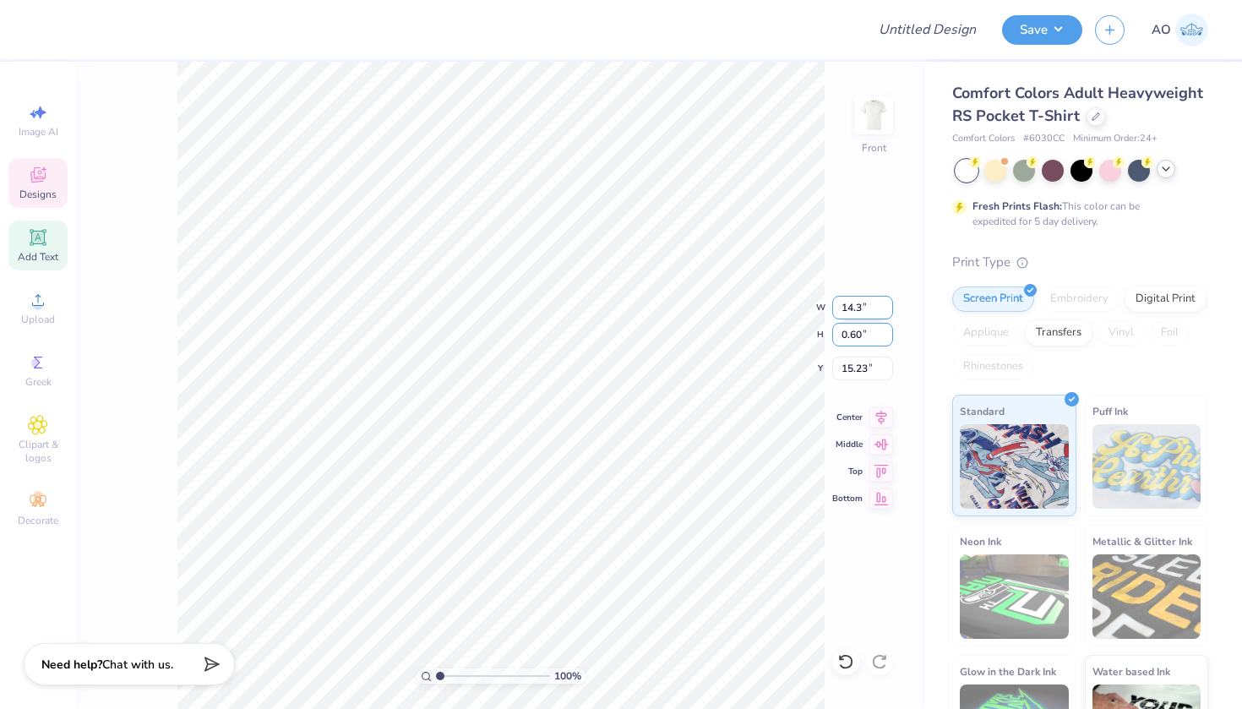
click at [816, 336] on input "0.60" at bounding box center [862, 335] width 61 height 24
click at [816, 312] on div "100 % Front W 14.30 14.3 " H 0.60 0.60 " Y 15.23 15.23 " Center Middle Top Bott…" at bounding box center [500, 385] width 849 height 647
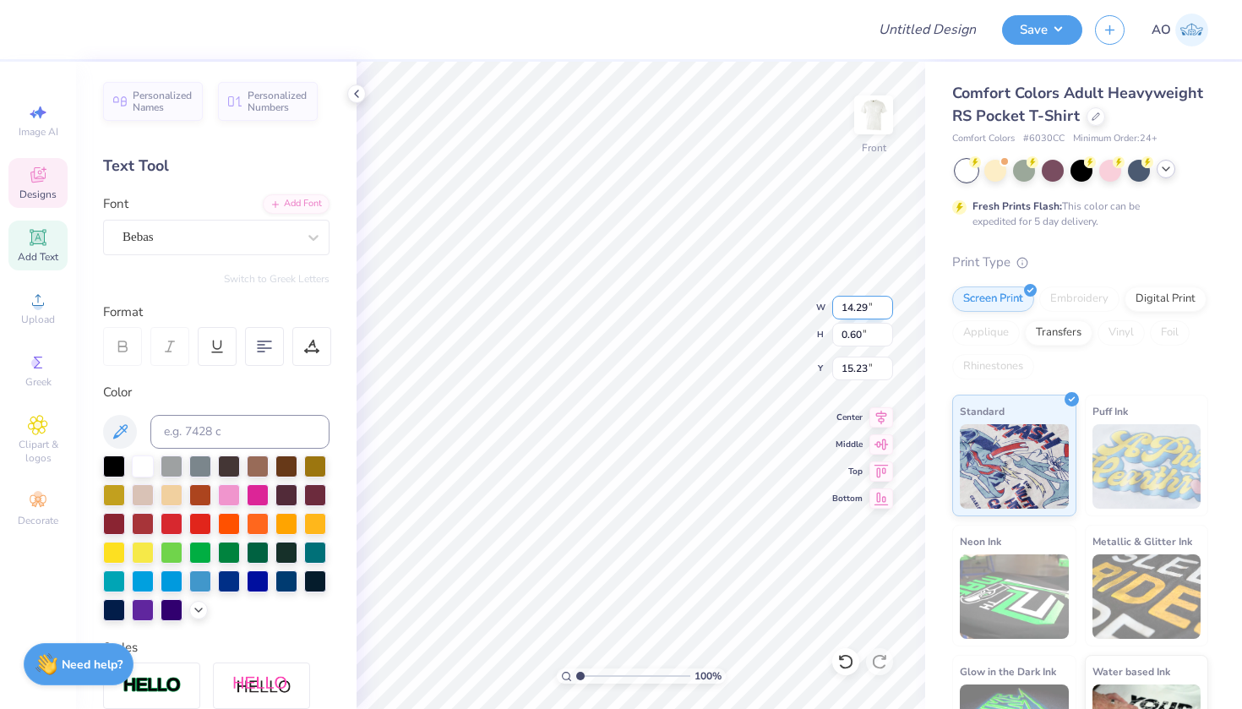
click at [816, 310] on input "14.29" at bounding box center [862, 308] width 61 height 24
click at [816, 302] on input "14.28" at bounding box center [862, 308] width 61 height 24
click at [816, 302] on input "14.27" at bounding box center [862, 308] width 61 height 24
click at [816, 302] on input "14.26" at bounding box center [862, 308] width 61 height 24
click at [816, 302] on input "14.25" at bounding box center [862, 308] width 61 height 24
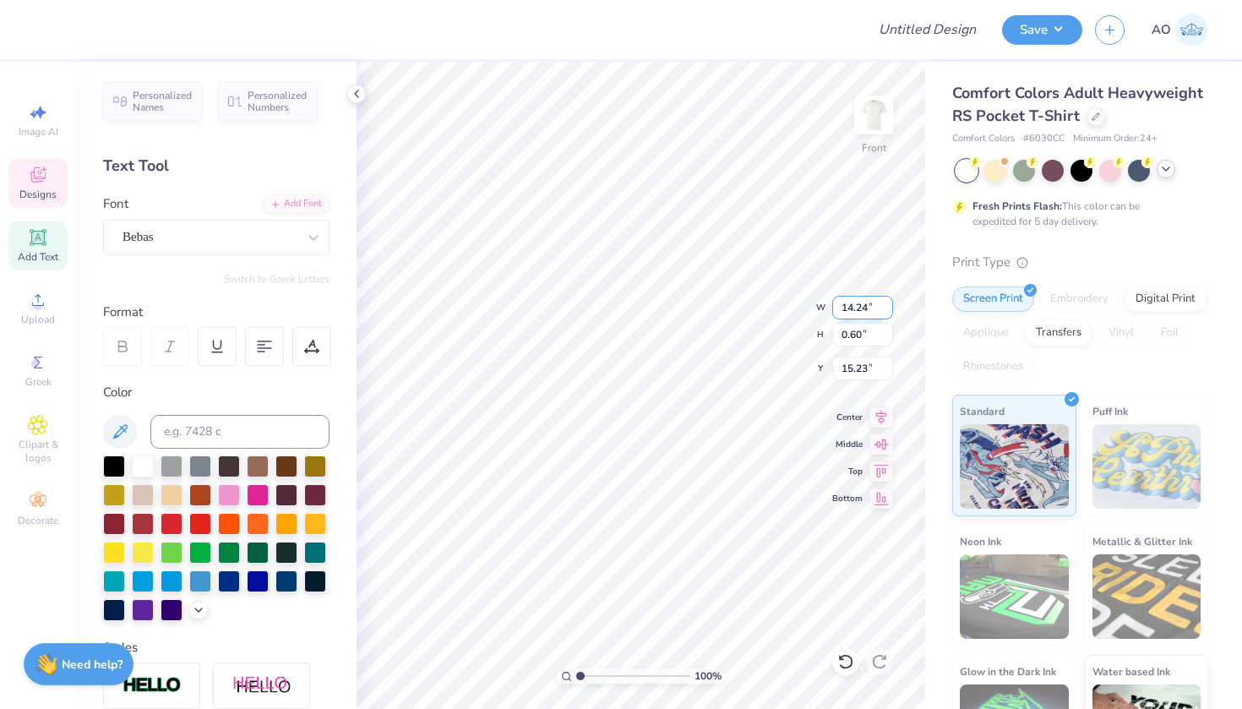
click at [816, 302] on input "14.24" at bounding box center [862, 308] width 61 height 24
click at [816, 302] on input "14.23" at bounding box center [862, 308] width 61 height 24
click at [816, 302] on input "14.22" at bounding box center [862, 308] width 61 height 24
click at [816, 302] on input "14.21" at bounding box center [862, 308] width 61 height 24
click at [816, 302] on input "14.2" at bounding box center [862, 308] width 61 height 24
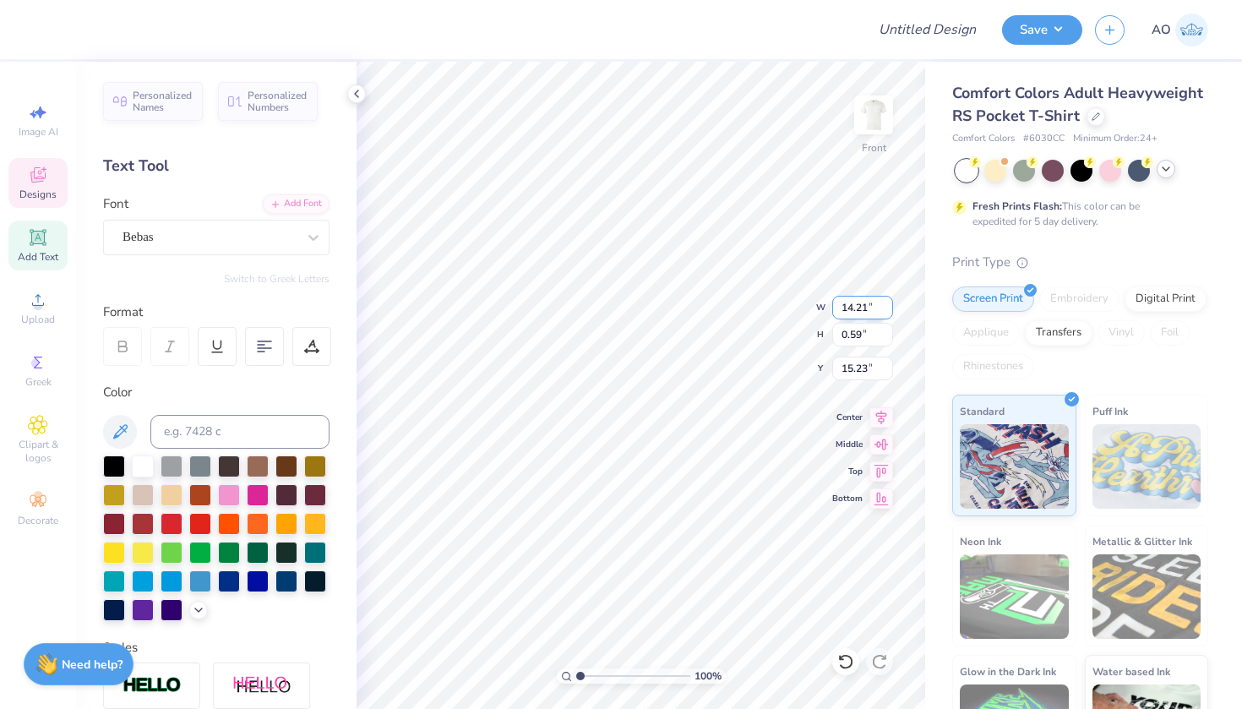
click at [816, 303] on input "14.21" at bounding box center [862, 308] width 61 height 24
click at [816, 303] on input "14.22" at bounding box center [862, 308] width 61 height 24
click at [816, 308] on input "14.21" at bounding box center [862, 308] width 61 height 24
click at [816, 308] on input "14.2" at bounding box center [862, 308] width 61 height 24
click at [816, 308] on input "14.19" at bounding box center [862, 308] width 61 height 24
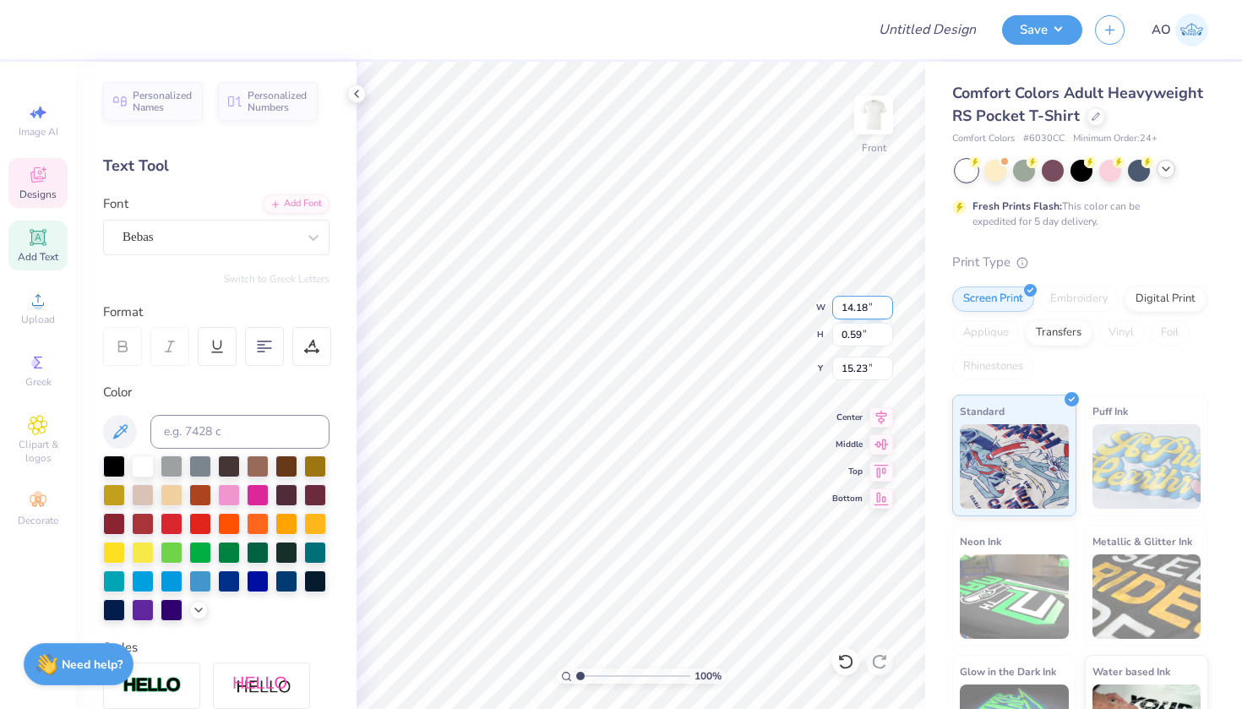
click at [816, 308] on input "14.18" at bounding box center [862, 308] width 61 height 24
click at [816, 308] on input "14.17" at bounding box center [862, 308] width 61 height 24
click at [816, 308] on input "14.16" at bounding box center [862, 308] width 61 height 24
click at [816, 308] on input "14.15" at bounding box center [862, 308] width 61 height 24
click at [816, 308] on input "14.14" at bounding box center [862, 308] width 61 height 24
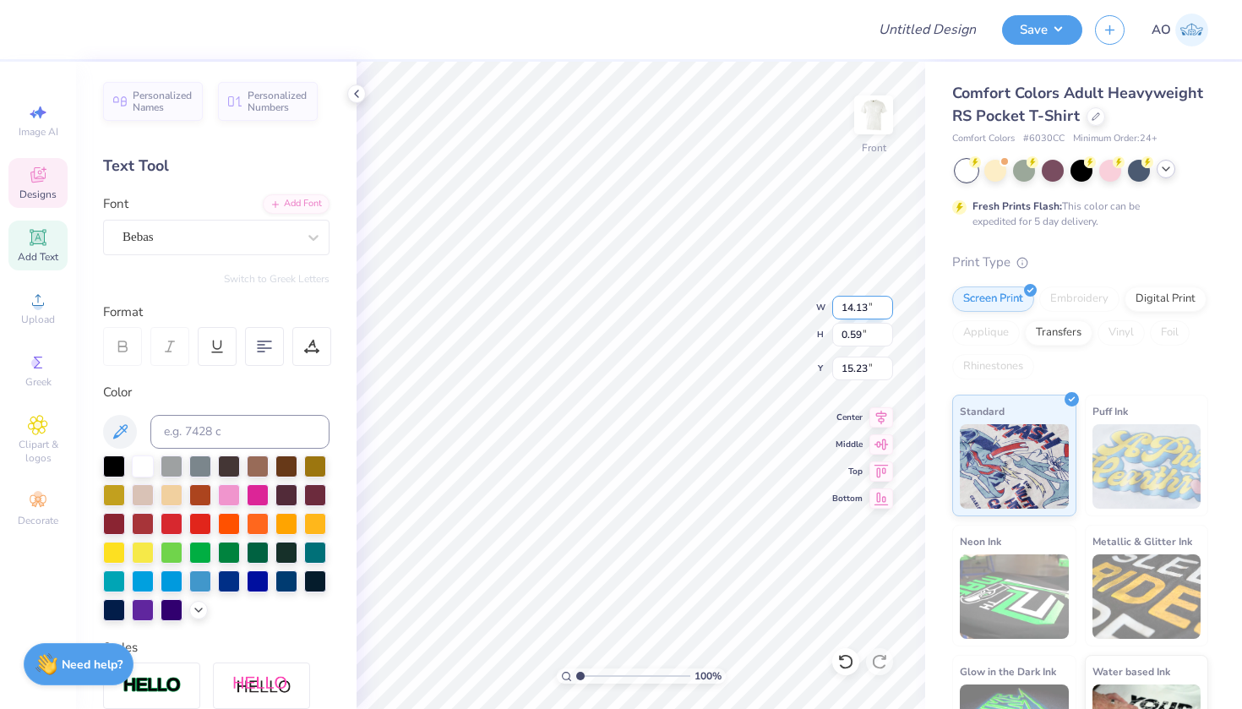
click at [816, 308] on input "14.13" at bounding box center [862, 308] width 61 height 24
click at [816, 308] on input "14.12" at bounding box center [862, 308] width 61 height 24
click at [816, 308] on input "14.11" at bounding box center [862, 308] width 61 height 24
click at [816, 308] on input "14.1" at bounding box center [862, 308] width 61 height 24
click at [816, 308] on input "14.09" at bounding box center [862, 308] width 61 height 24
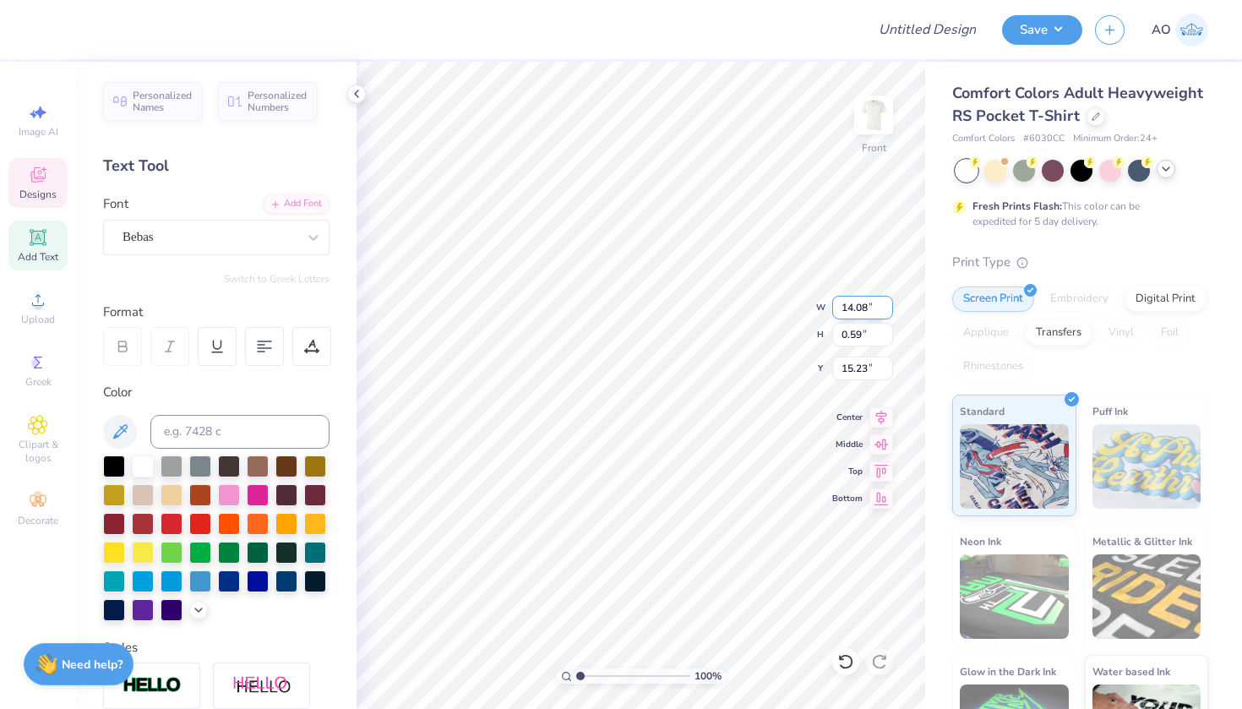
click at [816, 308] on input "14.08" at bounding box center [862, 308] width 61 height 24
click at [816, 308] on input "14.07" at bounding box center [862, 308] width 61 height 24
click at [816, 308] on input "14.06" at bounding box center [862, 308] width 61 height 24
click at [816, 308] on input "14.05" at bounding box center [862, 308] width 61 height 24
click at [816, 308] on input "14.04" at bounding box center [862, 308] width 61 height 24
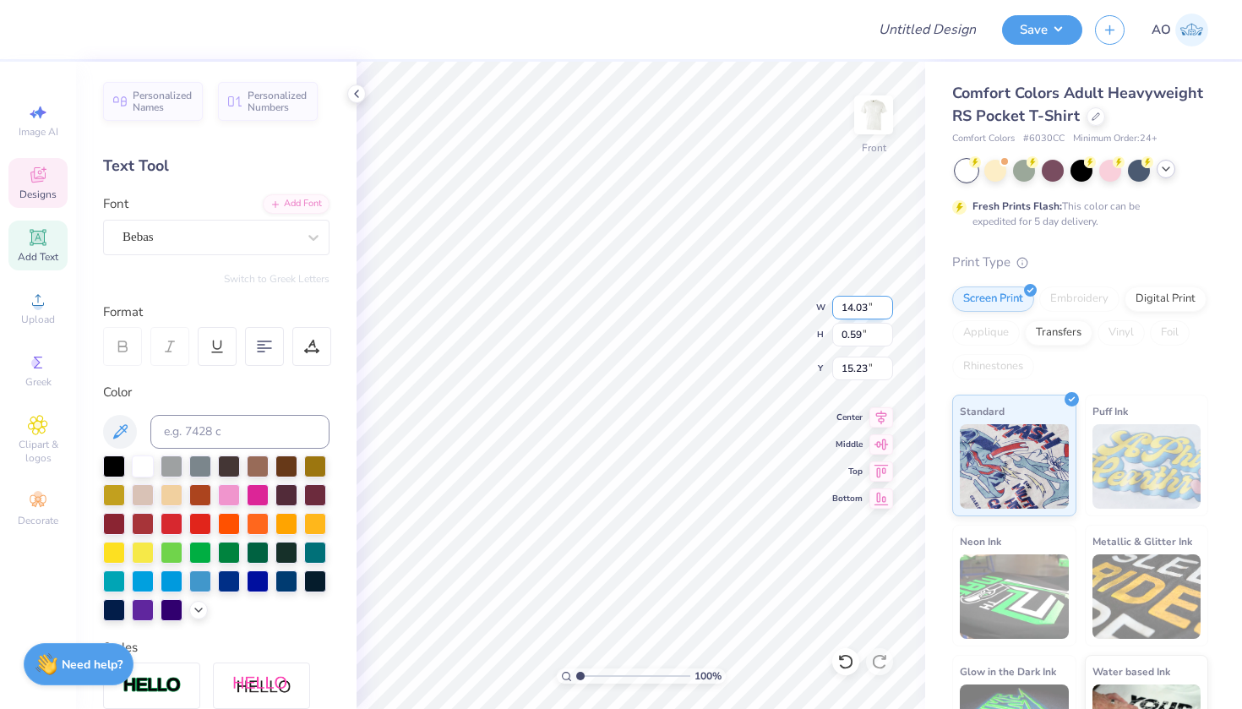
click at [816, 308] on input "14.03" at bounding box center [862, 308] width 61 height 24
click at [816, 308] on input "14.02" at bounding box center [862, 308] width 61 height 24
click at [816, 308] on input "14.01" at bounding box center [862, 308] width 61 height 24
click at [816, 308] on input "14" at bounding box center [862, 308] width 61 height 24
click at [806, 306] on div "100 % Front W 1.14 1.14 " H 1.08 1.08 " Y 13.47 13.47 " Center Middle Top Bottom" at bounding box center [641, 385] width 569 height 647
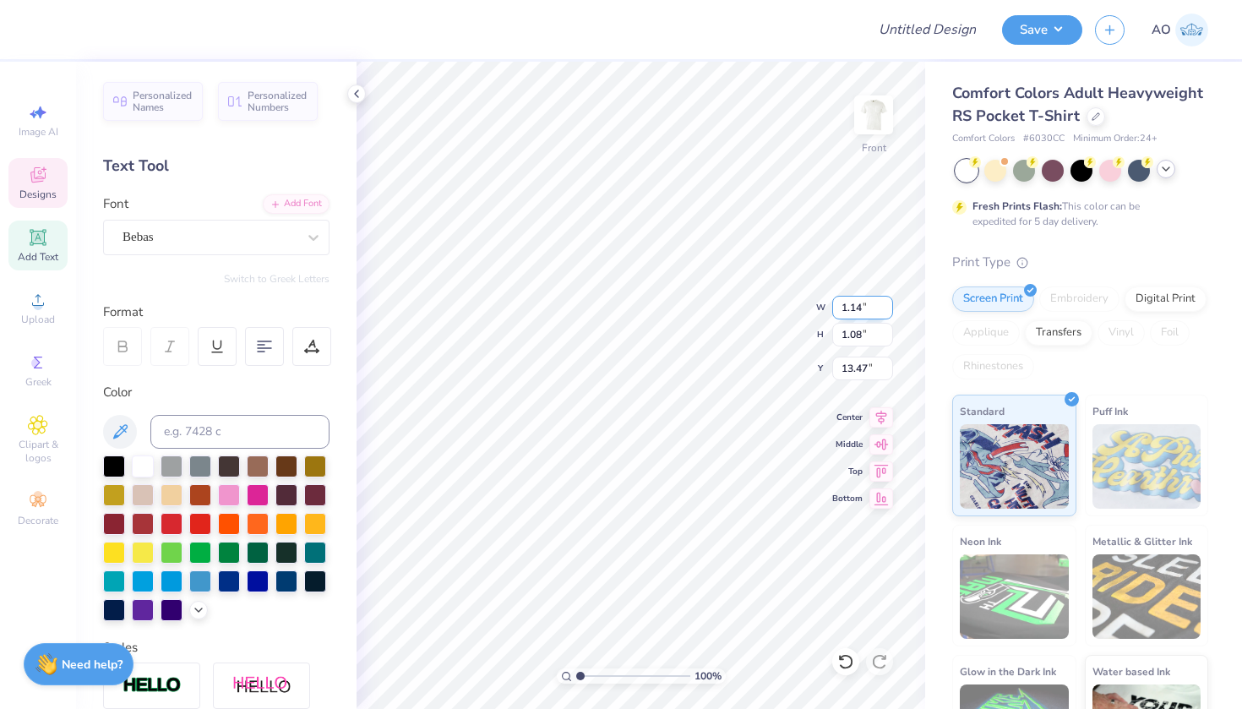
click at [816, 308] on input "1.14" at bounding box center [862, 308] width 61 height 24
click at [816, 312] on input "1.1" at bounding box center [862, 308] width 61 height 24
click at [816, 307] on input "1.1" at bounding box center [862, 308] width 61 height 24
click at [816, 308] on input "1.1" at bounding box center [862, 308] width 61 height 24
click at [816, 308] on input "1.12" at bounding box center [862, 308] width 61 height 24
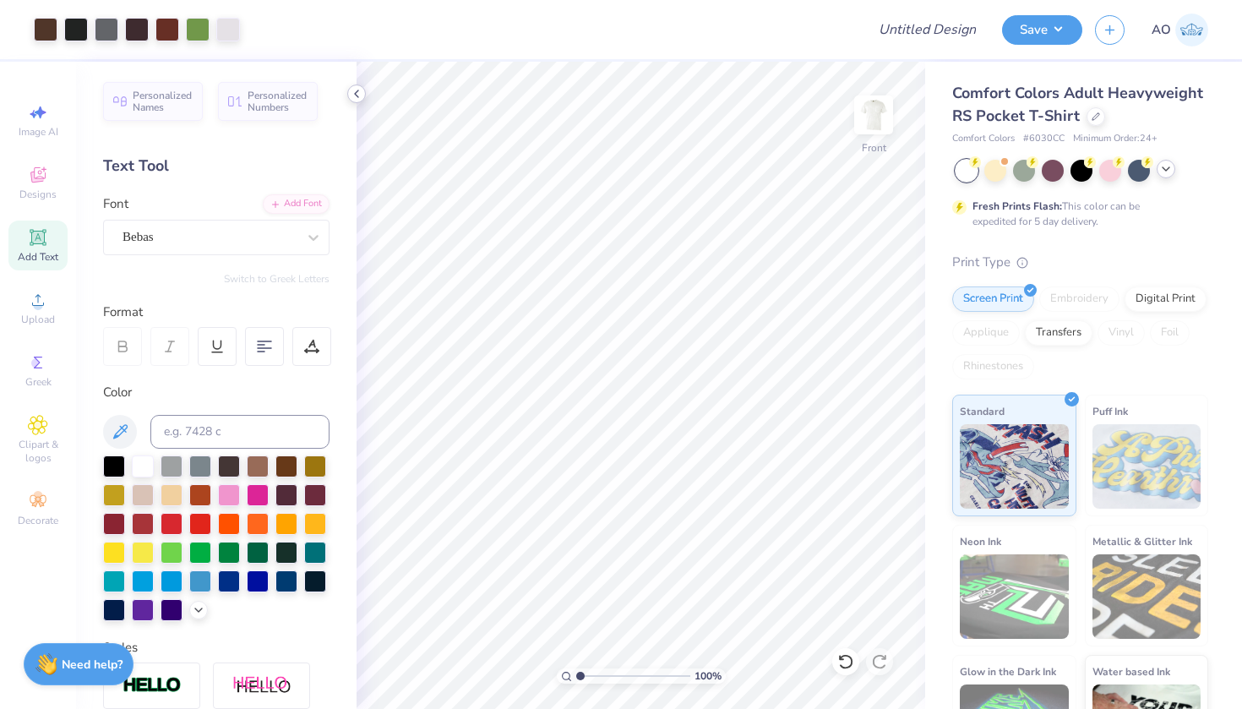
click at [354, 91] on icon at bounding box center [357, 94] width 14 height 14
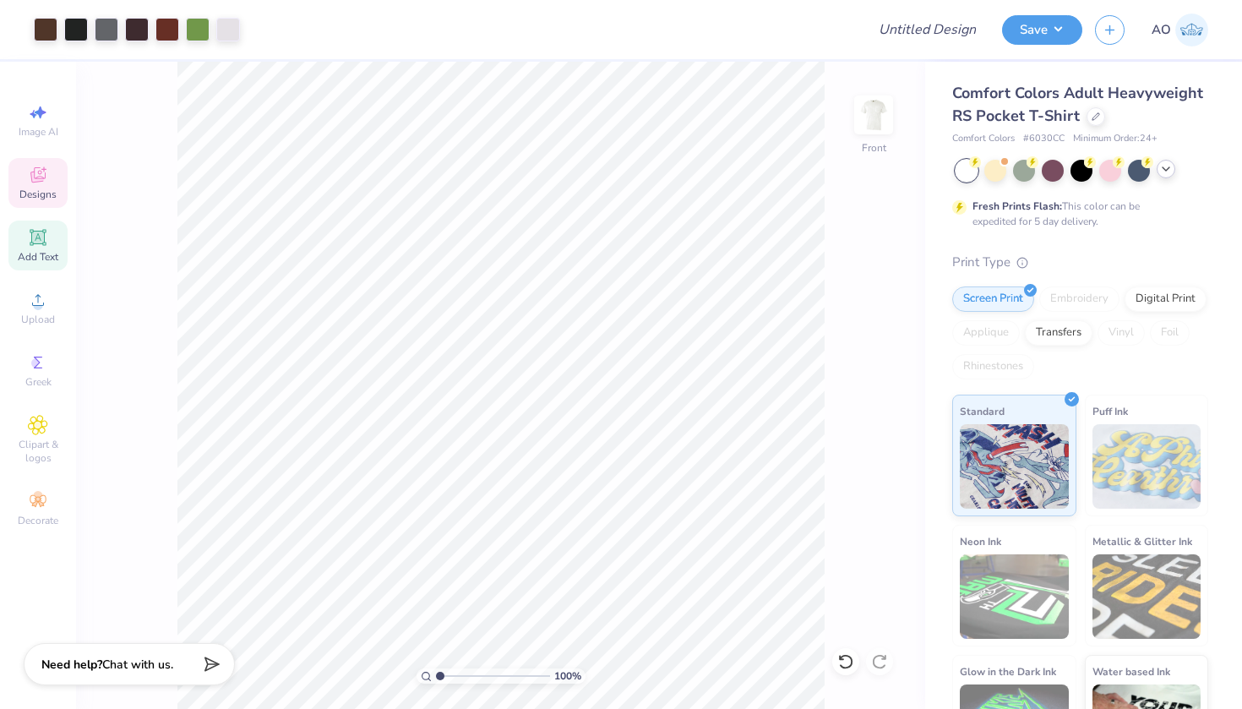
click at [46, 179] on icon at bounding box center [38, 175] width 20 height 20
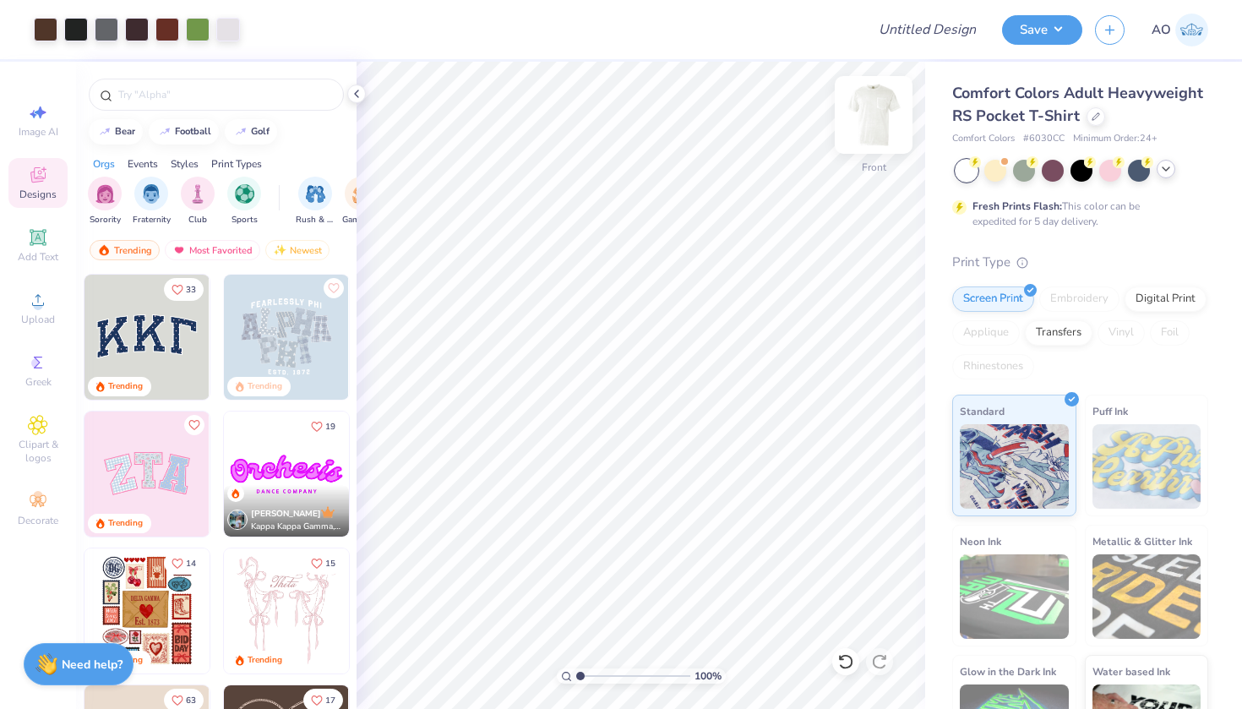
click at [816, 128] on img at bounding box center [874, 115] width 68 height 68
click at [352, 92] on icon at bounding box center [357, 94] width 14 height 14
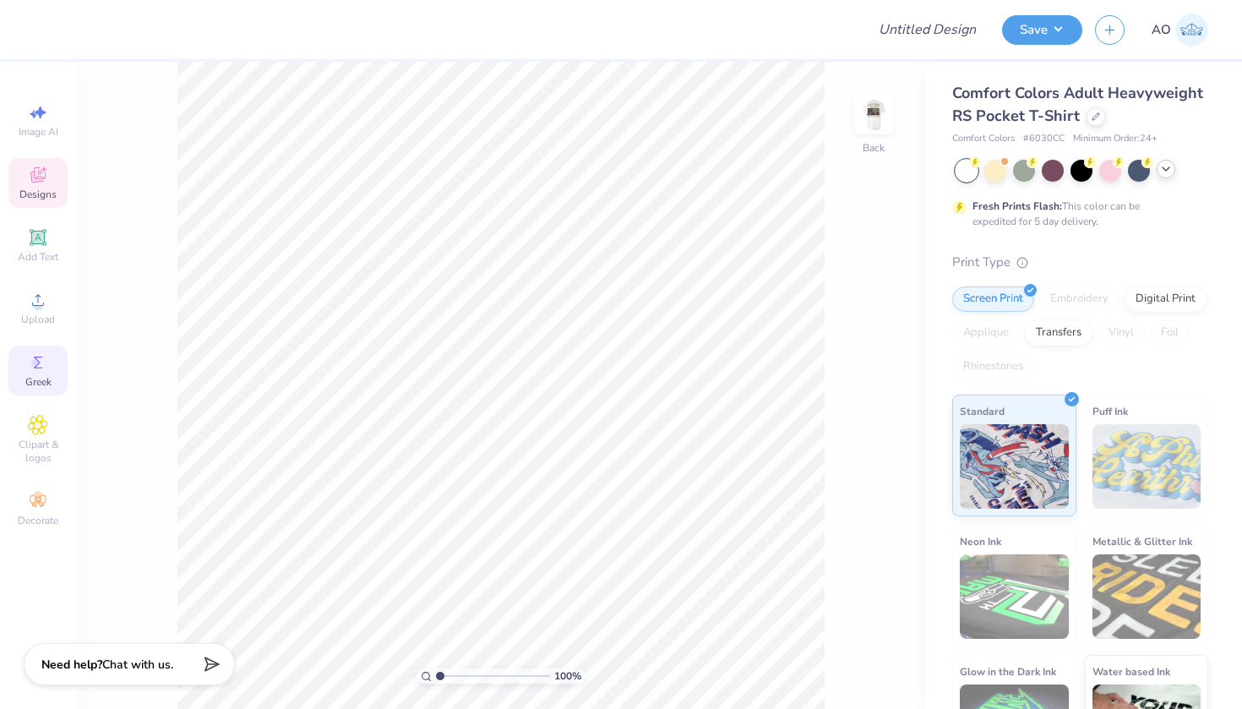
click at [41, 375] on span "Greek" at bounding box center [38, 382] width 26 height 14
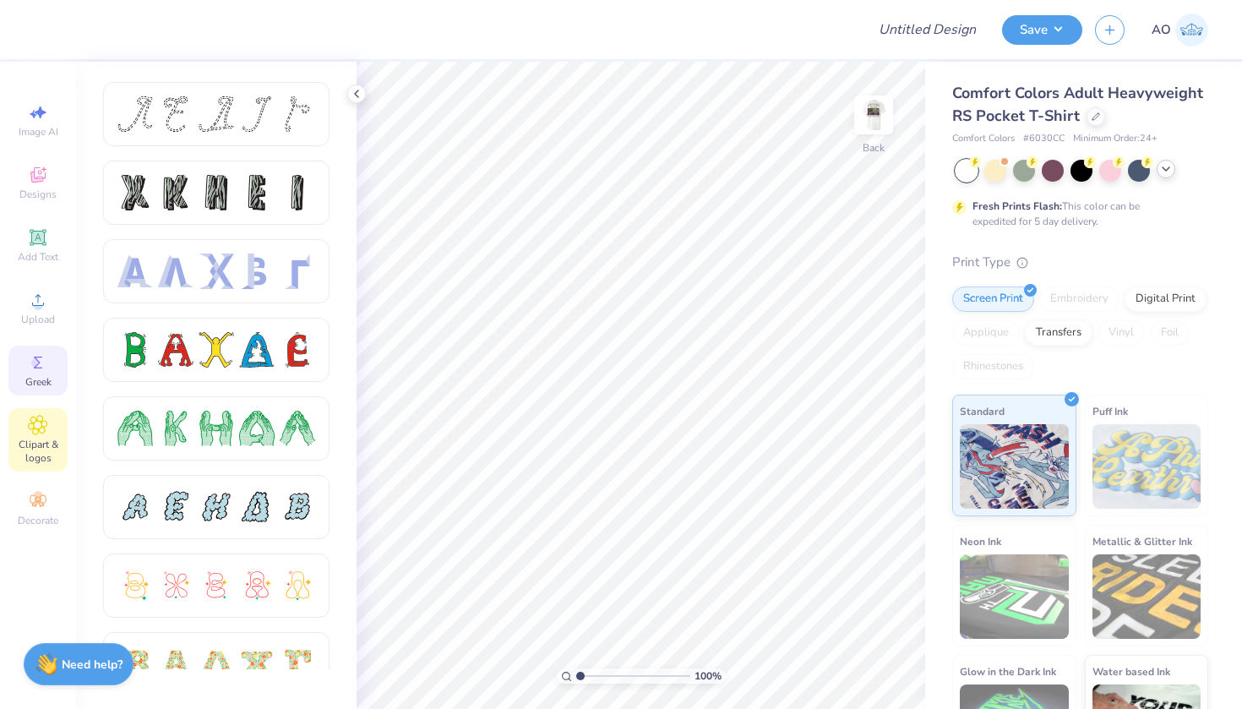
click at [37, 447] on span "Clipart & logos" at bounding box center [37, 451] width 59 height 27
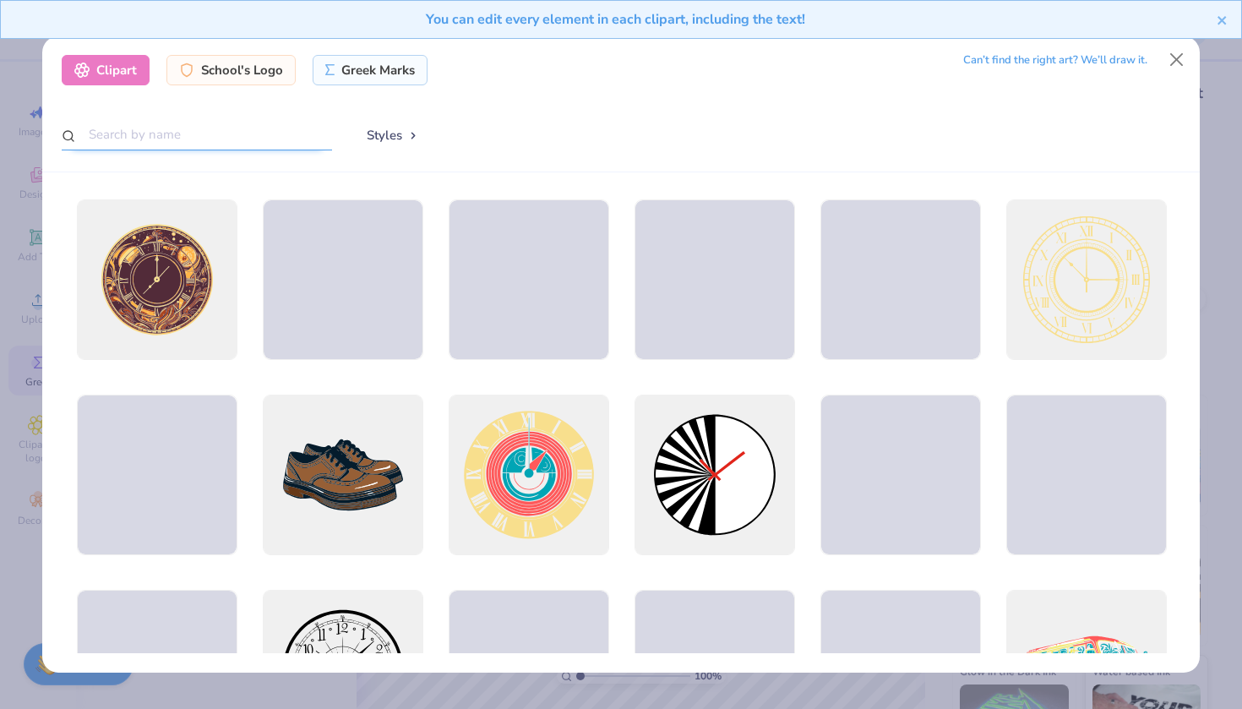
click at [253, 129] on input "text" at bounding box center [197, 134] width 270 height 31
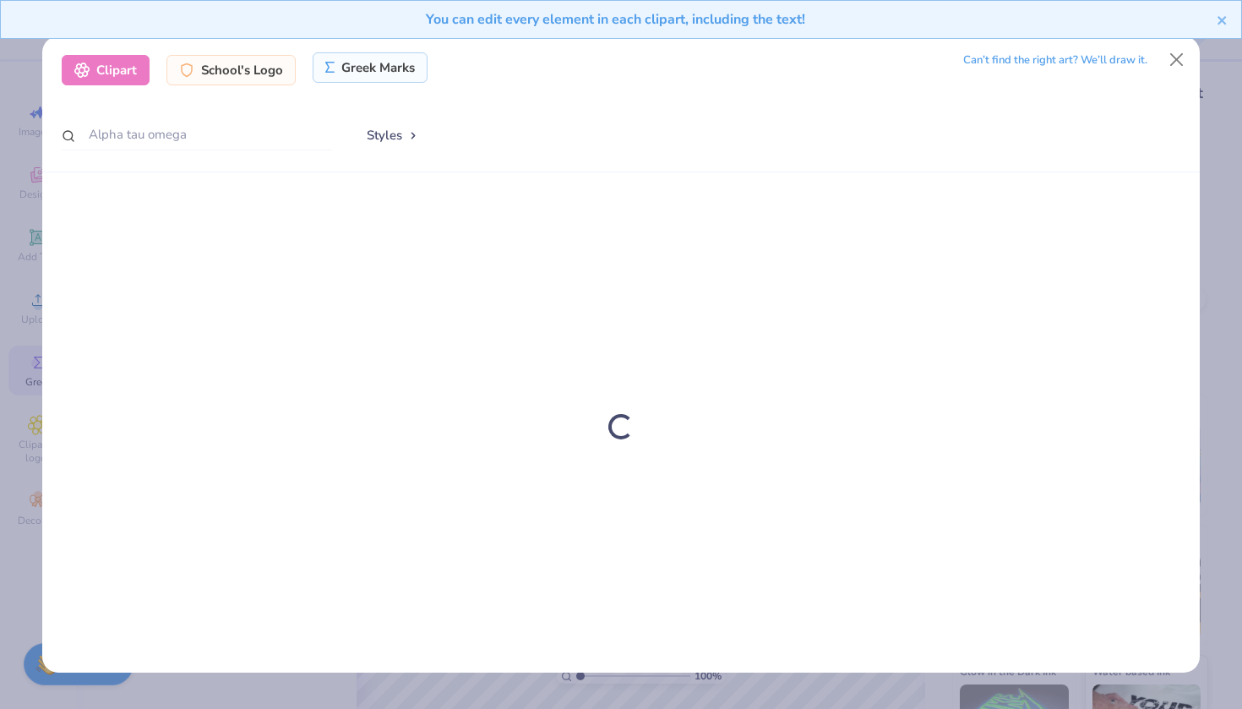
click at [397, 63] on div "Greek Marks" at bounding box center [371, 67] width 116 height 30
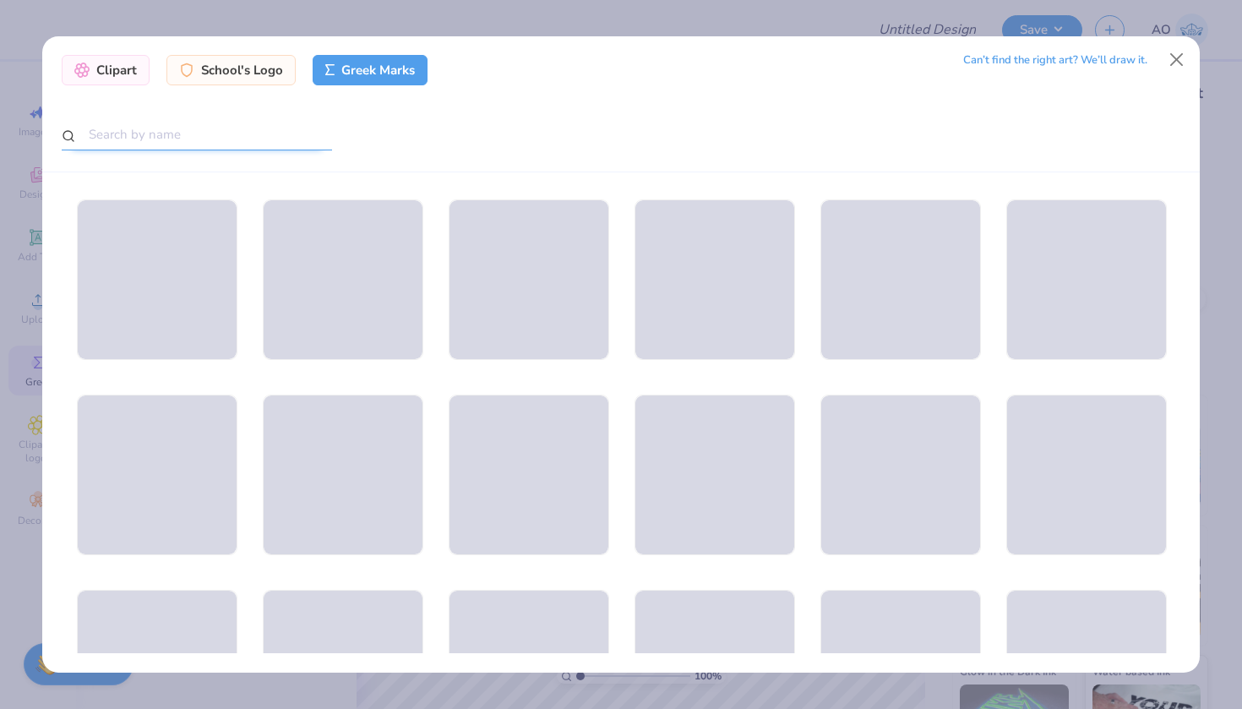
click at [197, 141] on input "text" at bounding box center [197, 134] width 270 height 31
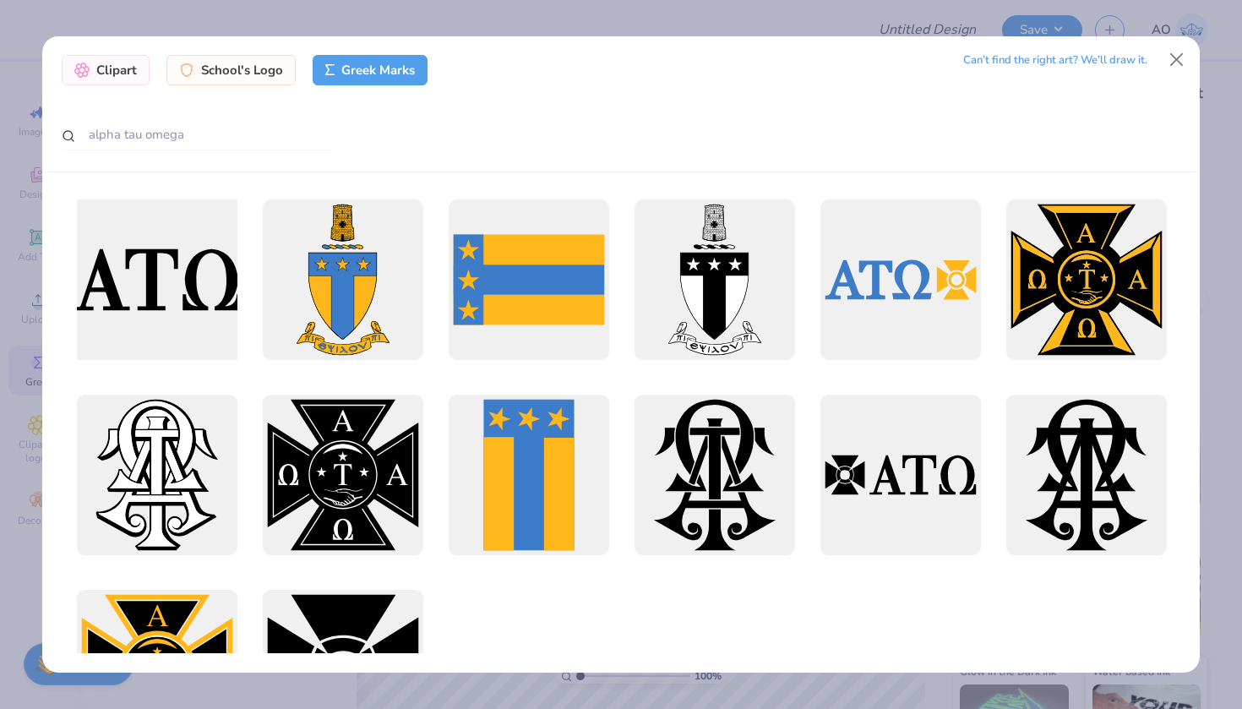
click at [183, 276] on div at bounding box center [156, 280] width 177 height 177
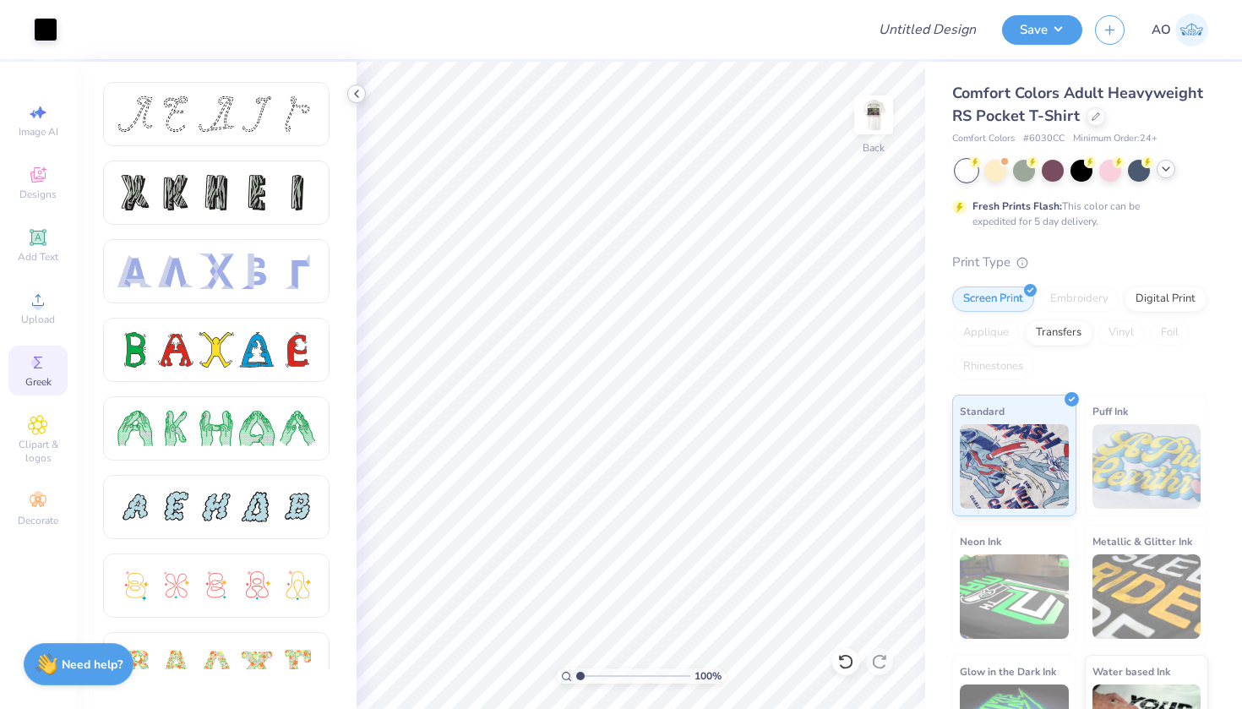
click at [361, 89] on icon at bounding box center [357, 94] width 14 height 14
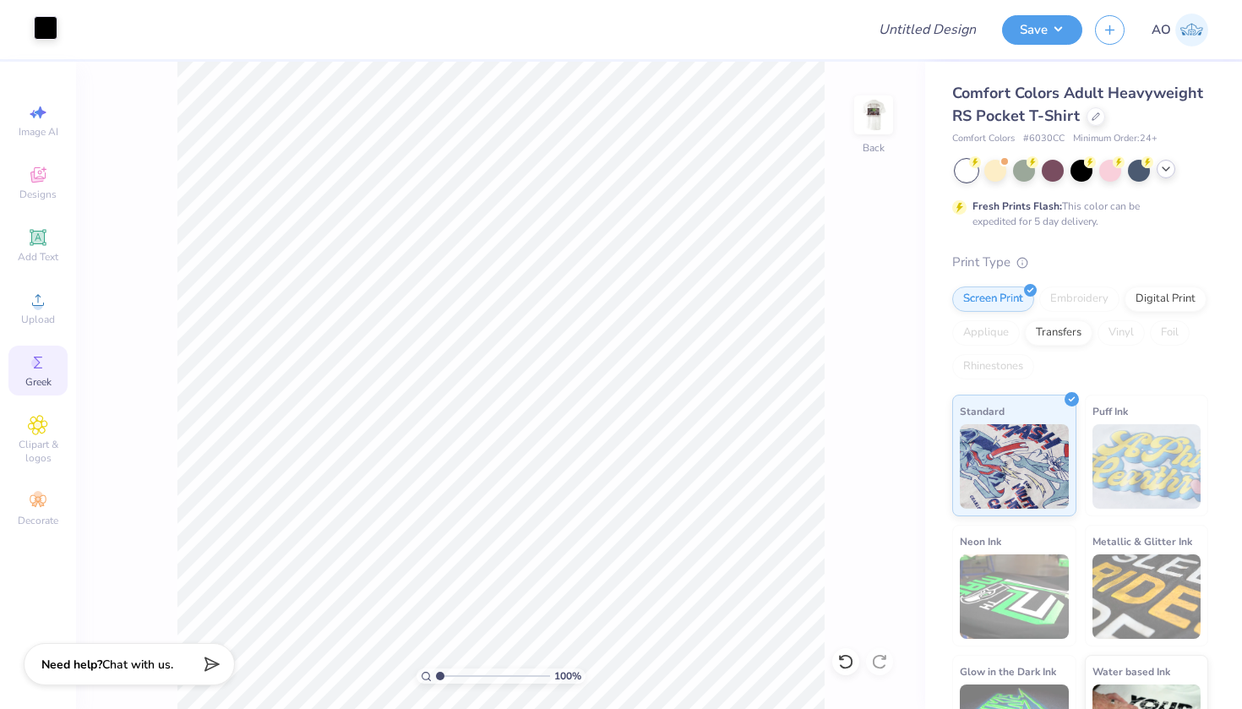
click at [43, 25] on div at bounding box center [46, 28] width 24 height 24
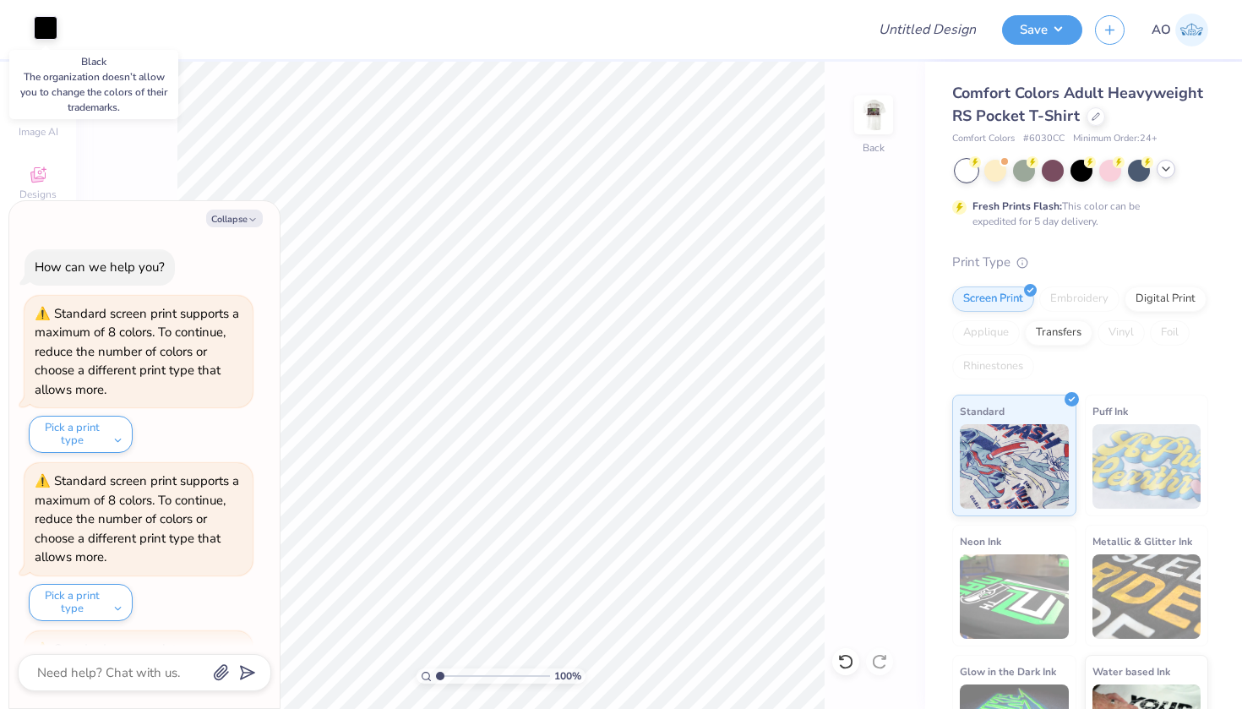
scroll to position [398, 0]
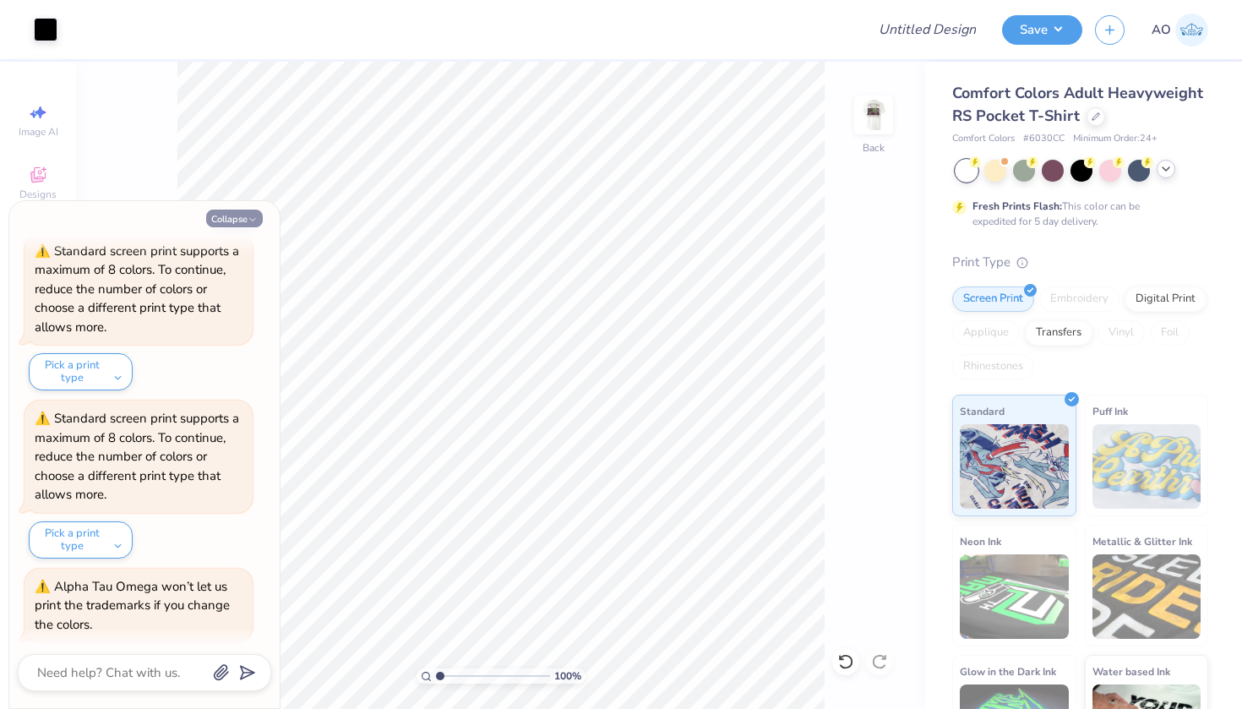
click at [243, 213] on button "Collapse" at bounding box center [234, 219] width 57 height 18
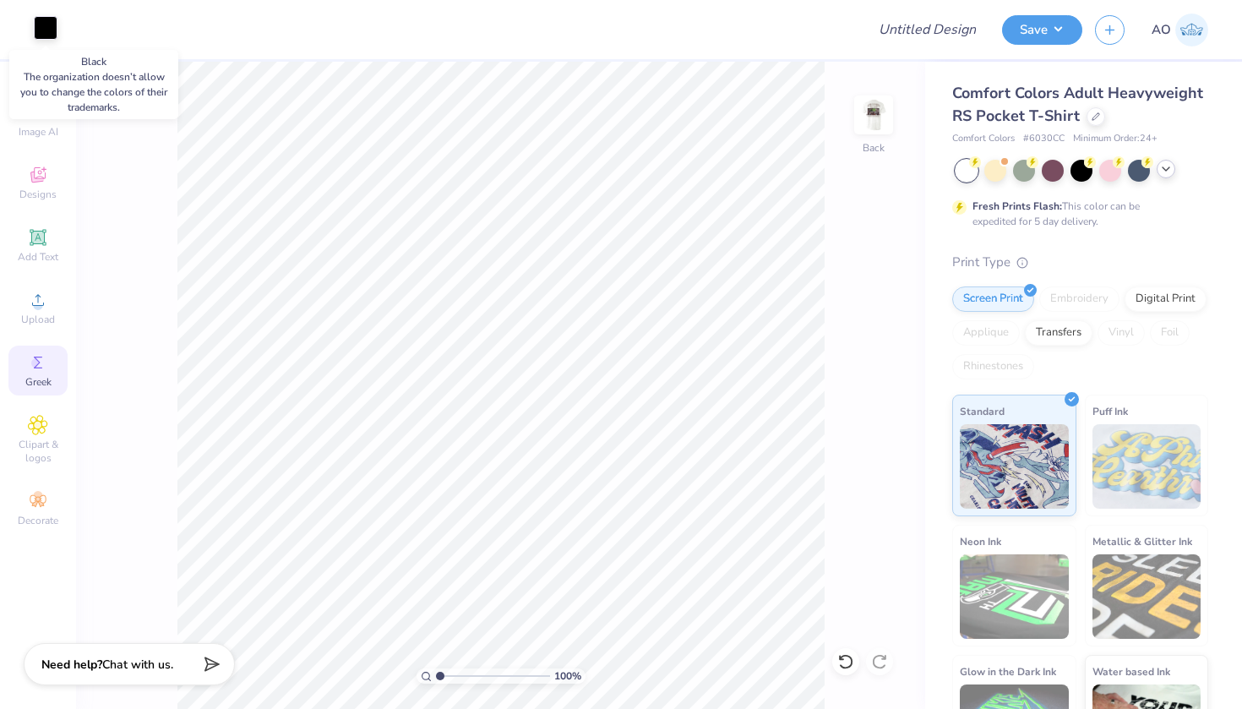
click at [53, 30] on div at bounding box center [46, 28] width 24 height 24
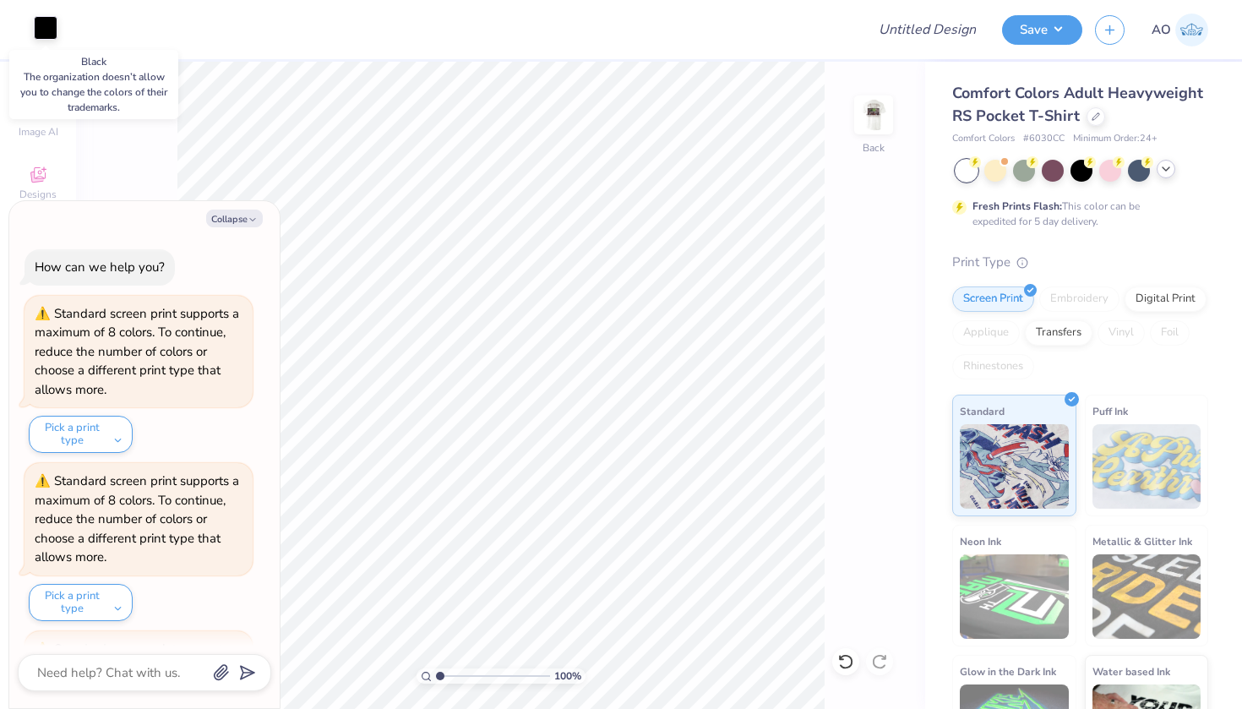
scroll to position [481, 0]
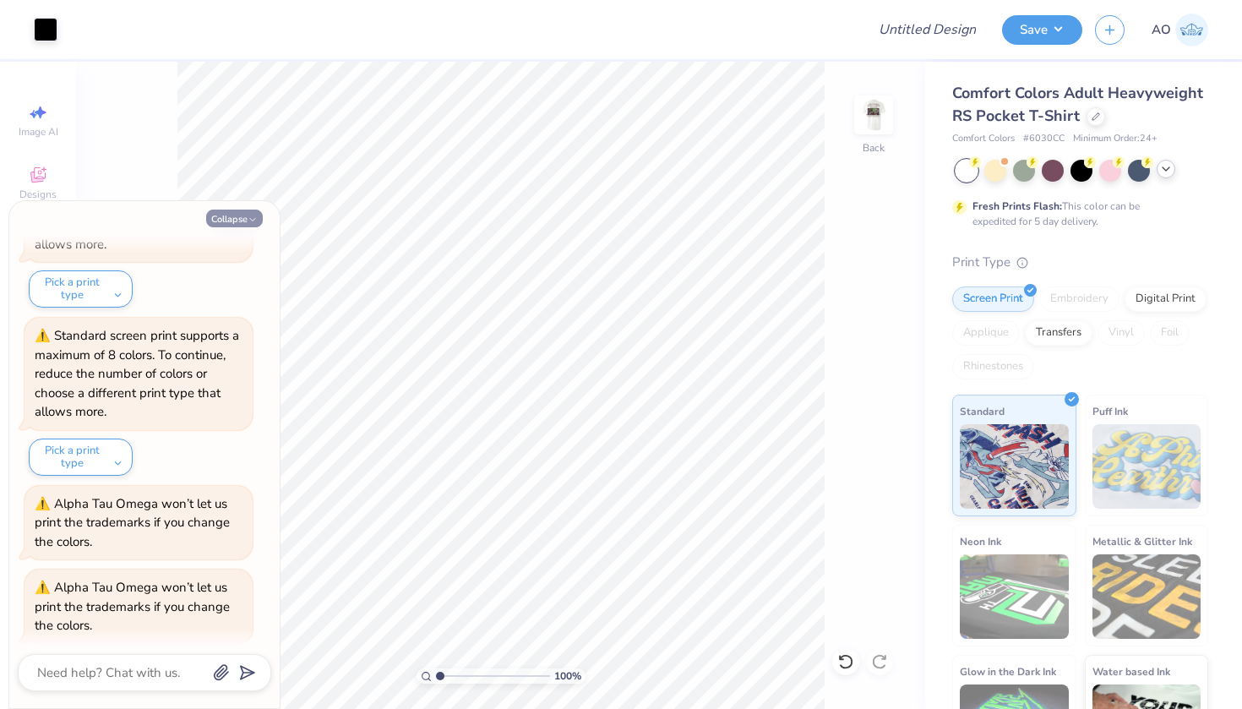
click at [228, 217] on button "Collapse" at bounding box center [234, 219] width 57 height 18
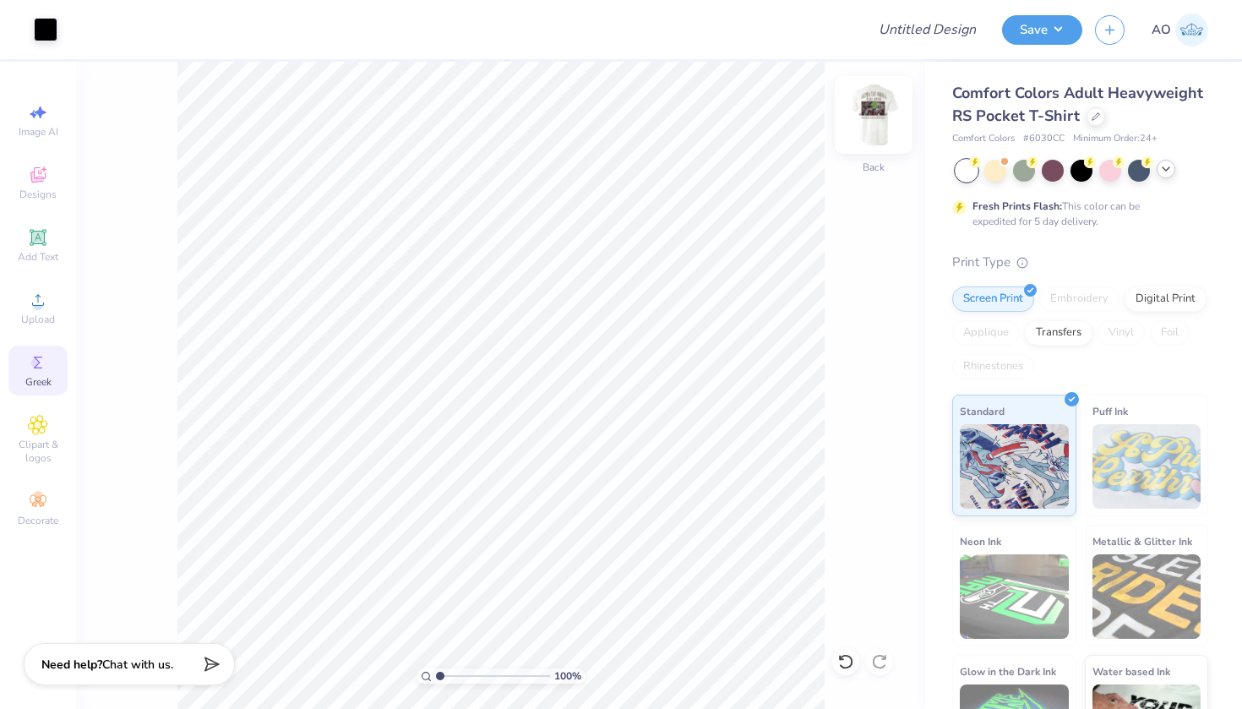
click at [816, 127] on img at bounding box center [874, 115] width 68 height 68
click at [816, 128] on img at bounding box center [874, 115] width 68 height 68
click at [816, 101] on div "100 % Back" at bounding box center [500, 385] width 849 height 647
click at [816, 131] on img at bounding box center [874, 115] width 68 height 68
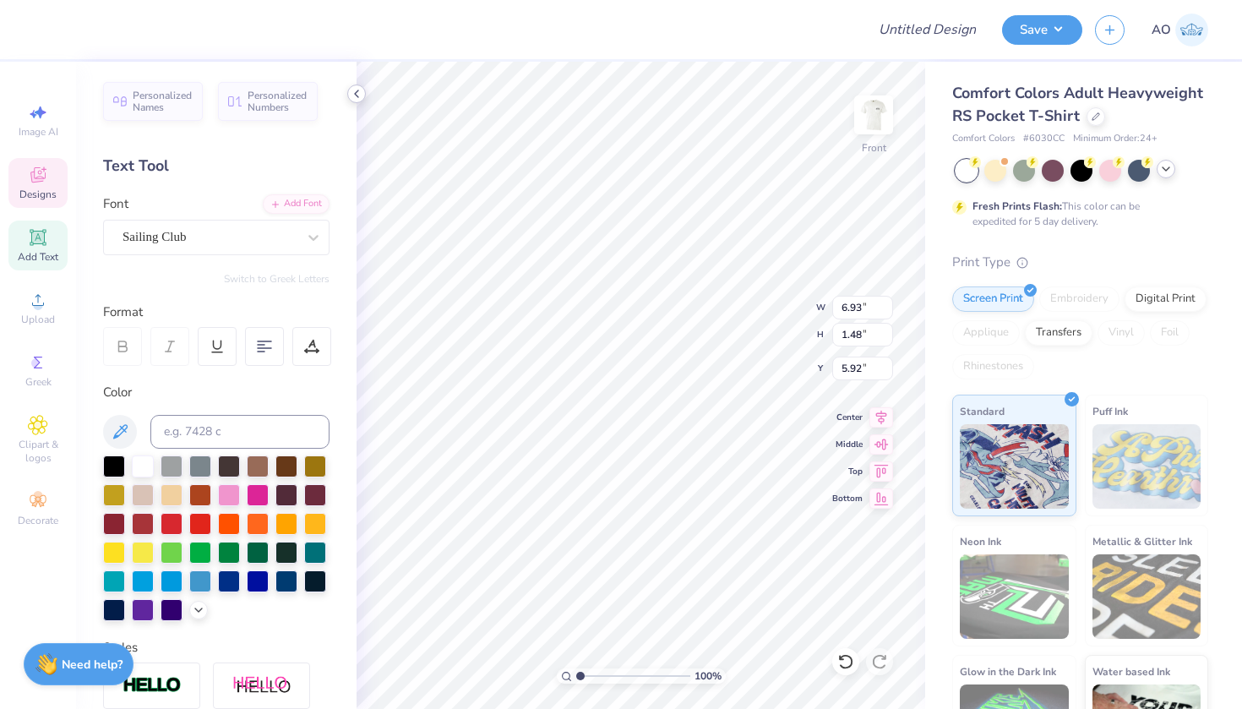
click at [352, 97] on icon at bounding box center [357, 94] width 14 height 14
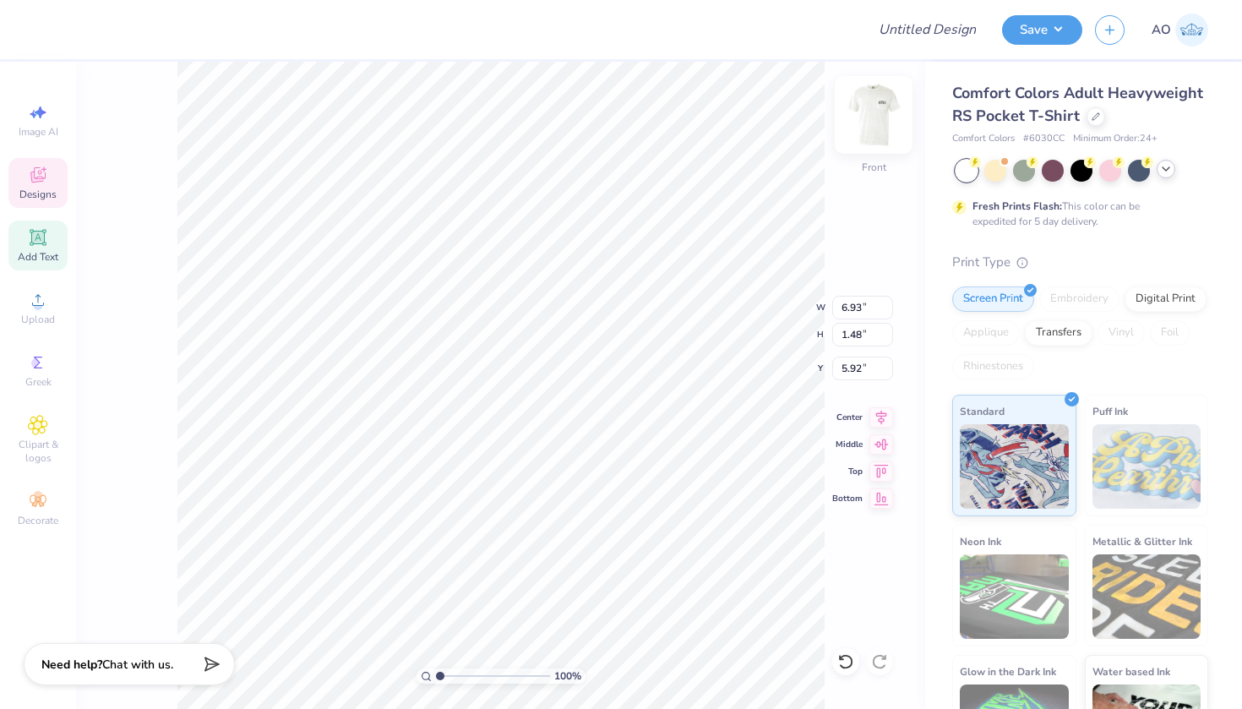
click at [816, 130] on img at bounding box center [874, 115] width 68 height 68
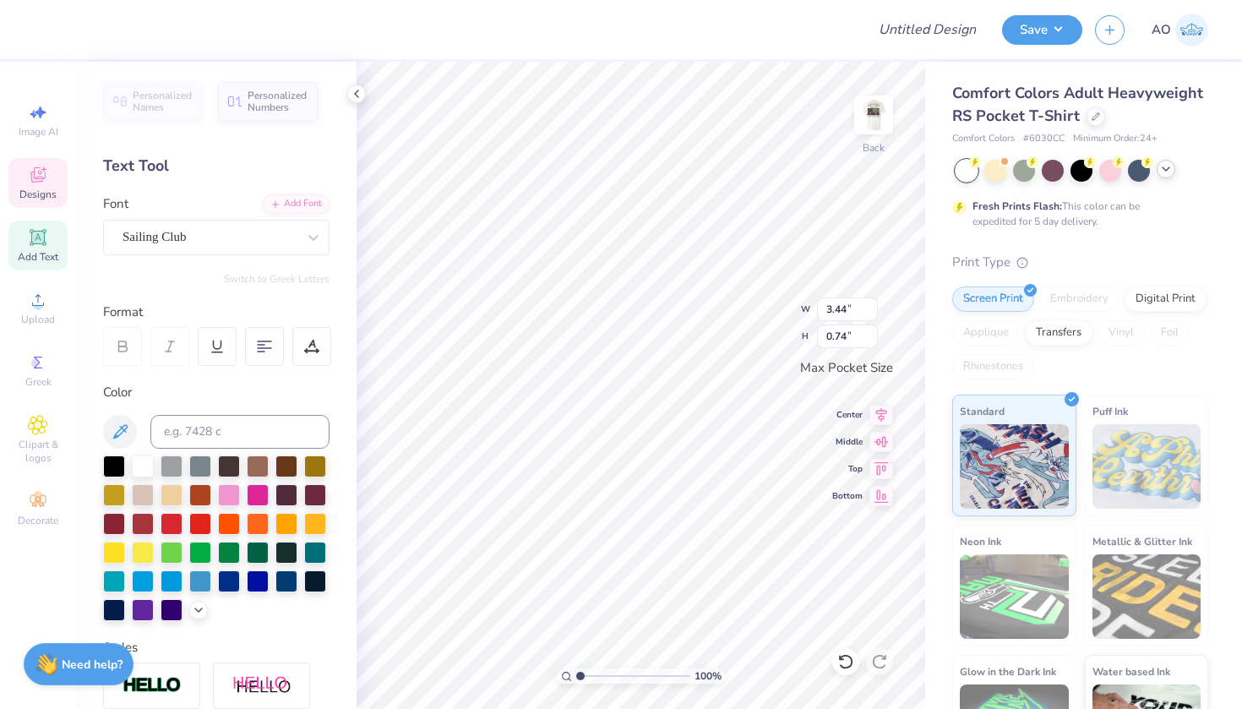
scroll to position [0, 5]
click at [816, 308] on input "3.45" at bounding box center [847, 309] width 61 height 24
click at [816, 308] on input "3.46" at bounding box center [847, 309] width 61 height 24
click at [816, 308] on input "3.47" at bounding box center [847, 309] width 61 height 24
click at [816, 308] on input "3.48" at bounding box center [847, 309] width 61 height 24
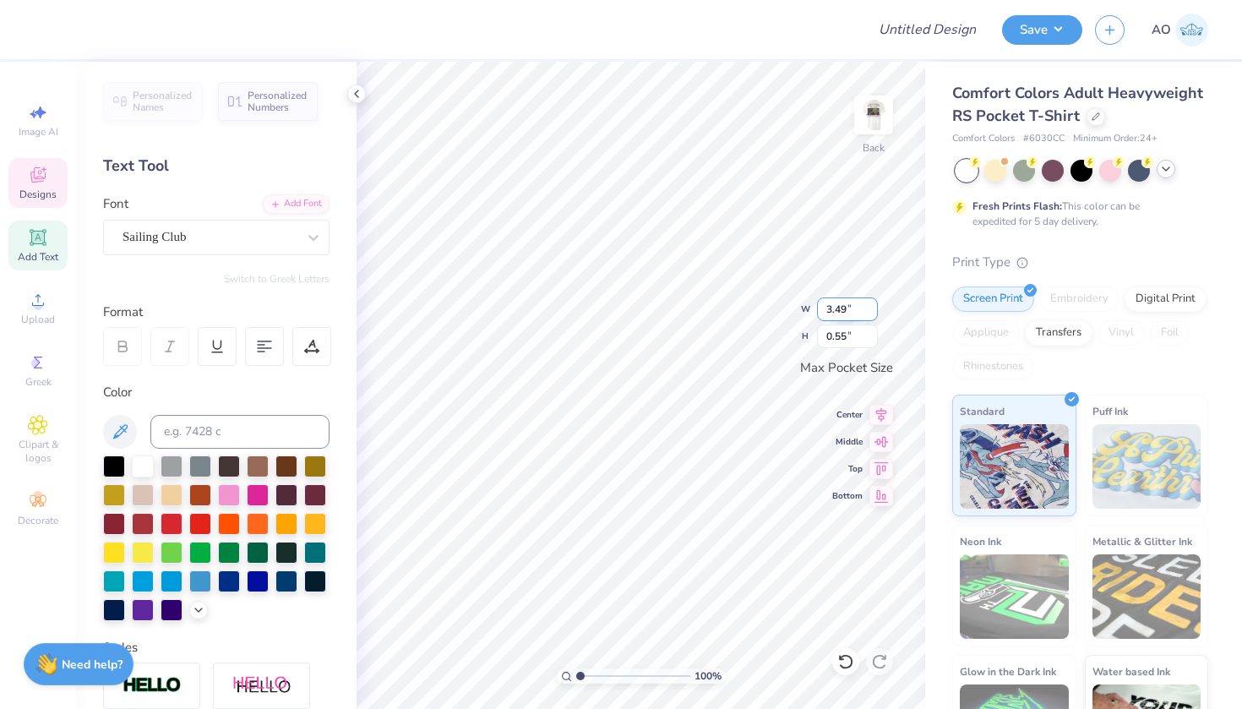
click at [816, 308] on input "3.49" at bounding box center [847, 309] width 61 height 24
click at [816, 308] on input "3.45" at bounding box center [847, 309] width 61 height 24
click at [816, 311] on input "3.45" at bounding box center [847, 309] width 61 height 24
click at [816, 312] on input "3.50" at bounding box center [847, 309] width 61 height 24
click at [345, 98] on div "Personalized Names Personalized Numbers Text Tool Add Font Font Sailing Club Sw…" at bounding box center [216, 385] width 281 height 647
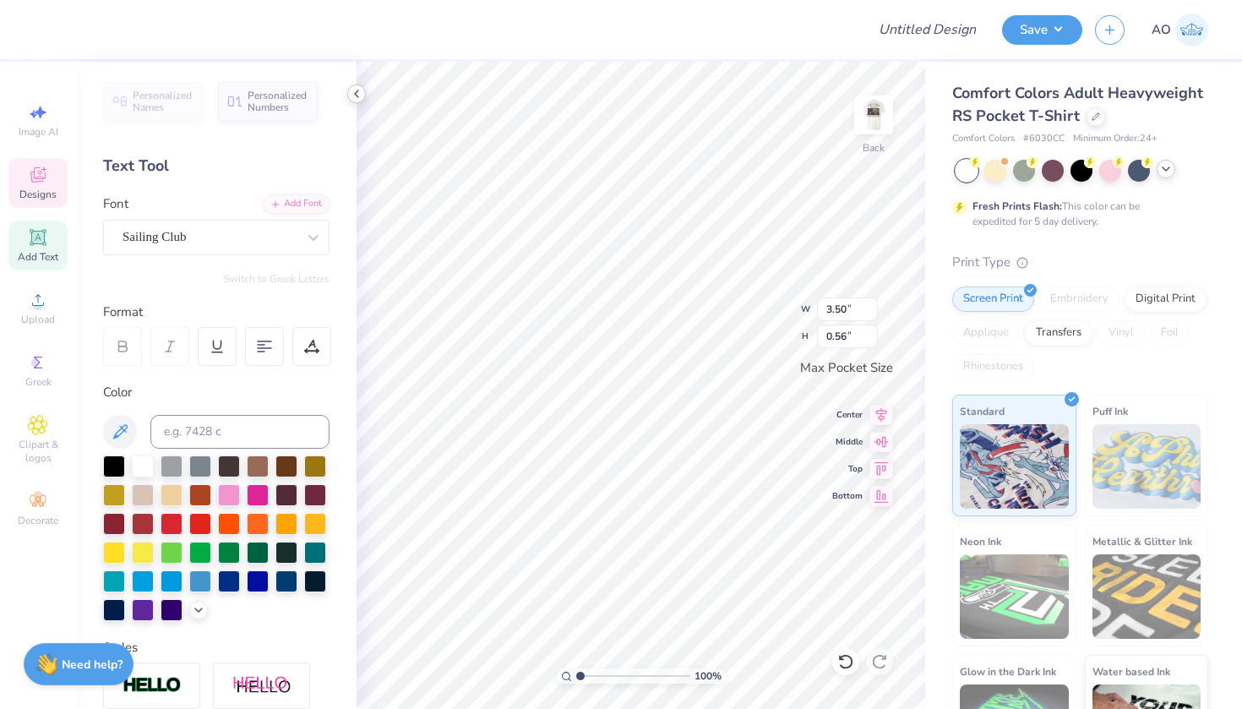
click at [354, 90] on icon at bounding box center [357, 94] width 14 height 14
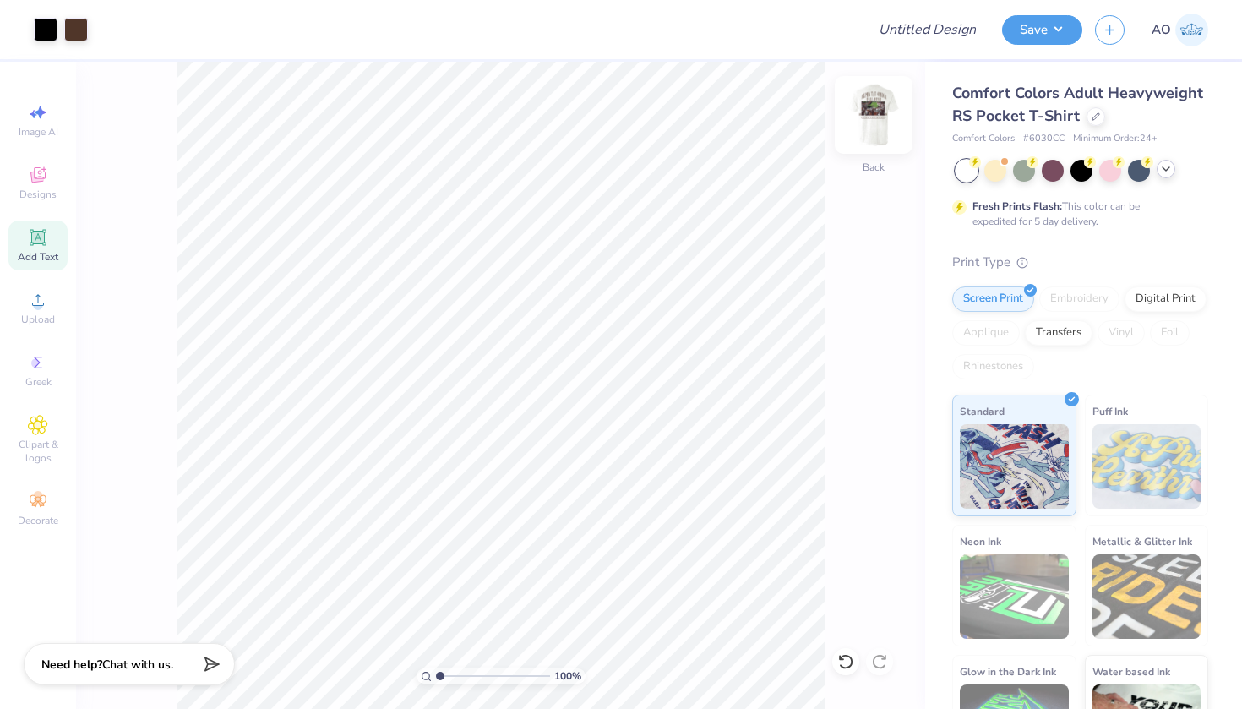
click at [816, 102] on img at bounding box center [874, 115] width 68 height 68
click at [816, 123] on img at bounding box center [874, 115] width 68 height 68
click at [816, 26] on input "Design Title" at bounding box center [948, 30] width 83 height 34
click at [816, 27] on input "Design Title" at bounding box center [948, 30] width 83 height 34
click at [816, 35] on button "Save" at bounding box center [1042, 28] width 80 height 30
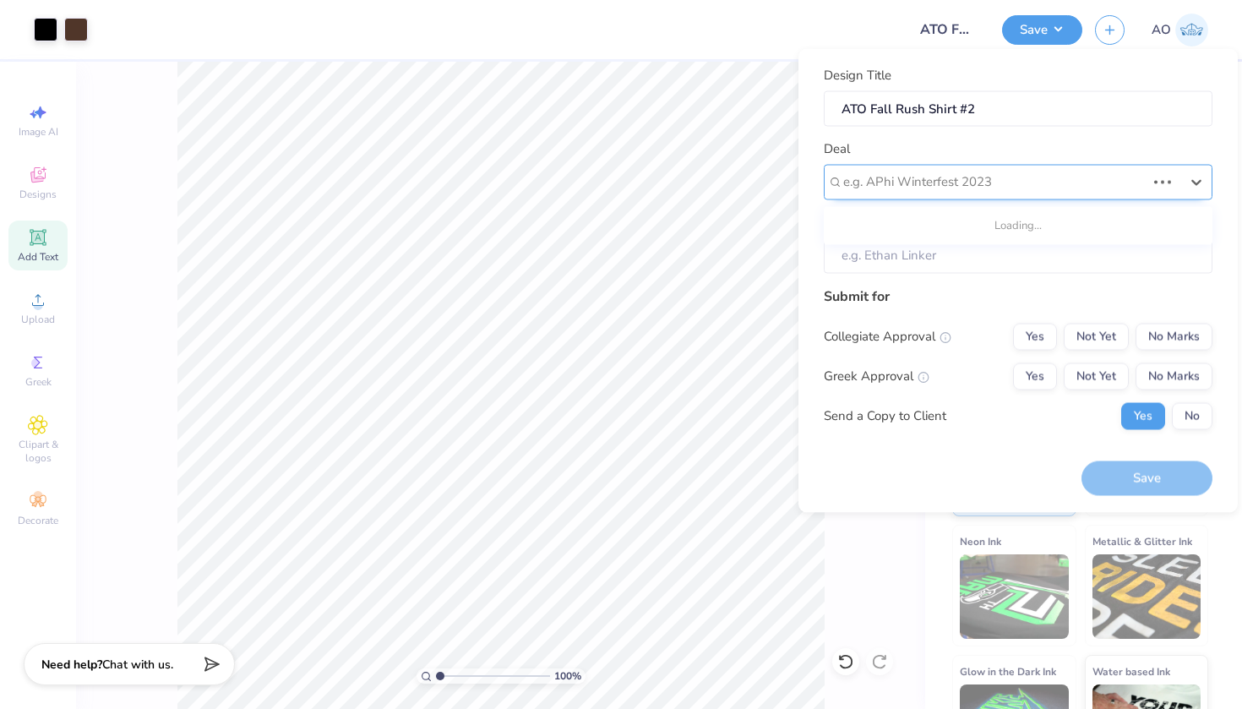
click at [816, 167] on div "e.g. APhi Winterfest 2023" at bounding box center [1018, 181] width 389 height 35
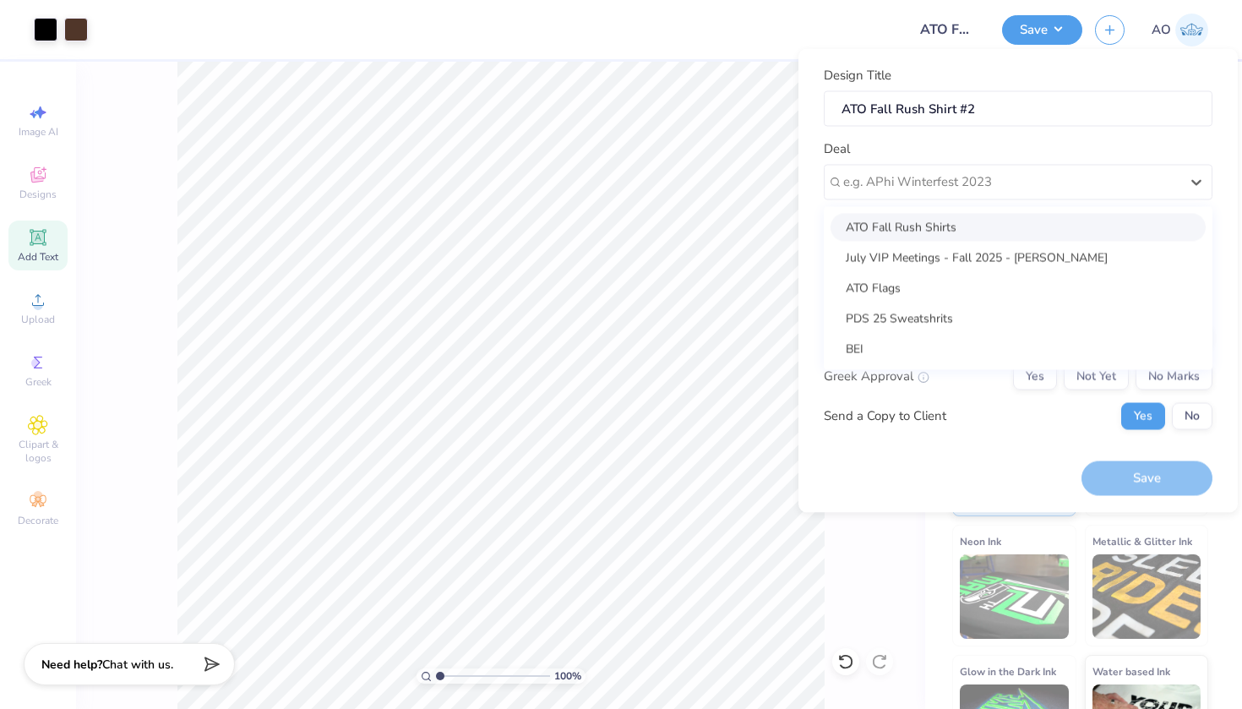
click at [816, 221] on div "ATO Fall Rush Shirts" at bounding box center [1018, 227] width 375 height 28
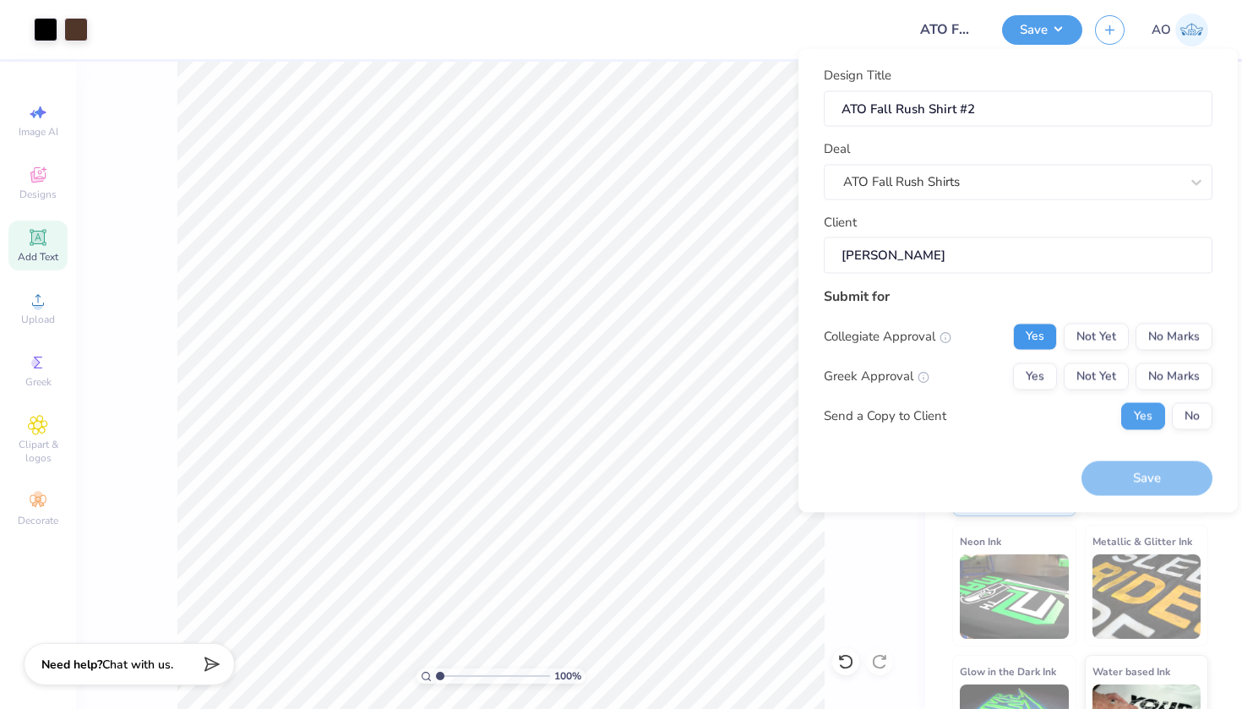
click at [816, 334] on button "Yes" at bounding box center [1035, 336] width 44 height 27
click at [816, 365] on button "Yes" at bounding box center [1035, 376] width 44 height 27
click at [816, 418] on button "No" at bounding box center [1192, 415] width 41 height 27
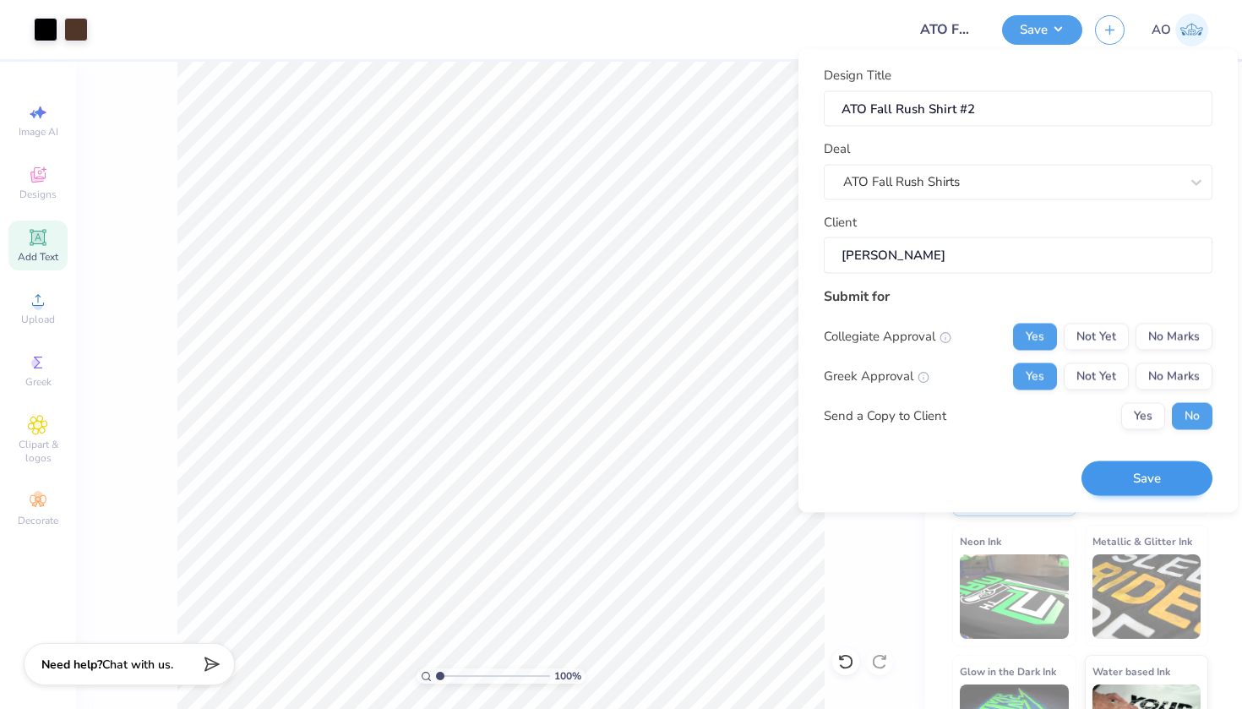
click at [816, 478] on button "Save" at bounding box center [1147, 478] width 131 height 35
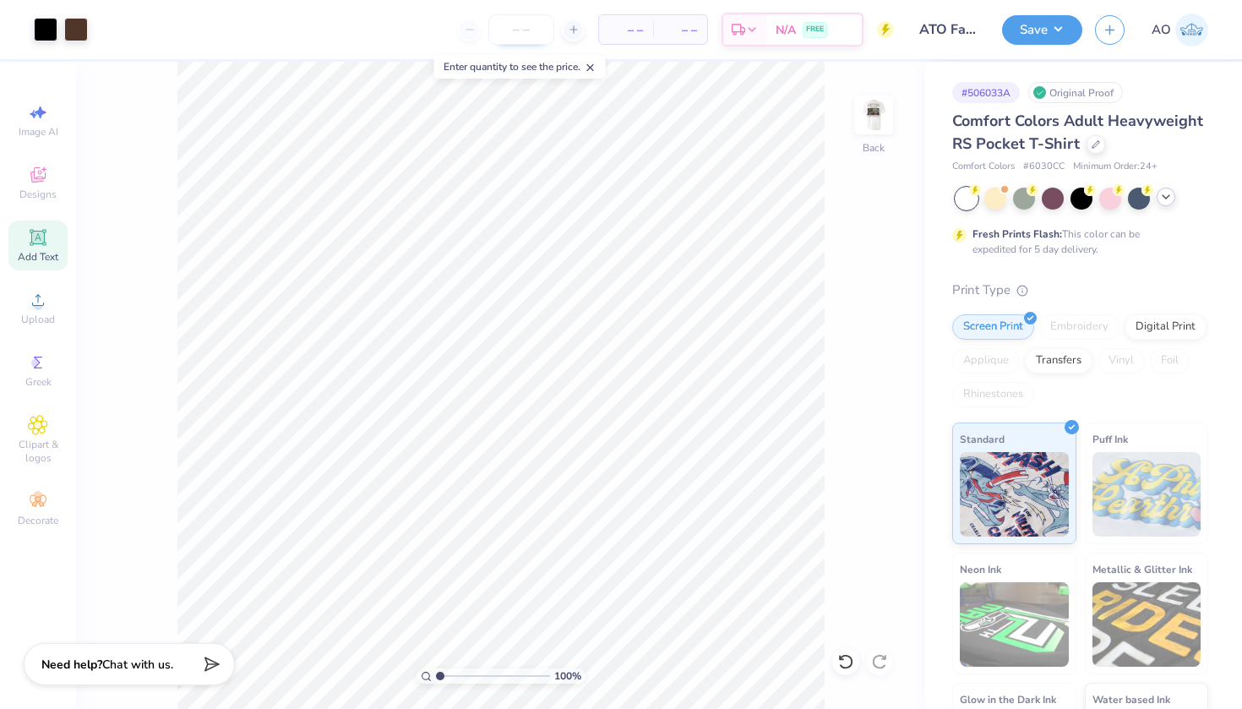
click at [546, 36] on input "number" at bounding box center [522, 29] width 66 height 30
click at [816, 34] on input "ATO Fall Rush Shirt #2" at bounding box center [948, 30] width 83 height 34
click at [816, 27] on button "Save" at bounding box center [1042, 28] width 80 height 30
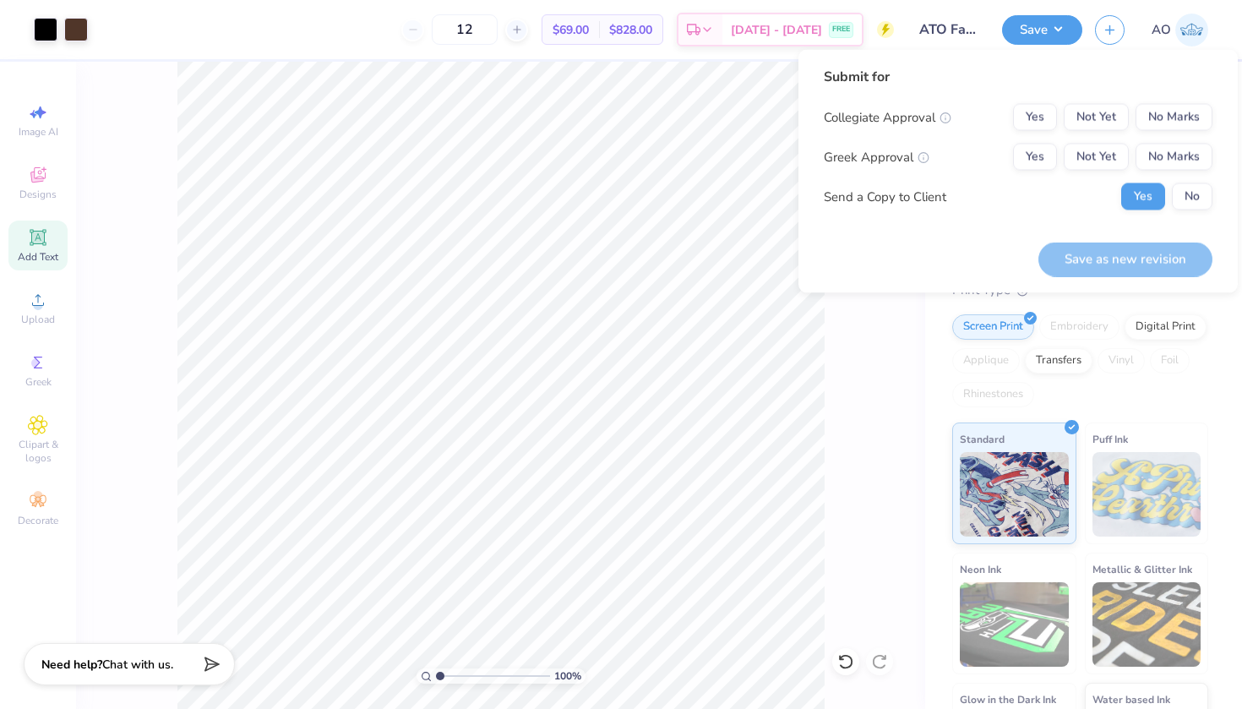
click at [816, 386] on div "100 % Back" at bounding box center [500, 385] width 849 height 647
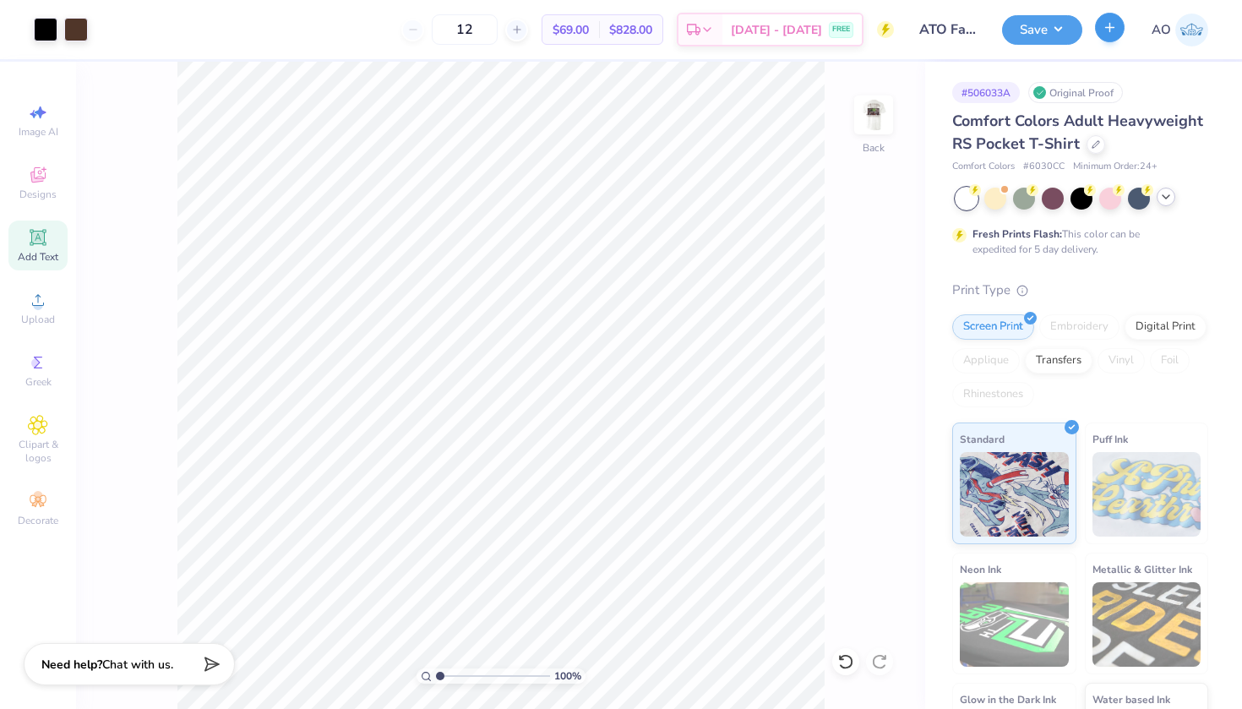
click at [816, 25] on button "button" at bounding box center [1110, 28] width 30 height 30
